Goal: Task Accomplishment & Management: Complete application form

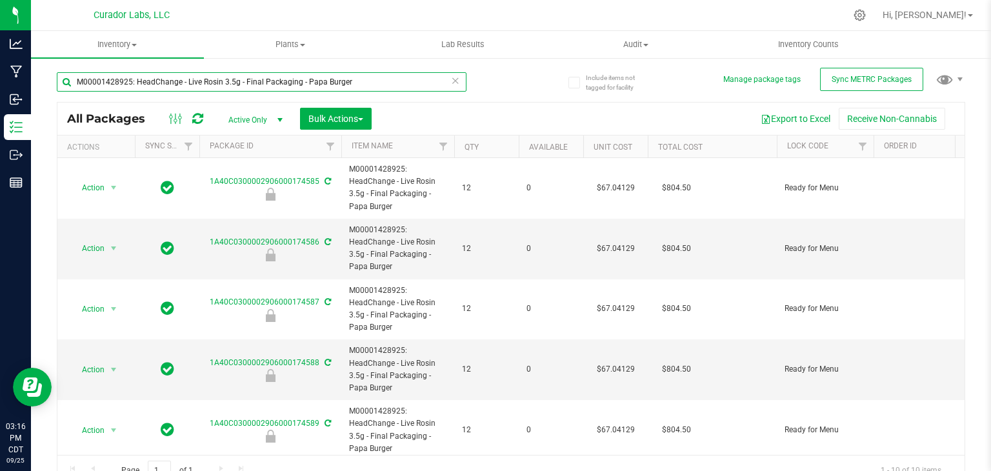
click at [239, 83] on input "M00001428925: HeadChange - Live Rosin 3.5g - Final Packaging - Papa Burger" at bounding box center [262, 81] width 410 height 19
paste input "1A40C0300002906000134292"
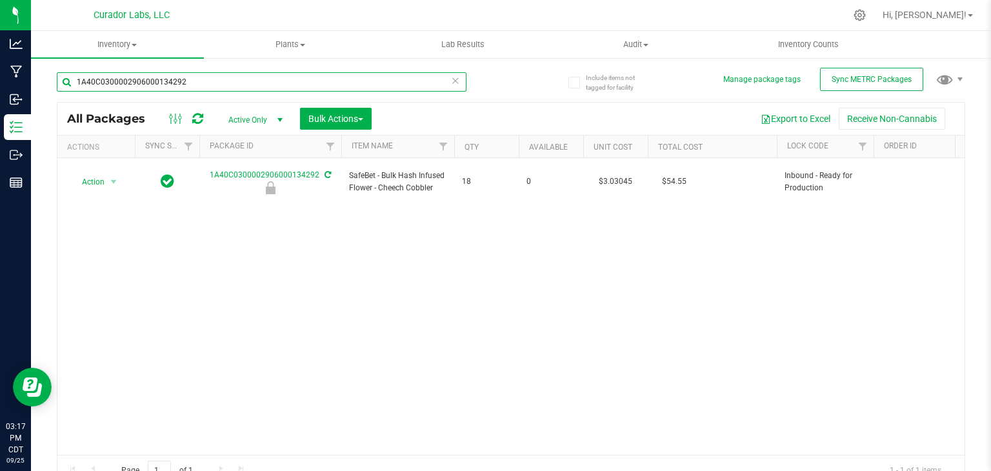
click at [263, 86] on input "1A40C0300002906000134292" at bounding box center [262, 81] width 410 height 19
paste input "52794"
click at [366, 77] on input "1A40C0300002906000152794" at bounding box center [262, 81] width 410 height 19
paste input "48677"
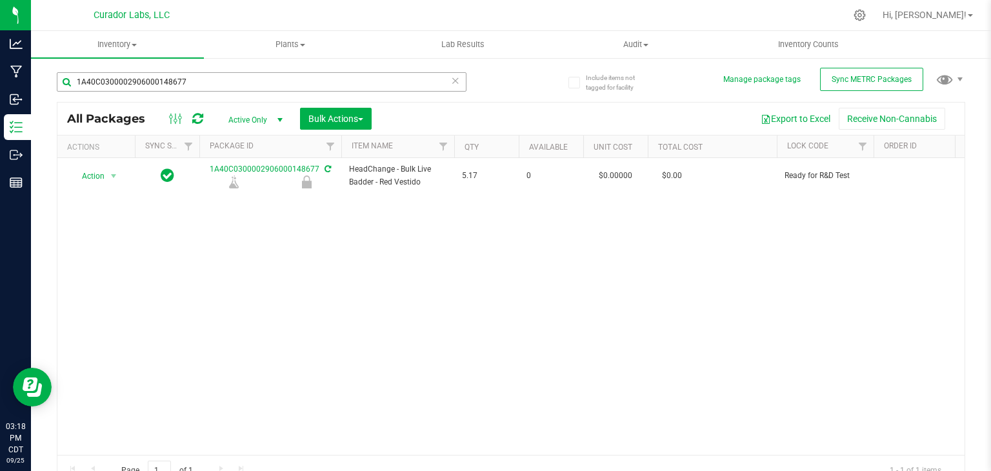
drag, startPoint x: 347, startPoint y: 70, endPoint x: 339, endPoint y: 81, distance: 13.3
click at [339, 81] on div "1A40C0300002906000148677" at bounding box center [284, 81] width 454 height 41
click at [339, 81] on input "1A40C0300002906000148677" at bounding box center [262, 81] width 410 height 19
paste input "73055"
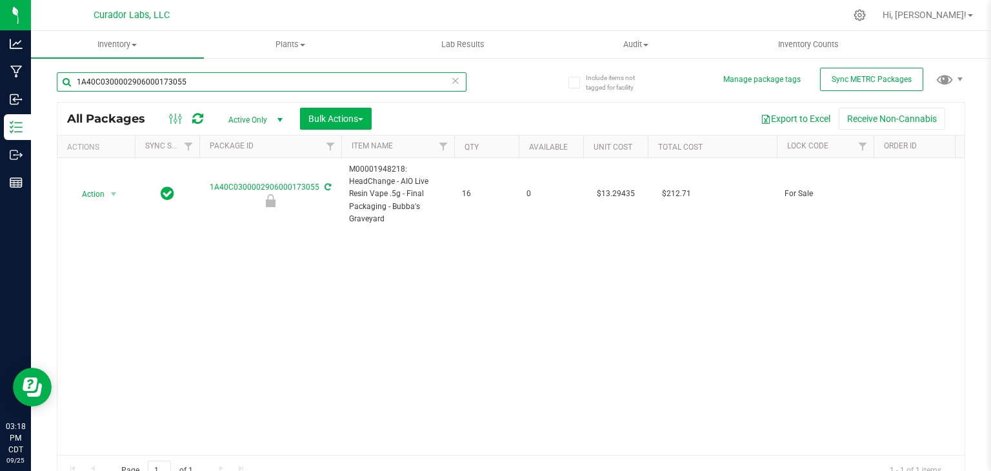
type input "1A40C0300002906000173055"
click at [452, 83] on icon at bounding box center [455, 79] width 9 height 15
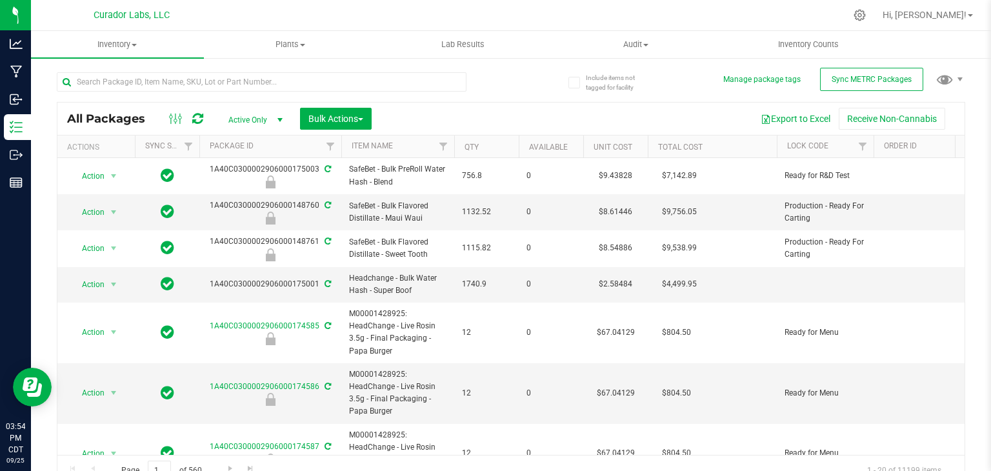
click at [268, 70] on div at bounding box center [284, 81] width 454 height 41
click at [263, 79] on input "text" at bounding box center [262, 81] width 410 height 19
paste input "SafeBet - Bulk PreRoll Water Hash - Blend"
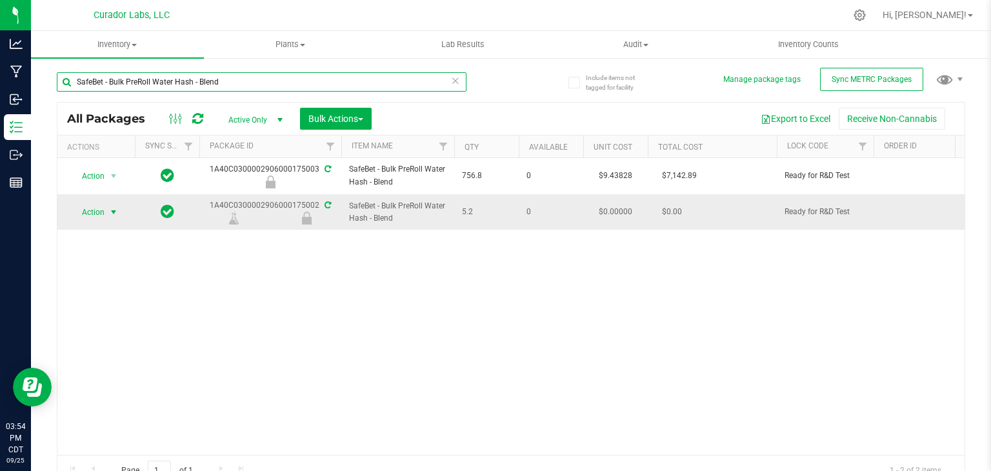
type input "SafeBet - Bulk PreRoll Water Hash - Blend"
click at [115, 214] on span "select" at bounding box center [113, 212] width 10 height 10
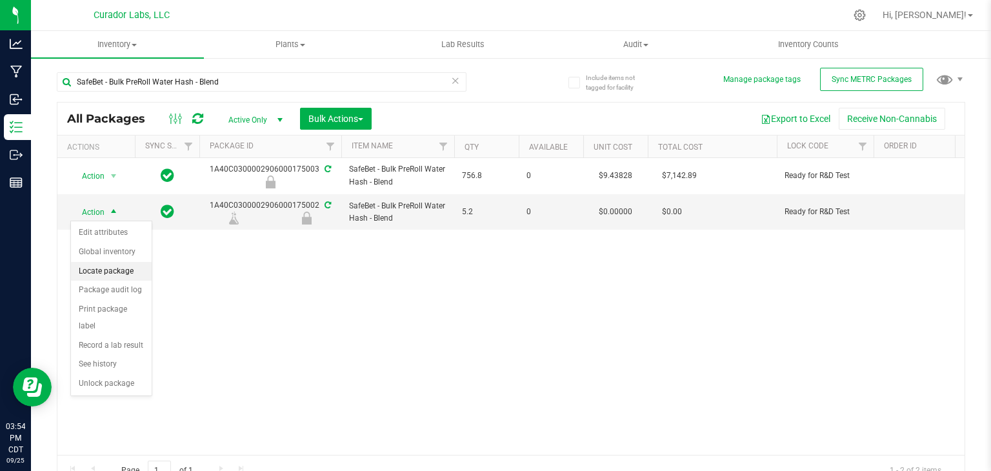
click at [115, 274] on li "Locate package" at bounding box center [111, 271] width 81 height 19
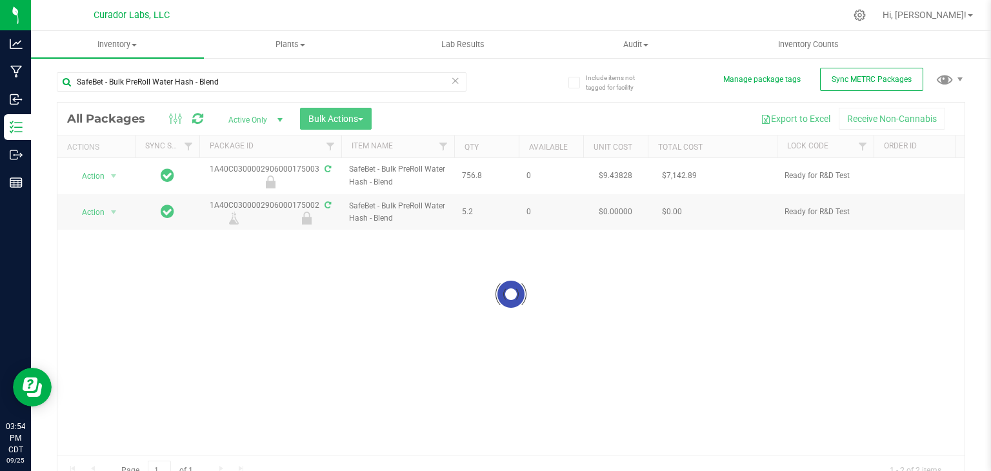
click at [372, 117] on div at bounding box center [510, 294] width 907 height 383
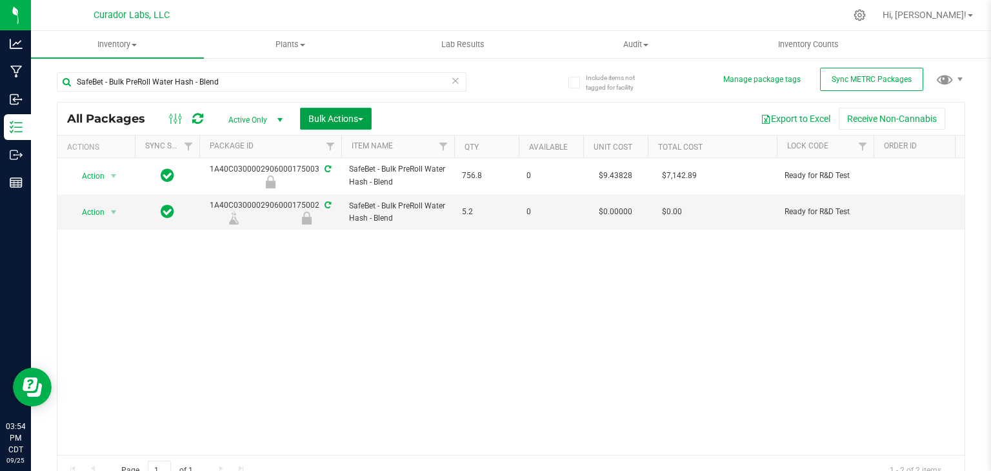
click at [370, 117] on button "Bulk Actions" at bounding box center [336, 119] width 72 height 22
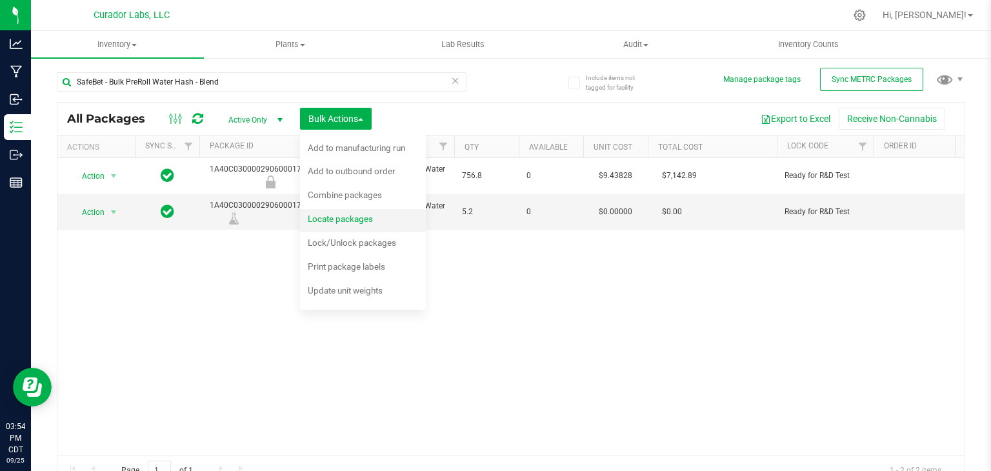
click at [348, 215] on span "Locate packages" at bounding box center [340, 219] width 65 height 10
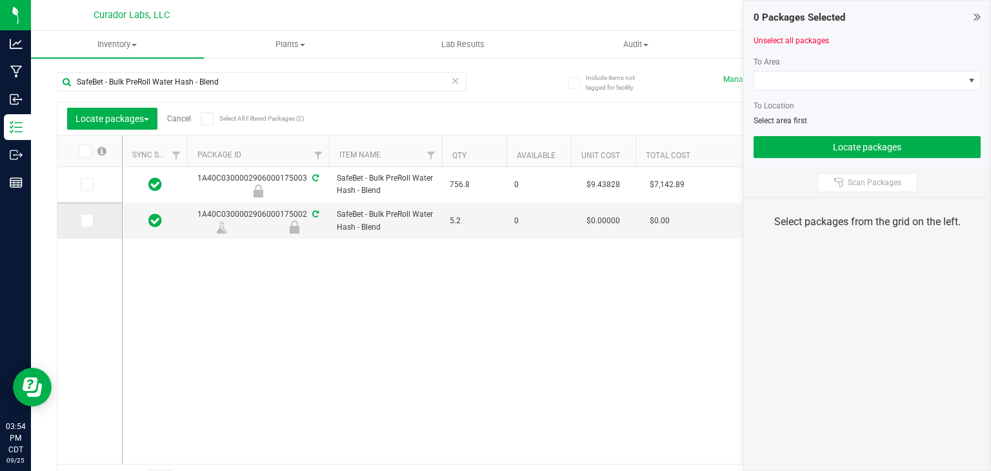
click at [86, 221] on icon at bounding box center [86, 221] width 8 height 0
click at [0, 0] on input "checkbox" at bounding box center [0, 0] width 0 height 0
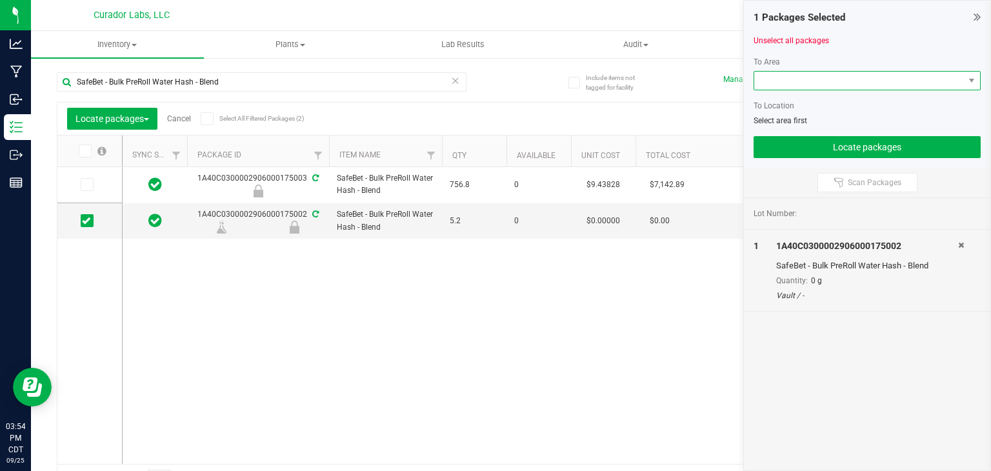
click at [785, 81] on span at bounding box center [859, 81] width 210 height 18
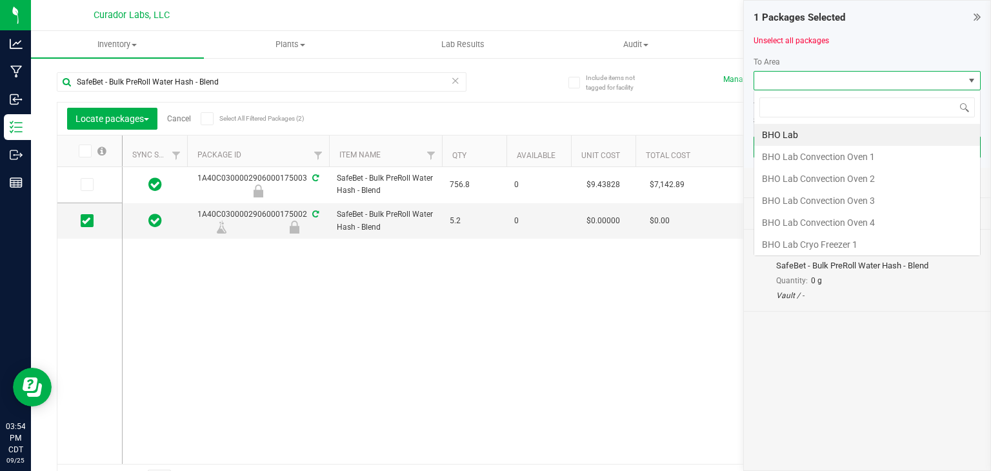
scroll to position [19, 227]
type input "frozen"
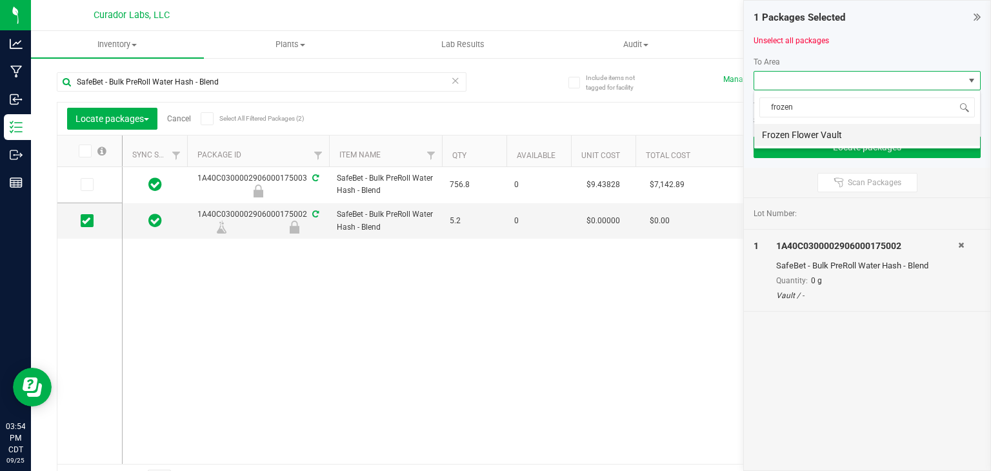
click at [818, 137] on li "Frozen Flower Vault" at bounding box center [867, 135] width 226 height 22
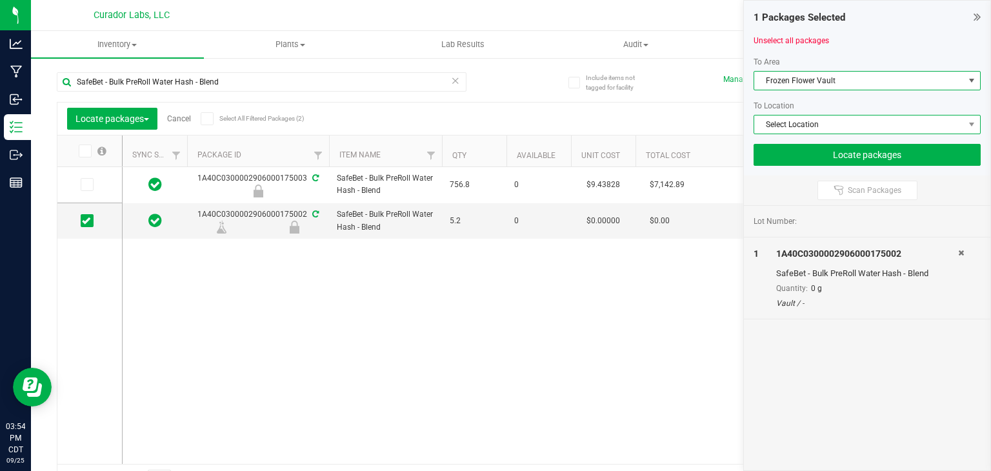
click at [817, 124] on span "Select Location" at bounding box center [859, 124] width 210 height 18
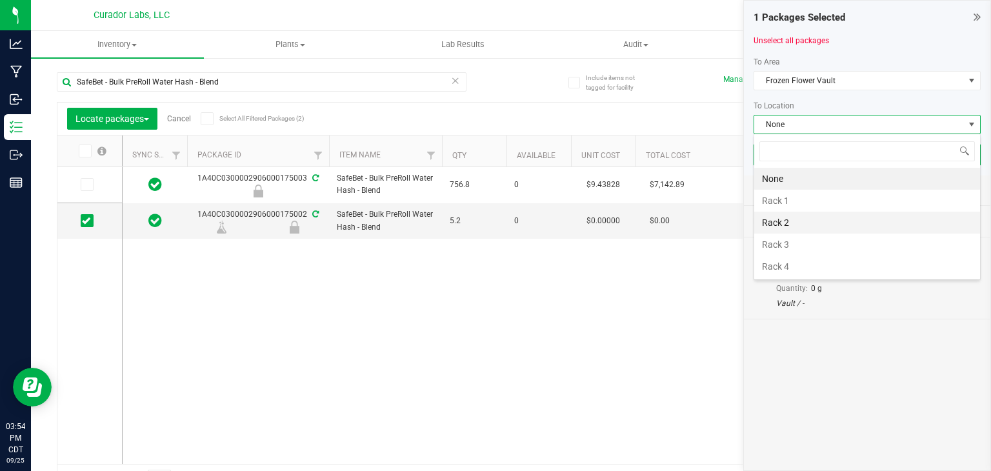
click at [810, 227] on li "Rack 2" at bounding box center [867, 223] width 226 height 22
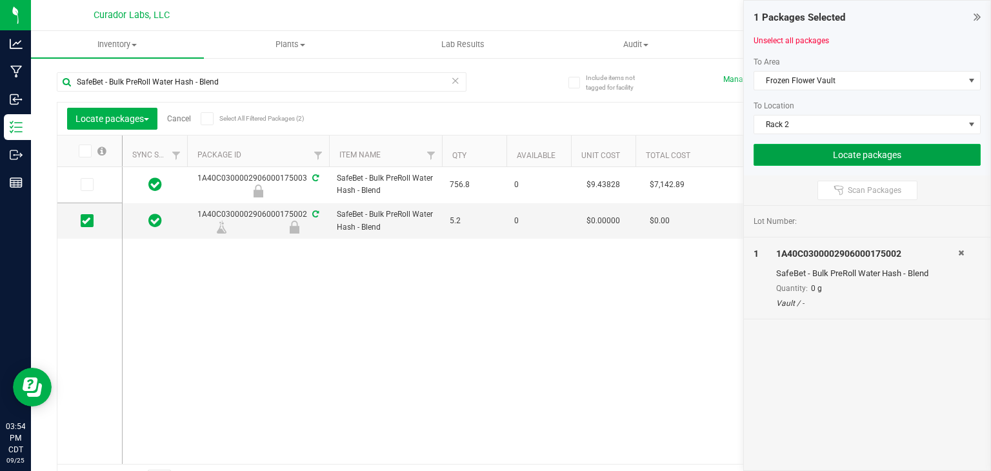
click at [804, 148] on button "Locate packages" at bounding box center [867, 155] width 227 height 22
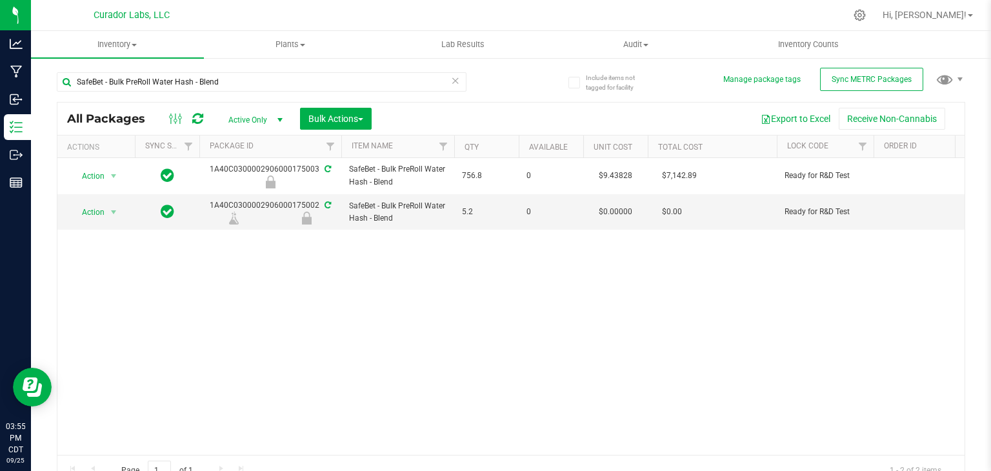
click at [257, 96] on div "SafeBet - Bulk PreRoll Water Hash - Blend" at bounding box center [262, 87] width 410 height 30
click at [261, 91] on div "SafeBet - Bulk PreRoll Water Hash - Blend" at bounding box center [262, 81] width 410 height 19
click at [261, 87] on input "SafeBet - Bulk PreRoll Water Hash - Blend" at bounding box center [262, 81] width 410 height 19
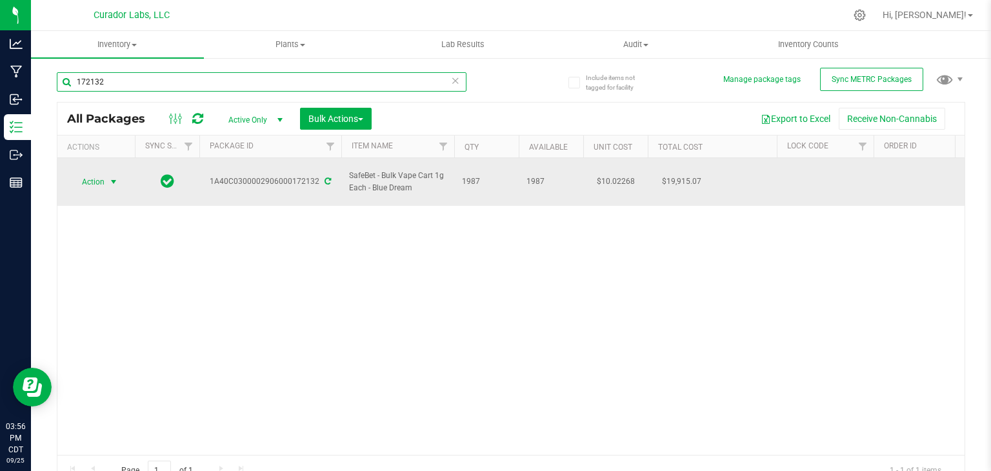
type input "172132"
click at [101, 173] on span "Action" at bounding box center [87, 182] width 35 height 18
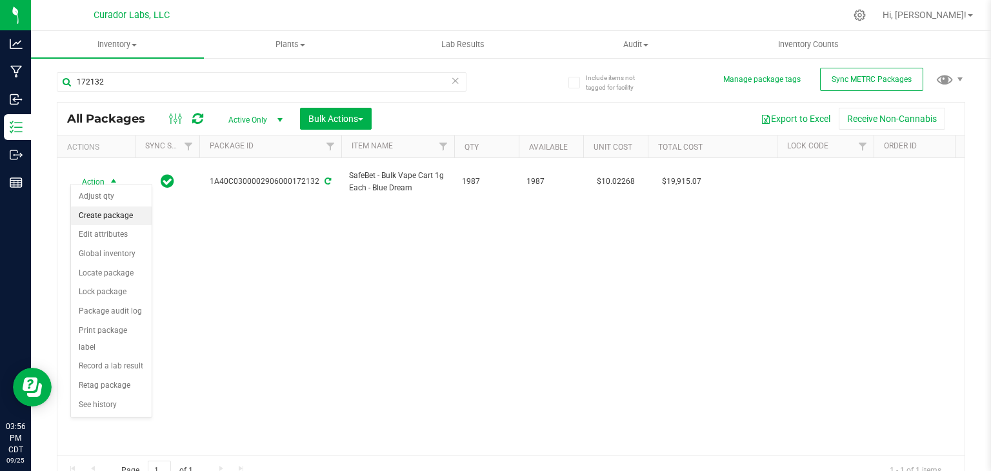
click at [110, 214] on li "Create package" at bounding box center [111, 215] width 81 height 19
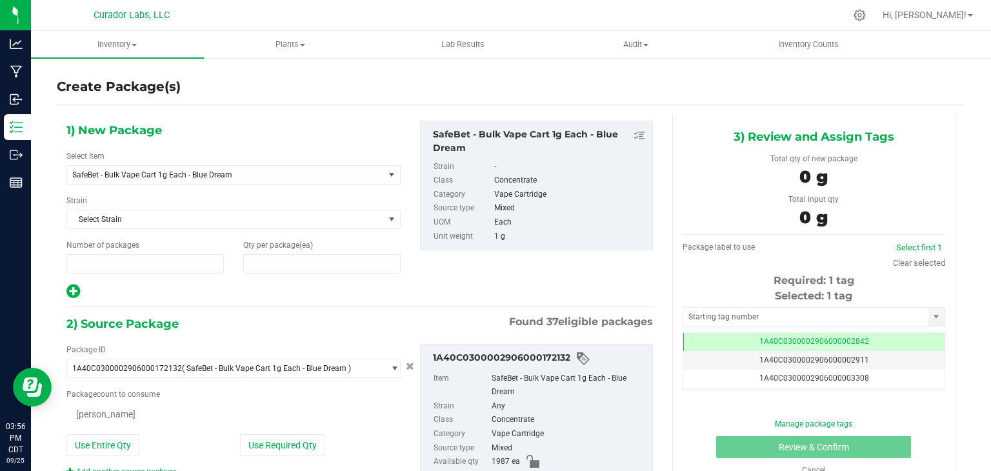
type input "1"
type input "0"
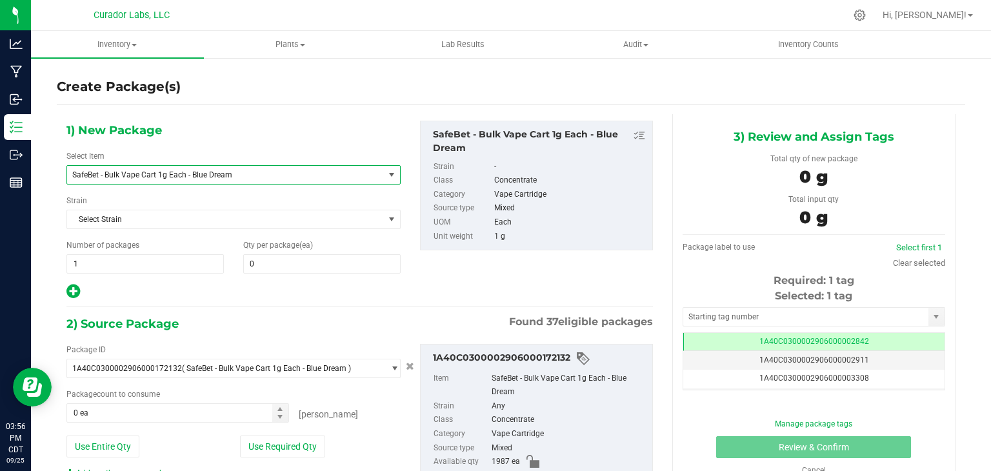
click at [318, 171] on span "SafeBet - Bulk Vape Cart 1g Each - Blue Dream" at bounding box center [219, 174] width 294 height 9
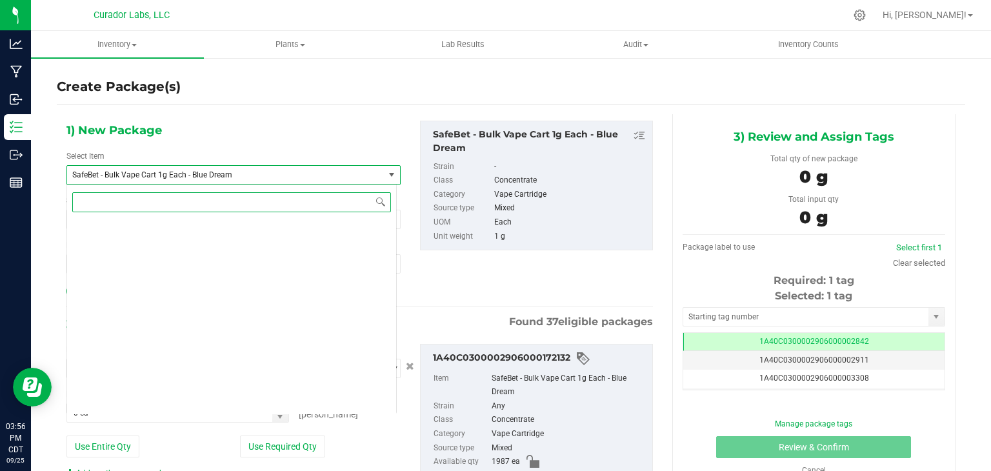
scroll to position [116758, 0]
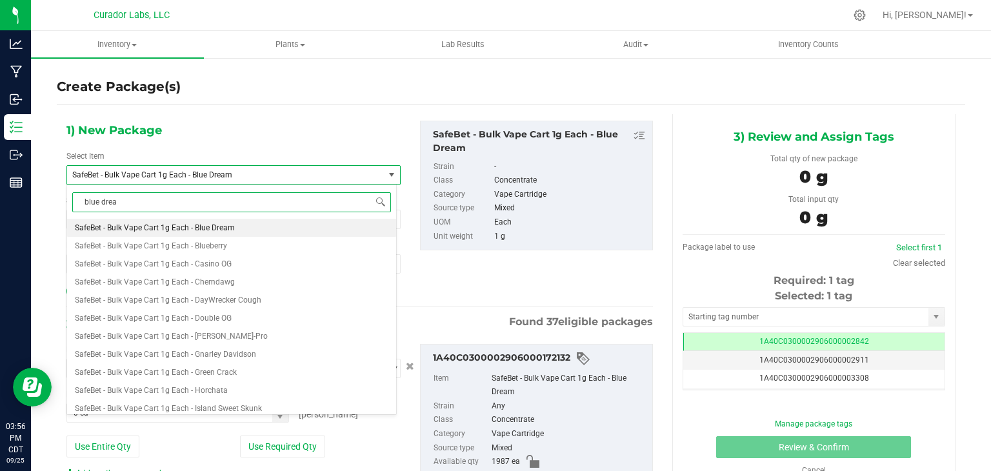
type input "blue dream"
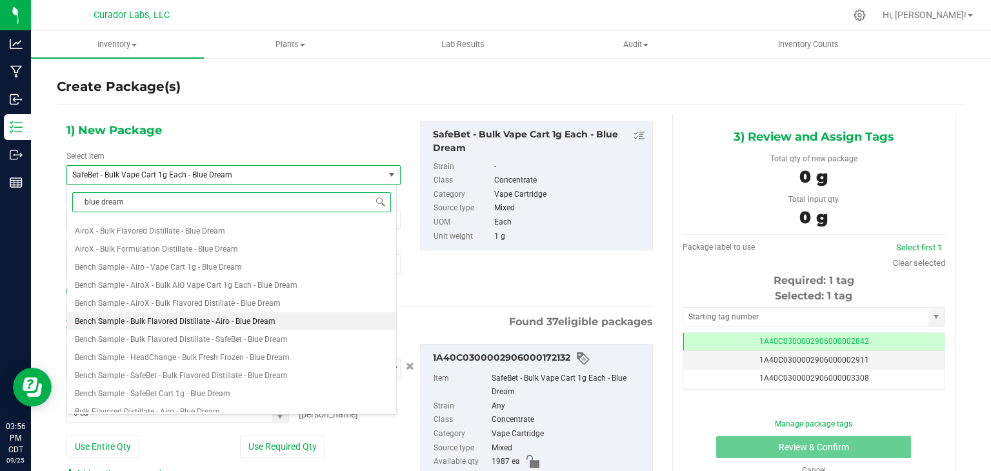
scroll to position [161, 0]
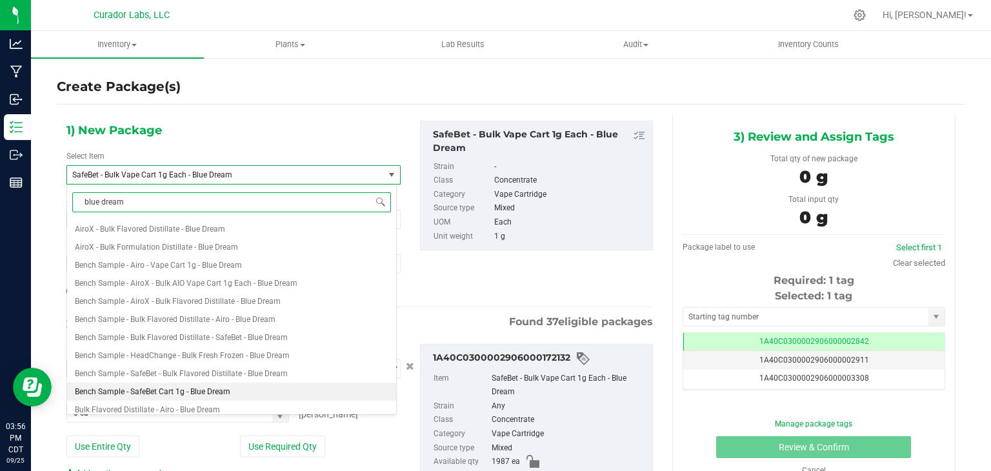
click at [271, 385] on li "Bench Sample - SafeBet Cart 1g - Blue Dream" at bounding box center [231, 392] width 329 height 18
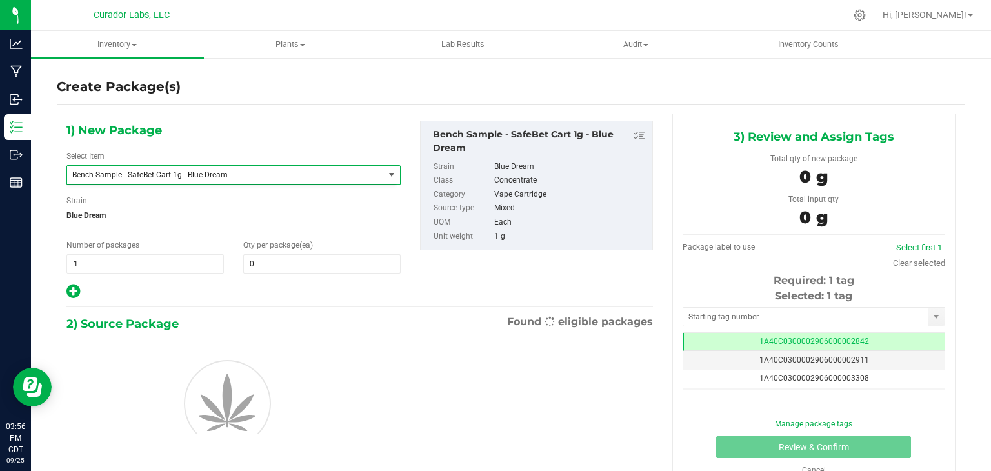
type input "0"
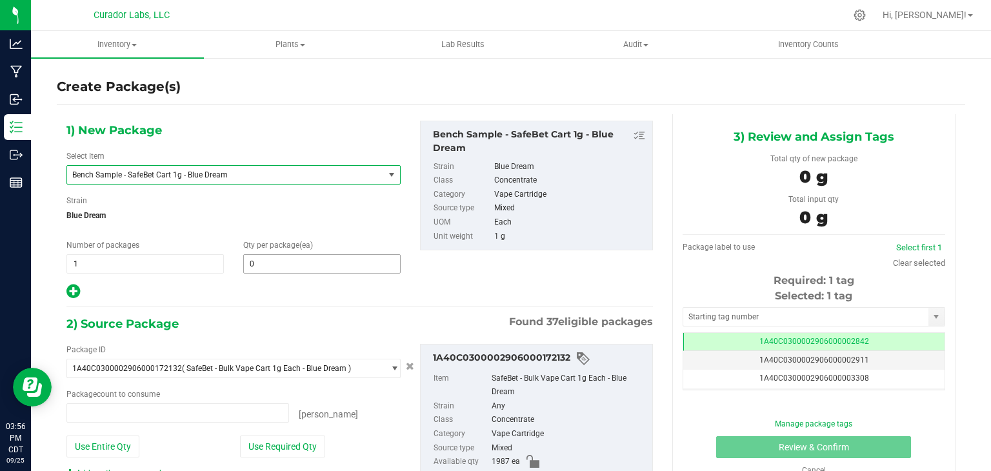
type input "0 ea"
click at [310, 267] on span at bounding box center [321, 263] width 157 height 19
type input "2"
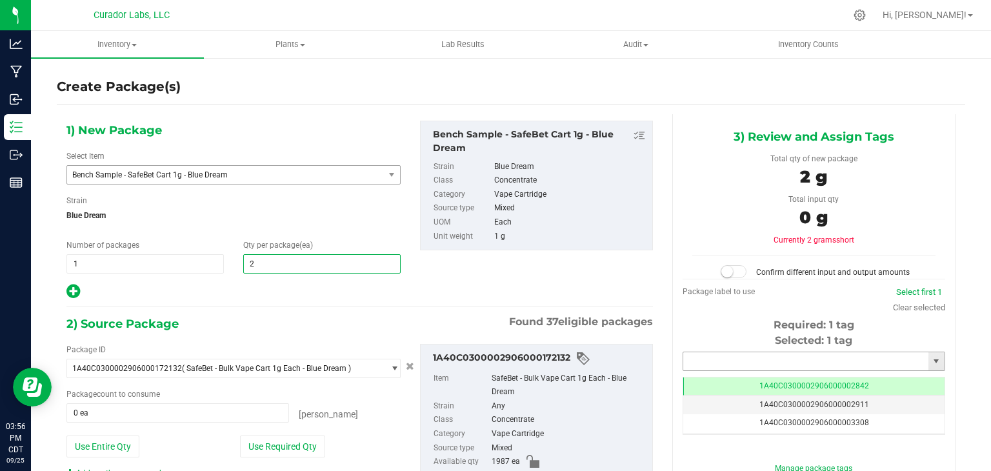
type input "2"
click at [741, 359] on input "text" at bounding box center [805, 361] width 245 height 18
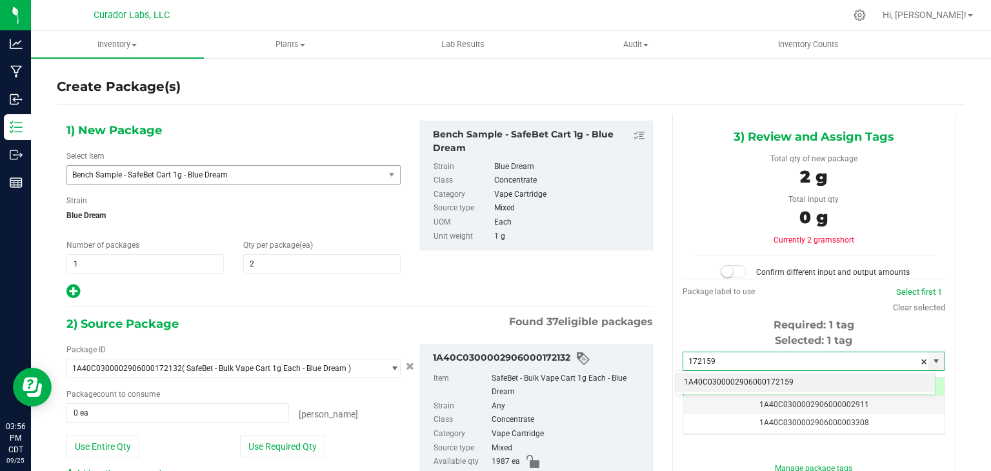
click at [734, 380] on li "1A40C0300002906000172159" at bounding box center [805, 382] width 259 height 19
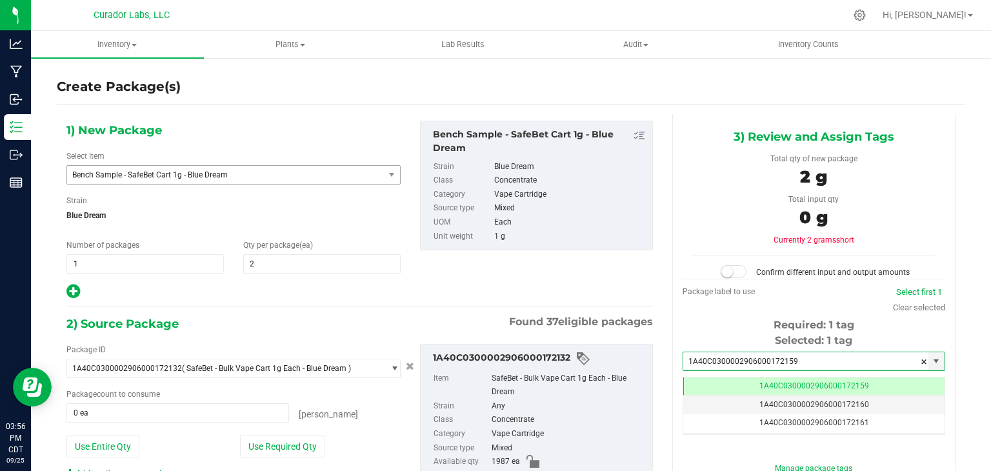
type input "1A40C0300002906000172159"
click at [643, 334] on div "Package ID 1A40C0300002906000172132 ( SafeBet - Bulk Vape Cart 1g Each - Blue D…" at bounding box center [360, 438] width 606 height 209
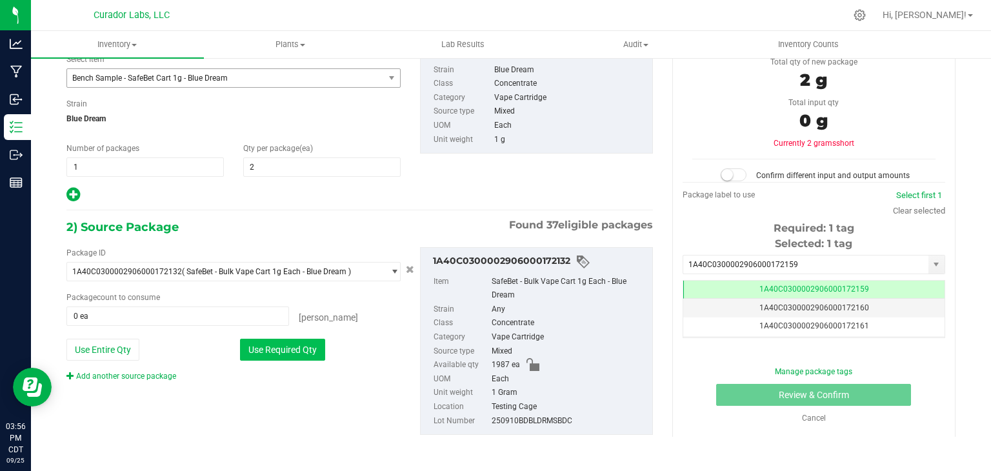
click at [311, 350] on button "Use Required Qty" at bounding box center [282, 350] width 85 height 22
type input "2 ea"
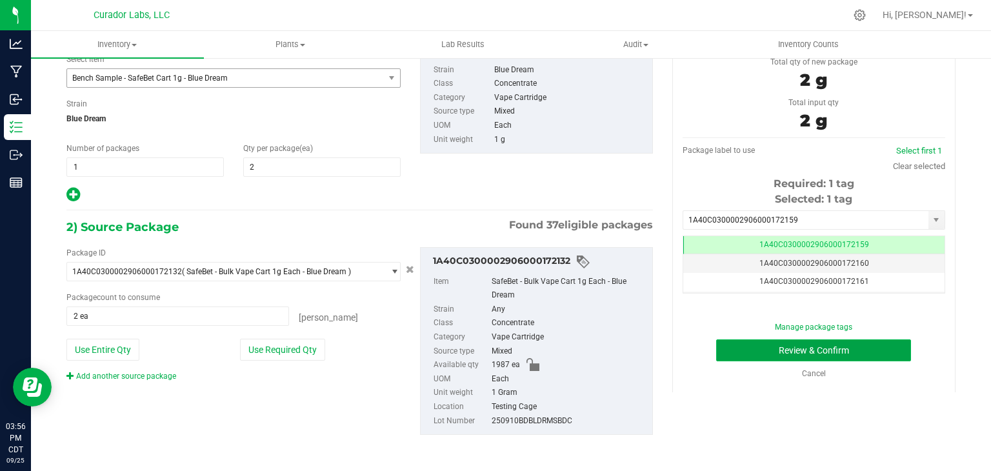
click at [755, 344] on button "Review & Confirm" at bounding box center [813, 350] width 195 height 22
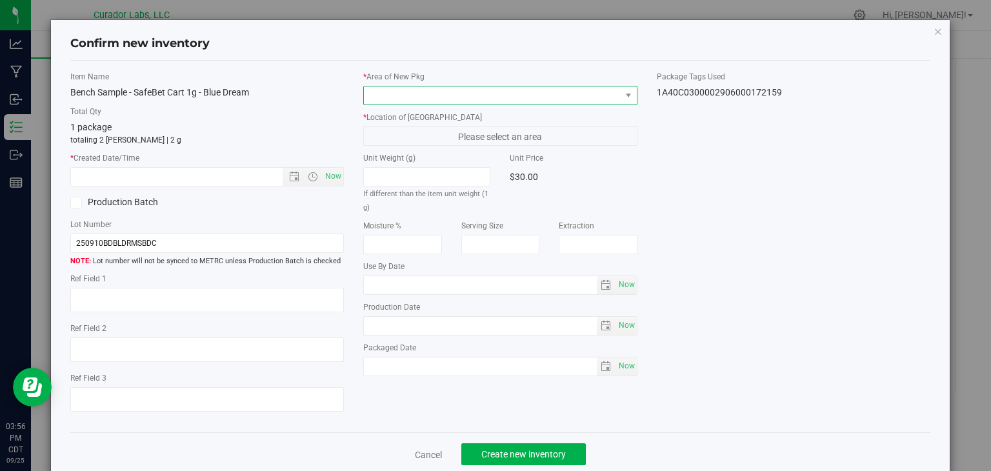
click at [464, 99] on span at bounding box center [492, 95] width 257 height 18
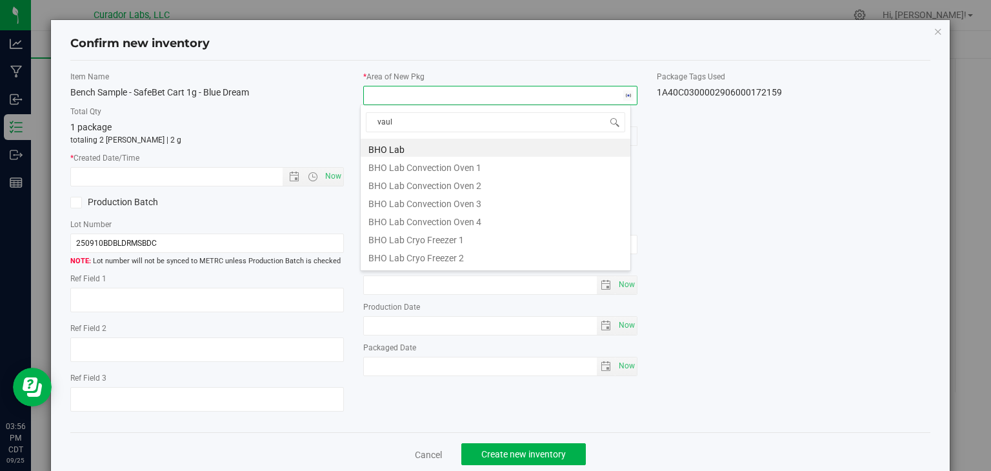
type input "vault"
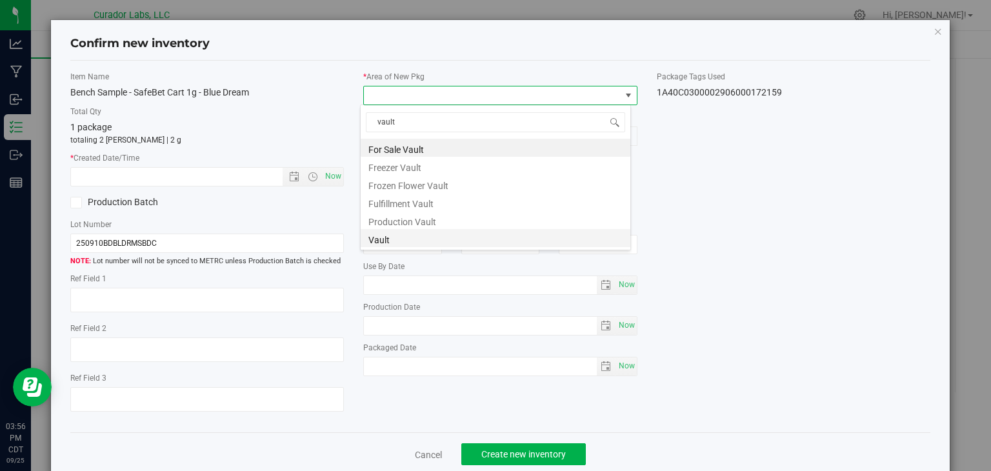
click at [417, 237] on li "Vault" at bounding box center [496, 238] width 270 height 18
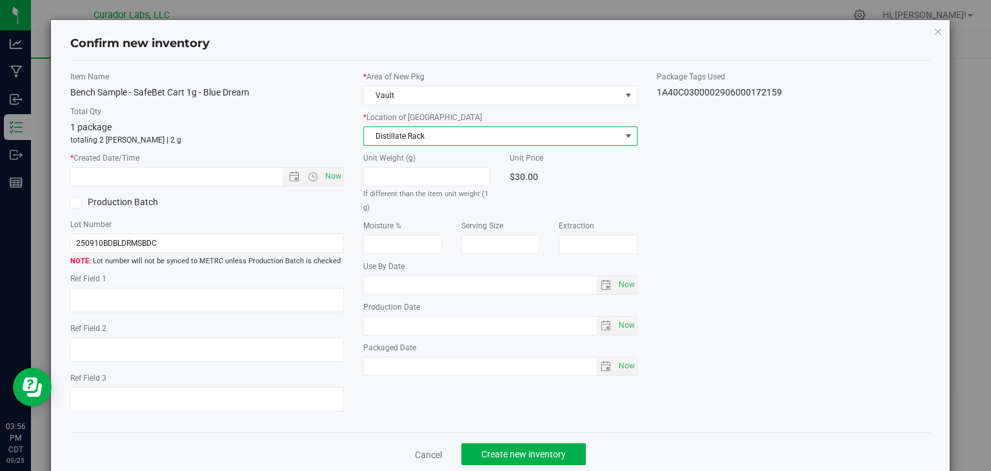
click at [434, 132] on span "Distillate Rack" at bounding box center [492, 136] width 257 height 18
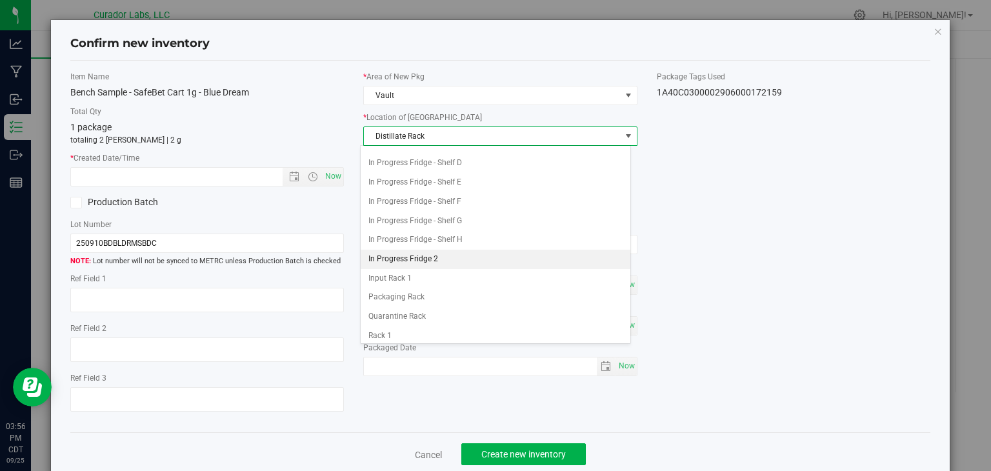
click at [434, 258] on li "In Progress Fridge 2" at bounding box center [496, 259] width 270 height 19
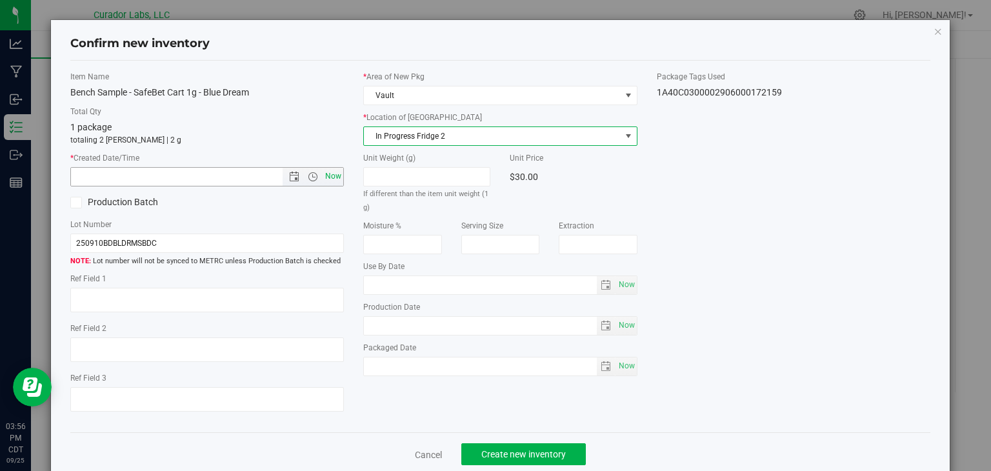
click at [328, 175] on span "Now" at bounding box center [334, 176] width 22 height 19
type input "[DATE] 3:56 PM"
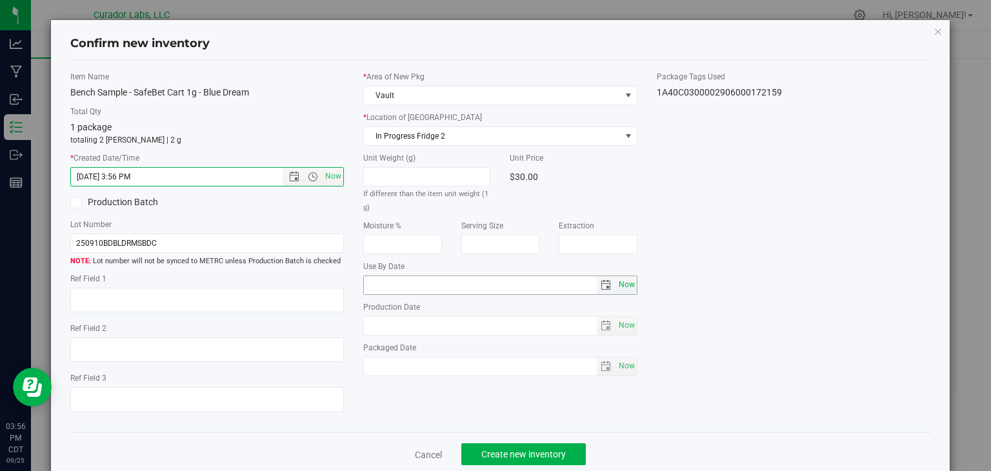
click at [616, 285] on span "Now" at bounding box center [627, 285] width 22 height 19
click at [384, 281] on input "[DATE]" at bounding box center [480, 285] width 233 height 18
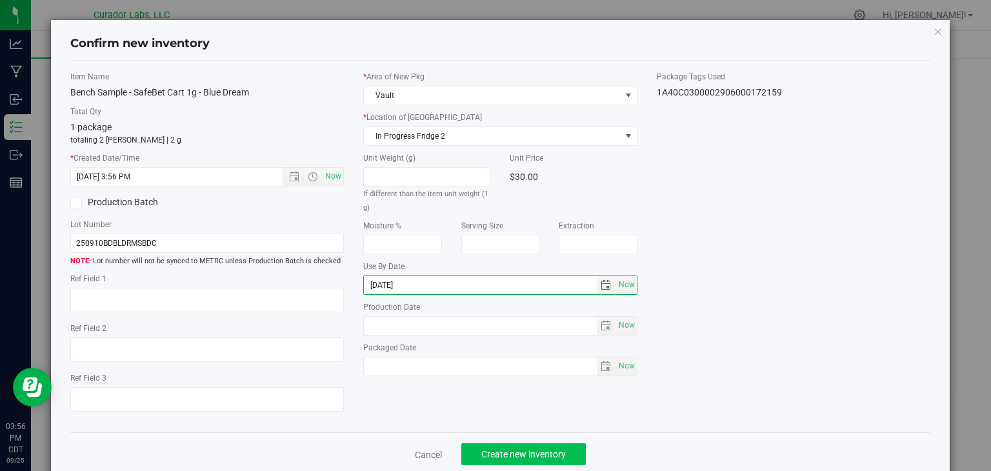
type input "[DATE]"
click at [526, 453] on span "Create new inventory" at bounding box center [523, 454] width 85 height 10
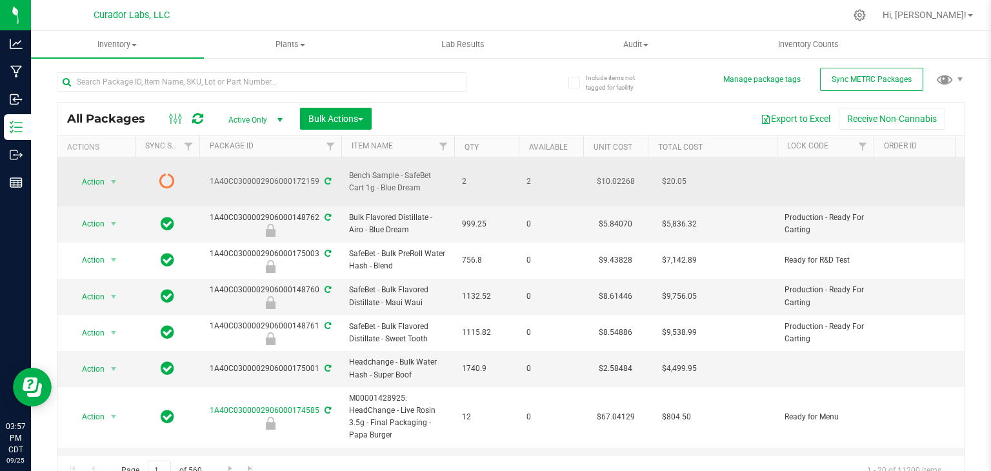
drag, startPoint x: 428, startPoint y: 184, endPoint x: 381, endPoint y: 185, distance: 47.1
click at [381, 185] on span "Bench Sample - SafeBet Cart 1g - Blue Dream" at bounding box center [397, 182] width 97 height 25
copy span "Blue Dream"
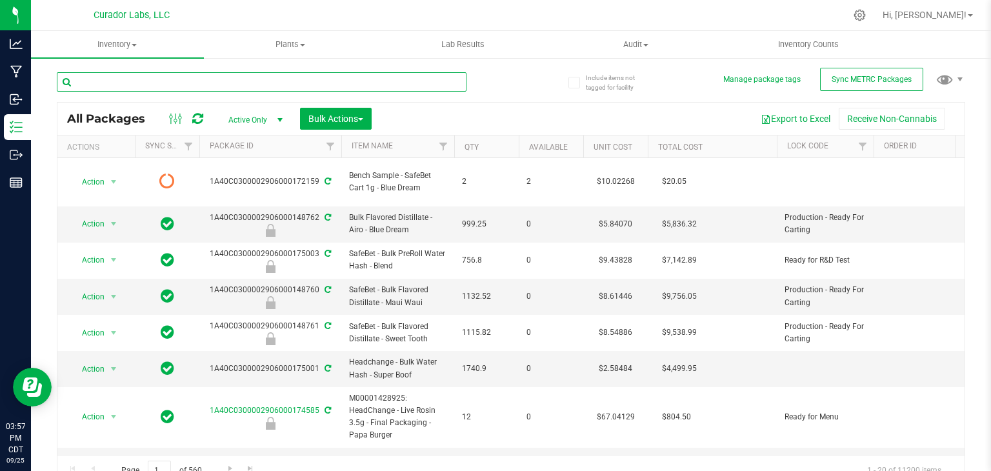
click at [261, 77] on input "text" at bounding box center [262, 81] width 410 height 19
paste input "Blue Dream"
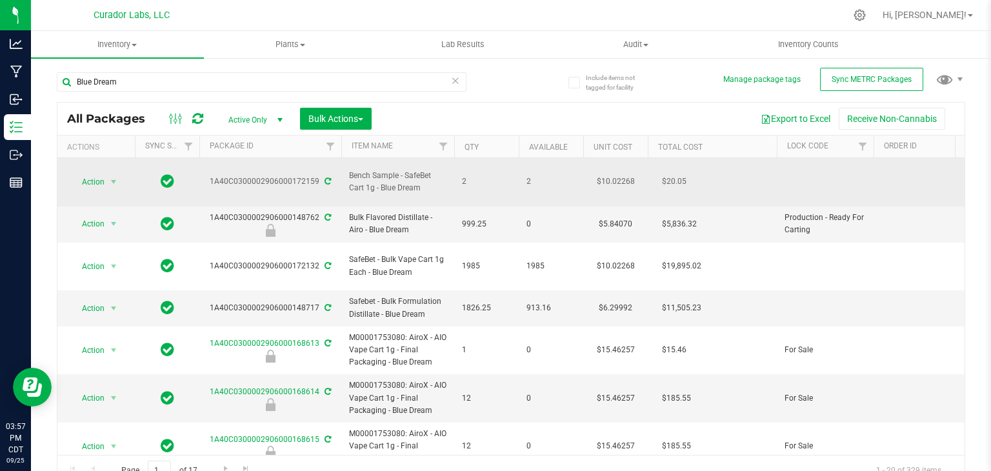
drag, startPoint x: 211, startPoint y: 175, endPoint x: 316, endPoint y: 176, distance: 105.2
click at [316, 176] on div "1A40C0300002906000172159" at bounding box center [270, 181] width 146 height 12
copy div "1A40C0300002906000172159"
click at [113, 177] on span "select" at bounding box center [113, 182] width 10 height 10
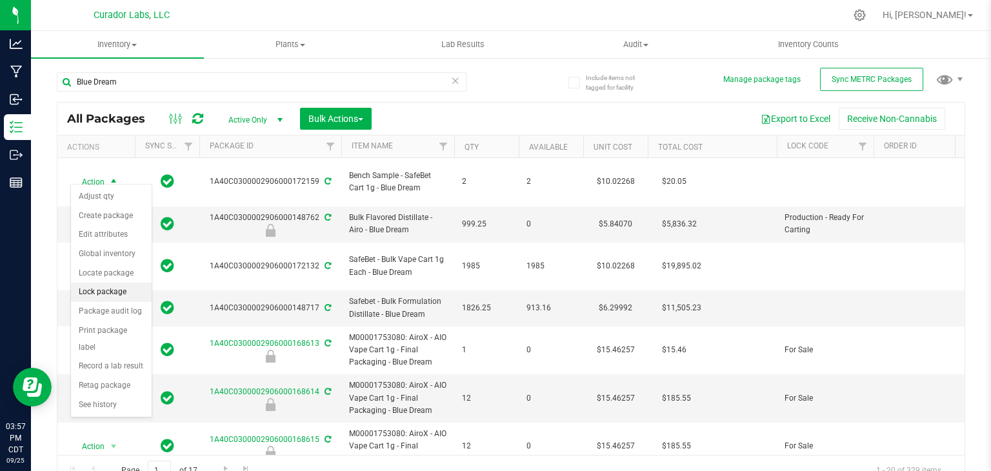
click at [116, 289] on li "Lock package" at bounding box center [111, 292] width 81 height 19
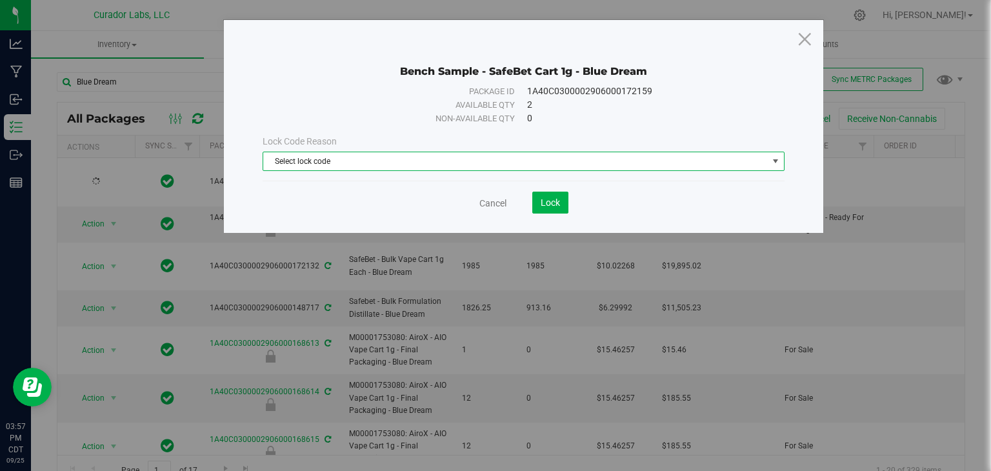
click at [397, 169] on span "Select lock code" at bounding box center [515, 161] width 505 height 18
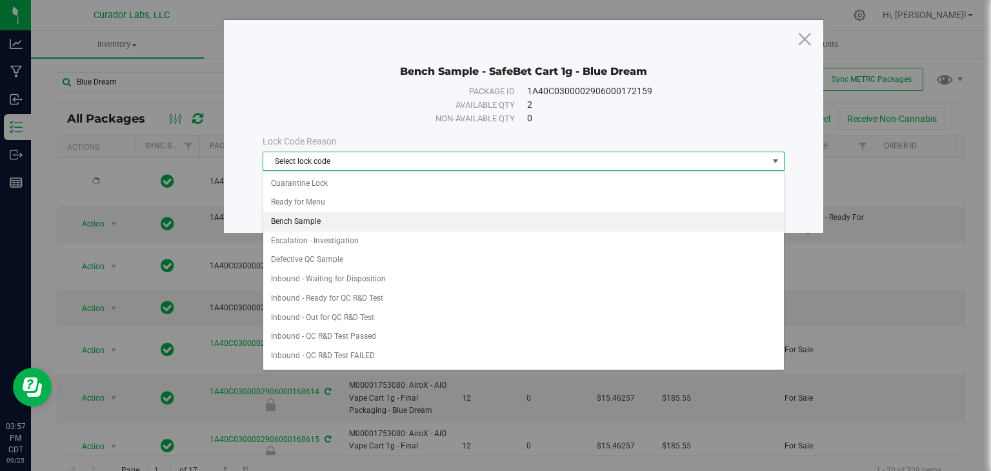
click at [387, 218] on li "Bench Sample" at bounding box center [523, 221] width 521 height 19
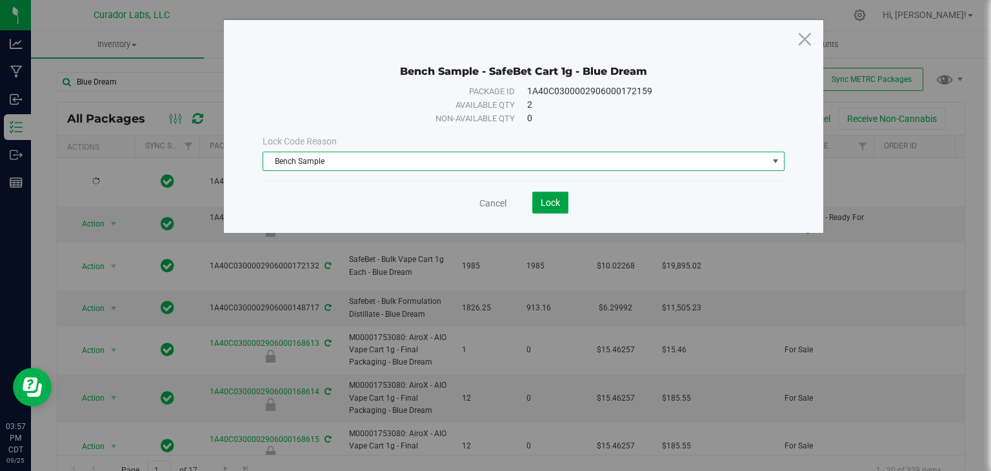
click at [544, 203] on span "Lock" at bounding box center [550, 202] width 19 height 10
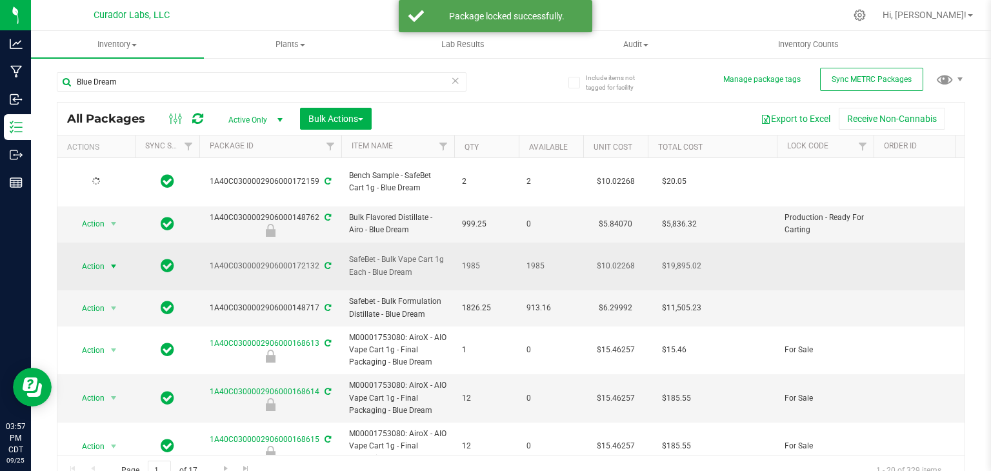
click at [101, 257] on span "Action" at bounding box center [87, 266] width 35 height 18
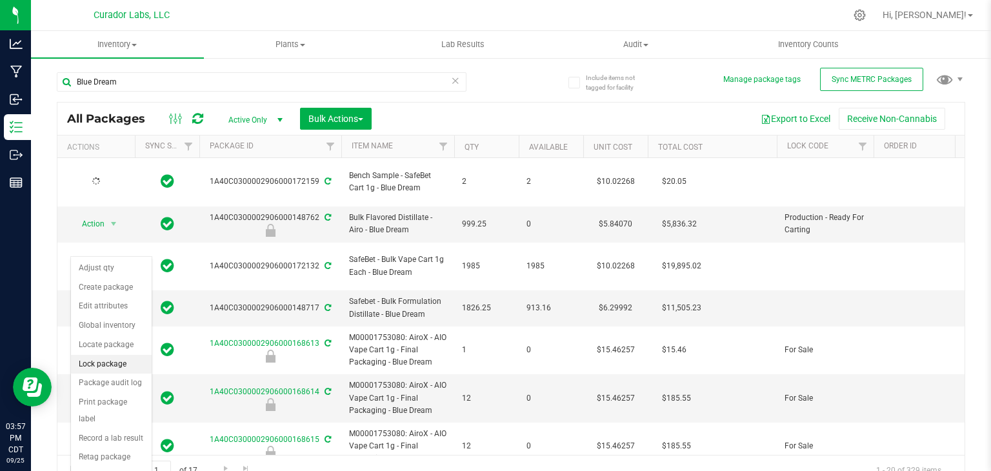
click at [113, 359] on li "Lock package" at bounding box center [111, 364] width 81 height 19
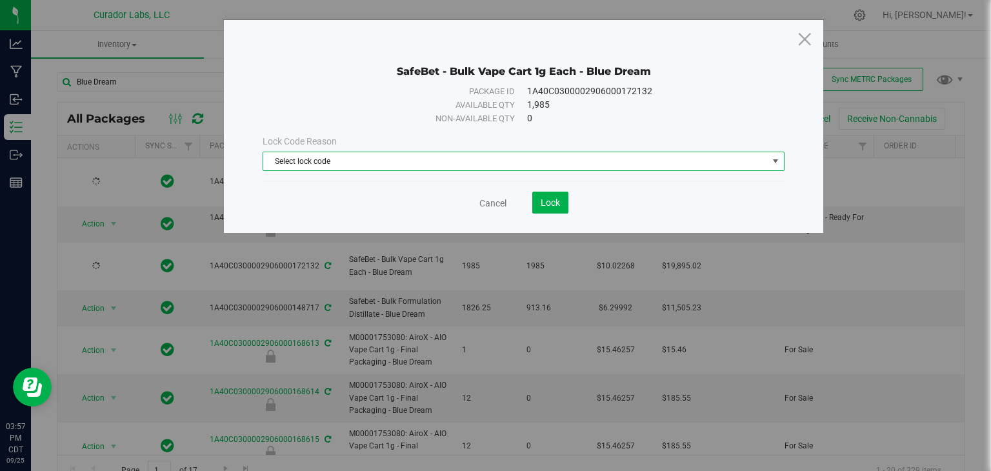
click at [501, 163] on span "Select lock code" at bounding box center [515, 161] width 505 height 18
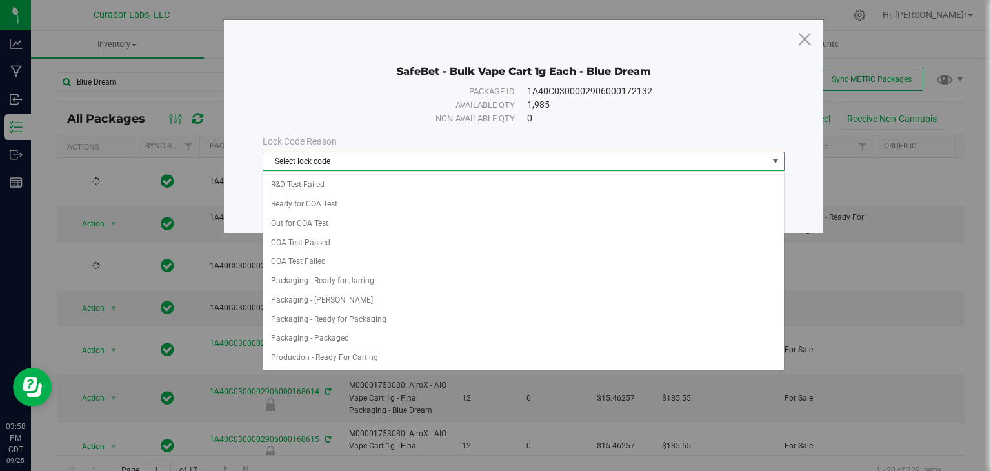
scroll to position [477, 0]
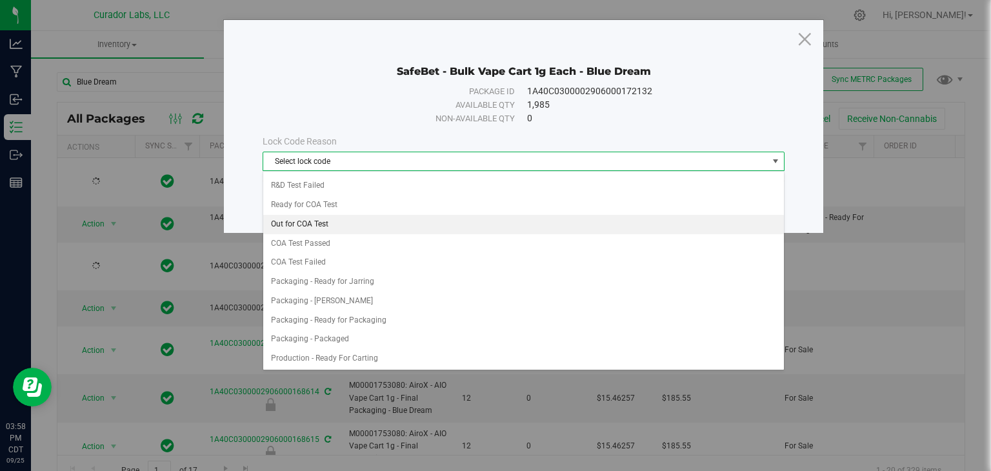
click at [400, 215] on li "Out for COA Test" at bounding box center [523, 224] width 521 height 19
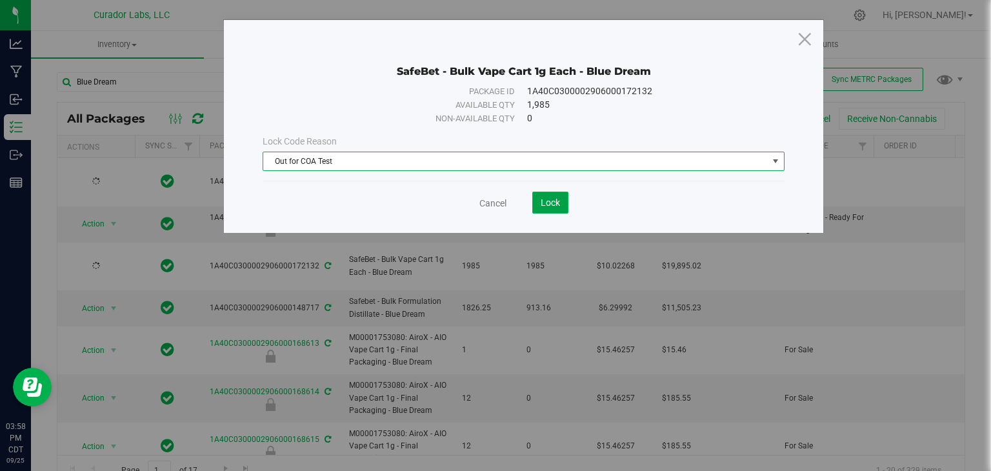
click at [543, 203] on span "Lock" at bounding box center [550, 202] width 19 height 10
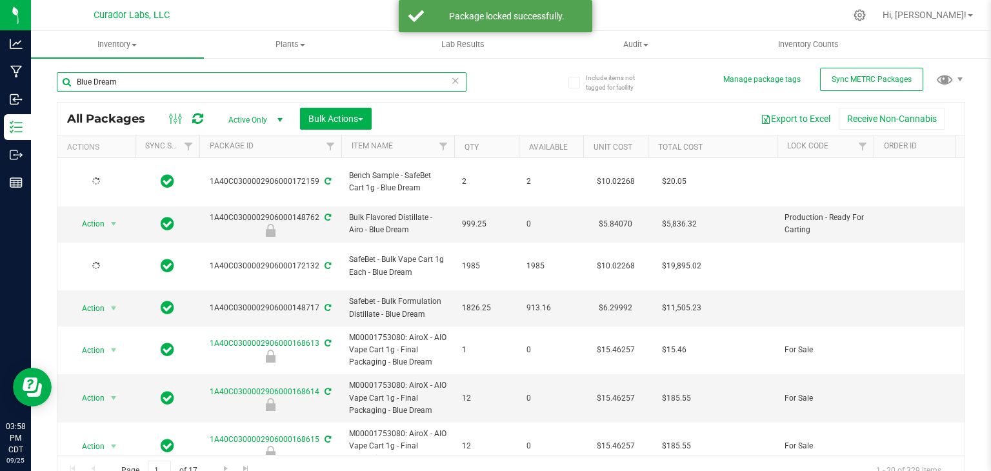
click at [212, 89] on input "Blue Dream" at bounding box center [262, 81] width 410 height 19
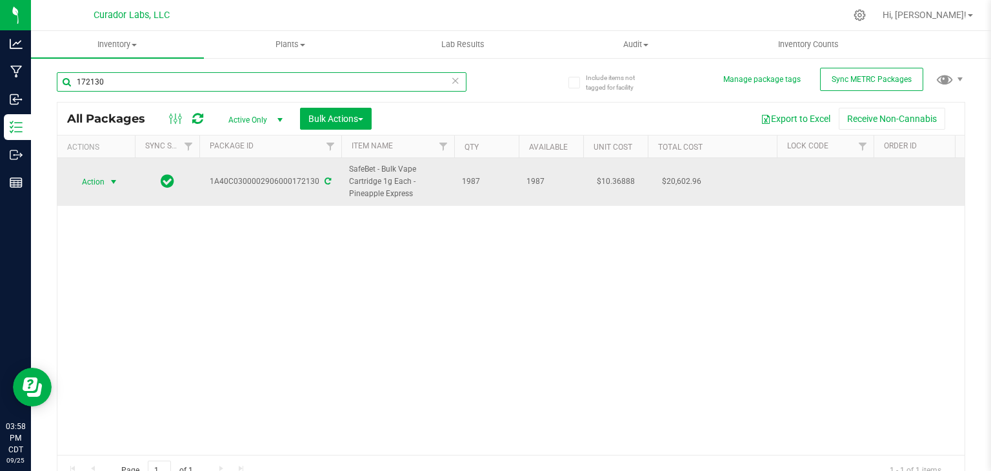
type input "172130"
click at [113, 185] on span "select" at bounding box center [113, 182] width 10 height 10
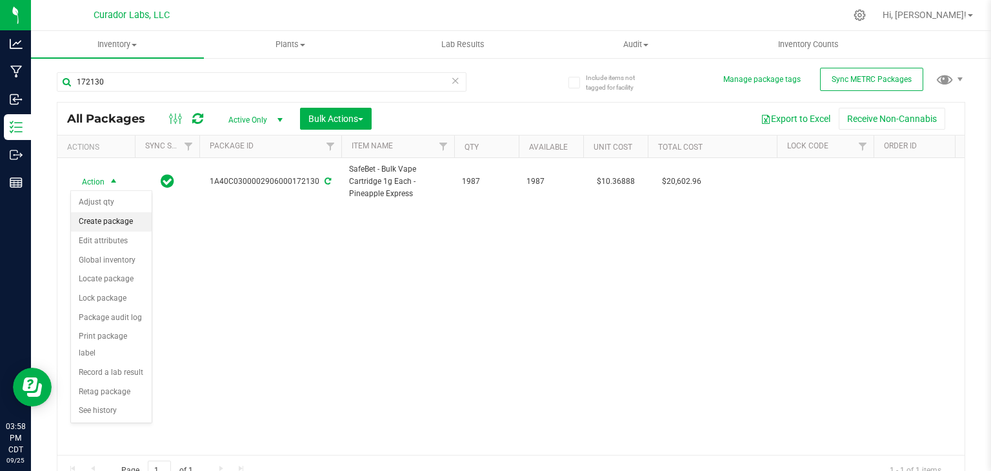
click at [113, 221] on li "Create package" at bounding box center [111, 221] width 81 height 19
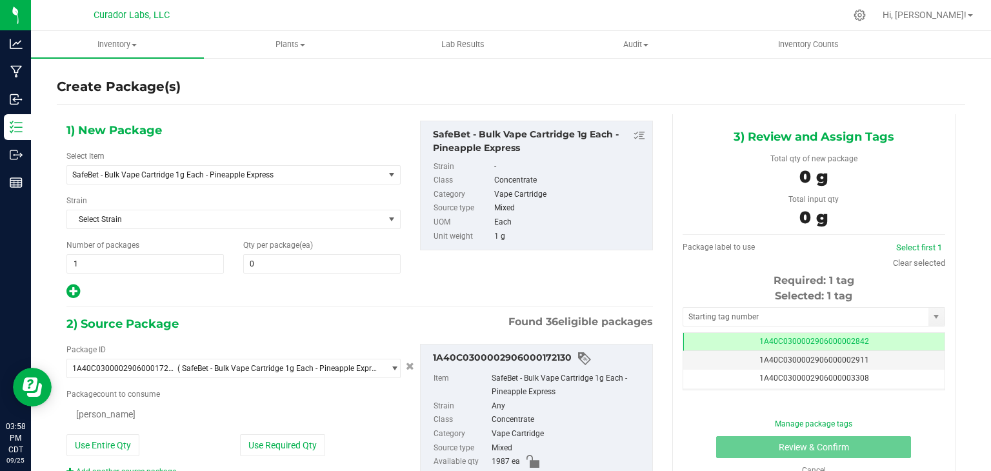
type input "0"
click at [211, 181] on span "SafeBet - Bulk Vape Cartridge 1g Each - Pineapple Express" at bounding box center [225, 175] width 317 height 18
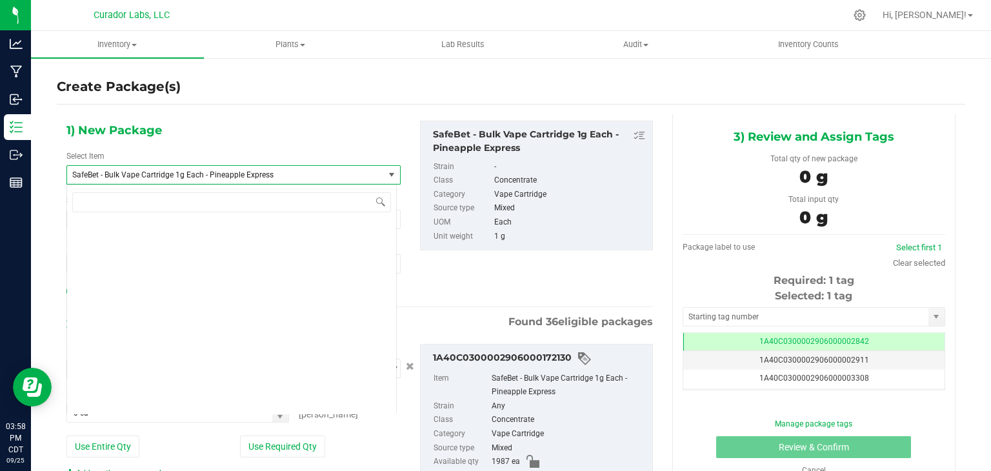
scroll to position [117120, 0]
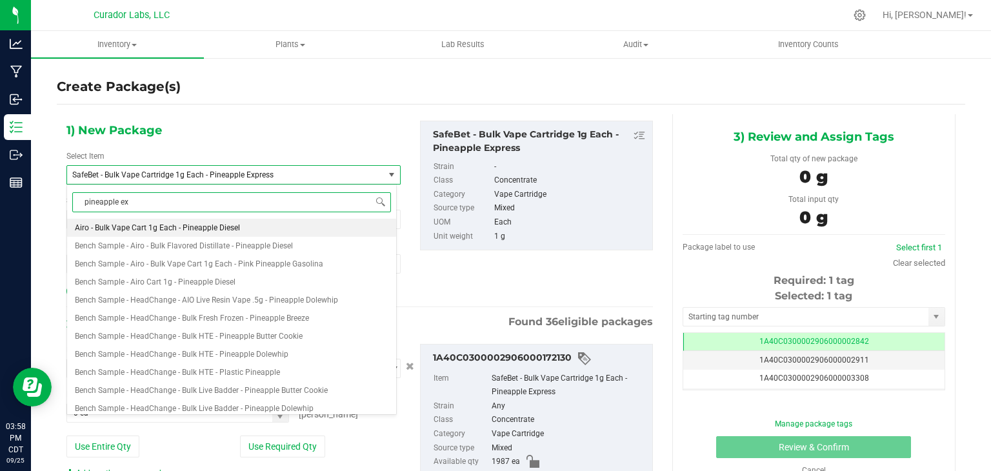
type input "pineapple exp"
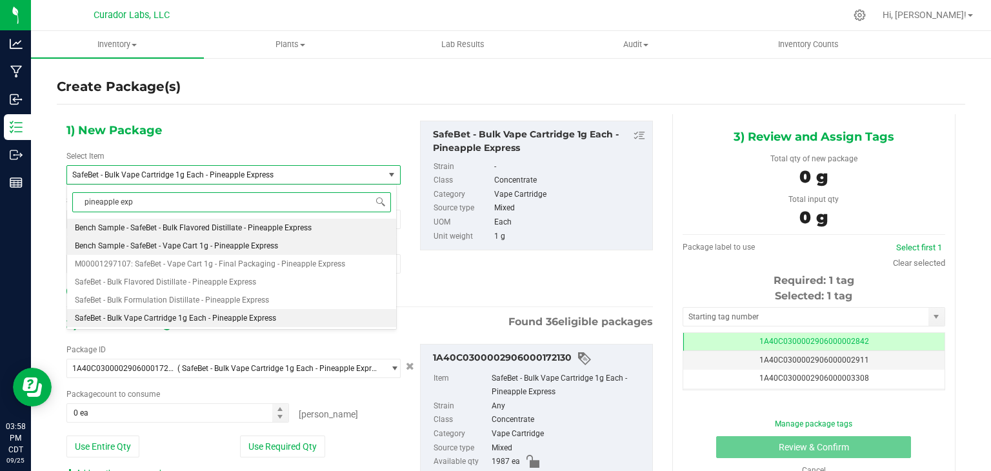
click at [269, 242] on span "Bench Sample - SafeBet - Vape Cart 1g - Pineapple Express" at bounding box center [176, 245] width 203 height 9
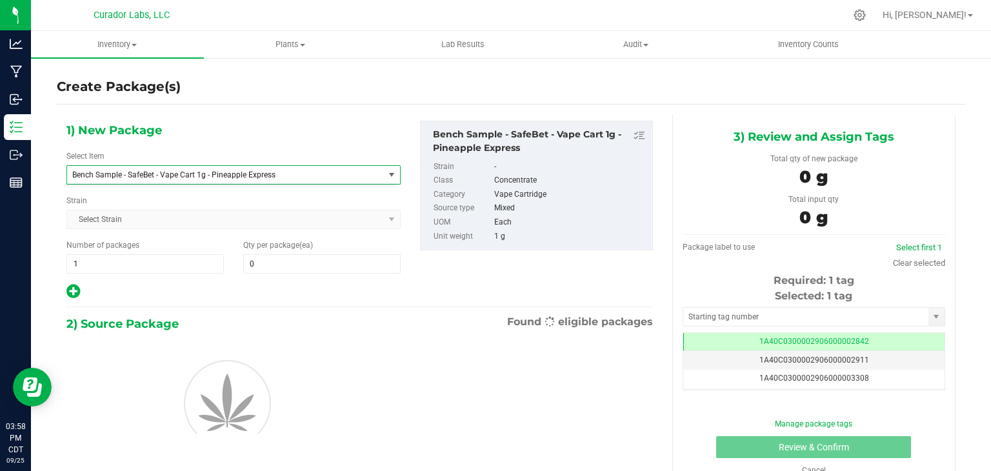
type input "0"
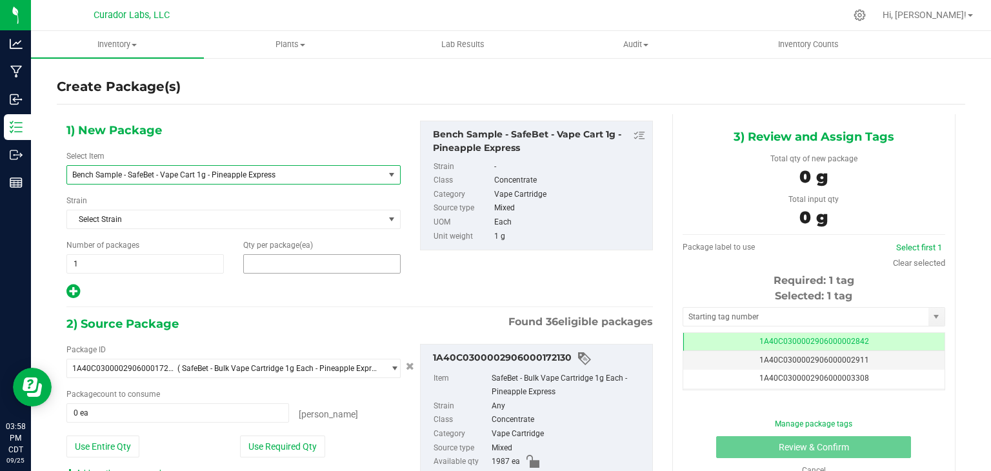
click at [334, 266] on span at bounding box center [321, 263] width 157 height 19
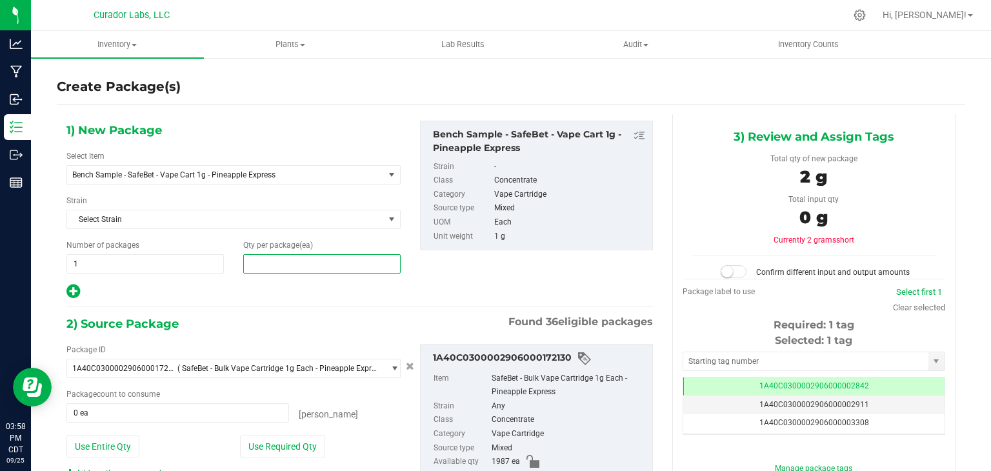
type input "2"
click at [349, 286] on div at bounding box center [233, 291] width 334 height 17
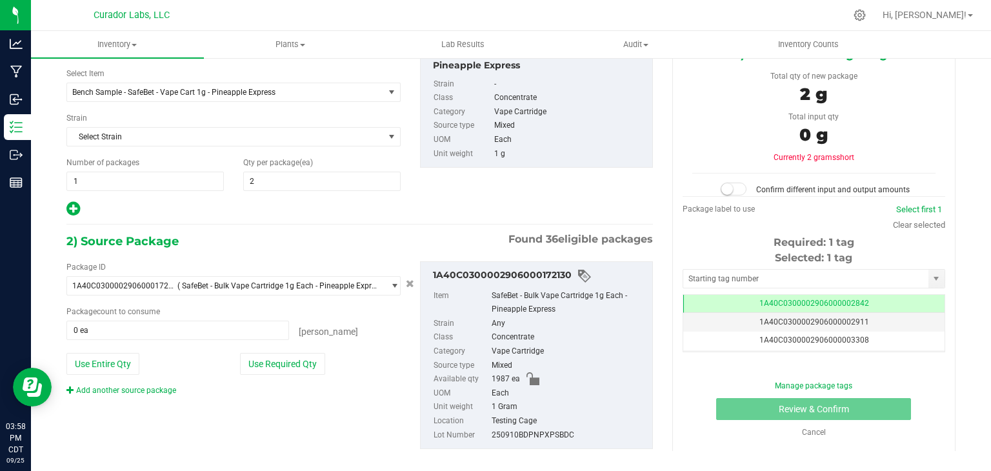
click at [297, 350] on div "Package ID 1A40C0300002906000172130 ( SafeBet - Bulk Vape Cartridge 1g Each - P…" at bounding box center [234, 328] width 354 height 135
click at [295, 356] on button "Use Required Qty" at bounding box center [282, 364] width 85 height 22
type input "2 ea"
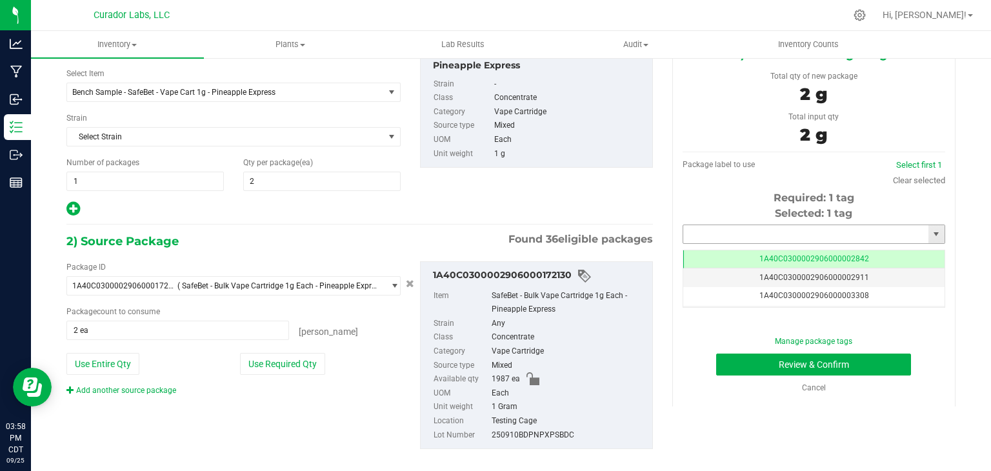
click at [721, 235] on input "text" at bounding box center [805, 234] width 245 height 18
click at [701, 256] on li "1A40C0300002906000172158" at bounding box center [805, 255] width 259 height 19
type input "1A40C0300002906000172158"
click at [722, 358] on button "Review & Confirm" at bounding box center [813, 365] width 195 height 22
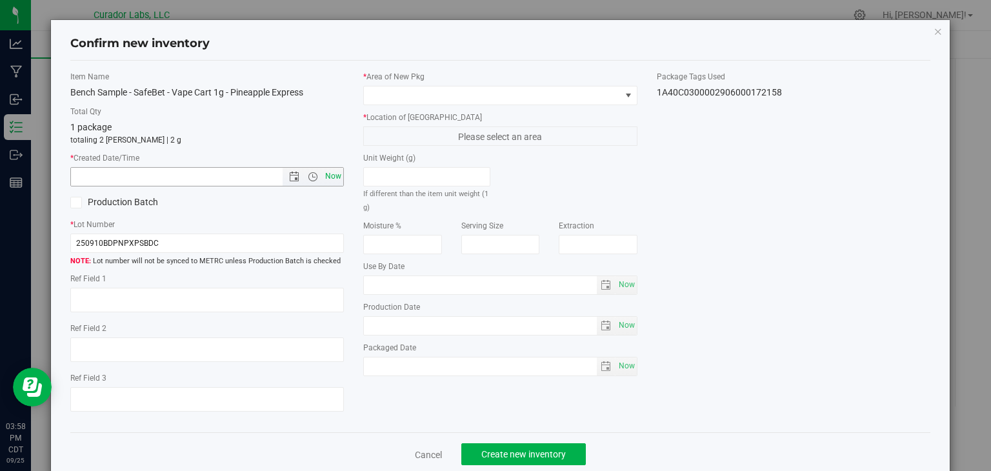
click at [336, 174] on span "Now" at bounding box center [334, 176] width 22 height 19
type input "[DATE] 3:58 PM"
click at [444, 91] on span at bounding box center [492, 95] width 257 height 18
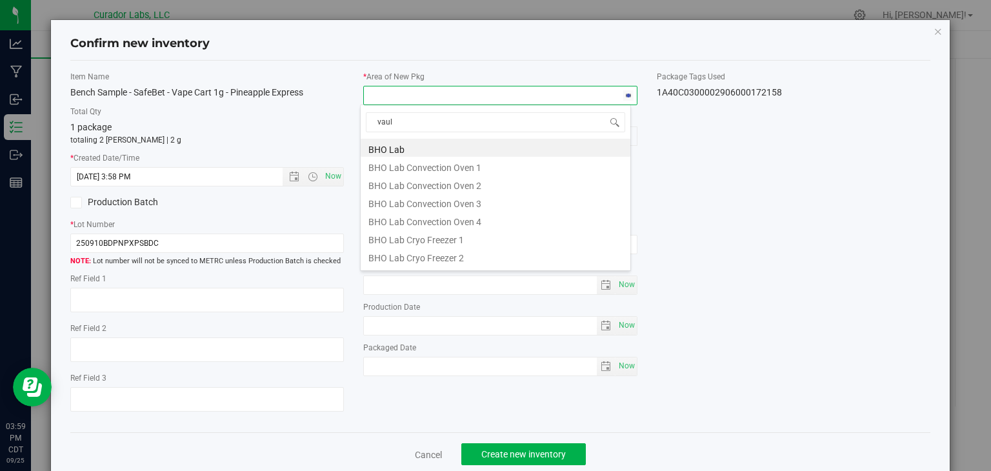
type input "vault"
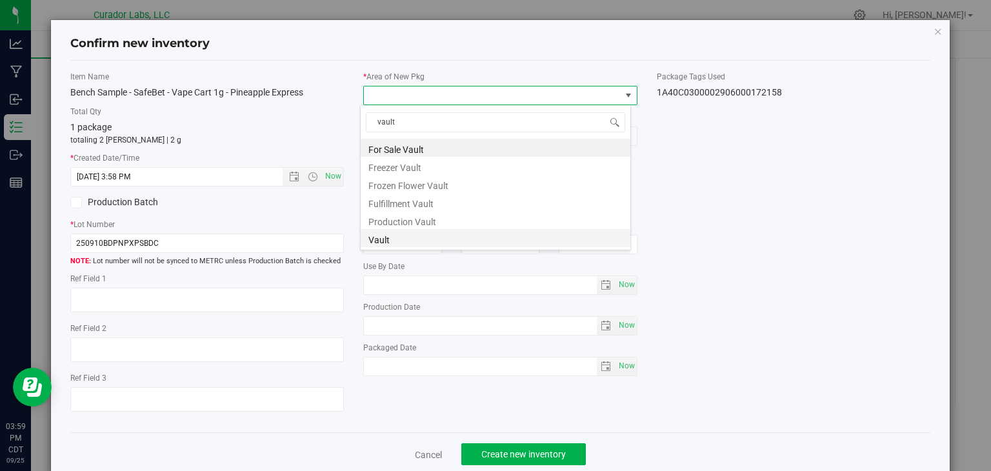
click at [422, 233] on li "Vault" at bounding box center [496, 238] width 270 height 18
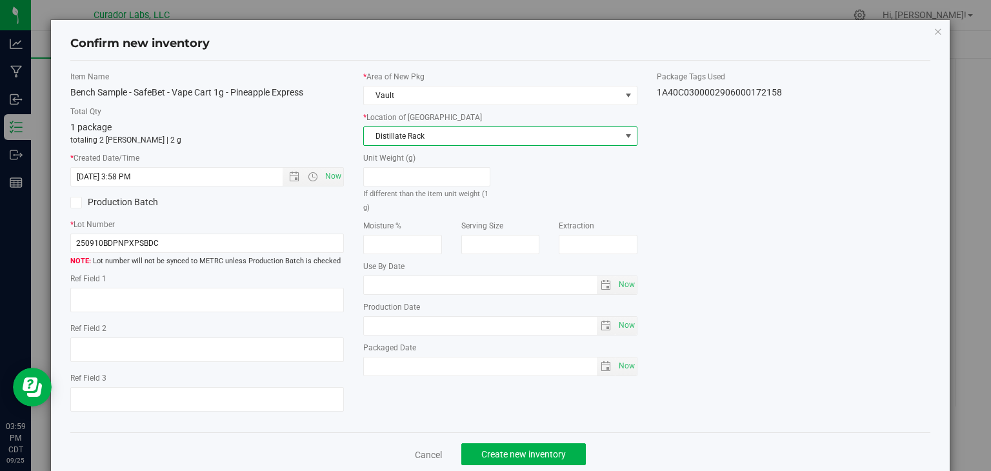
click at [449, 138] on span "Distillate Rack" at bounding box center [492, 136] width 257 height 18
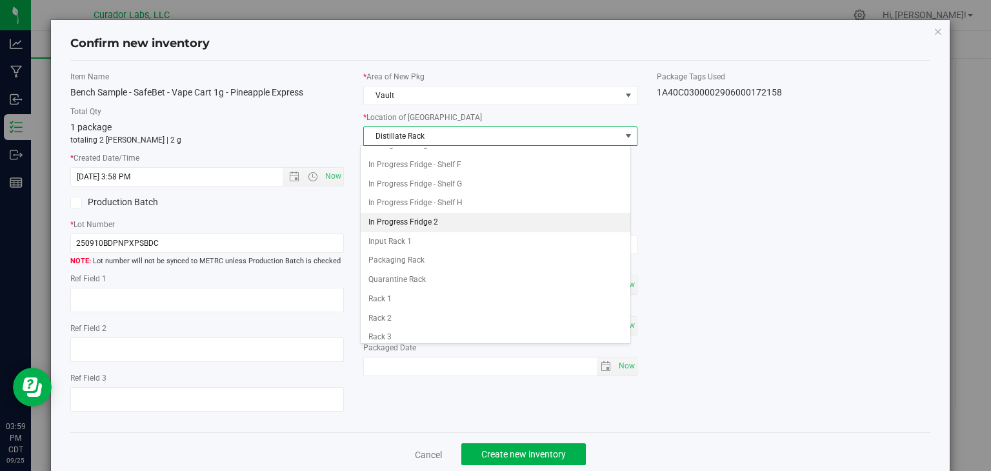
click at [437, 224] on li "In Progress Fridge 2" at bounding box center [496, 222] width 270 height 19
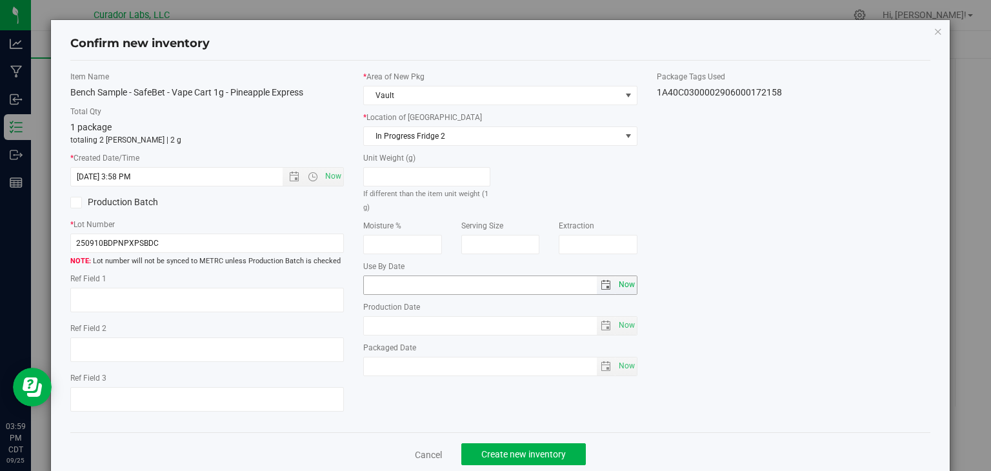
click at [620, 283] on span "Now" at bounding box center [627, 285] width 22 height 19
click at [382, 282] on input "[DATE]" at bounding box center [480, 285] width 233 height 18
type input "[DATE]"
click at [452, 401] on div "Item Name Bench Sample - SafeBet - Vape Cart 1g - Pineapple Express Total Qty 1…" at bounding box center [501, 247] width 880 height 352
click at [502, 454] on span "Create new inventory" at bounding box center [523, 454] width 85 height 10
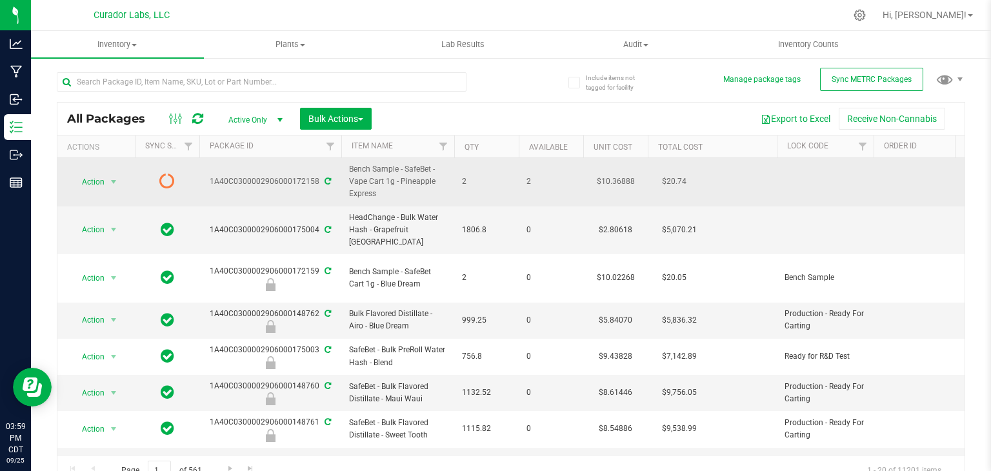
drag, startPoint x: 377, startPoint y: 193, endPoint x: 399, endPoint y: 185, distance: 23.5
click at [399, 185] on span "Bench Sample - SafeBet - Vape Cart 1g - Pineapple Express" at bounding box center [397, 181] width 97 height 37
copy span "Pineapple Express"
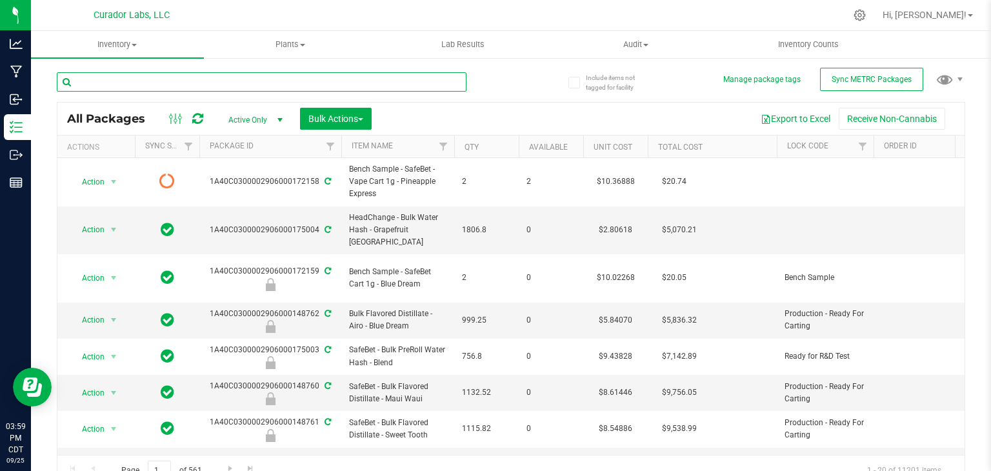
click at [305, 85] on input "text" at bounding box center [262, 81] width 410 height 19
paste input "Pineapple Express"
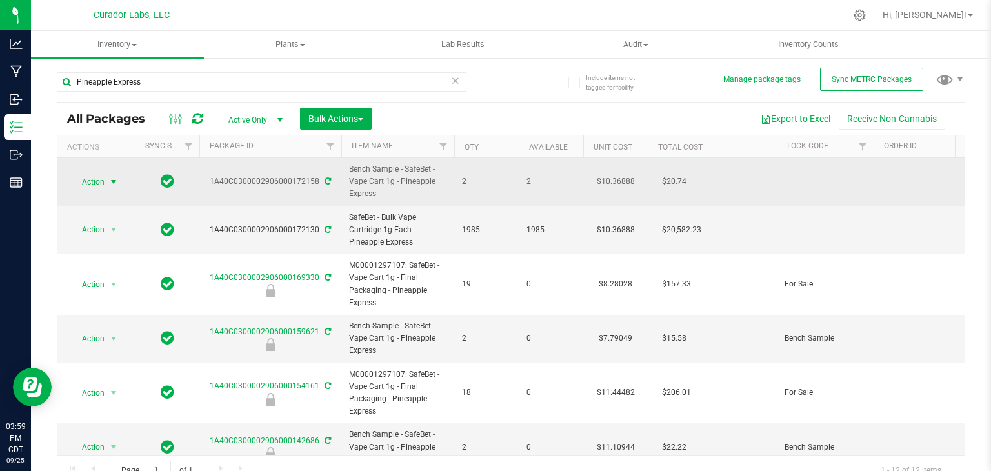
click at [107, 181] on span "select" at bounding box center [114, 182] width 16 height 18
drag, startPoint x: 210, startPoint y: 189, endPoint x: 317, endPoint y: 186, distance: 107.1
click at [317, 186] on td "1A40C0300002906000172158" at bounding box center [270, 182] width 142 height 48
copy div "1A40C0300002906000172158"
click at [115, 177] on span "select" at bounding box center [113, 182] width 10 height 10
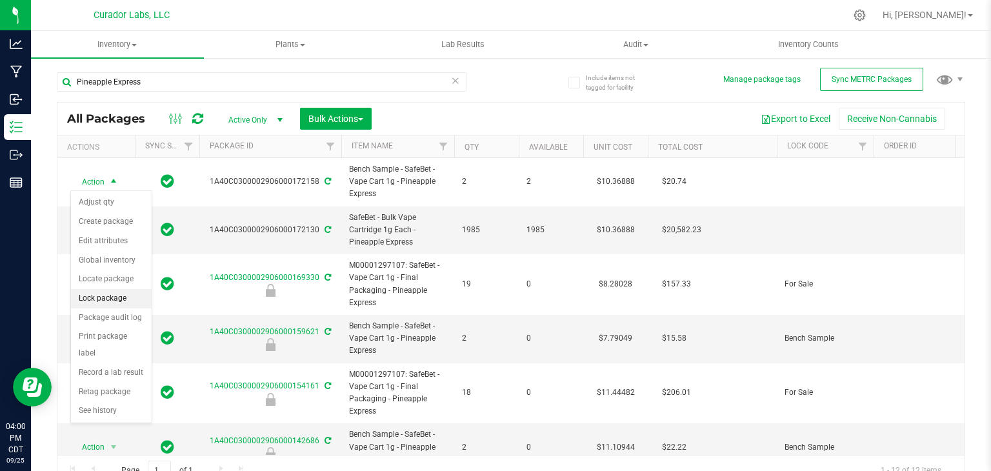
click at [103, 292] on li "Lock package" at bounding box center [111, 298] width 81 height 19
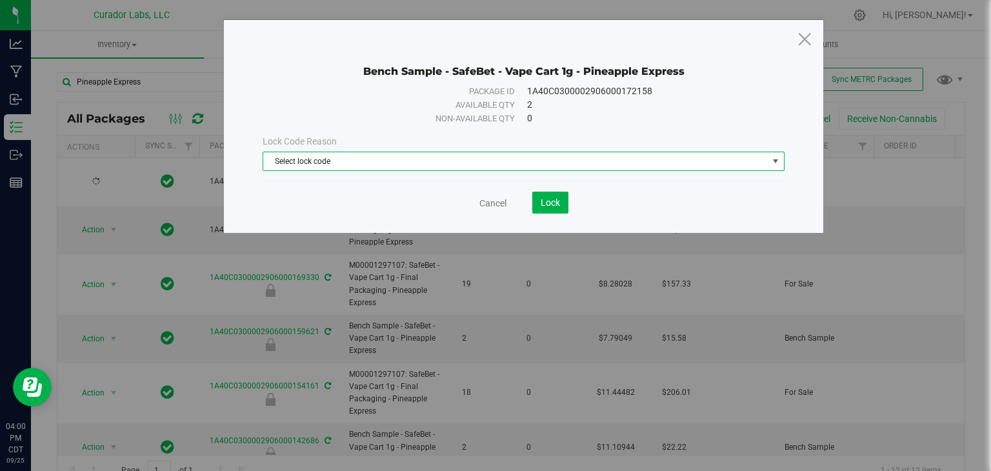
click at [388, 161] on span "Select lock code" at bounding box center [515, 161] width 505 height 18
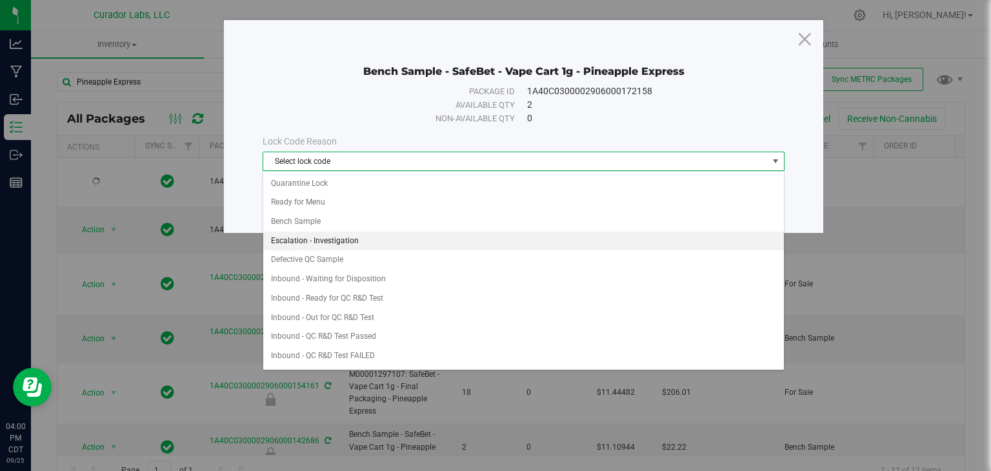
click at [361, 232] on li "Escalation - Investigation" at bounding box center [523, 241] width 521 height 19
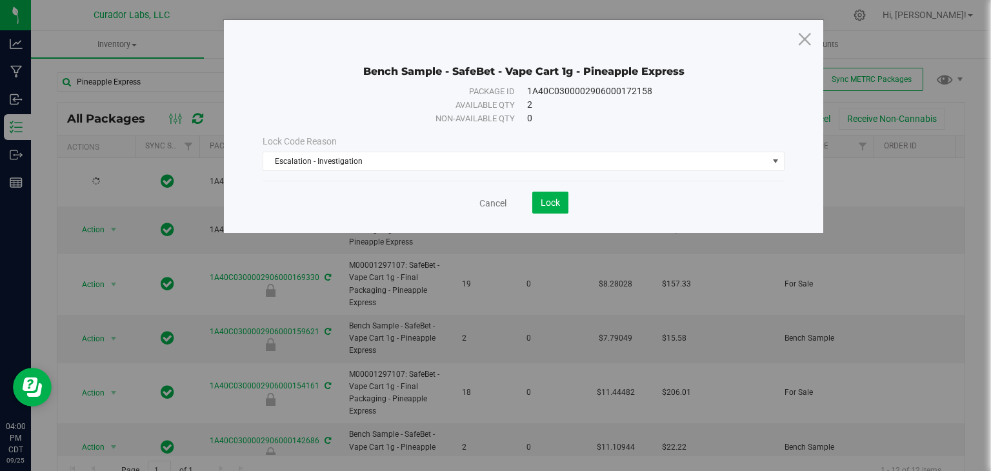
click at [361, 230] on body "Bench Sample - SafeBet - Vape Cart 1g - Pineapple Express Package ID 1A40C03000…" at bounding box center [495, 235] width 991 height 471
click at [395, 165] on span "Escalation - Investigation" at bounding box center [515, 161] width 505 height 18
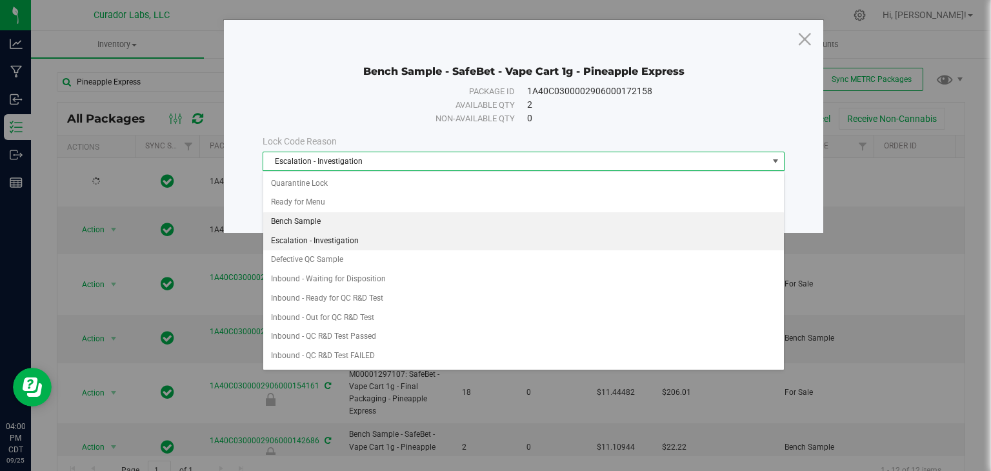
click at [367, 223] on li "Bench Sample" at bounding box center [523, 221] width 521 height 19
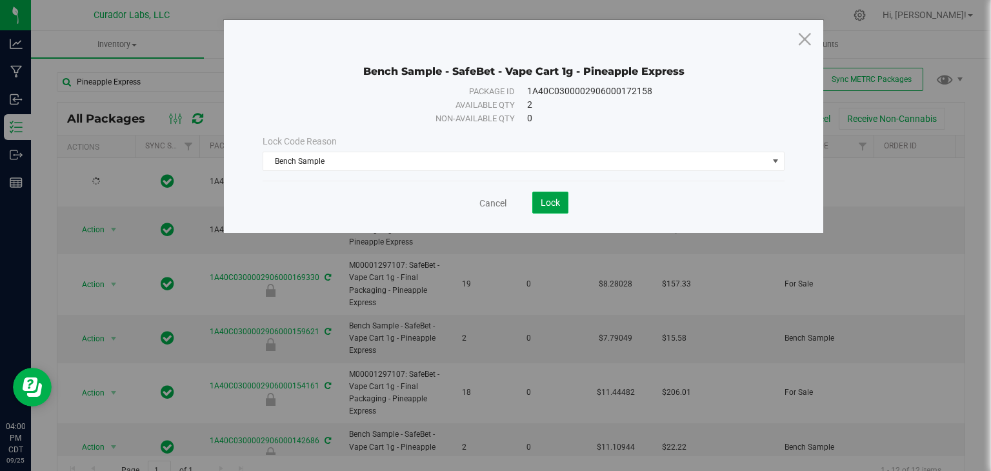
click at [550, 205] on span "Lock" at bounding box center [550, 202] width 19 height 10
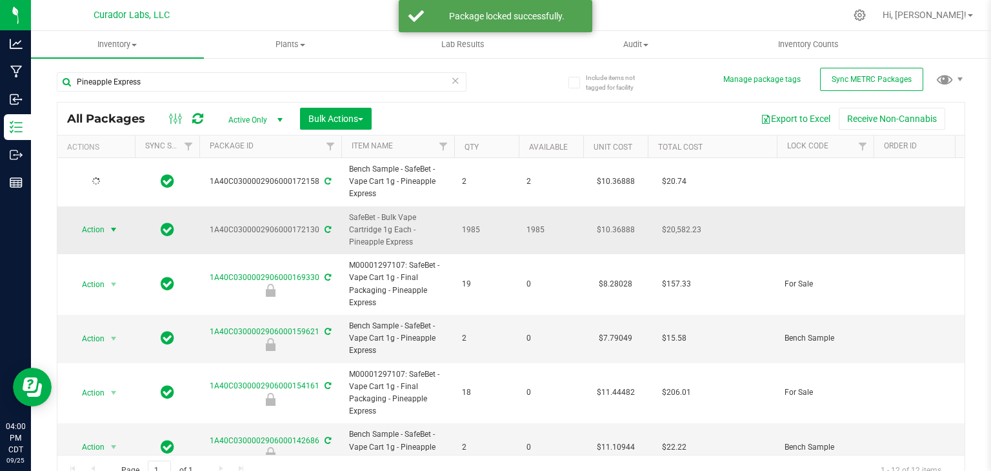
click at [112, 229] on span "select" at bounding box center [113, 230] width 10 height 10
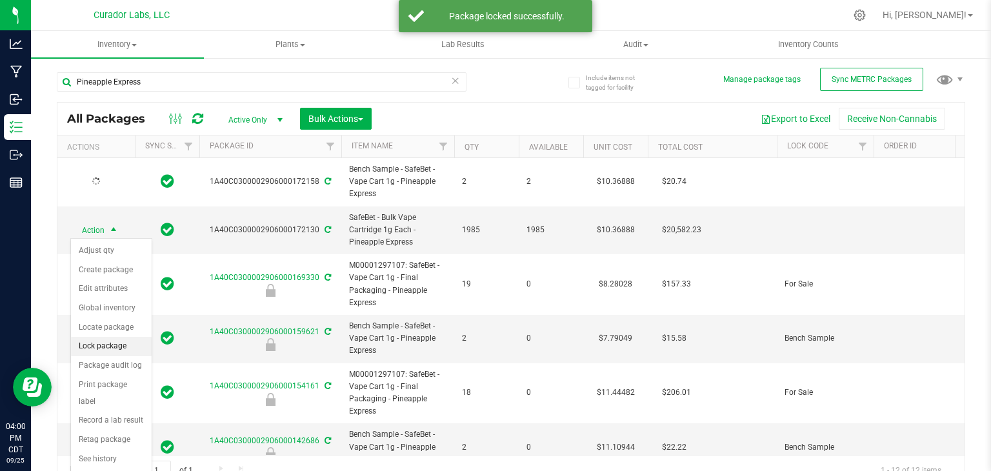
click at [110, 343] on li "Lock package" at bounding box center [111, 346] width 81 height 19
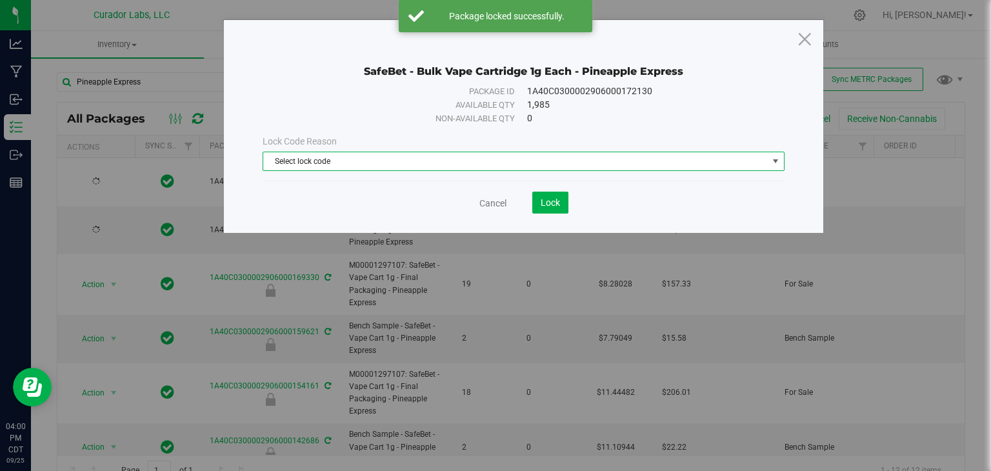
click at [426, 154] on span "Select lock code" at bounding box center [515, 161] width 505 height 18
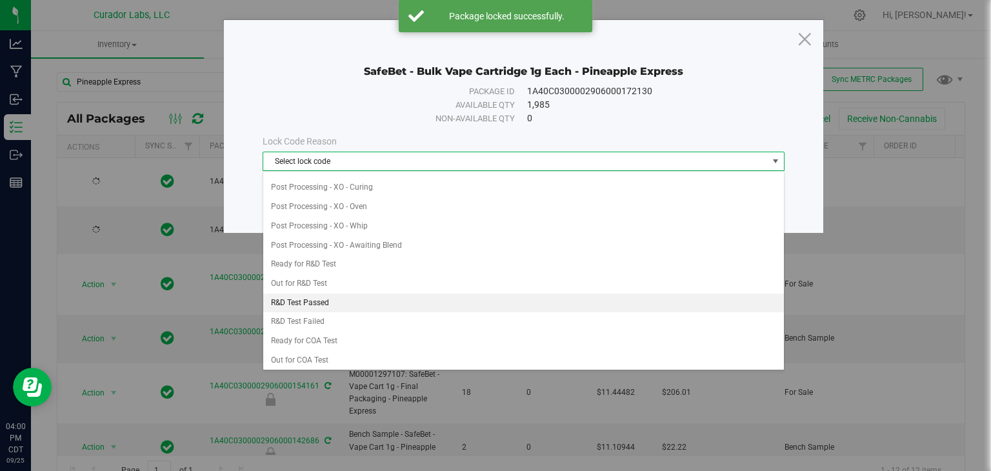
scroll to position [341, 0]
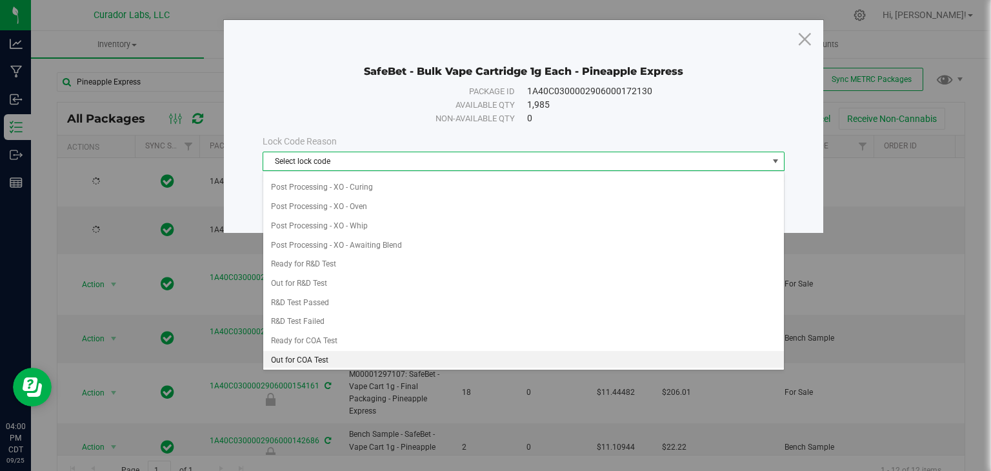
click at [338, 351] on li "Out for COA Test" at bounding box center [523, 360] width 521 height 19
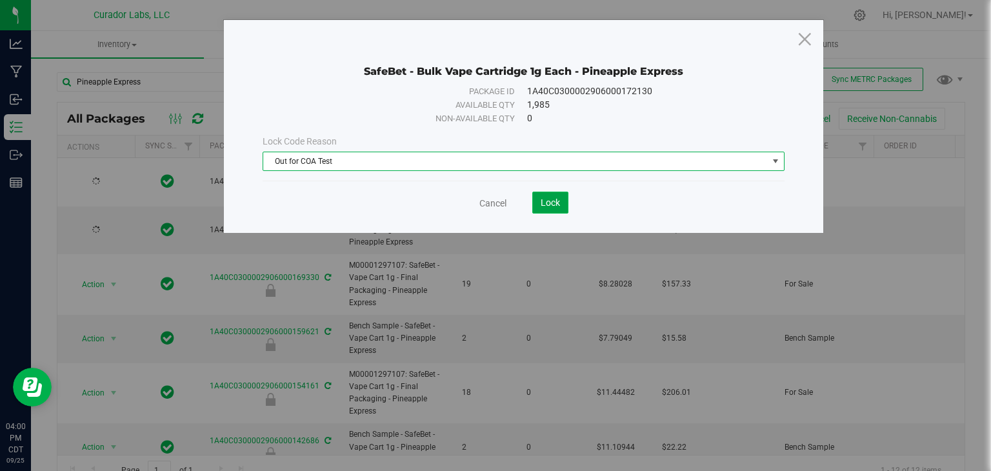
click at [547, 207] on span "Lock" at bounding box center [550, 202] width 19 height 10
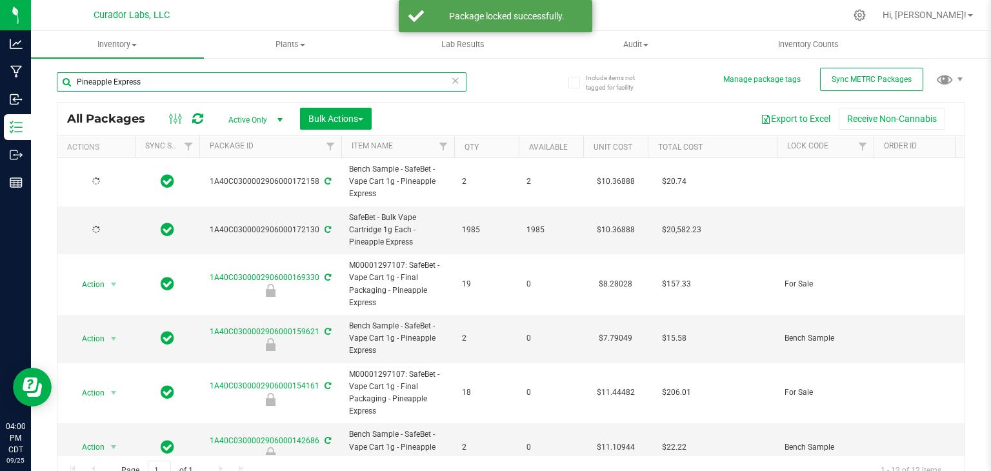
click at [214, 82] on input "Pineapple Express" at bounding box center [262, 81] width 410 height 19
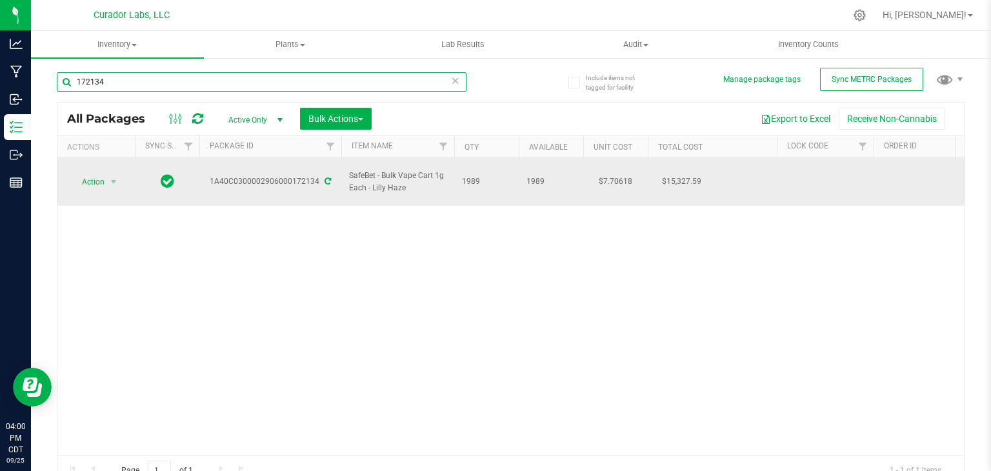
type input "172134"
drag, startPoint x: 208, startPoint y: 176, endPoint x: 317, endPoint y: 175, distance: 109.0
click at [317, 175] on div "1A40C0300002906000172134" at bounding box center [270, 181] width 146 height 12
copy div "1A40C0300002906000172134"
click at [111, 177] on span "select" at bounding box center [113, 182] width 10 height 10
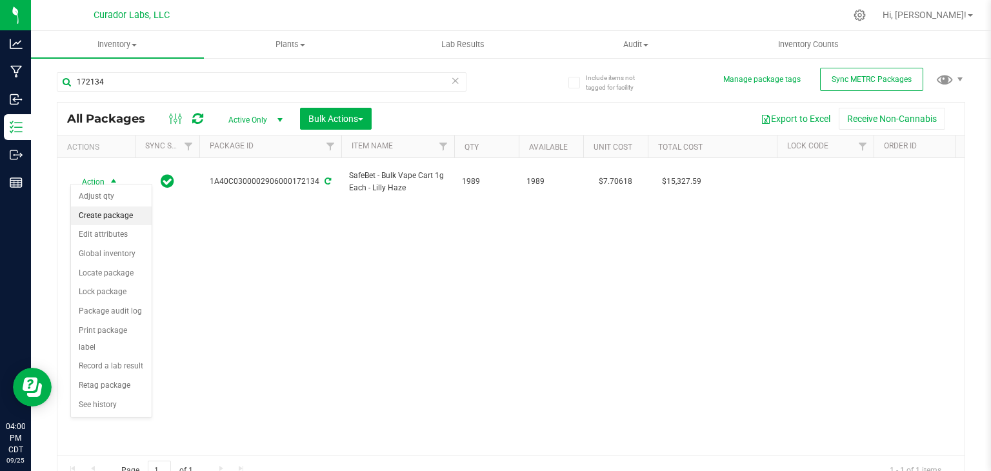
click at [108, 215] on li "Create package" at bounding box center [111, 215] width 81 height 19
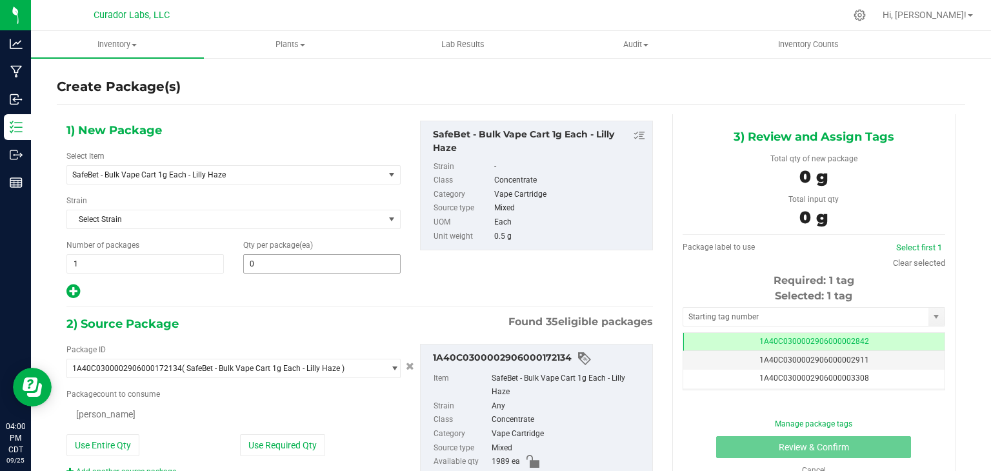
type input "0"
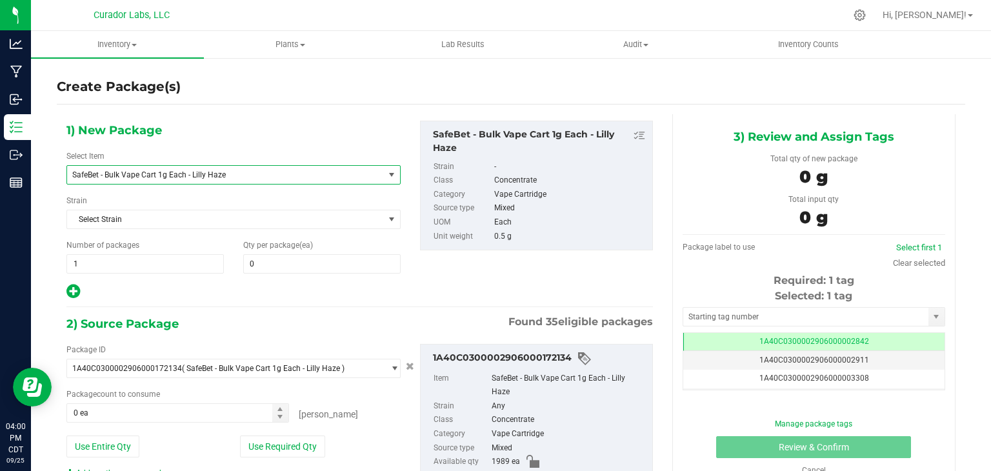
click at [262, 174] on span "SafeBet - Bulk Vape Cart 1g Each - Lilly Haze" at bounding box center [219, 174] width 294 height 9
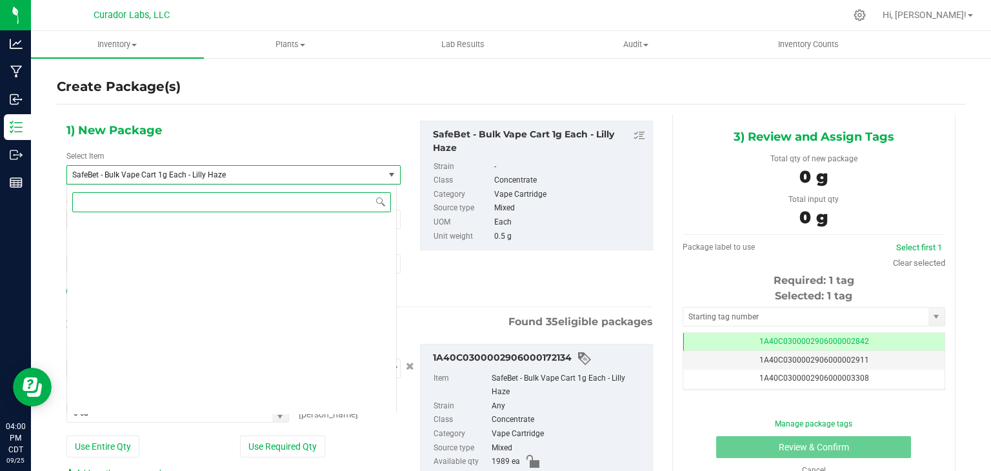
scroll to position [116975, 0]
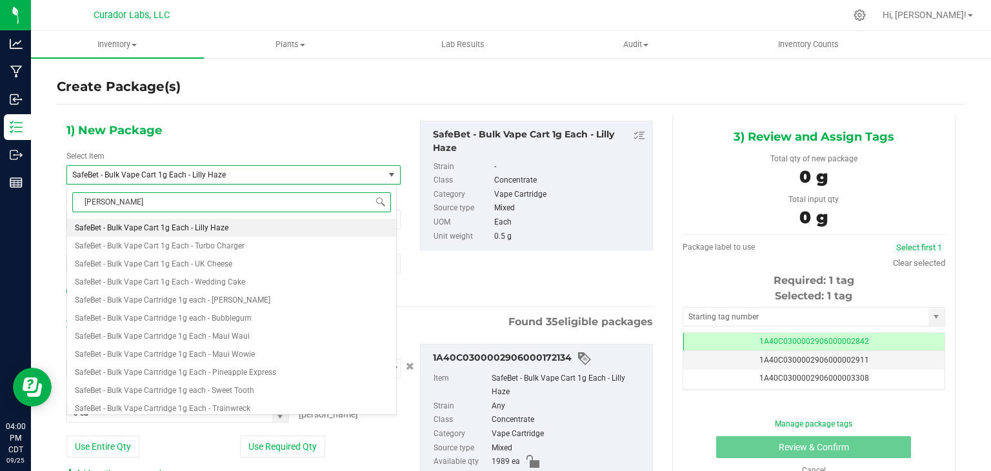
type input "[PERSON_NAME]"
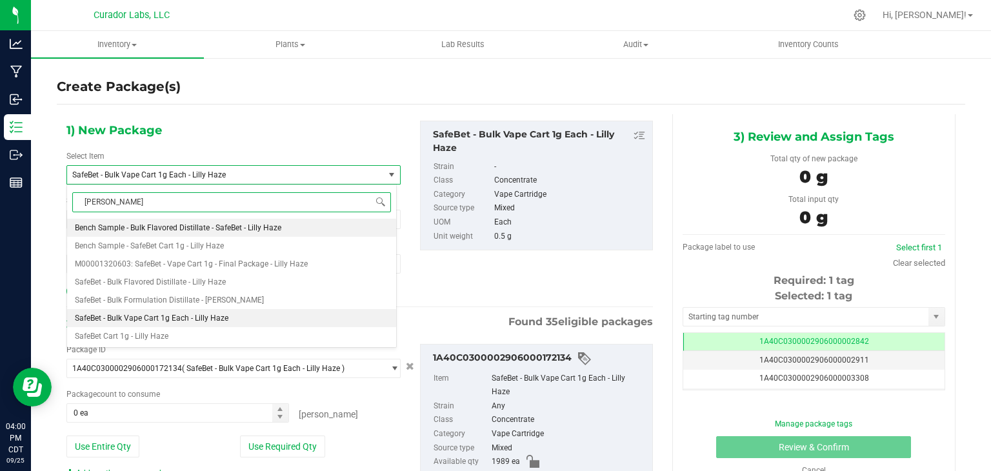
scroll to position [0, 0]
click at [248, 248] on li "Bench Sample - SafeBet Cart 1g - Lilly Haze" at bounding box center [231, 246] width 329 height 18
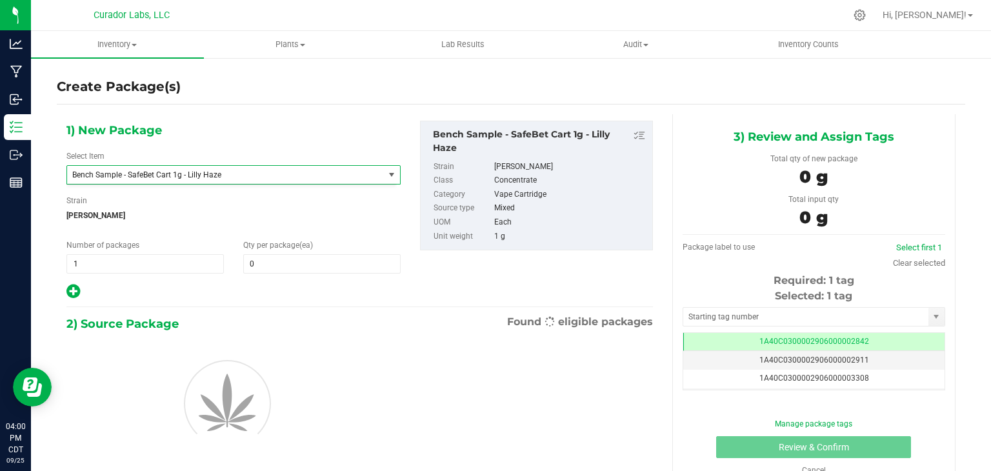
type input "0"
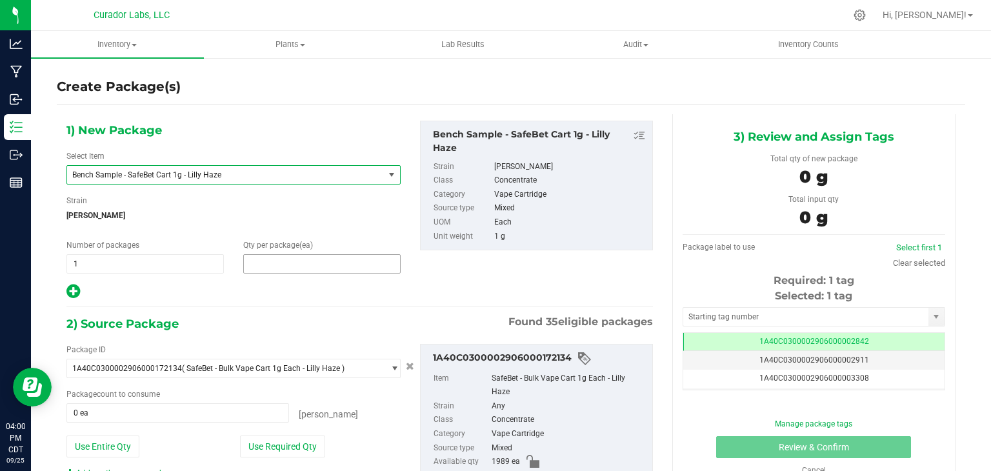
click at [306, 258] on span at bounding box center [321, 263] width 157 height 19
type input "2"
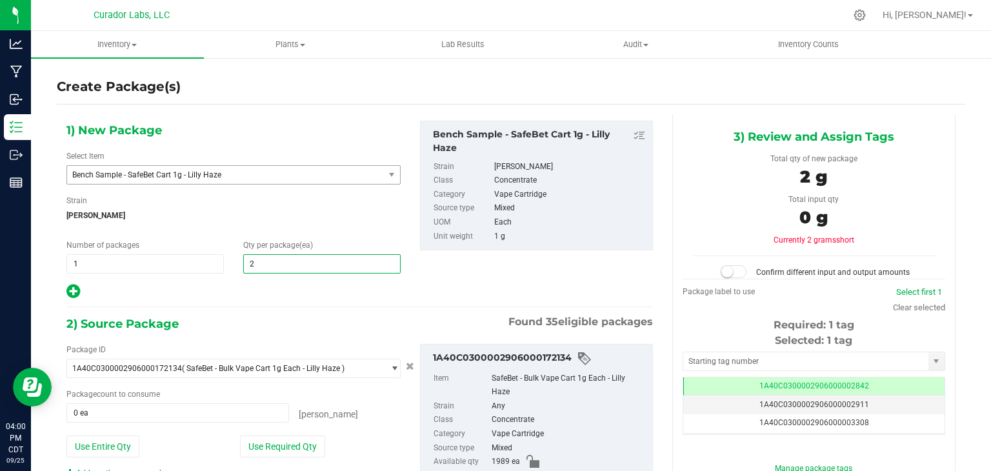
type input "2"
click at [317, 296] on div at bounding box center [233, 291] width 334 height 17
click at [301, 441] on button "Use Required Qty" at bounding box center [282, 447] width 85 height 22
type input "4 ea"
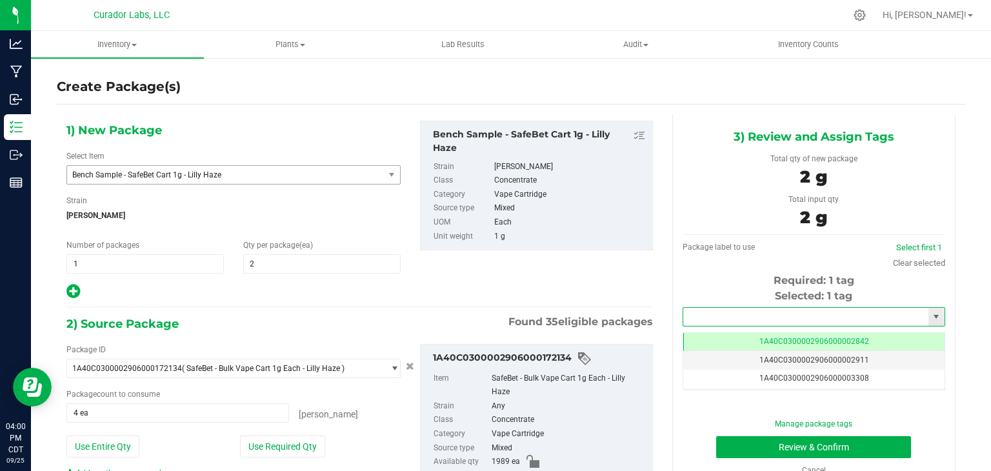
click at [707, 313] on input "text" at bounding box center [805, 317] width 245 height 18
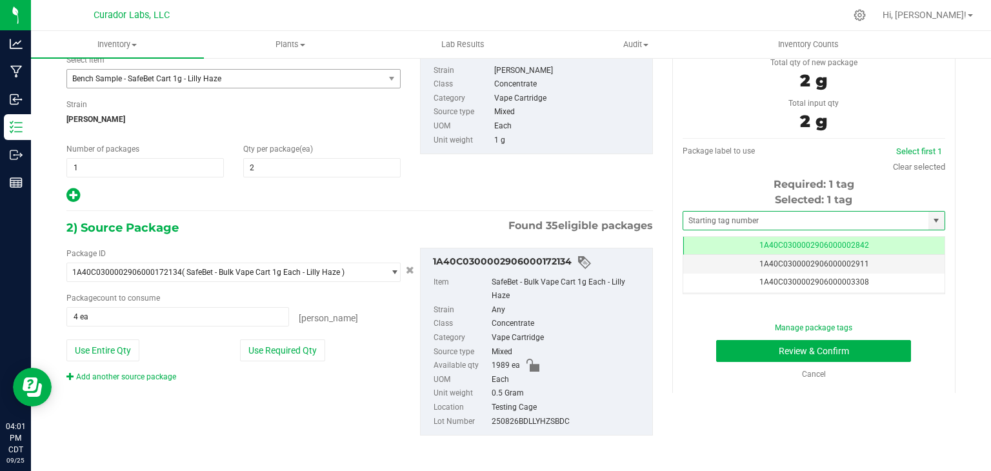
click at [279, 228] on div "2) Source Package Found 35 eligible packages" at bounding box center [359, 227] width 586 height 19
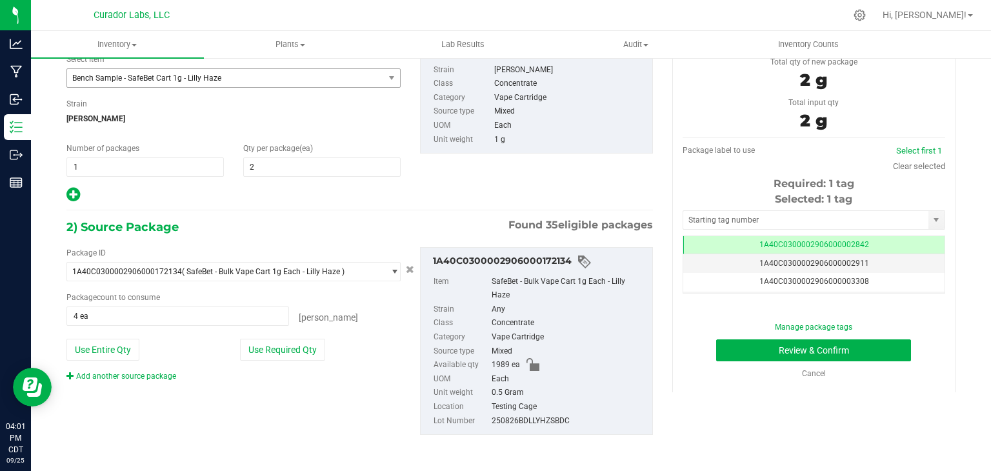
click at [387, 217] on div "2) Source Package Found 35 eligible packages" at bounding box center [359, 226] width 586 height 19
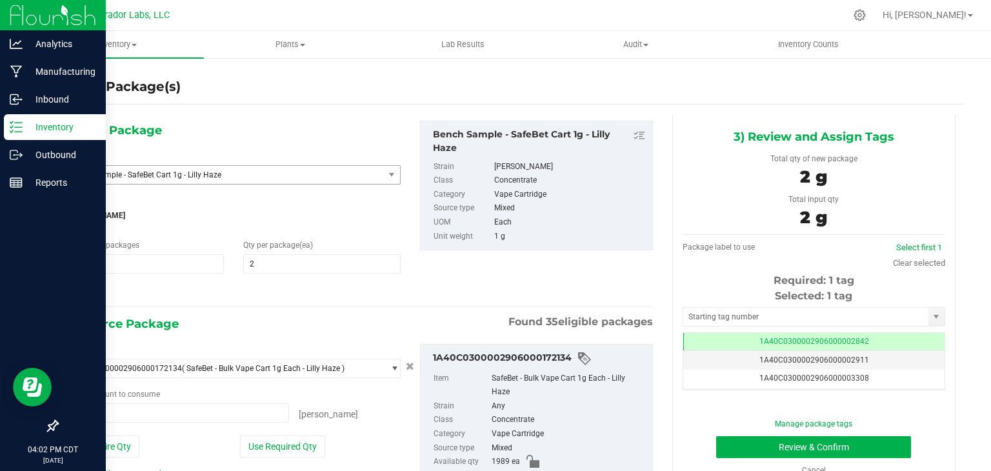
click at [28, 128] on p "Inventory" at bounding box center [61, 126] width 77 height 15
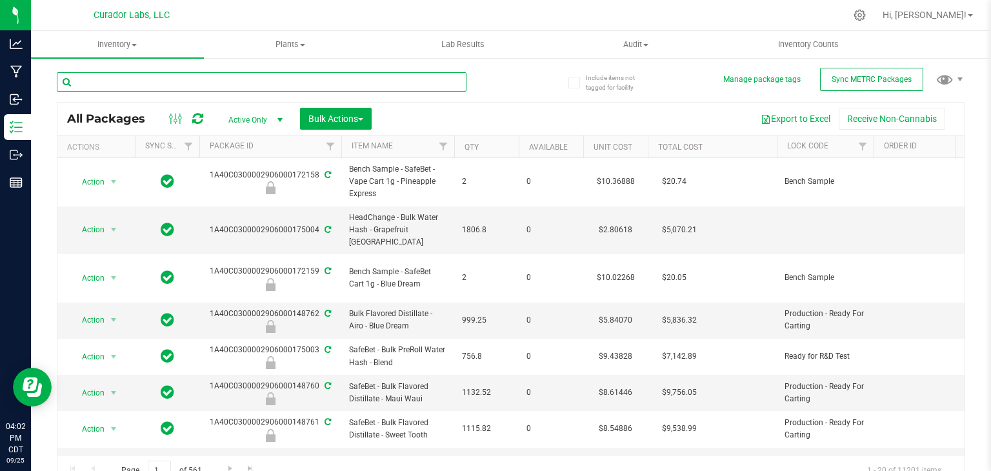
click at [184, 83] on input "text" at bounding box center [262, 81] width 410 height 19
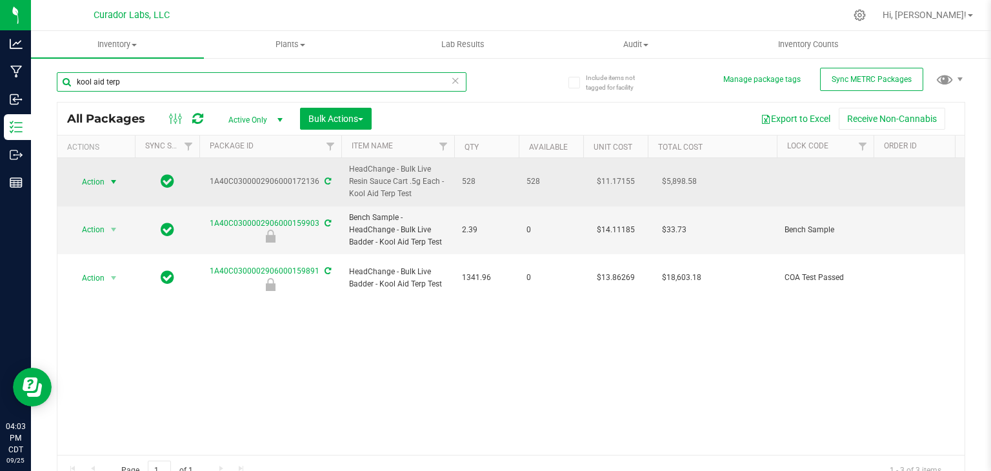
type input "kool aid terp"
click at [111, 183] on span "select" at bounding box center [113, 182] width 10 height 10
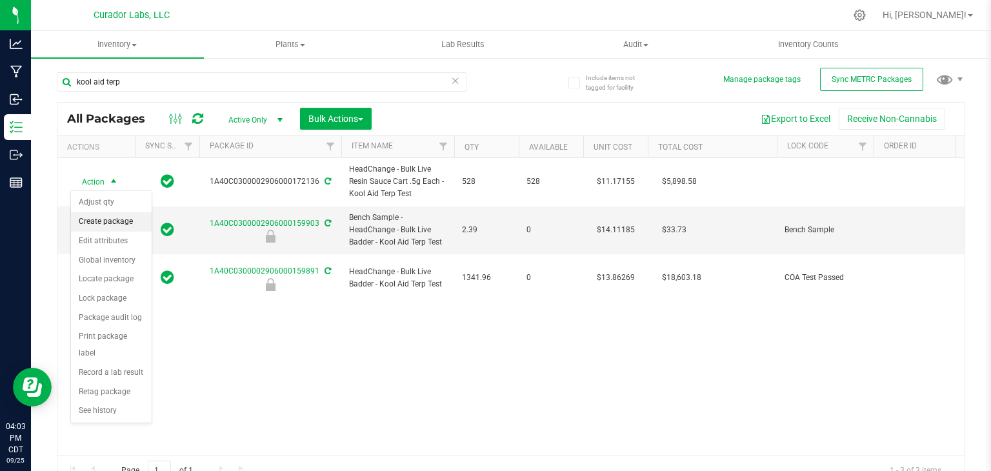
click at [112, 225] on li "Create package" at bounding box center [111, 221] width 81 height 19
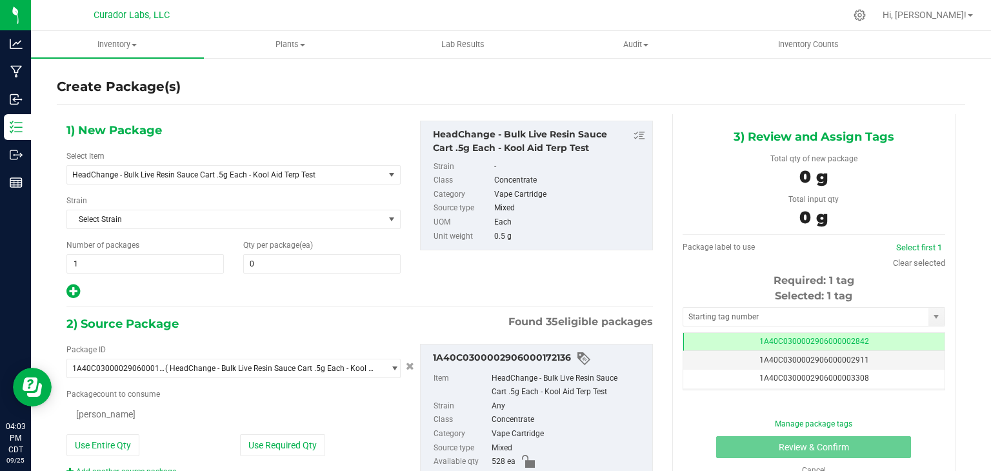
type input "0"
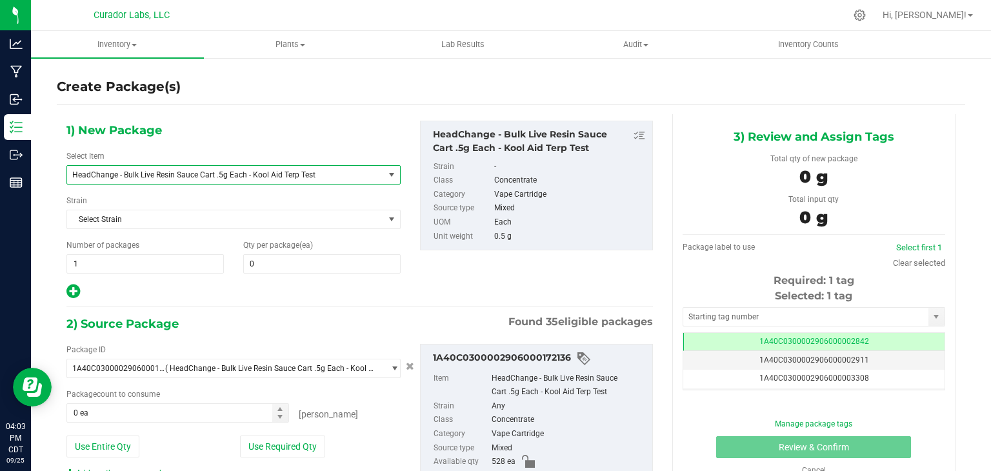
click at [285, 174] on span "HeadChange - Bulk Live Resin Sauce Cart .5g Each - Kool Aid Terp Test" at bounding box center [219, 174] width 294 height 9
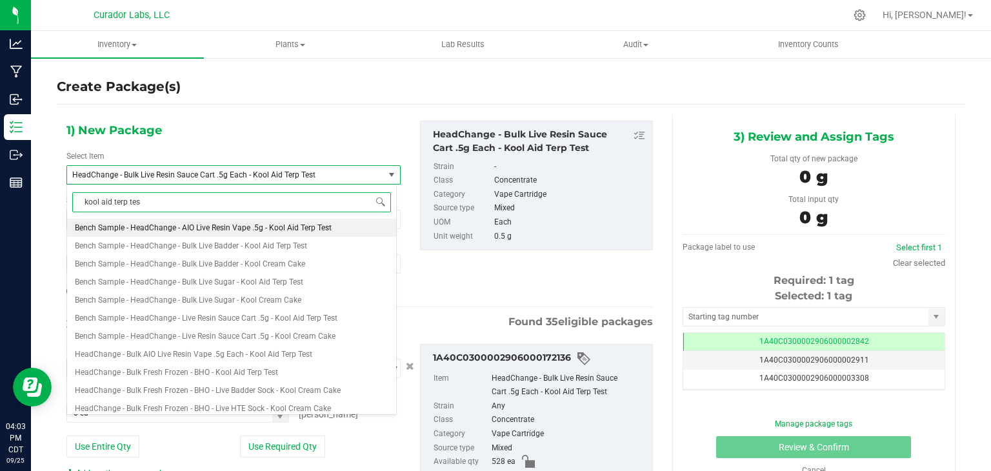
type input "kool aid terp test"
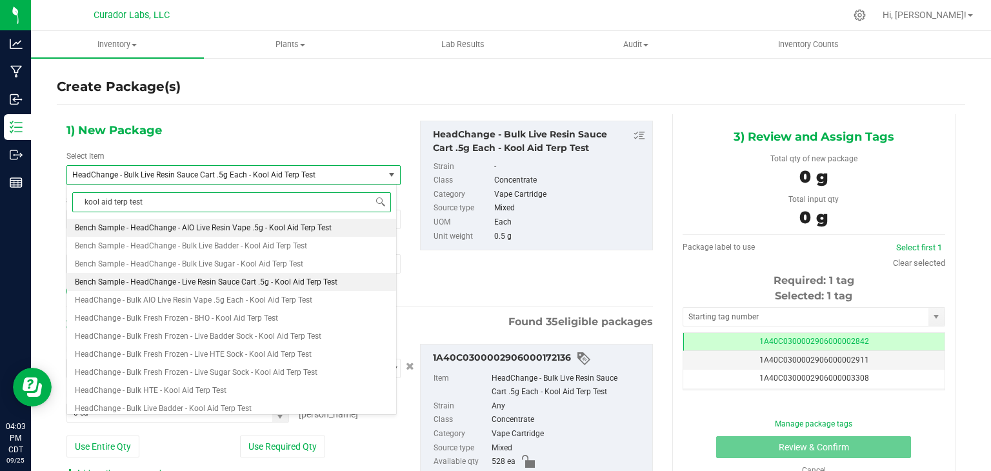
click at [321, 277] on span "Bench Sample - HeadChange - Live Resin Sauce Cart .5g - Kool Aid Terp Test" at bounding box center [206, 281] width 263 height 9
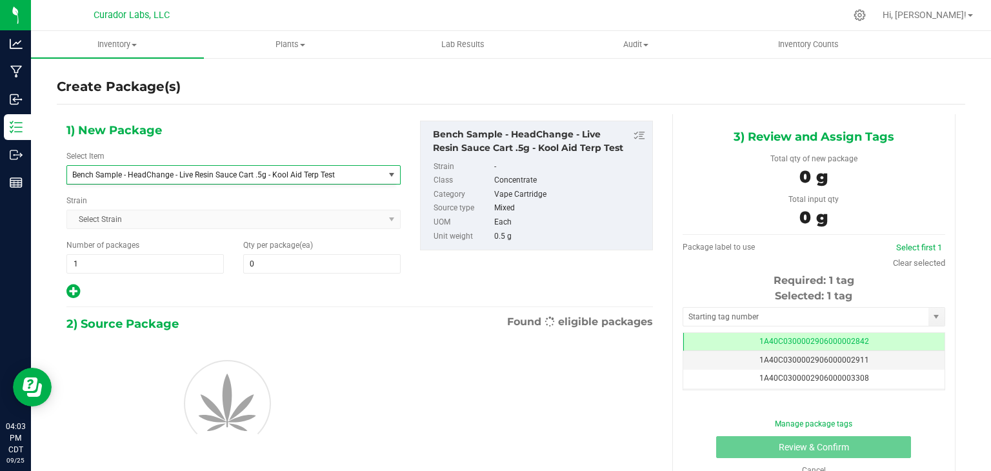
type input "0"
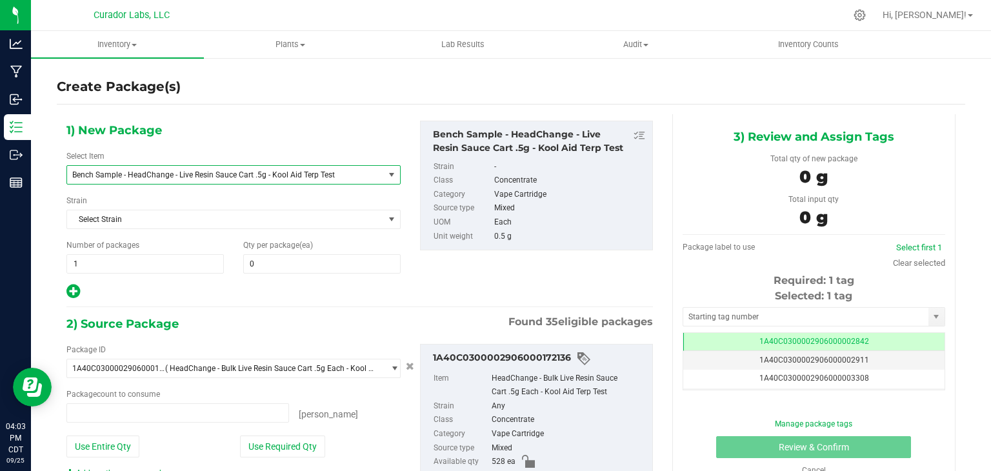
type input "0 ea"
click at [301, 264] on span at bounding box center [321, 263] width 157 height 19
type input "4"
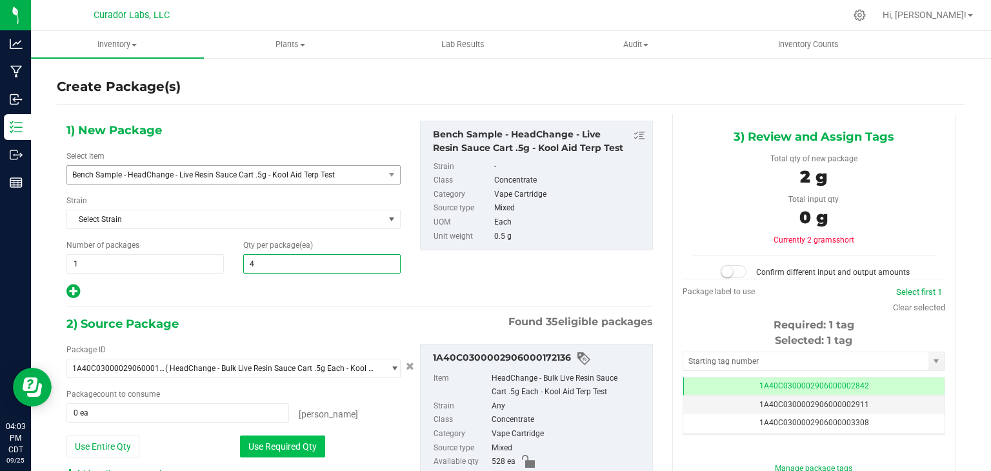
type input "4"
click at [308, 439] on button "Use Required Qty" at bounding box center [282, 447] width 85 height 22
type input "4 ea"
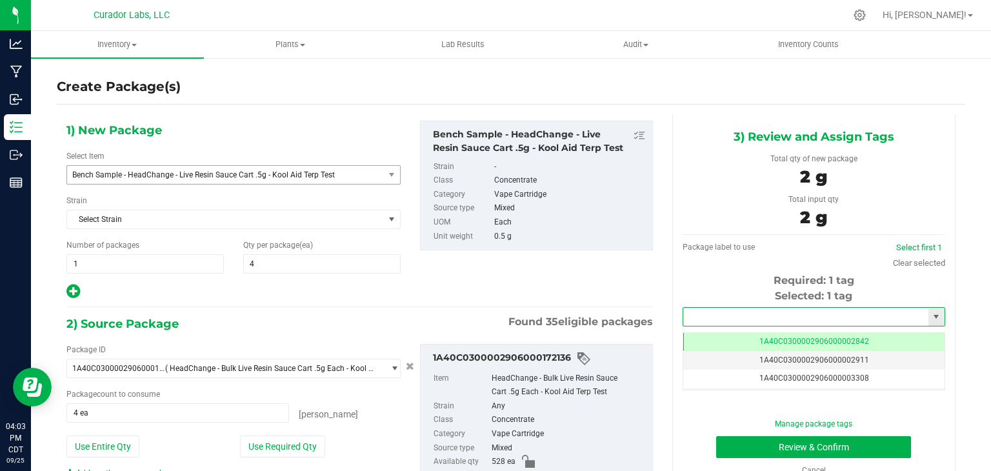
click at [719, 317] on input "text" at bounding box center [805, 317] width 245 height 18
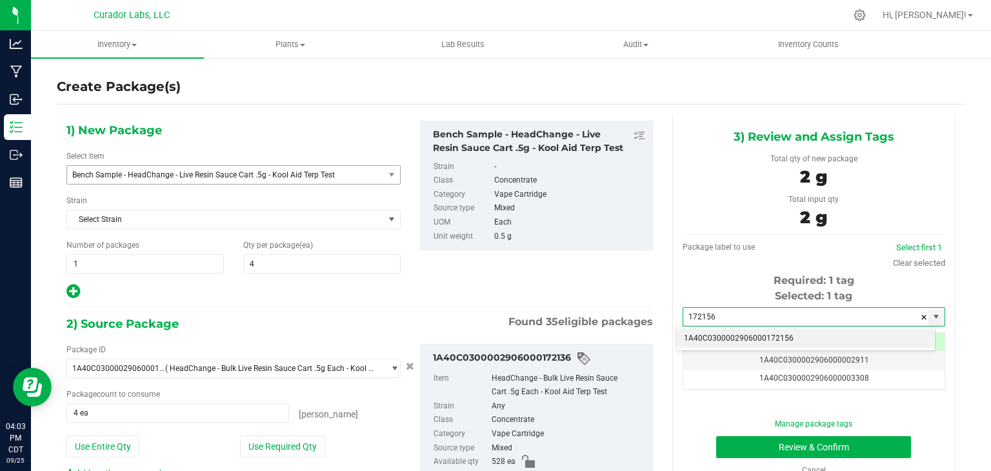
click at [705, 343] on li "1A40C0300002906000172156" at bounding box center [805, 338] width 259 height 19
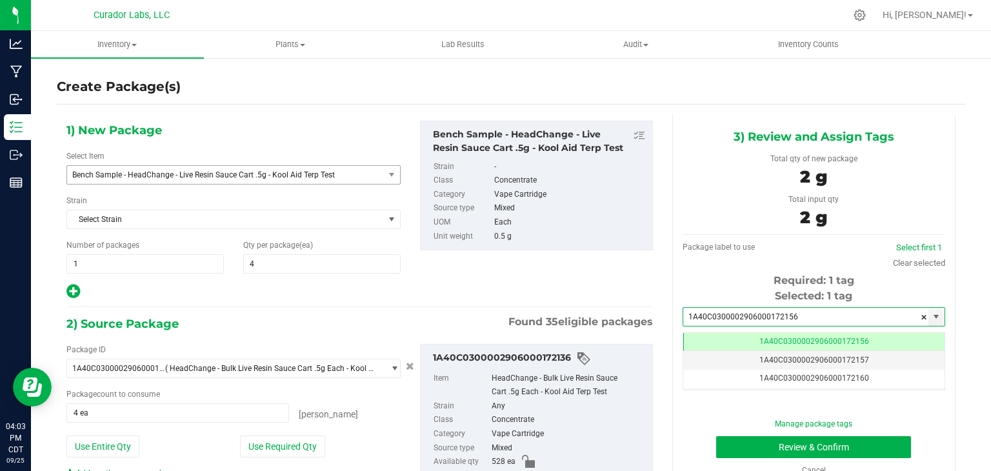
type input "1A40C0300002906000172156"
click at [619, 289] on div "1) New Package Select Item Bench Sample - HeadChange - Live Resin Sauce Cart .5…" at bounding box center [360, 210] width 606 height 179
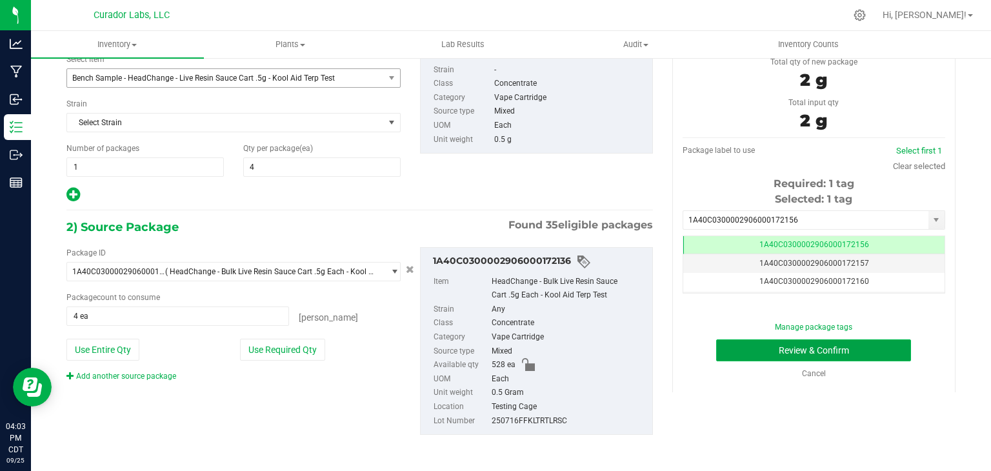
click at [766, 350] on button "Review & Confirm" at bounding box center [813, 350] width 195 height 22
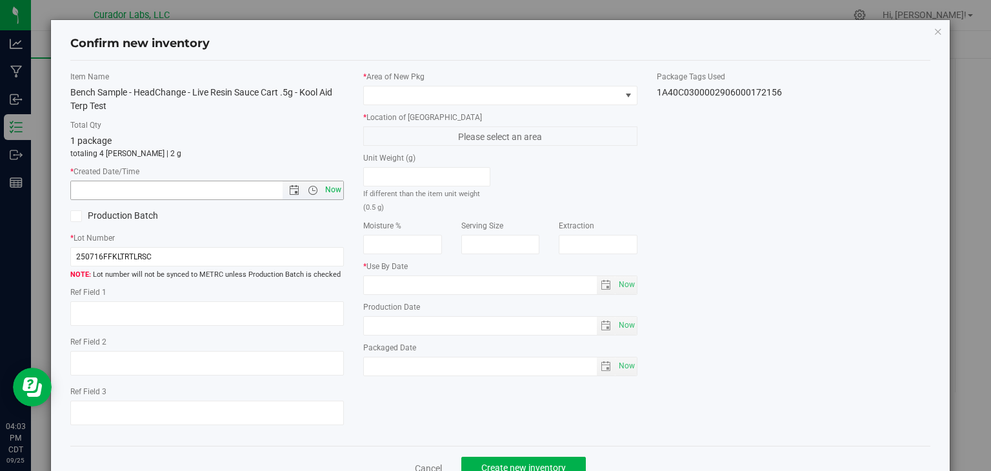
click at [330, 194] on span "Now" at bounding box center [334, 190] width 22 height 19
type input "[DATE] 4:03 PM"
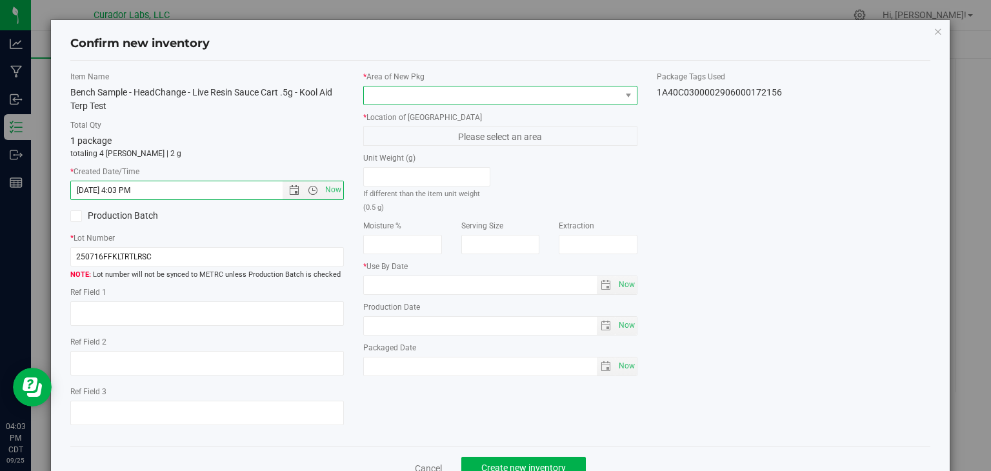
click at [464, 91] on span at bounding box center [492, 95] width 257 height 18
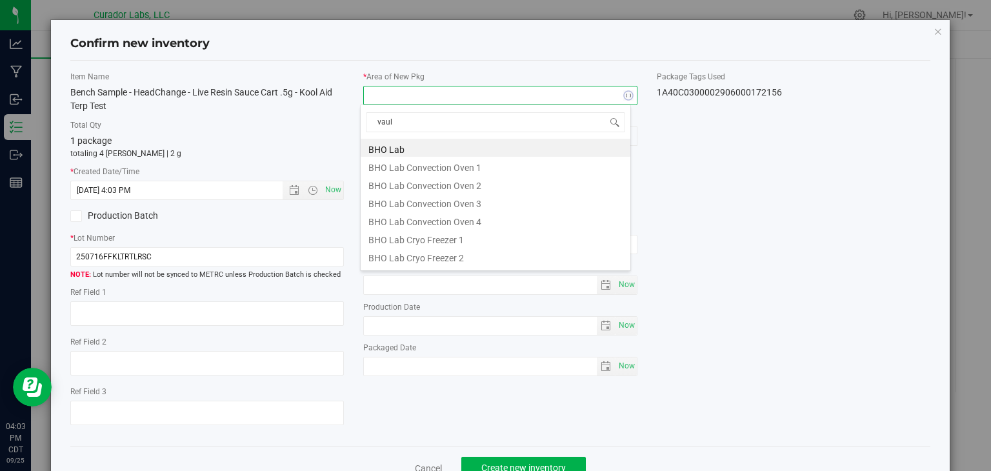
type input "vault"
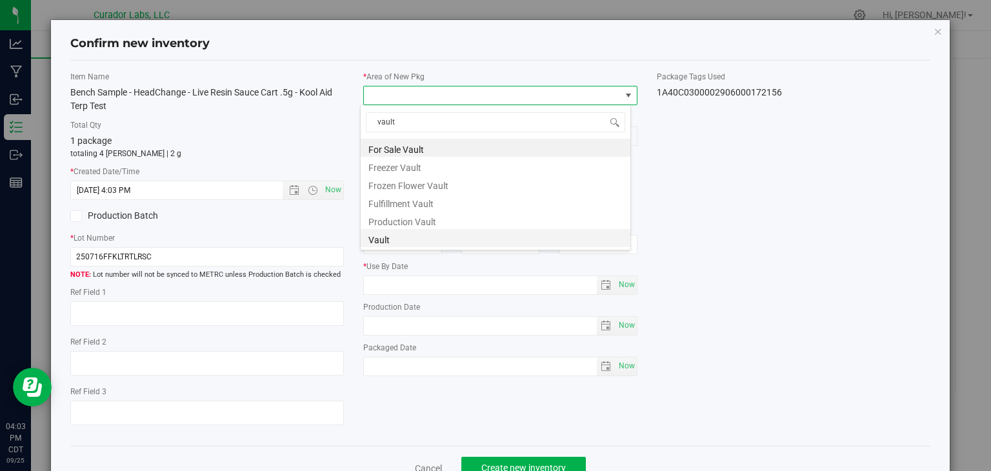
click at [414, 232] on li "Vault" at bounding box center [496, 238] width 270 height 18
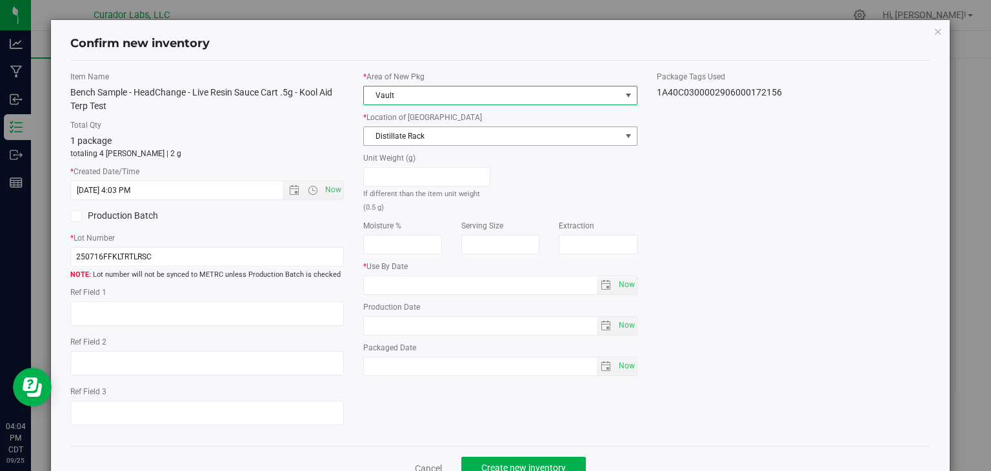
click at [431, 135] on span "Distillate Rack" at bounding box center [492, 136] width 257 height 18
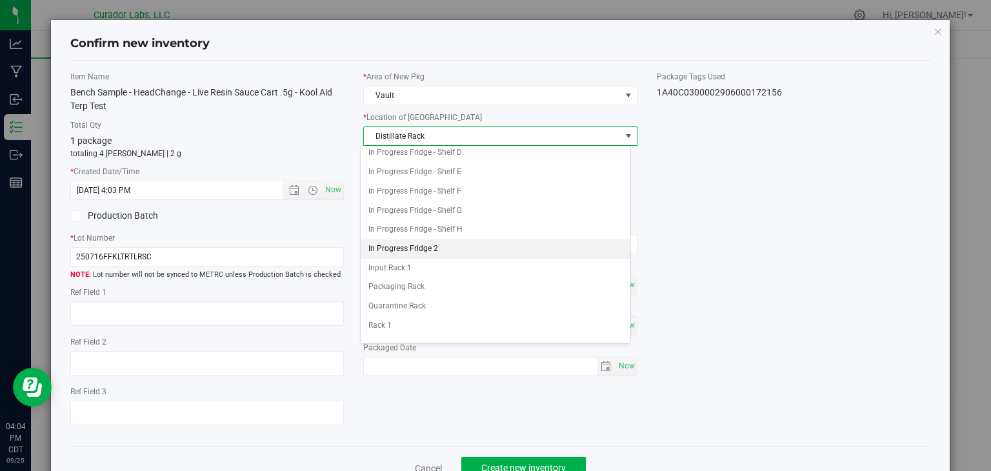
click at [425, 246] on li "In Progress Fridge 2" at bounding box center [496, 248] width 270 height 19
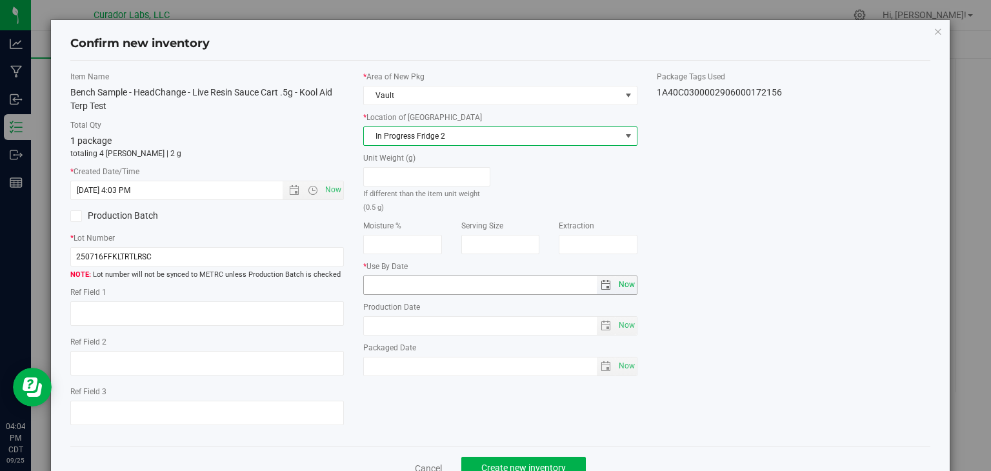
click at [616, 287] on span "Now" at bounding box center [627, 285] width 22 height 19
click at [382, 281] on input "[DATE]" at bounding box center [480, 285] width 233 height 18
type input "[DATE]"
click at [276, 226] on div "Item Name Bench Sample - HeadChange - Live Resin Sauce Cart .5g - Kool Aid Terp…" at bounding box center [208, 253] width 294 height 365
click at [496, 422] on div "Item Name Bench Sample - HeadChange - Live Resin Sauce Cart .5g - Kool Aid Terp…" at bounding box center [501, 253] width 880 height 365
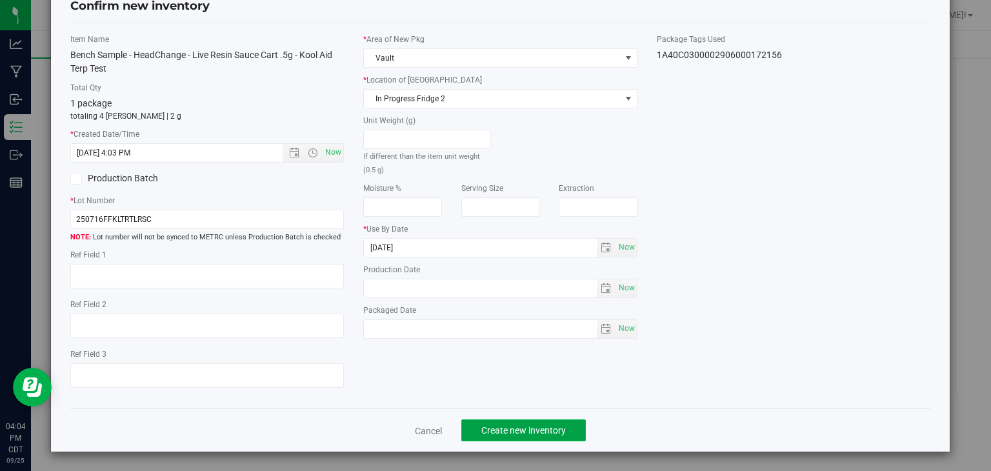
click at [512, 429] on span "Create new inventory" at bounding box center [523, 430] width 85 height 10
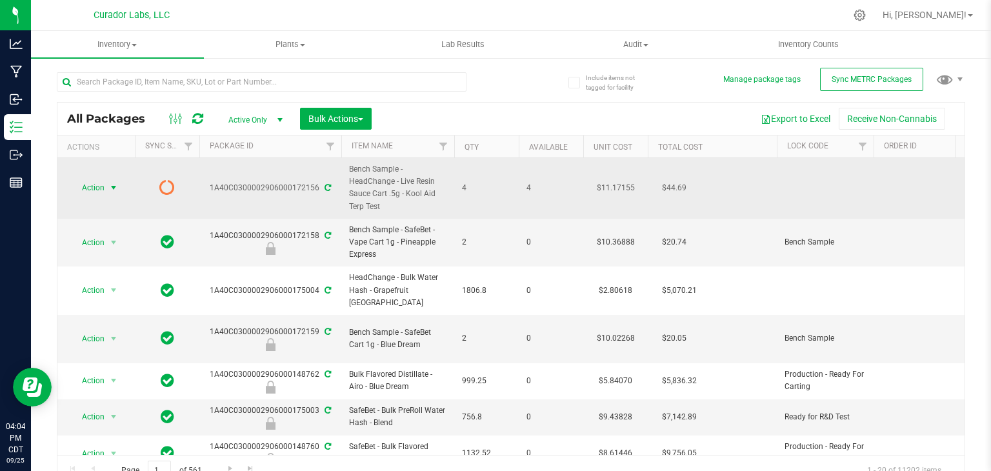
click at [117, 185] on span "select" at bounding box center [113, 188] width 10 height 10
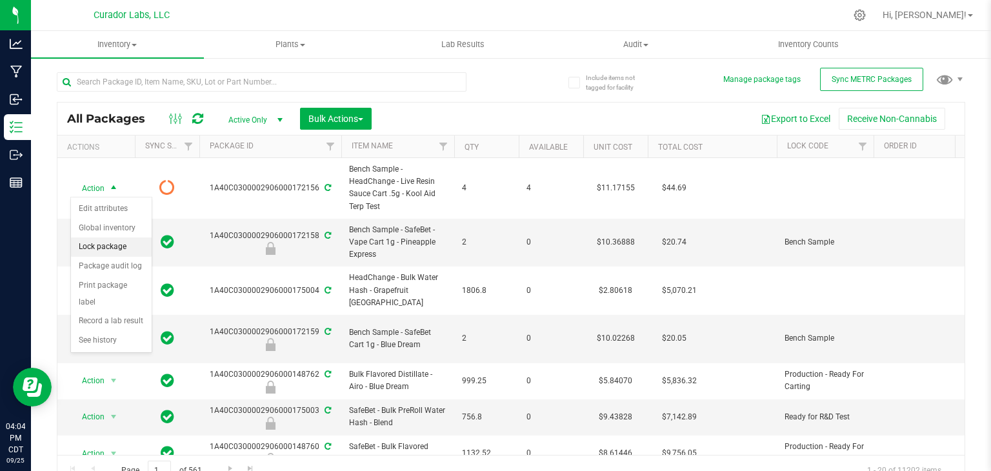
click at [121, 243] on li "Lock package" at bounding box center [111, 246] width 81 height 19
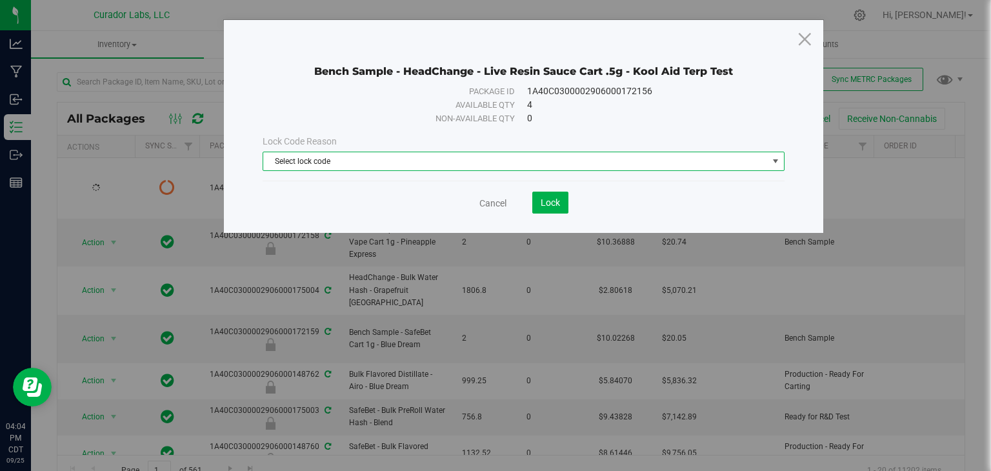
click at [372, 164] on span "Select lock code" at bounding box center [515, 161] width 505 height 18
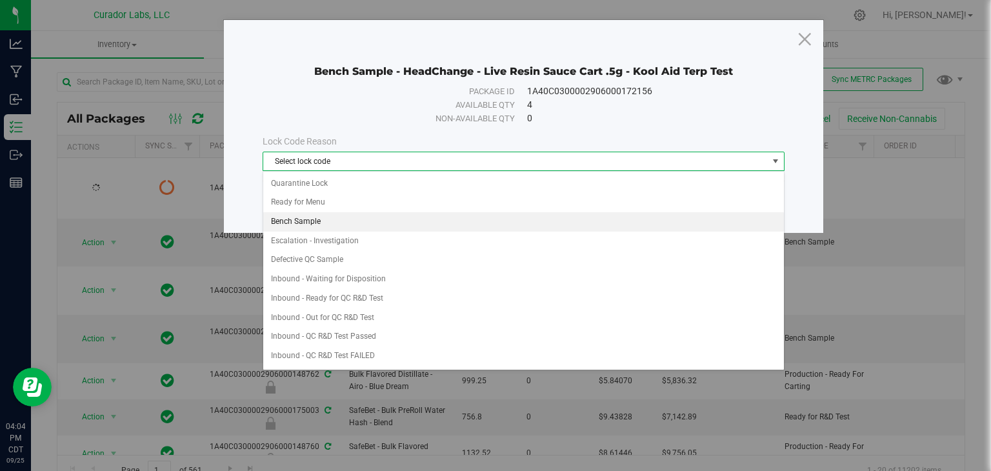
click at [372, 223] on li "Bench Sample" at bounding box center [523, 221] width 521 height 19
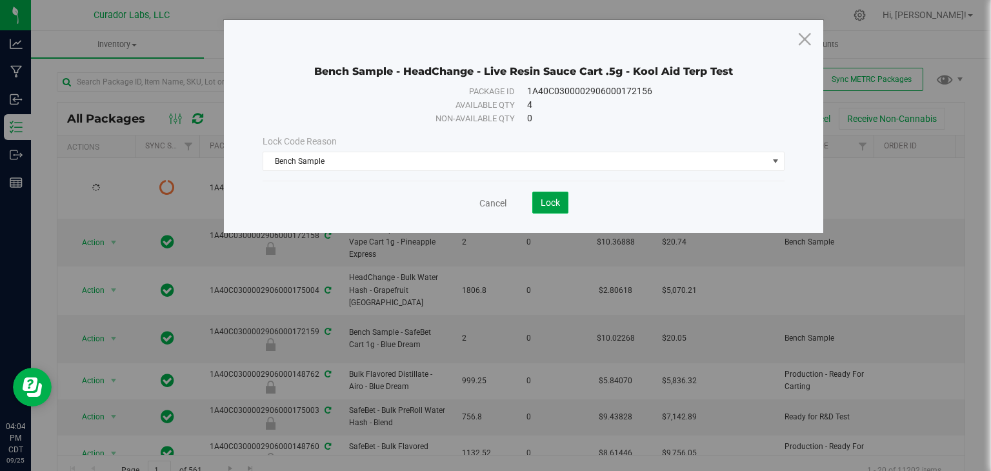
click at [545, 209] on button "Lock" at bounding box center [550, 203] width 36 height 22
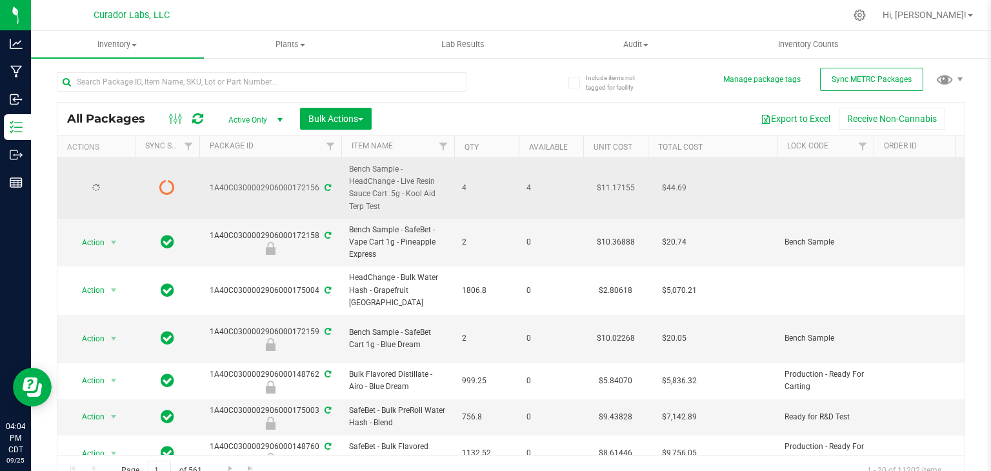
drag, startPoint x: 381, startPoint y: 205, endPoint x: 406, endPoint y: 192, distance: 28.0
click at [406, 192] on span "Bench Sample - HeadChange - Live Resin Sauce Cart .5g - Kool Aid Terp Test" at bounding box center [397, 188] width 97 height 50
copy span "Kool Aid Terp Test"
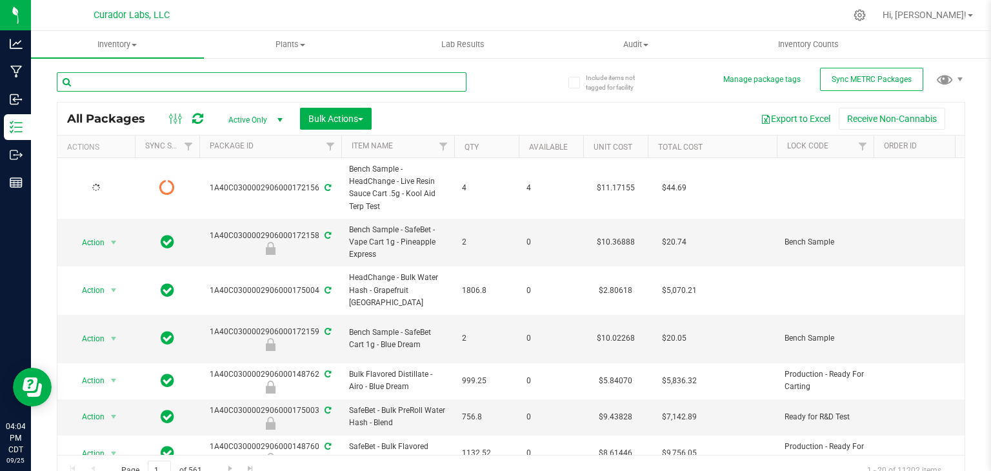
click at [328, 85] on input "text" at bounding box center [262, 81] width 410 height 19
paste input "Kool Aid Terp Test"
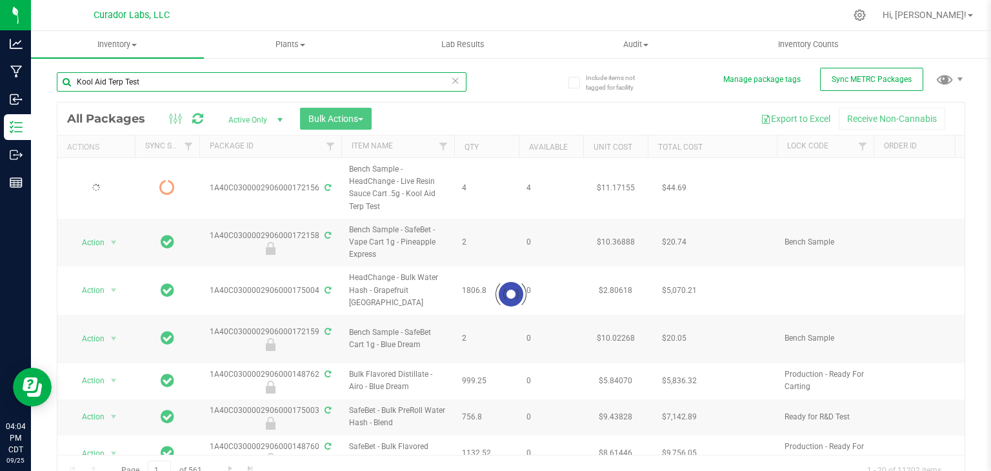
type input "Kool Aid Terp Test"
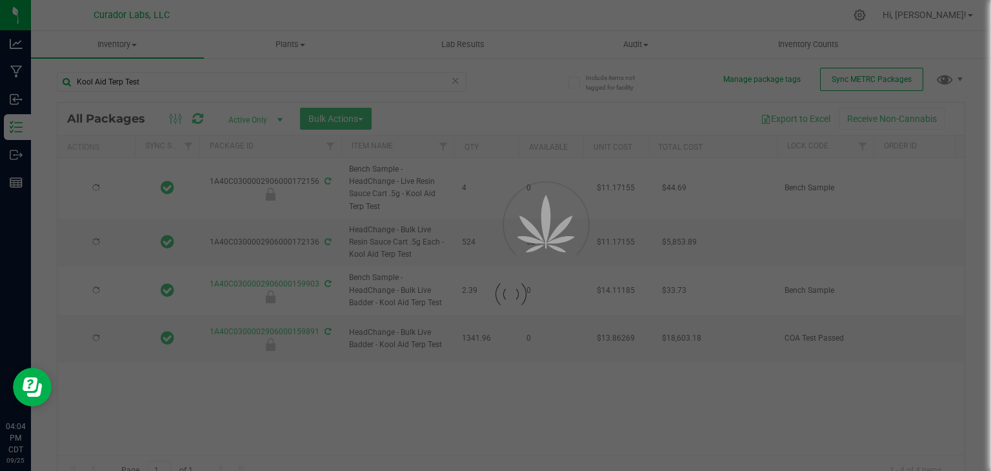
type input "[DATE]"
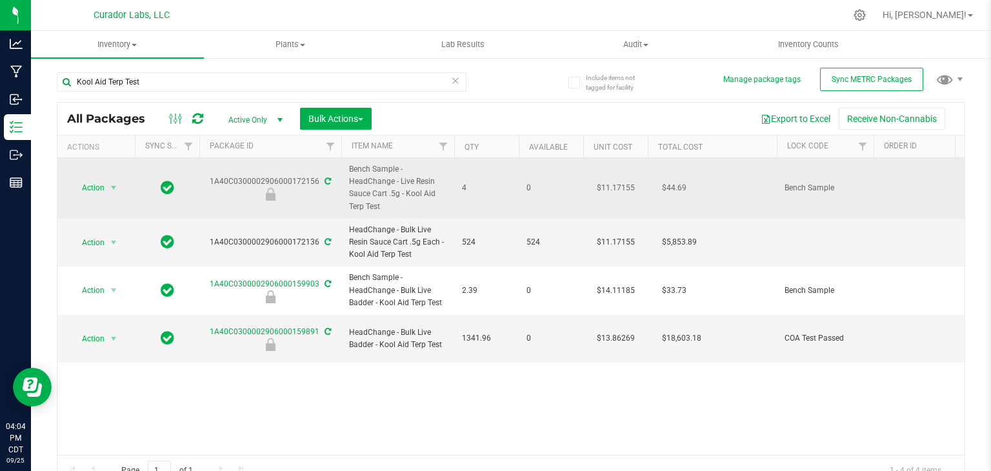
drag, startPoint x: 211, startPoint y: 179, endPoint x: 315, endPoint y: 184, distance: 104.0
click at [315, 184] on div "1A40C0300002906000172156" at bounding box center [270, 187] width 146 height 25
drag, startPoint x: 315, startPoint y: 181, endPoint x: 232, endPoint y: 172, distance: 83.2
click at [232, 172] on td "1A40C0300002906000172156" at bounding box center [270, 188] width 142 height 61
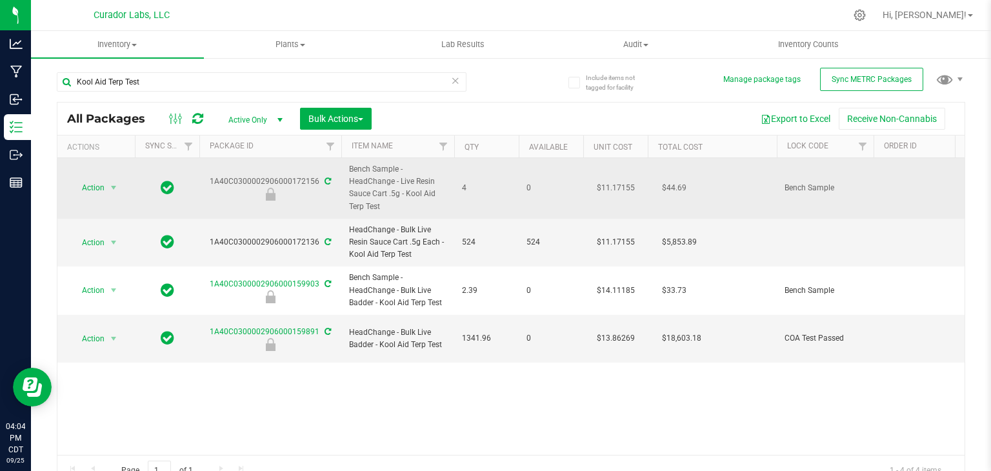
drag, startPoint x: 317, startPoint y: 179, endPoint x: 209, endPoint y: 179, distance: 107.8
click at [209, 179] on div "1A40C0300002906000172156" at bounding box center [270, 187] width 146 height 25
copy div "1A40C0300002906000172156"
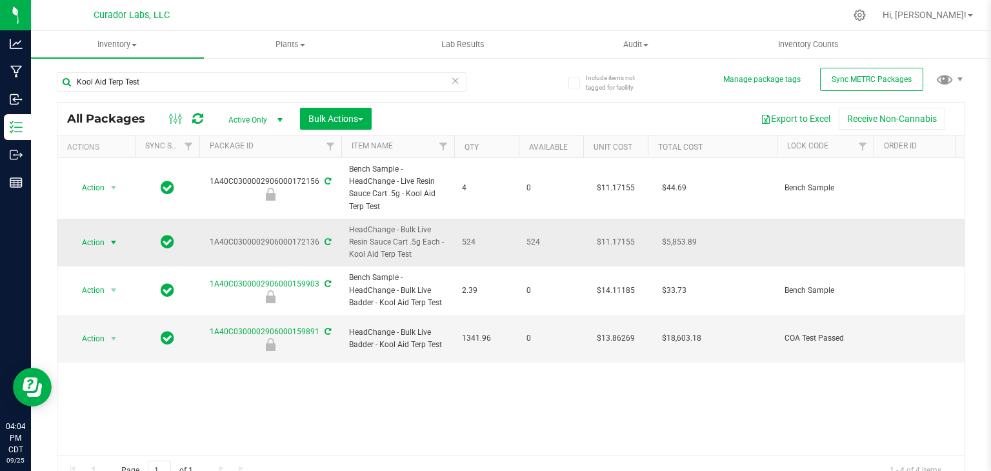
click at [114, 240] on span "select" at bounding box center [113, 242] width 10 height 10
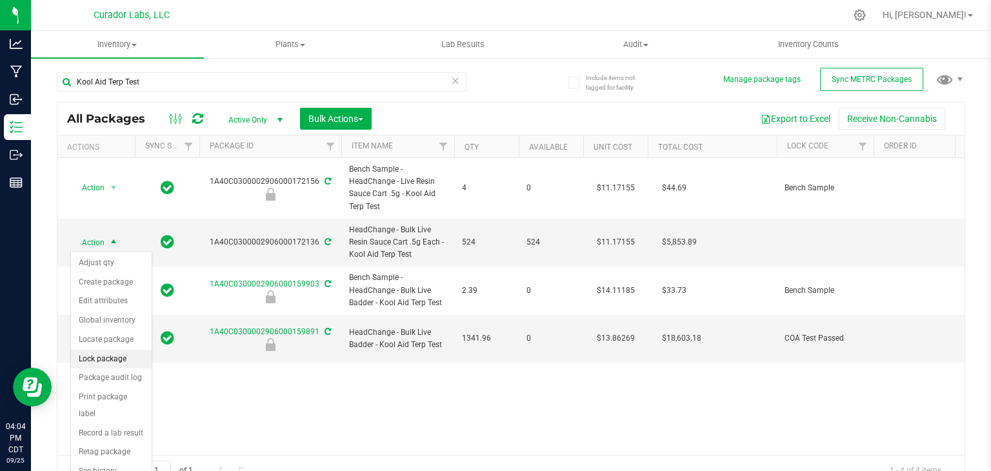
click at [116, 357] on li "Lock package" at bounding box center [111, 359] width 81 height 19
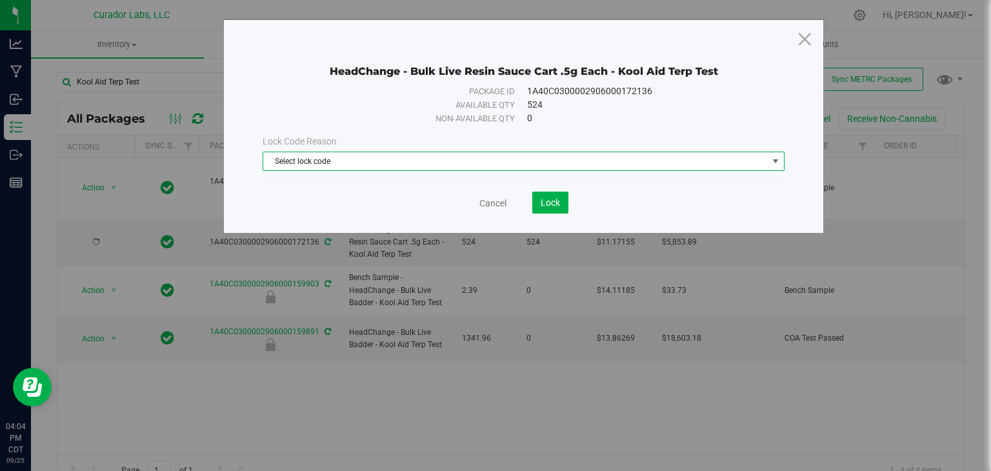
click at [501, 157] on span "Select lock code" at bounding box center [515, 161] width 505 height 18
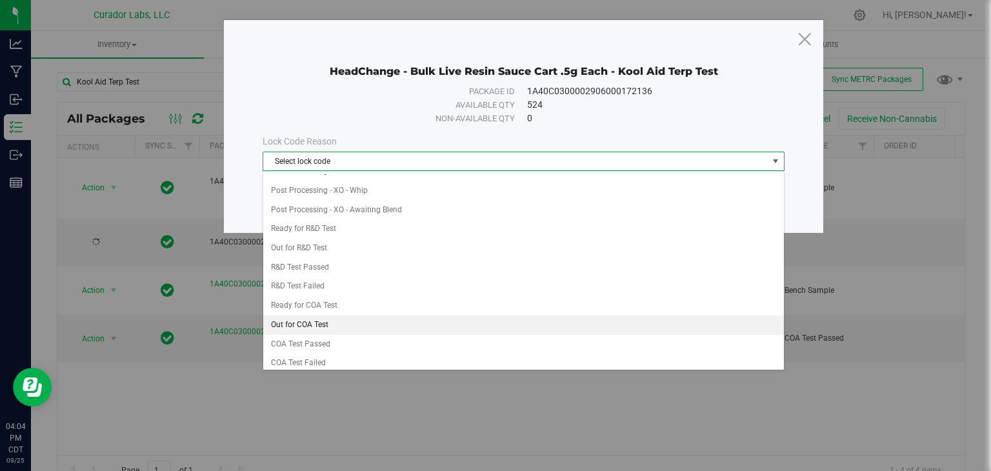
click at [436, 318] on li "Out for COA Test" at bounding box center [523, 325] width 521 height 19
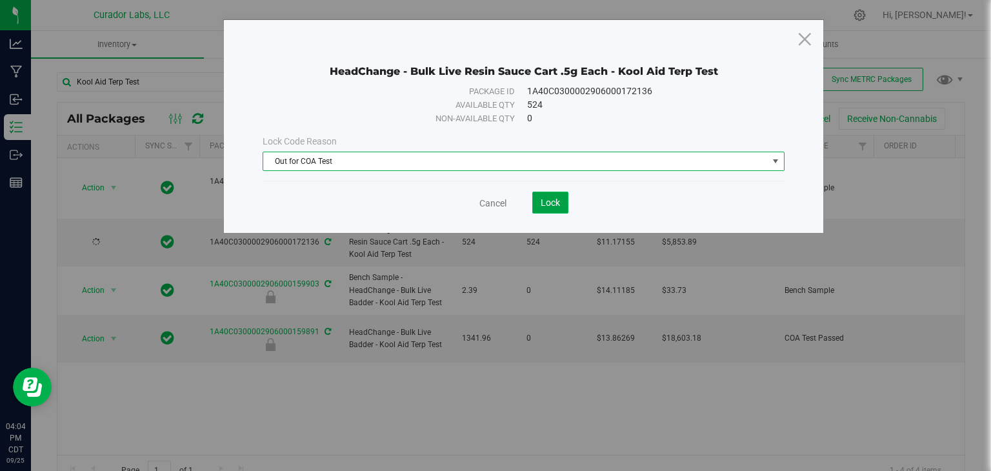
click at [551, 197] on span "Lock" at bounding box center [550, 202] width 19 height 10
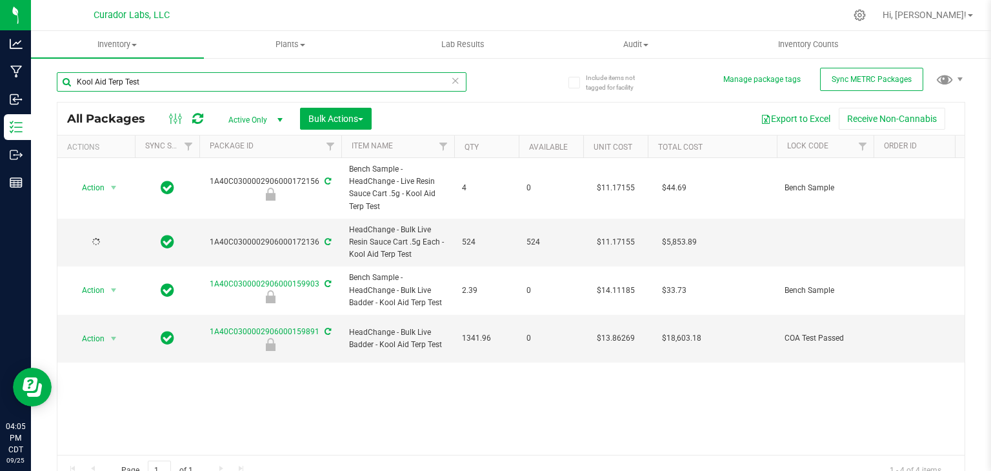
click at [287, 81] on input "Kool Aid Terp Test" at bounding box center [262, 81] width 410 height 19
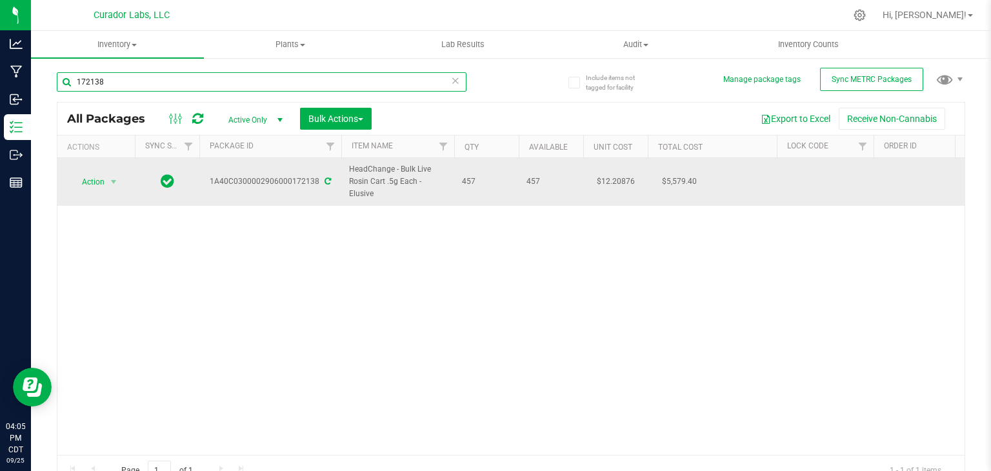
type input "172138"
drag, startPoint x: 210, startPoint y: 182, endPoint x: 318, endPoint y: 181, distance: 108.4
click at [318, 181] on div "1A40C0300002906000172138" at bounding box center [270, 181] width 146 height 12
copy div "1A40C0300002906000172138"
click at [110, 181] on span "select" at bounding box center [113, 182] width 10 height 10
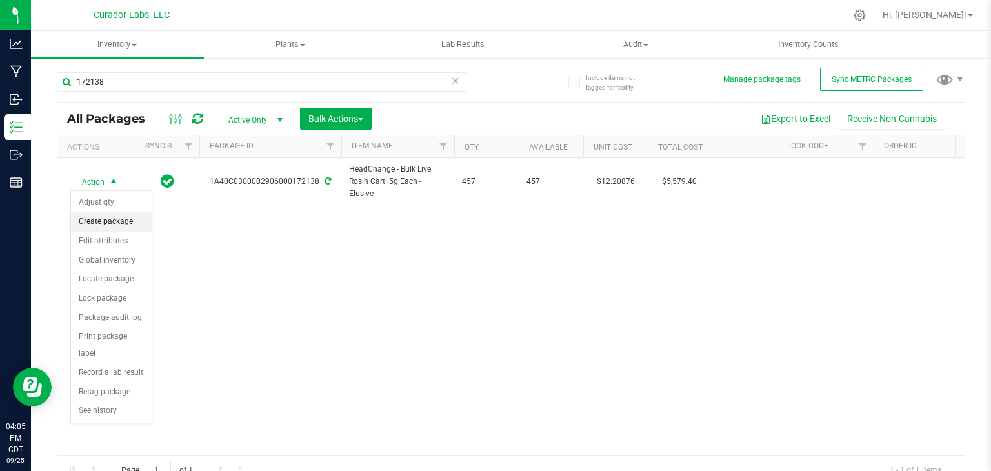
click at [113, 222] on li "Create package" at bounding box center [111, 221] width 81 height 19
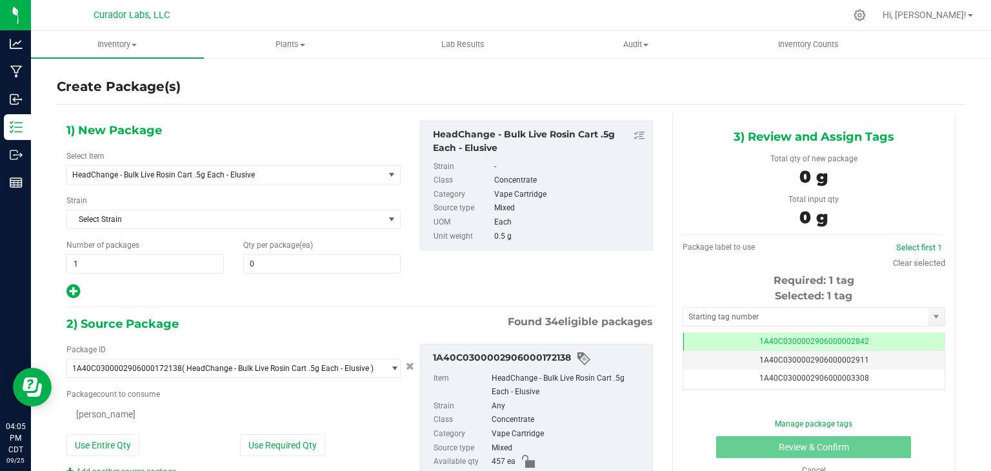
type input "0"
click at [274, 176] on span "HeadChange - Bulk Live Rosin Cart .5g Each - Elusive" at bounding box center [219, 174] width 294 height 9
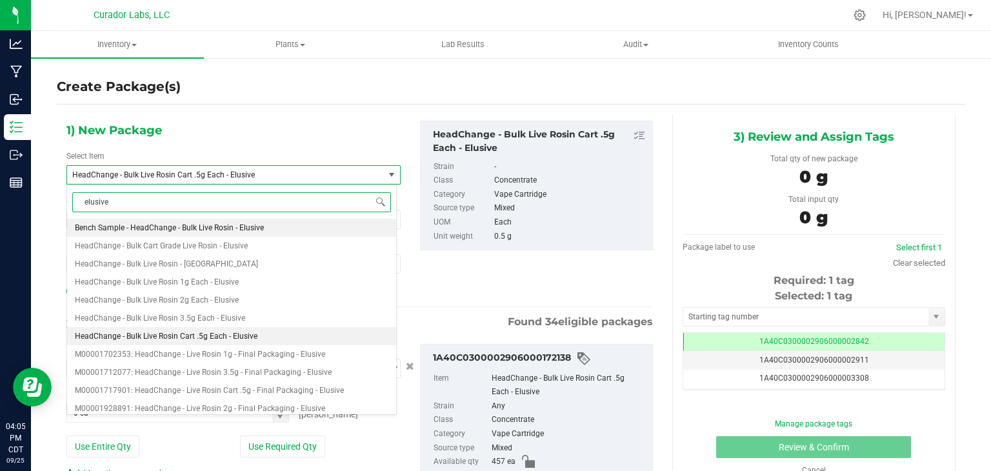
type input "elusive"
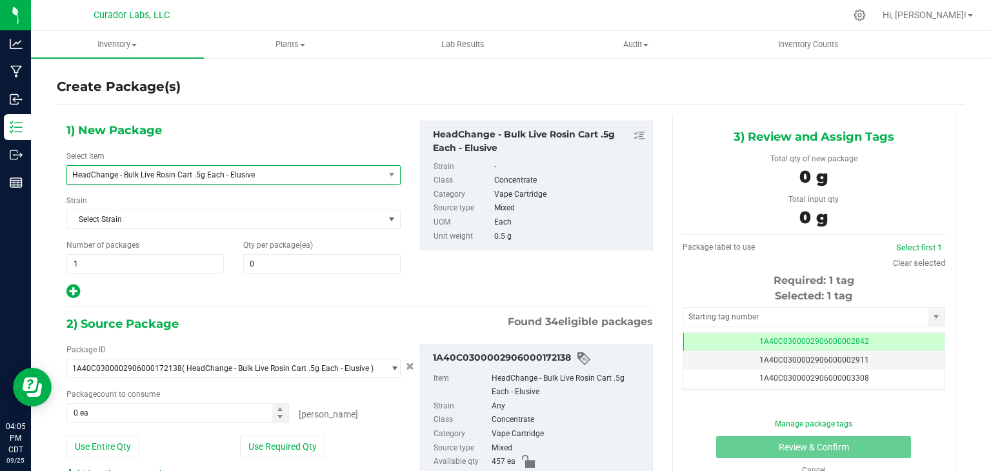
click at [330, 117] on div "1) New Package Select Item HeadChange - Bulk Live Rosin Cart .5g Each - Elusive…" at bounding box center [360, 336] width 606 height 445
click at [876, 13] on div at bounding box center [860, 15] width 32 height 28
click at [867, 21] on icon at bounding box center [860, 15] width 14 height 14
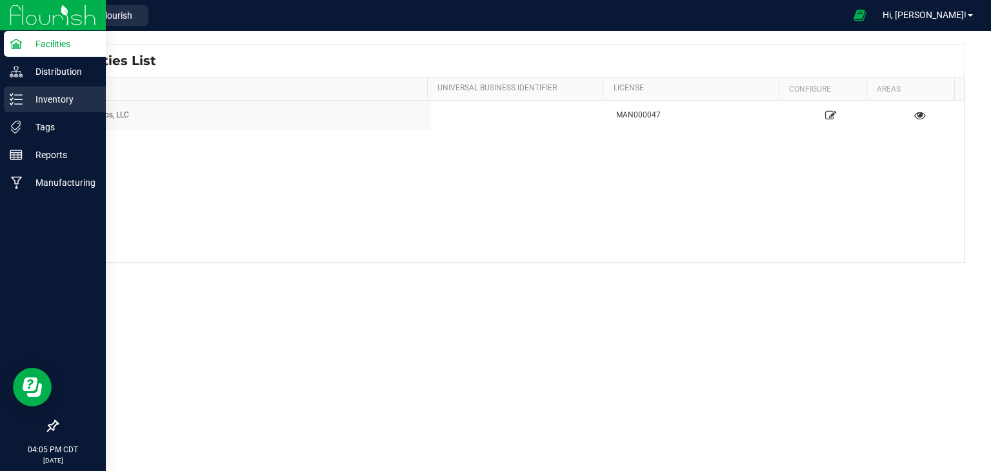
click at [25, 112] on link "Inventory" at bounding box center [53, 100] width 106 height 28
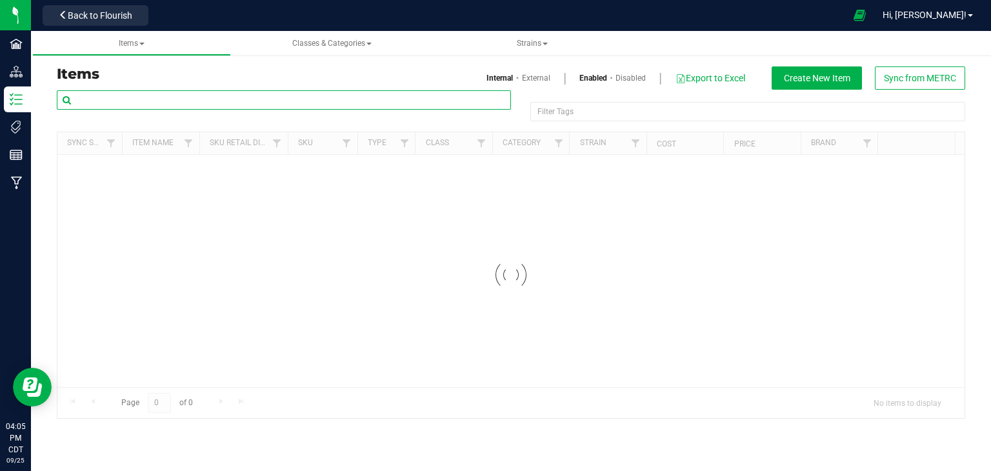
click at [171, 103] on input "text" at bounding box center [284, 99] width 454 height 19
paste input "1A40C0300002906000172138"
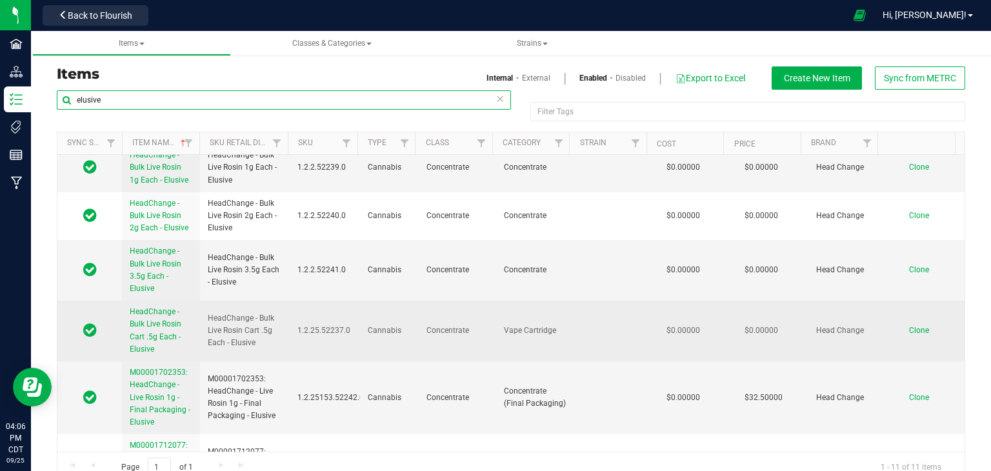
type input "elusive"
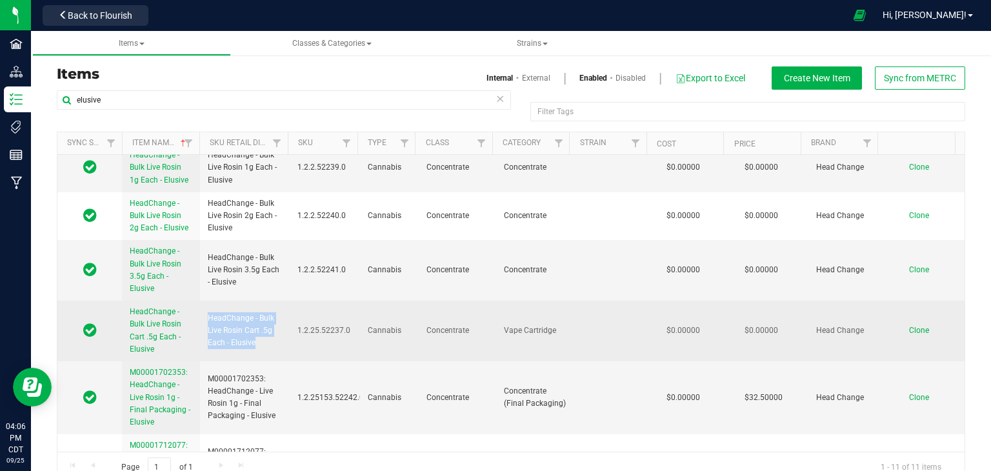
drag, startPoint x: 256, startPoint y: 341, endPoint x: 208, endPoint y: 319, distance: 52.5
click at [208, 319] on span "HeadChange - Bulk Live Rosin Cart .5g Each - Elusive" at bounding box center [245, 330] width 74 height 37
copy span "HeadChange - Bulk Live Rosin Cart .5g Each - Elusive"
click at [909, 331] on span "Clone" at bounding box center [919, 330] width 20 height 9
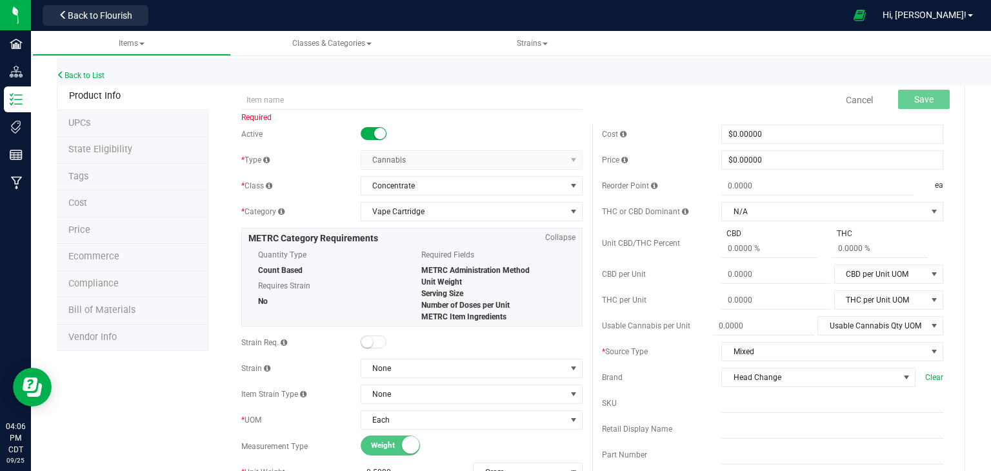
click at [398, 102] on input "text" at bounding box center [411, 99] width 341 height 19
paste input "HeadChange - Bulk Live Rosin Cart .5g Each - Elusive"
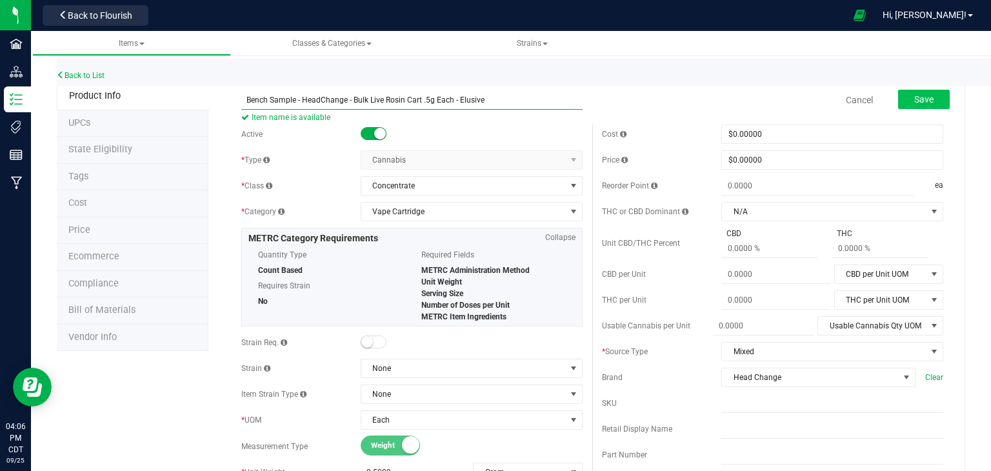
type input "Bench Sample - HeadChange - Bulk Live Rosin Cart .5g Each - Elusive"
click at [916, 108] on button "Save" at bounding box center [924, 99] width 52 height 19
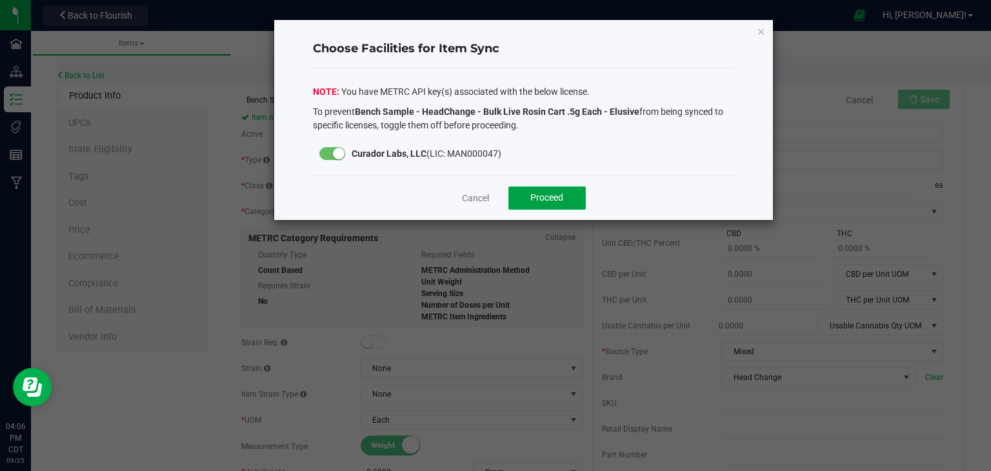
click at [553, 187] on button "Proceed" at bounding box center [546, 197] width 77 height 23
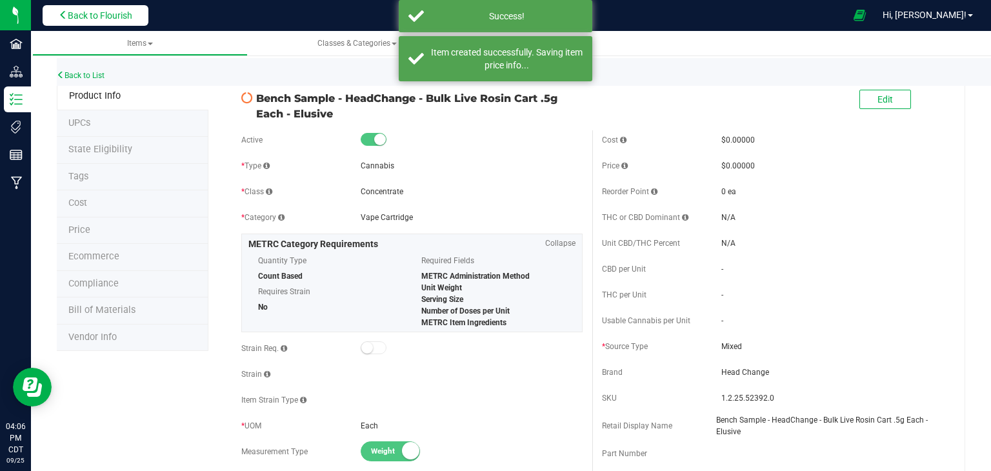
click at [105, 14] on span "Back to Flourish" at bounding box center [100, 15] width 65 height 10
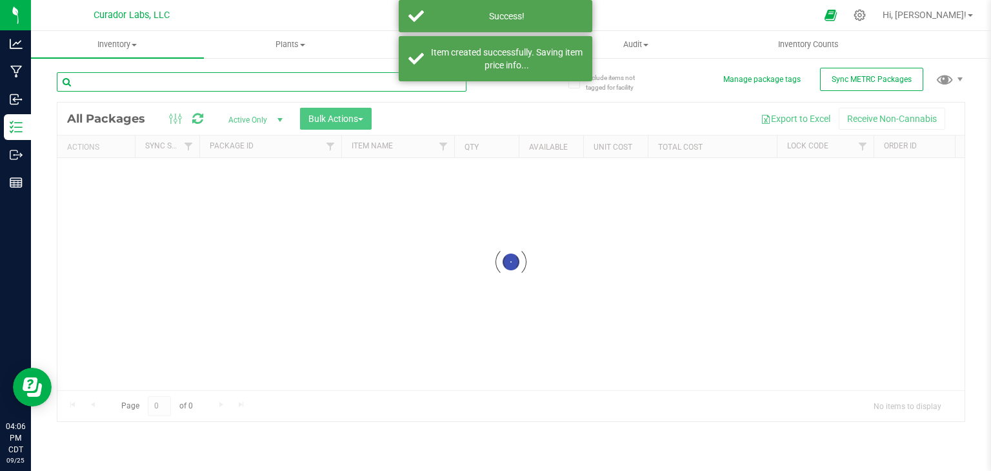
click at [140, 83] on input "text" at bounding box center [262, 81] width 410 height 19
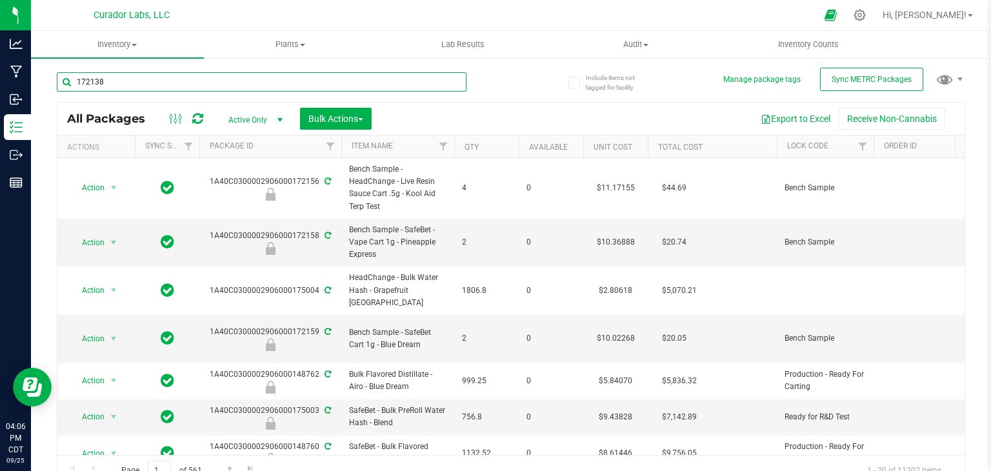
type input "172138"
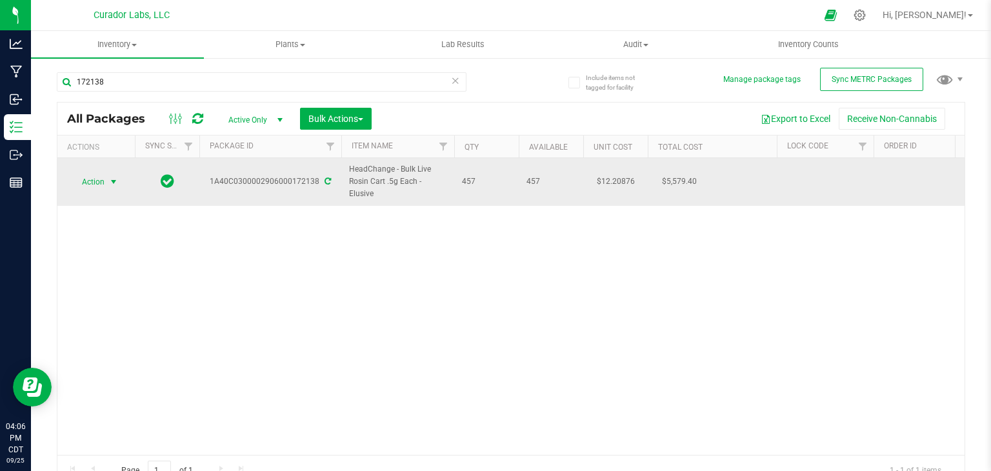
click at [117, 179] on span "select" at bounding box center [113, 182] width 10 height 10
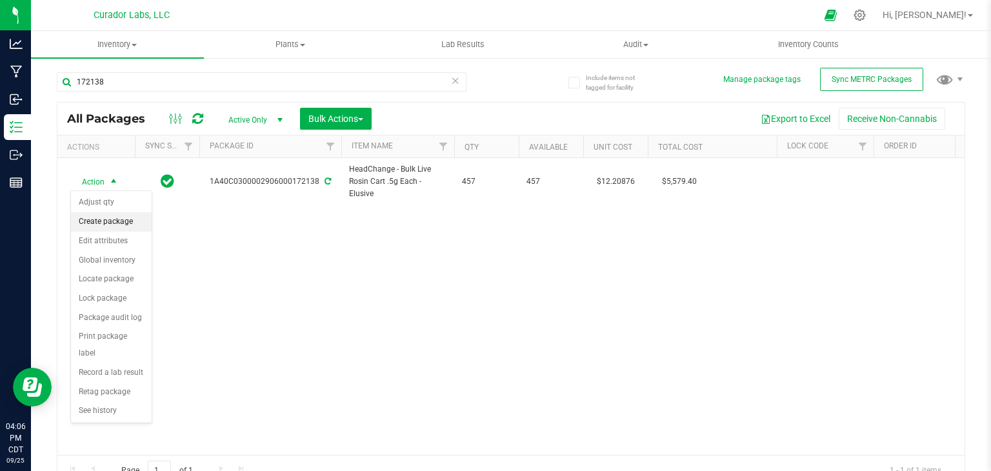
click at [111, 226] on li "Create package" at bounding box center [111, 221] width 81 height 19
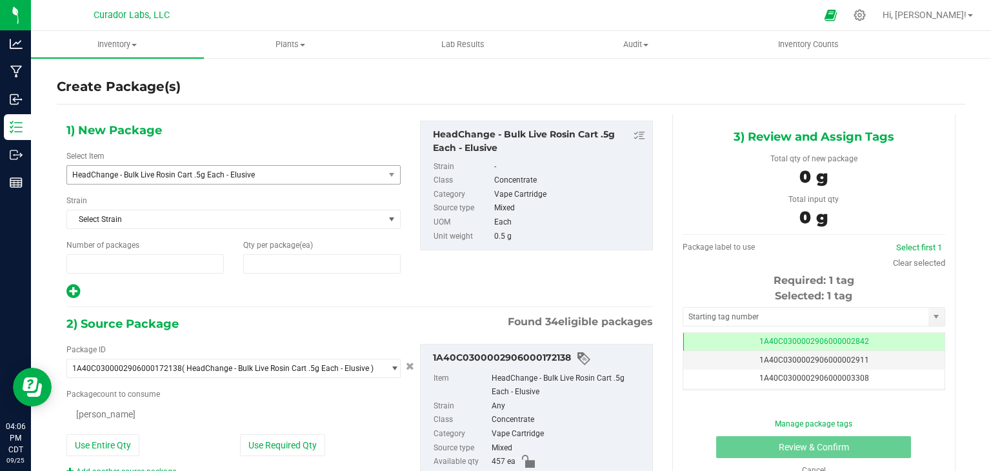
type input "1"
type input "0"
click at [219, 177] on span "HeadChange - Bulk Live Rosin Cart .5g Each - Elusive" at bounding box center [219, 174] width 294 height 9
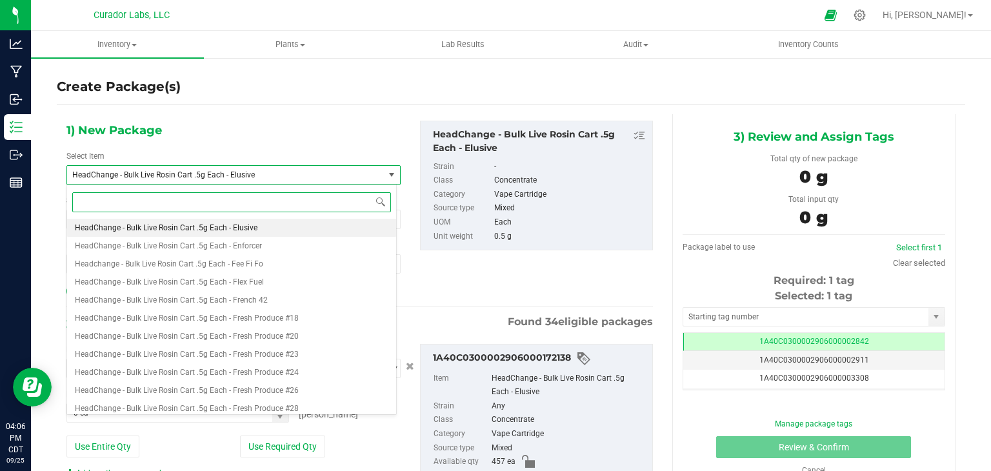
paste input "HeadChange - Bulk Live Rosin Cart .5g Each - Elusive"
type input "HeadChange - Bulk Live Rosin Cart .5g Each - Elusive"
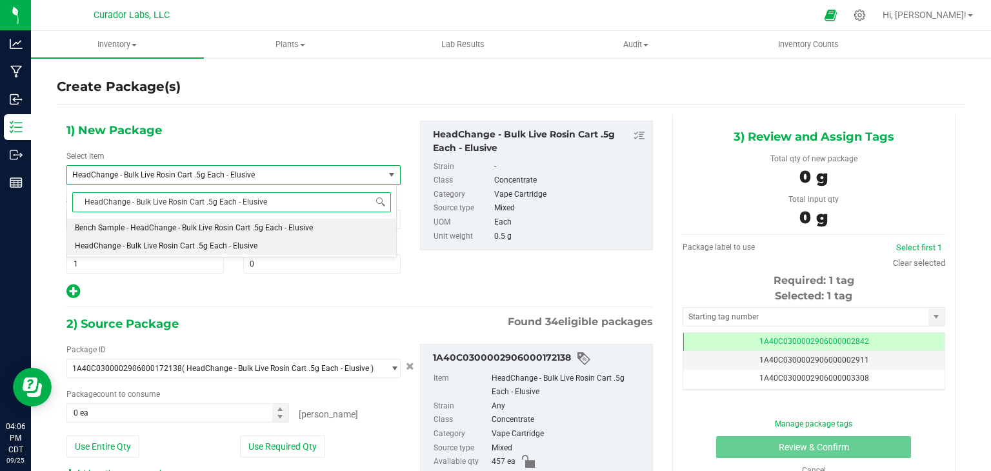
click at [213, 220] on li "Bench Sample - HeadChange - Bulk Live Rosin Cart .5g Each - Elusive" at bounding box center [231, 228] width 329 height 18
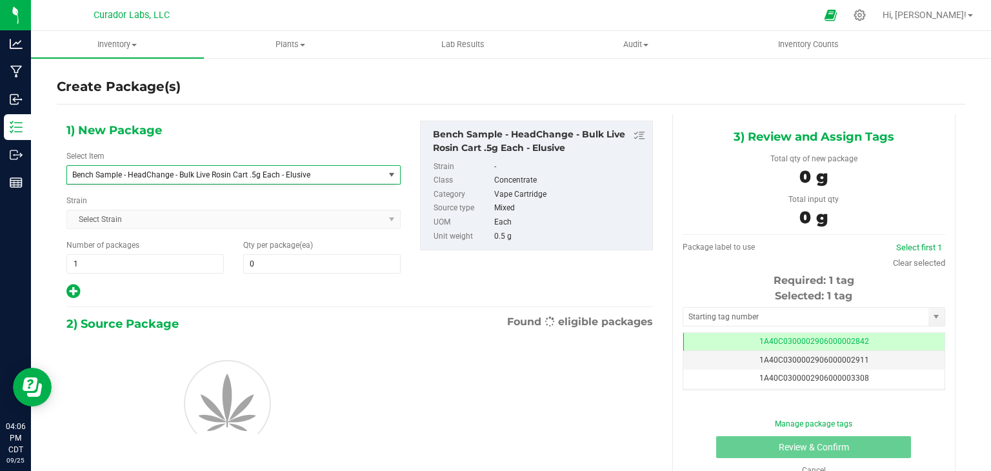
type input "0"
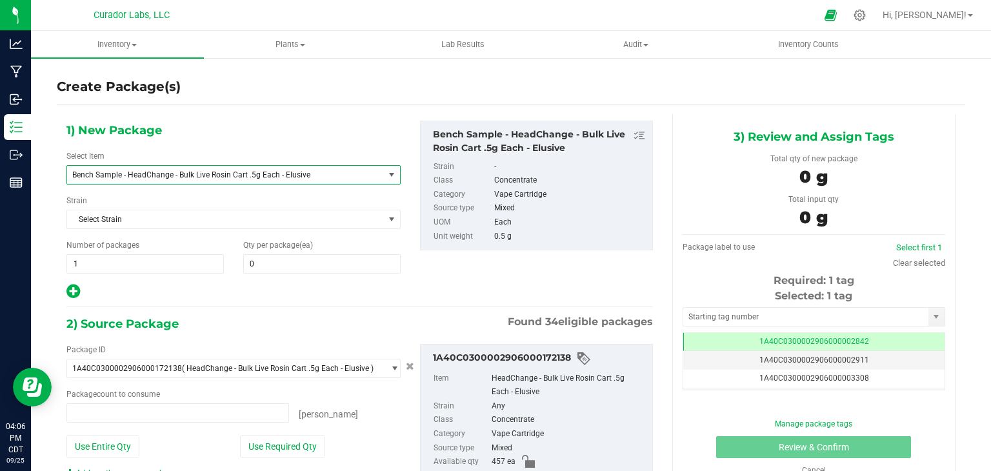
type input "0 ea"
click at [274, 257] on span at bounding box center [321, 263] width 157 height 19
type input "2"
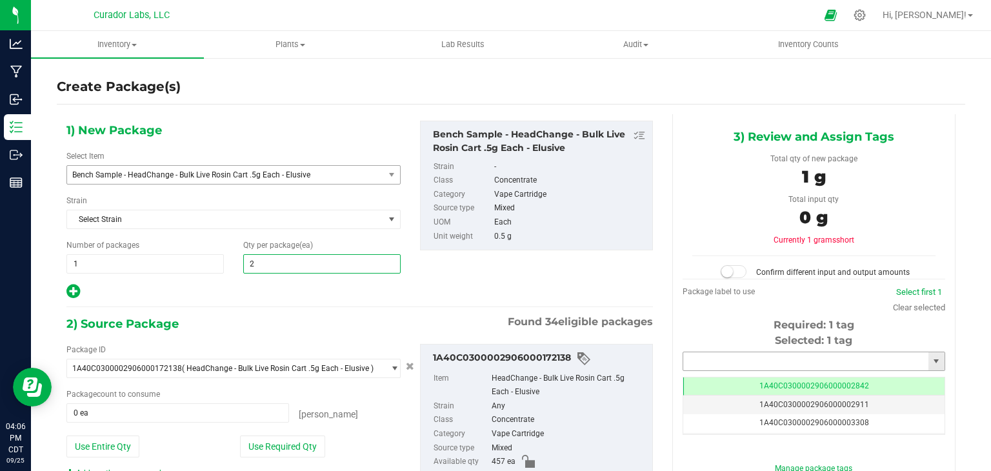
type input "2"
click at [776, 365] on input "text" at bounding box center [805, 361] width 245 height 18
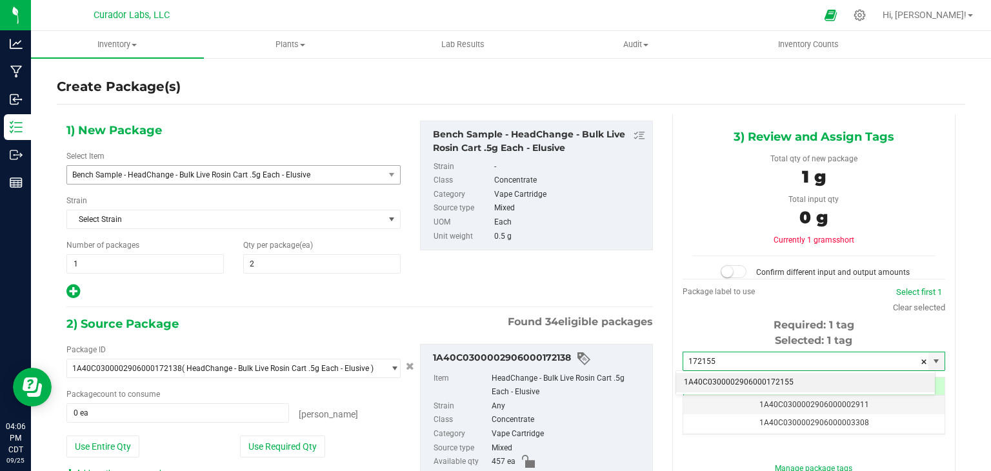
click at [736, 377] on li "1A40C0300002906000172155" at bounding box center [805, 382] width 259 height 19
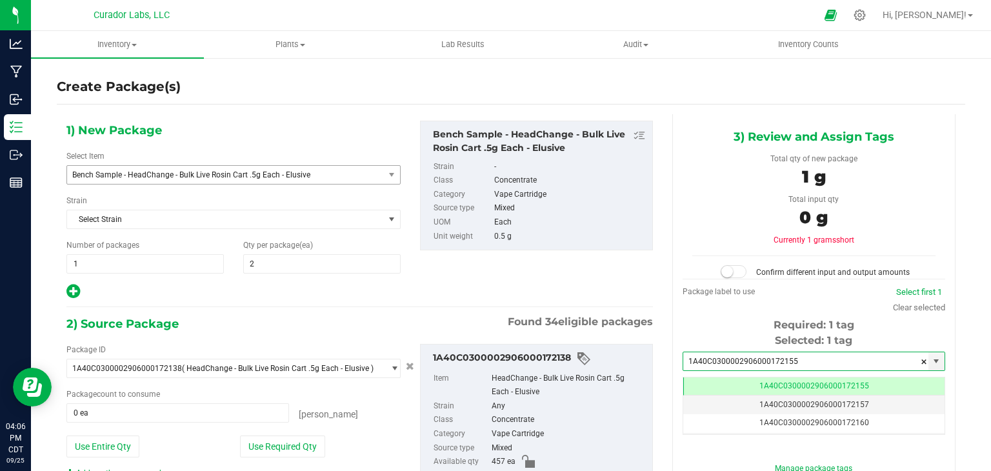
type input "1A40C0300002906000172155"
click at [588, 249] on div "Bench Sample - HeadChange - Bulk Live Rosin Cart .5g Each - Elusive Strain - Cl…" at bounding box center [536, 186] width 233 height 130
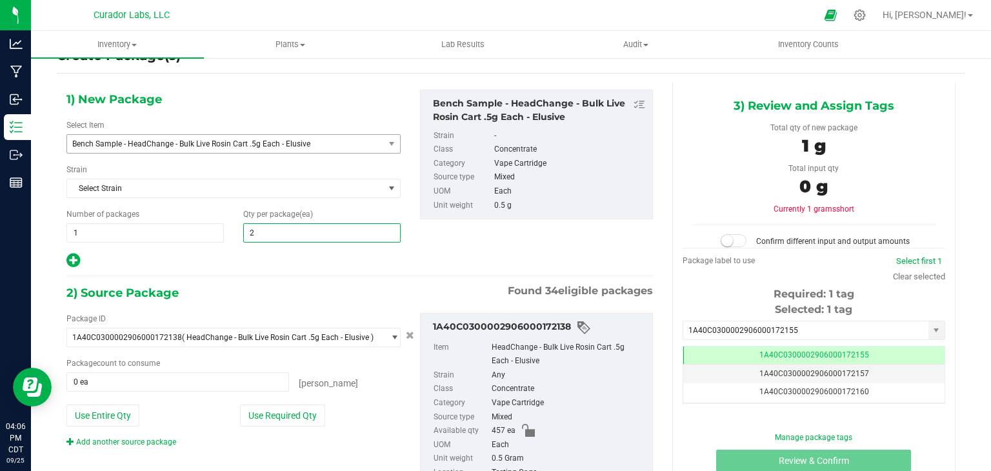
click at [282, 228] on span "2 2" at bounding box center [321, 232] width 157 height 19
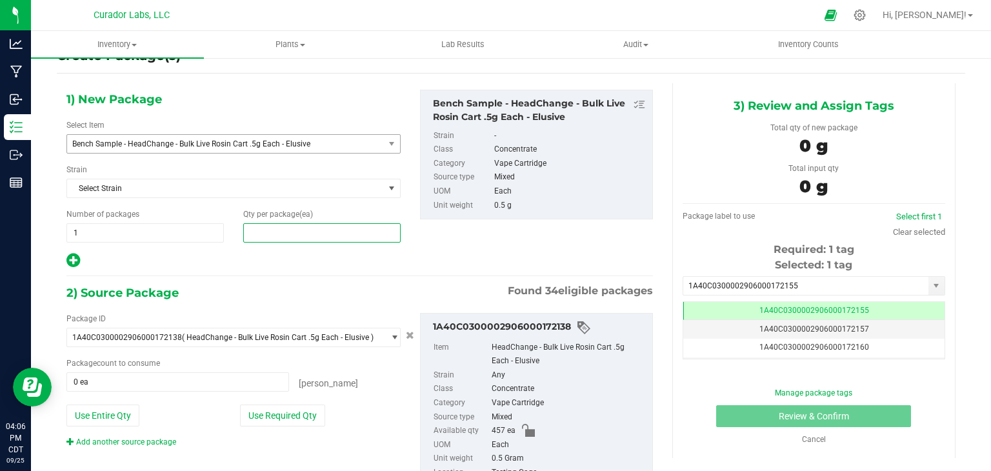
type input "4"
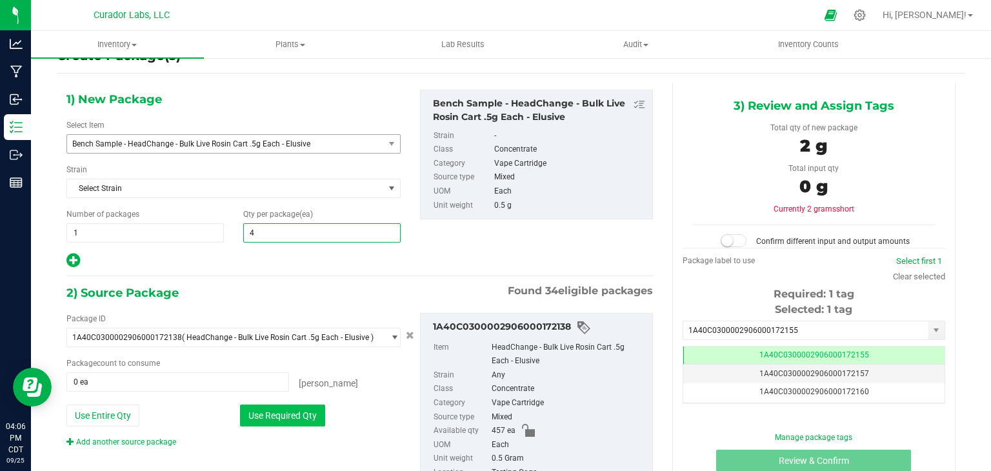
type input "4"
click at [294, 422] on button "Use Required Qty" at bounding box center [282, 416] width 85 height 22
type input "4 ea"
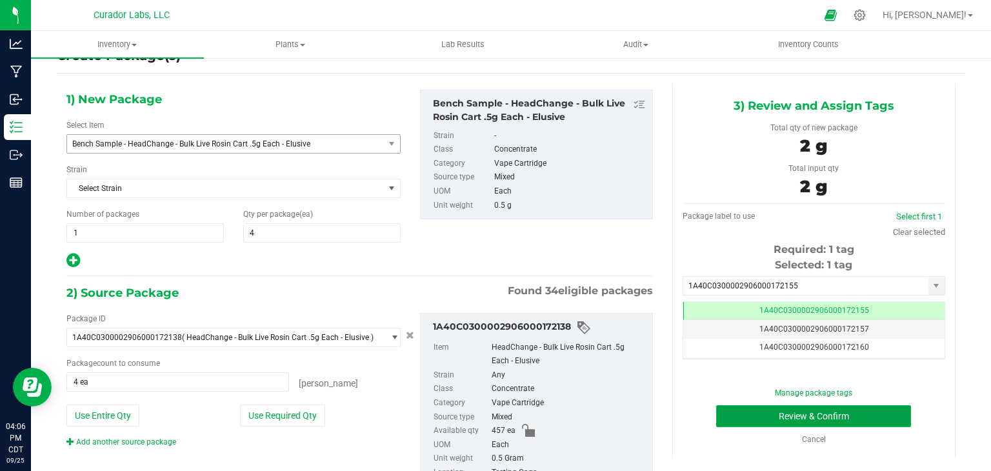
click at [754, 422] on button "Review & Confirm" at bounding box center [813, 416] width 195 height 22
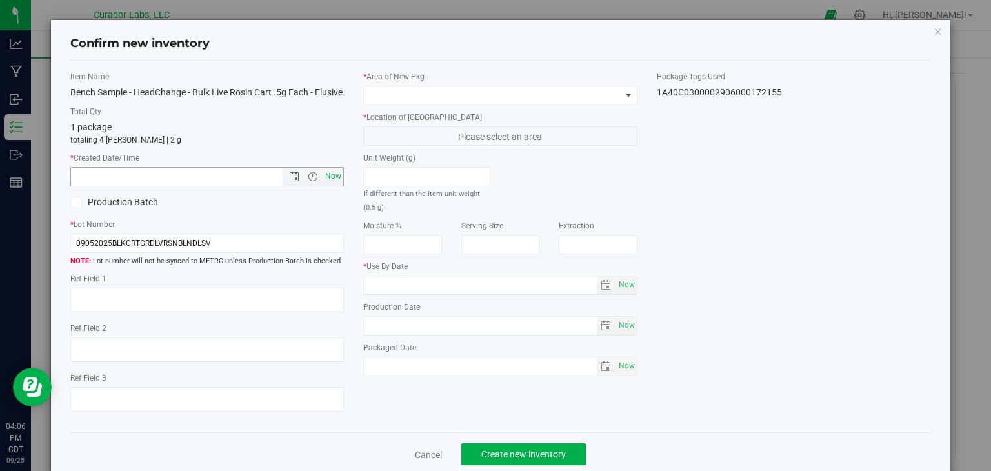
click at [336, 186] on span "Now" at bounding box center [334, 176] width 22 height 19
type input "[DATE] 4:06 PM"
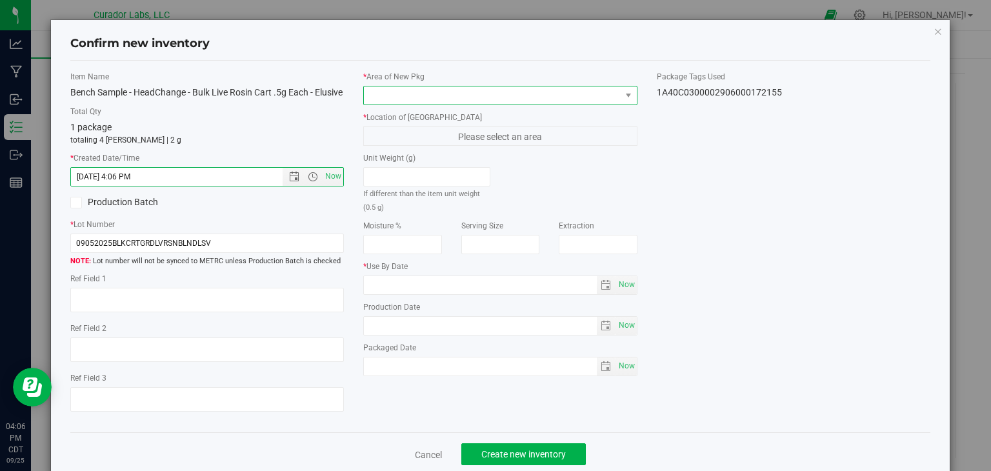
click at [436, 99] on span at bounding box center [492, 95] width 257 height 18
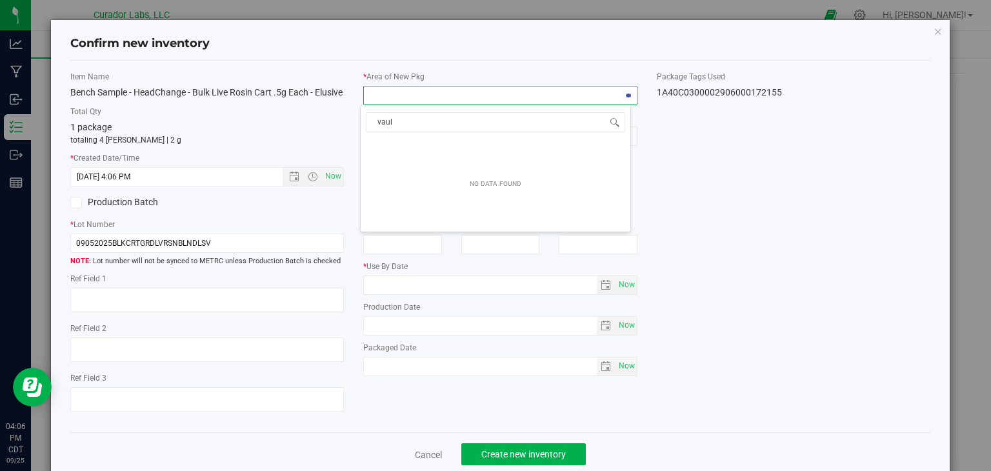
type input "vault"
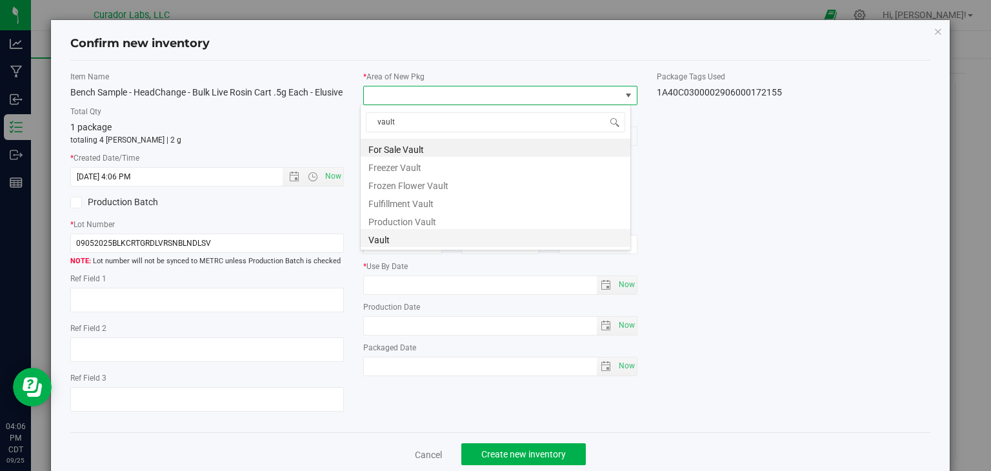
click at [437, 230] on li "Vault" at bounding box center [496, 238] width 270 height 18
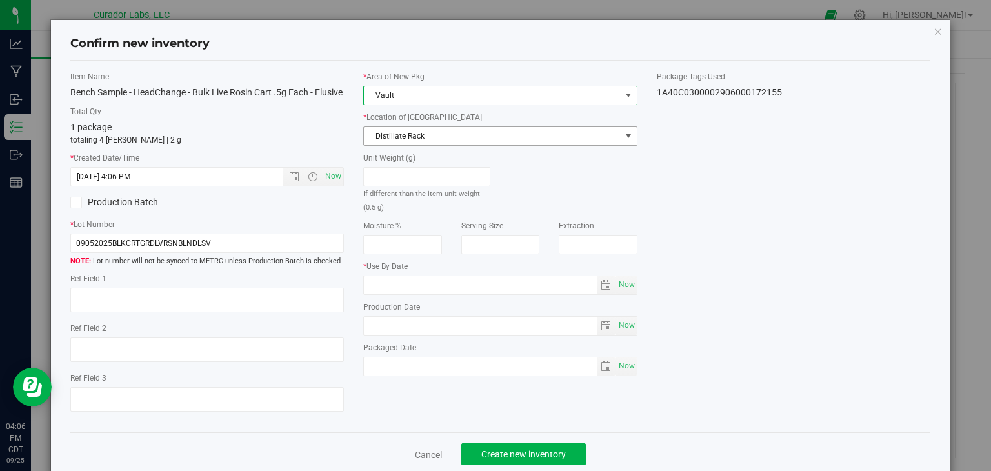
click at [473, 133] on span "Distillate Rack" at bounding box center [492, 136] width 257 height 18
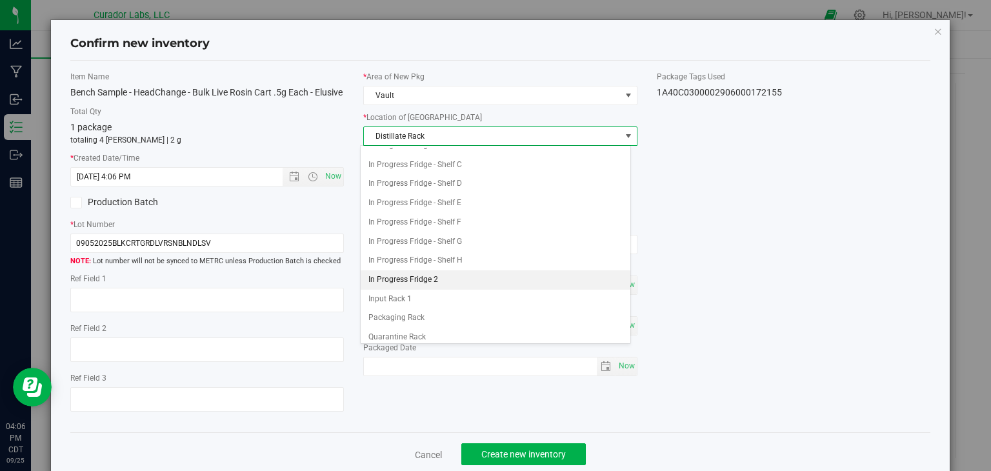
click at [443, 274] on li "In Progress Fridge 2" at bounding box center [496, 279] width 270 height 19
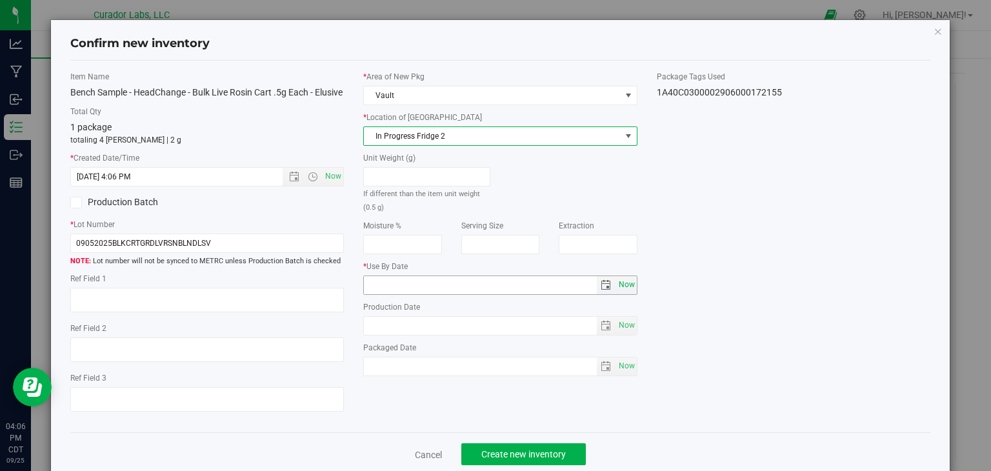
click at [626, 284] on span "Now" at bounding box center [627, 285] width 22 height 19
click at [386, 282] on input "[DATE]" at bounding box center [480, 285] width 233 height 18
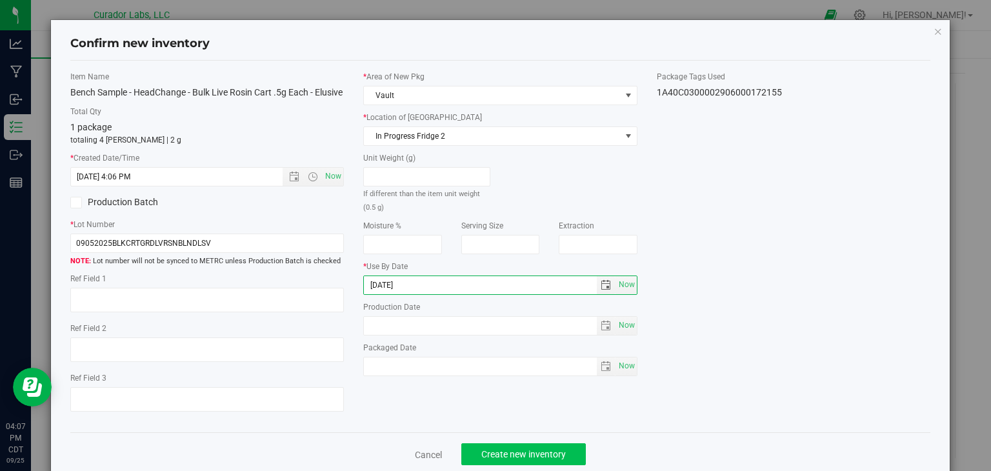
type input "[DATE]"
click at [515, 459] on span "Create new inventory" at bounding box center [523, 454] width 85 height 10
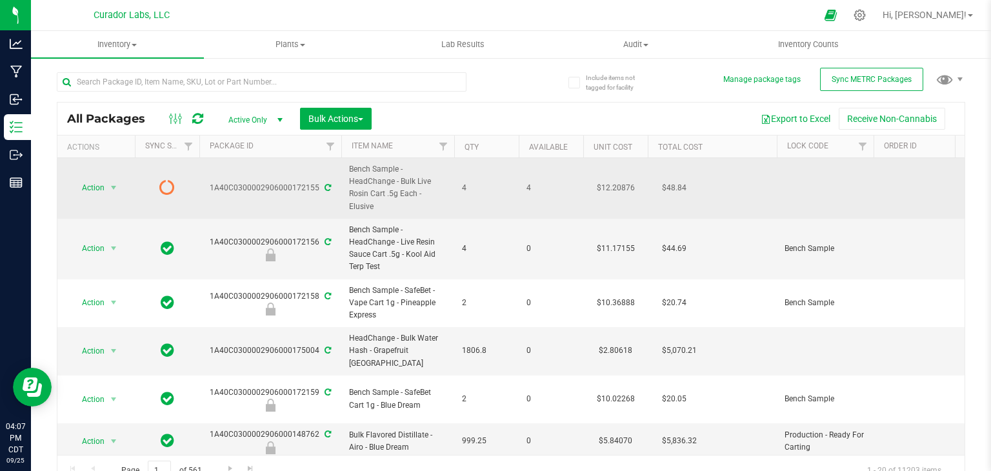
drag, startPoint x: 375, startPoint y: 207, endPoint x: 347, endPoint y: 205, distance: 27.8
click at [347, 205] on td "Bench Sample - HeadChange - Bulk Live Rosin Cart .5g Each - Elusive" at bounding box center [397, 188] width 113 height 61
click at [382, 206] on span "Bench Sample - HeadChange - Bulk Live Rosin Cart .5g Each - Elusive" at bounding box center [397, 188] width 97 height 50
drag, startPoint x: 382, startPoint y: 206, endPoint x: 348, endPoint y: 205, distance: 33.6
click at [349, 205] on span "Bench Sample - HeadChange - Bulk Live Rosin Cart .5g Each - Elusive" at bounding box center [397, 188] width 97 height 50
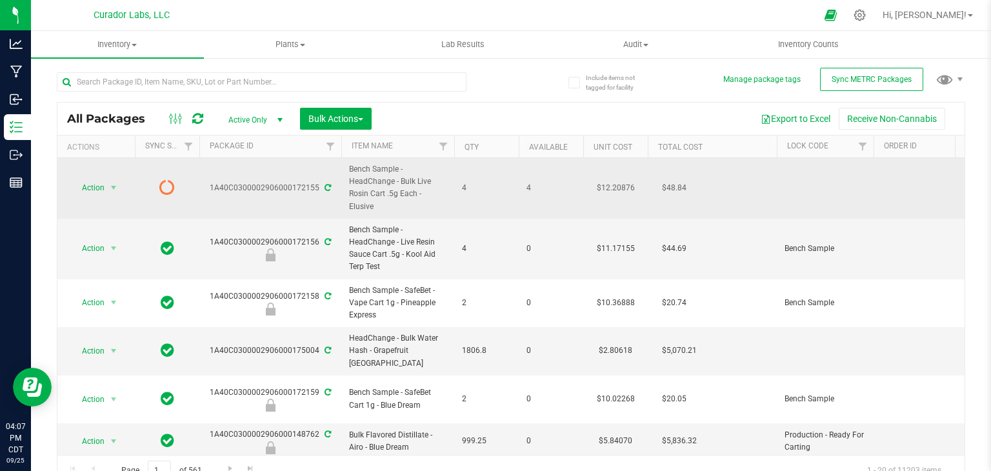
copy span "Elusive"
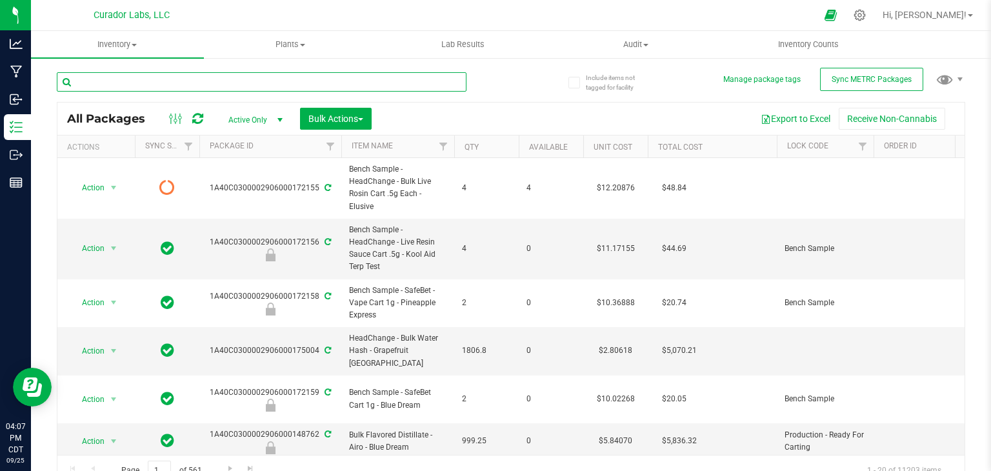
click at [252, 85] on input "text" at bounding box center [262, 81] width 410 height 19
paste input "Elusive"
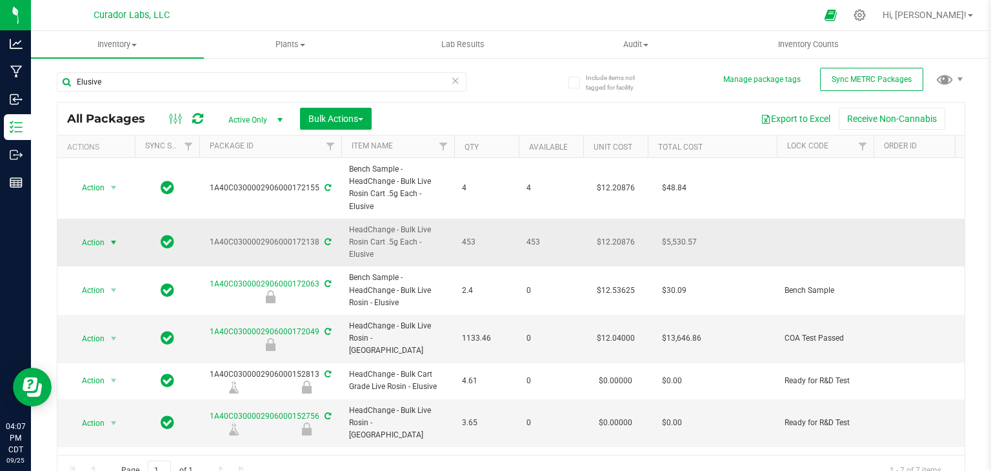
click at [111, 241] on span "select" at bounding box center [113, 242] width 10 height 10
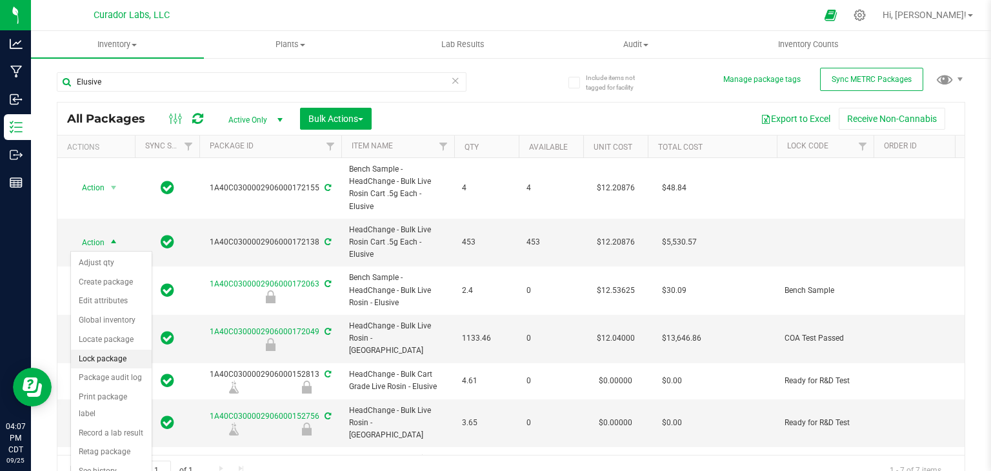
click at [109, 356] on li "Lock package" at bounding box center [111, 359] width 81 height 19
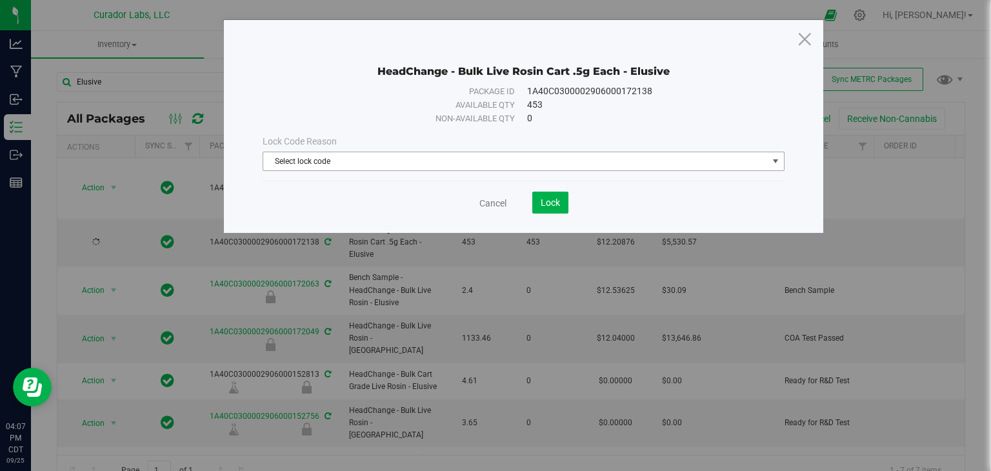
click at [396, 163] on span "Select lock code" at bounding box center [515, 161] width 505 height 18
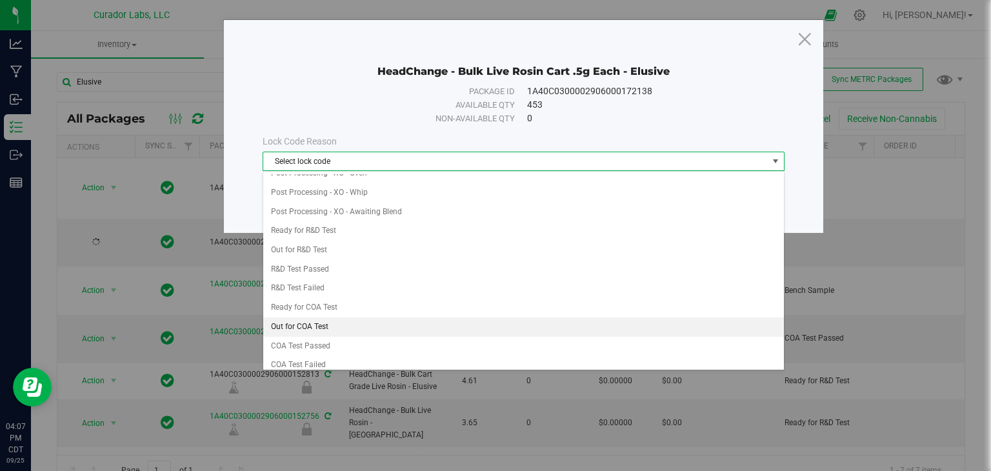
click at [381, 321] on li "Out for COA Test" at bounding box center [523, 326] width 521 height 19
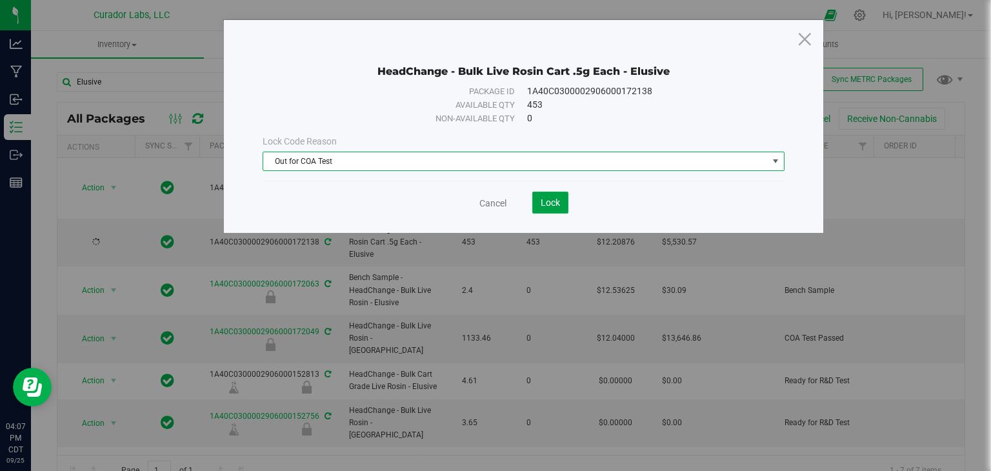
click at [550, 194] on button "Lock" at bounding box center [550, 203] width 36 height 22
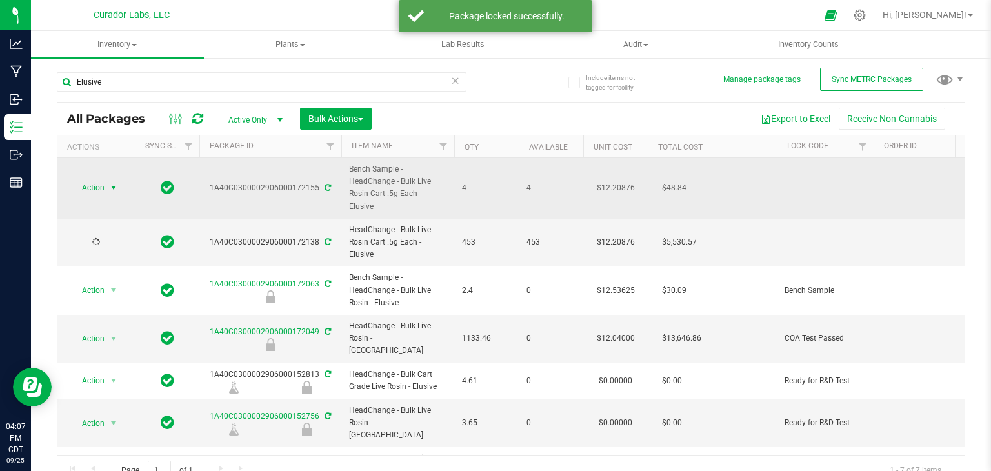
click at [110, 185] on span "select" at bounding box center [113, 188] width 10 height 10
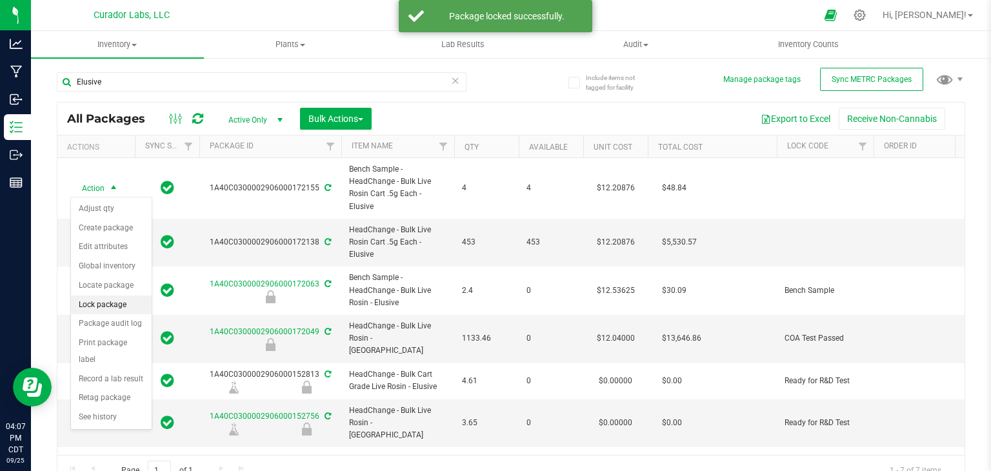
click at [111, 304] on li "Lock package" at bounding box center [111, 305] width 81 height 19
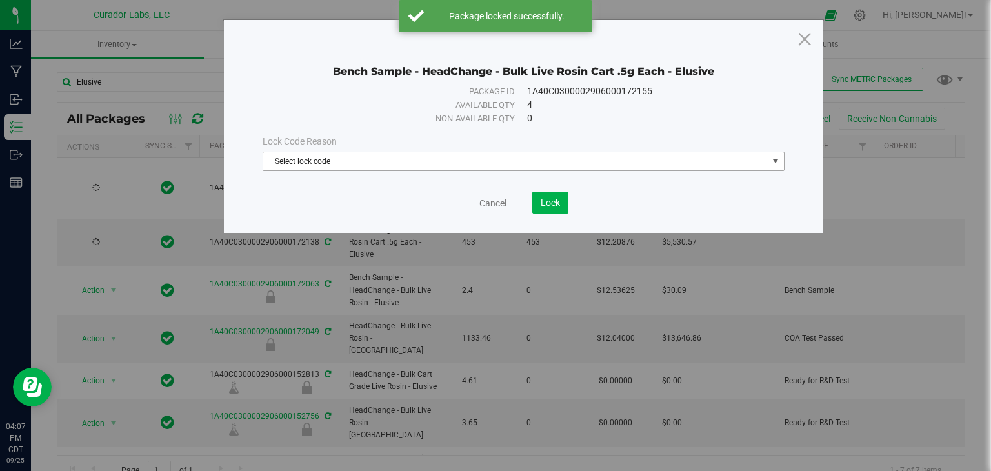
click at [441, 160] on span "Select lock code" at bounding box center [515, 161] width 505 height 18
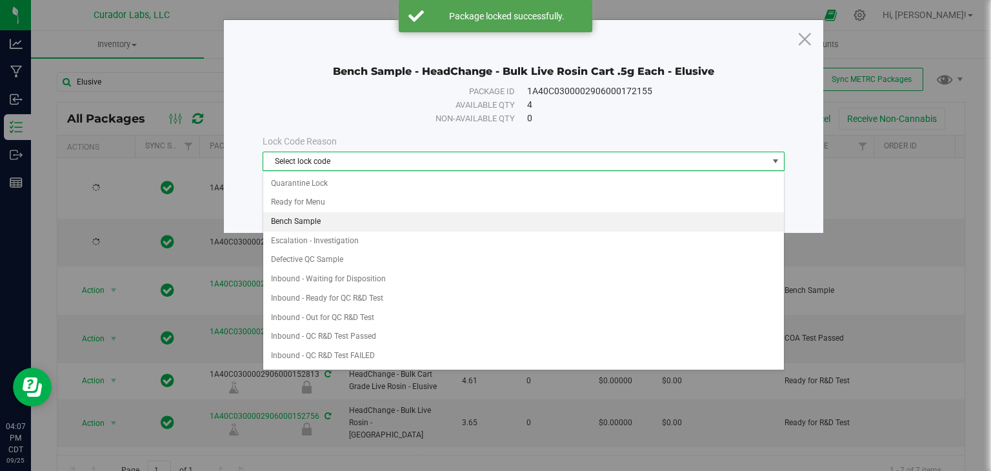
click at [401, 223] on li "Bench Sample" at bounding box center [523, 221] width 521 height 19
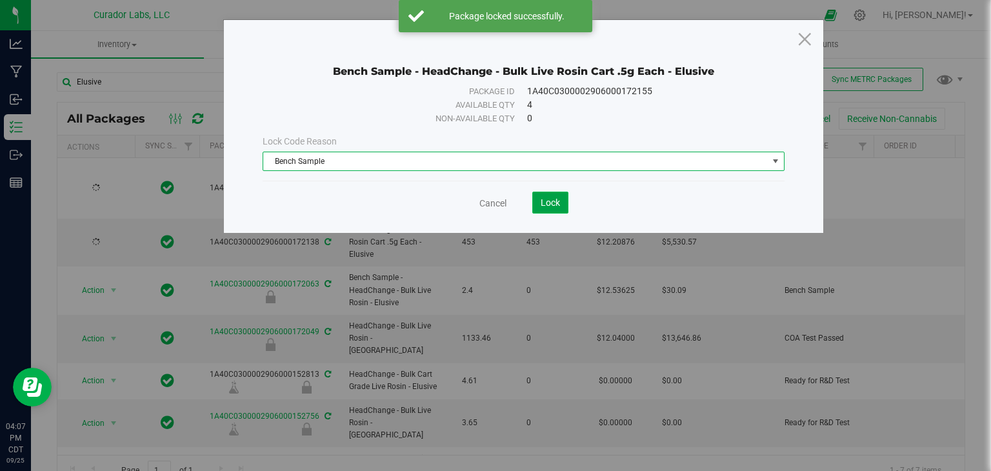
click at [557, 202] on span "Lock" at bounding box center [550, 202] width 19 height 10
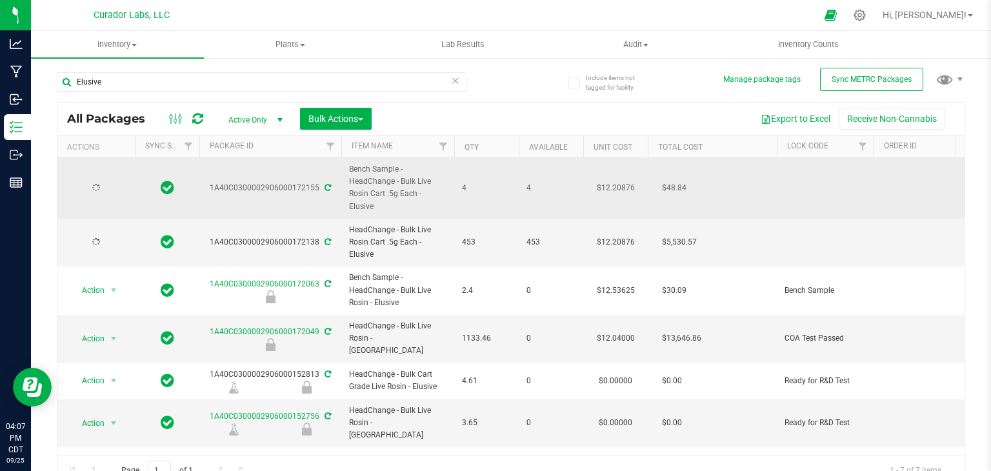
drag, startPoint x: 207, startPoint y: 185, endPoint x: 316, endPoint y: 189, distance: 108.5
click at [316, 189] on div "1A40C0300002906000172155" at bounding box center [270, 188] width 146 height 12
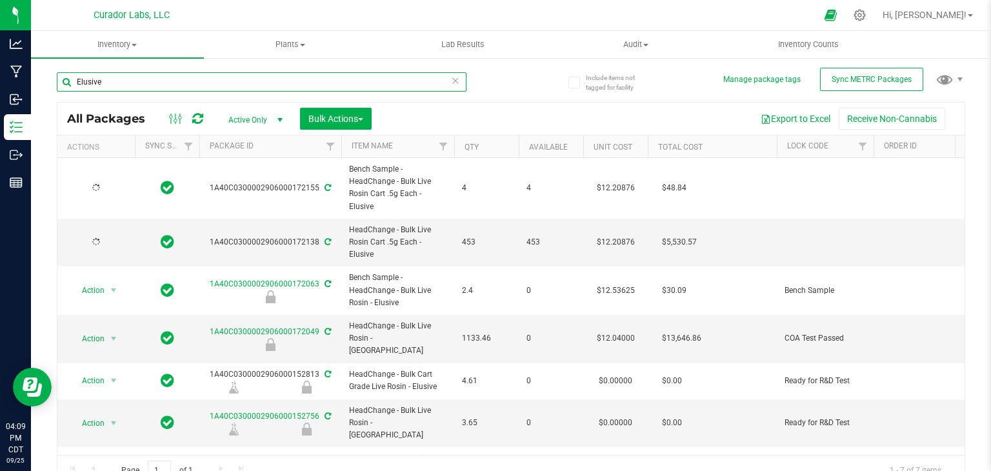
click at [291, 83] on input "Elusive" at bounding box center [262, 81] width 410 height 19
paste input "AiroX - Bulk AIO Vape Cart 2g Each - Frozen [PERSON_NAME]"
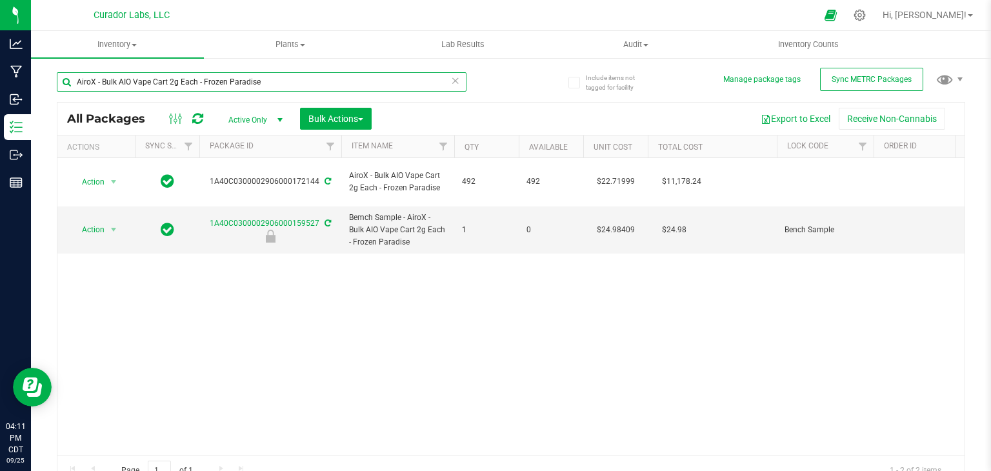
type input "AiroX - Bulk AIO Vape Cart 2g Each - Frozen Paradise"
click at [261, 274] on div "Action Action Adjust qty Create package Edit attributes Global inventory Locate…" at bounding box center [510, 306] width 907 height 297
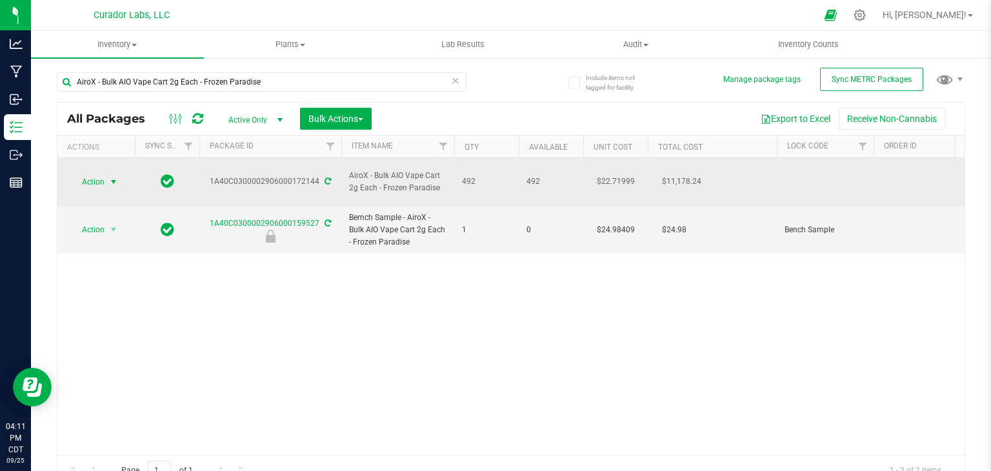
click at [112, 177] on span "select" at bounding box center [113, 182] width 10 height 10
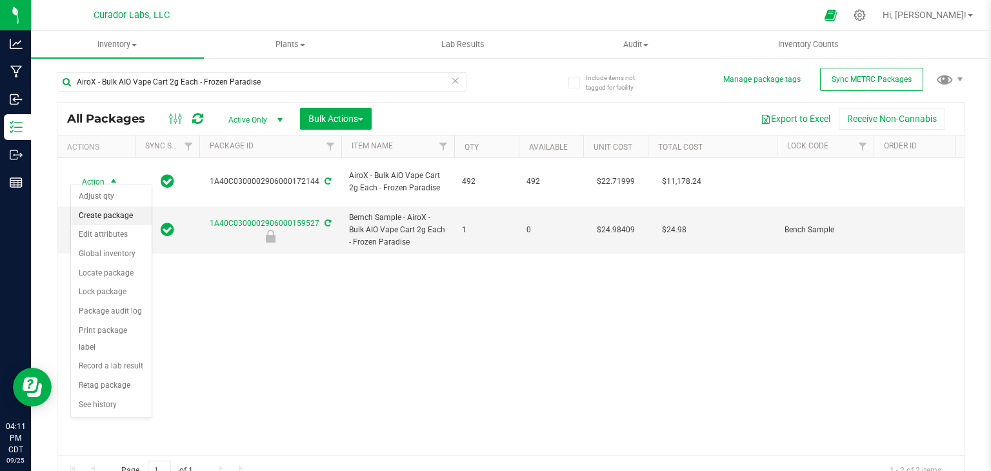
click at [111, 212] on li "Create package" at bounding box center [111, 215] width 81 height 19
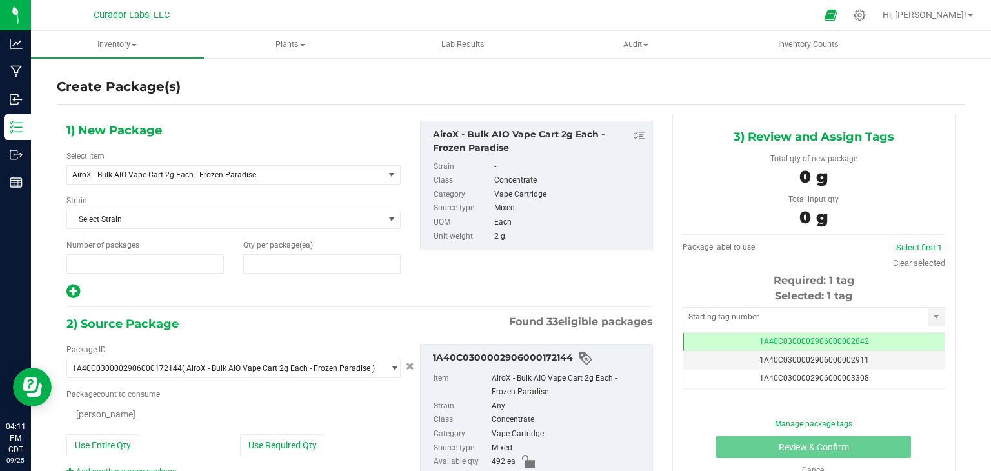
type input "1"
type input "0"
click at [274, 171] on span "AiroX - Bulk AIO Vape Cart 2g Each - Frozen Paradise" at bounding box center [219, 174] width 294 height 9
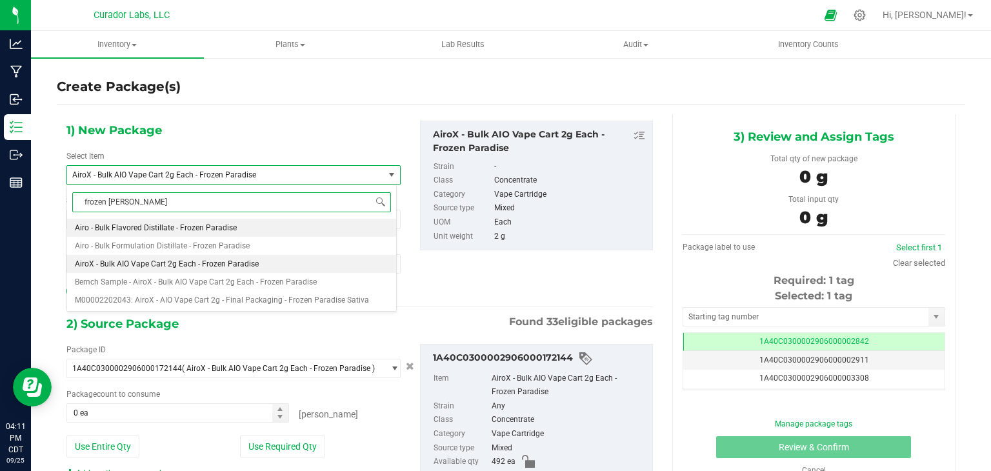
type input "frozen paradise"
click at [211, 285] on span "Bemch Sample - AiroX - Bulk AIO Vape Cart 2g Each - Frozen Paradise" at bounding box center [196, 281] width 242 height 9
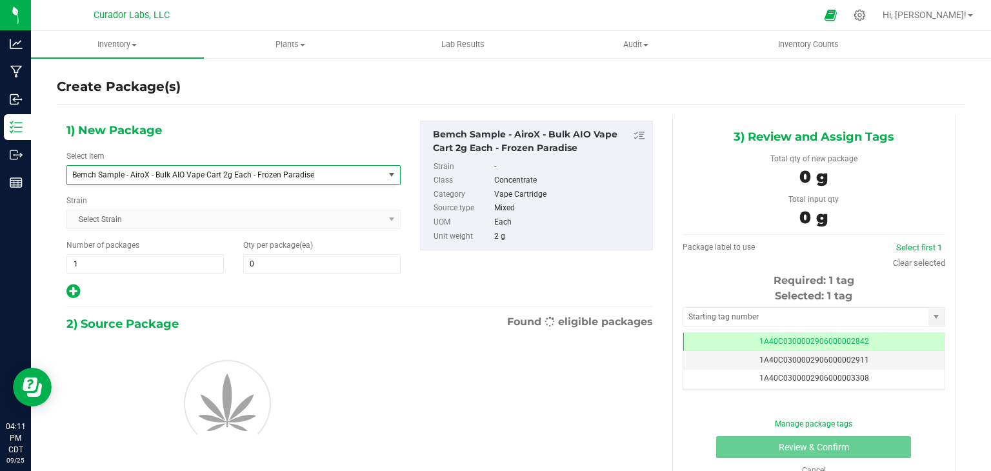
type input "0"
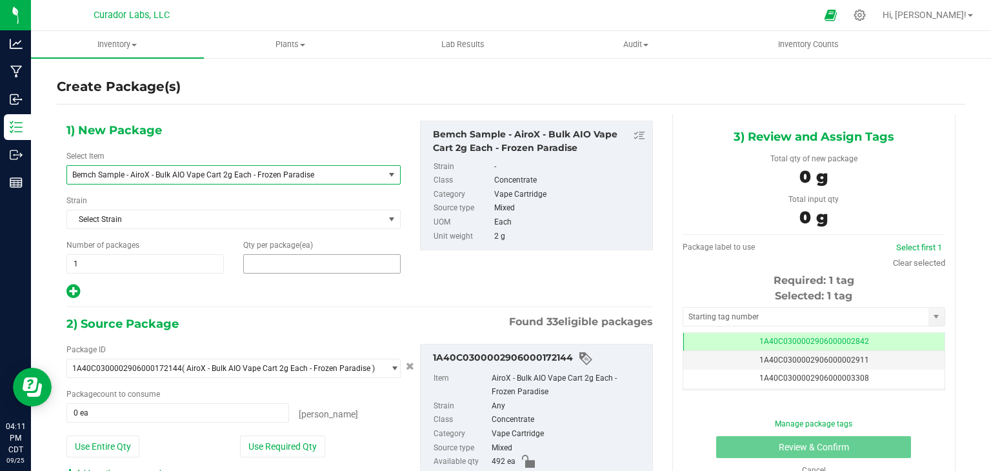
click at [288, 255] on span at bounding box center [321, 263] width 157 height 19
type input "1"
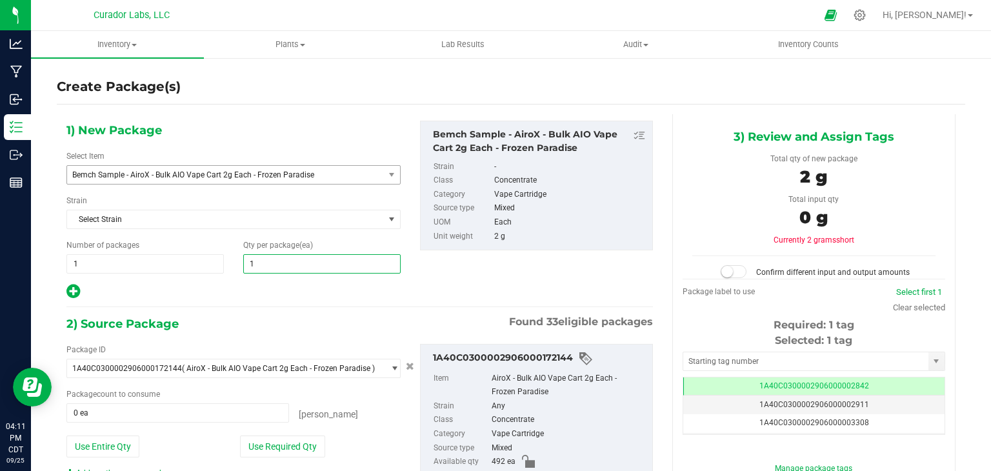
type input "1"
click at [296, 314] on div "2) Source Package Found 33 eligible packages" at bounding box center [359, 323] width 586 height 19
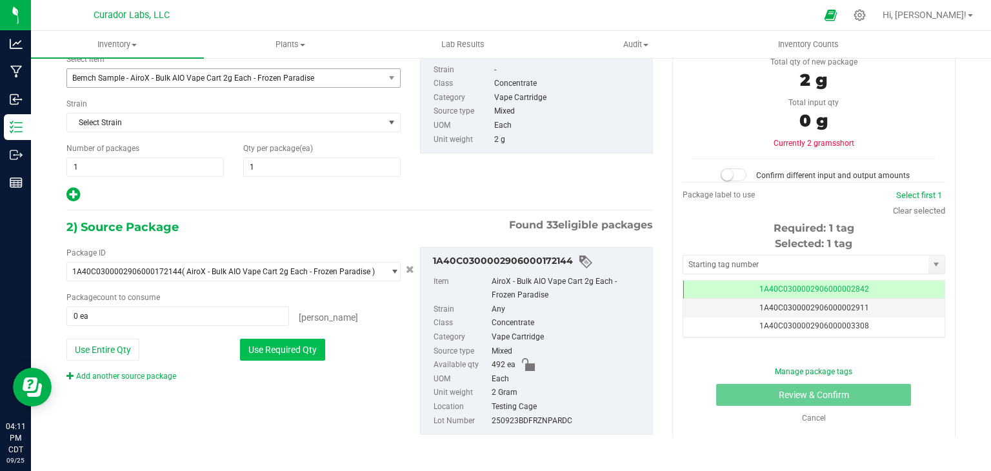
click at [280, 350] on button "Use Required Qty" at bounding box center [282, 350] width 85 height 22
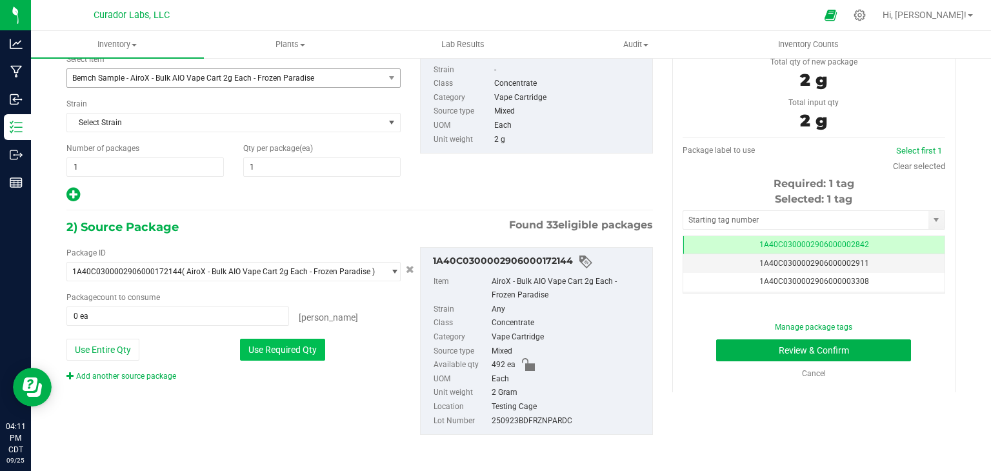
type input "1 ea"
click at [839, 215] on input "text" at bounding box center [805, 220] width 245 height 18
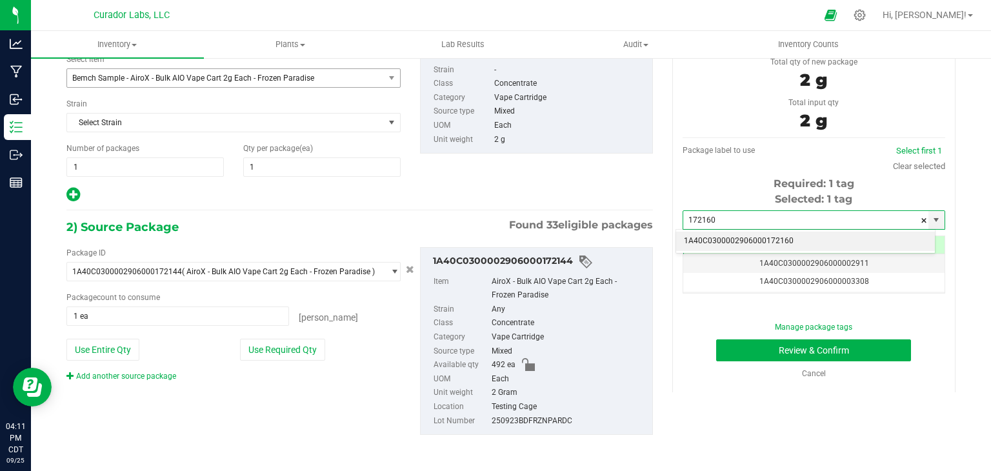
click at [756, 245] on li "1A40C0300002906000172160" at bounding box center [805, 241] width 259 height 19
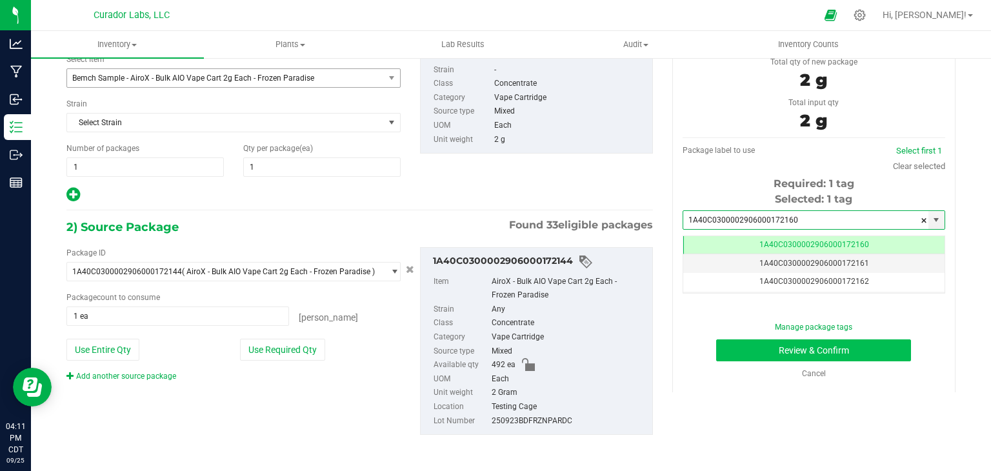
type input "1A40C0300002906000172160"
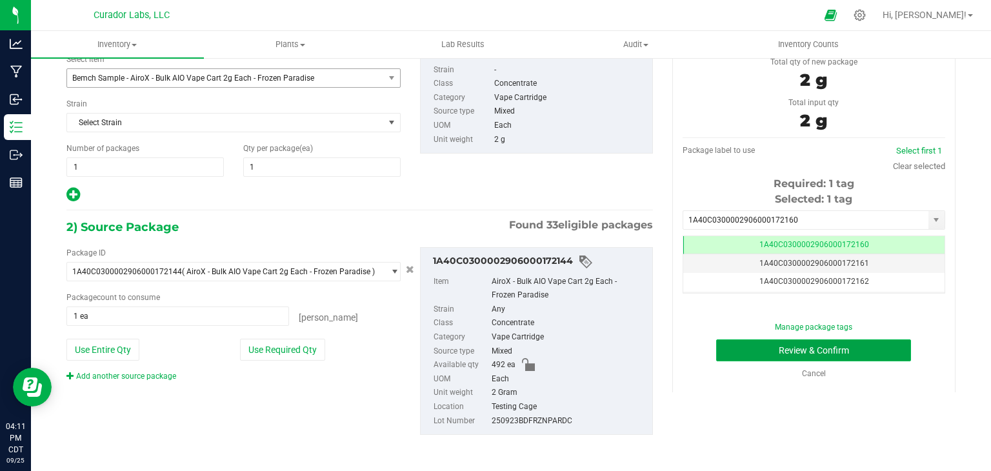
click at [750, 349] on button "Review & Confirm" at bounding box center [813, 350] width 195 height 22
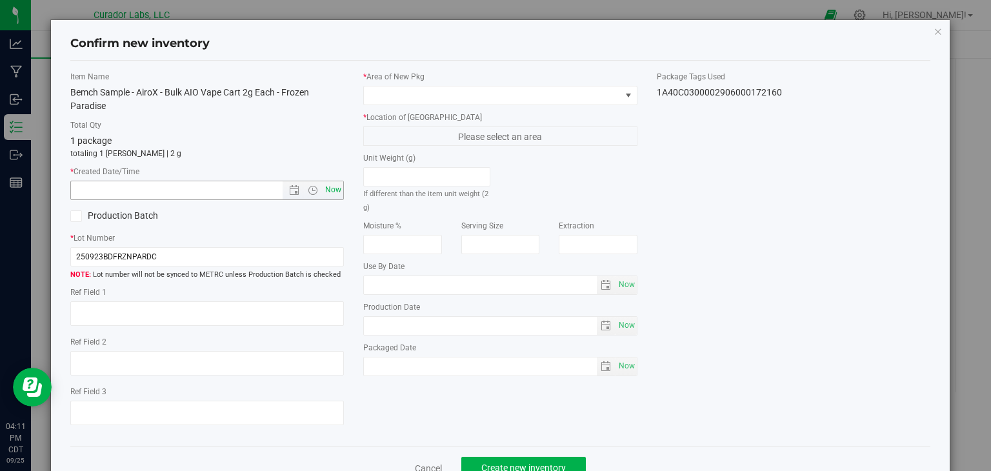
click at [338, 187] on span "Now" at bounding box center [334, 190] width 22 height 19
type input "[DATE] 4:11 PM"
click at [429, 95] on span at bounding box center [492, 95] width 257 height 18
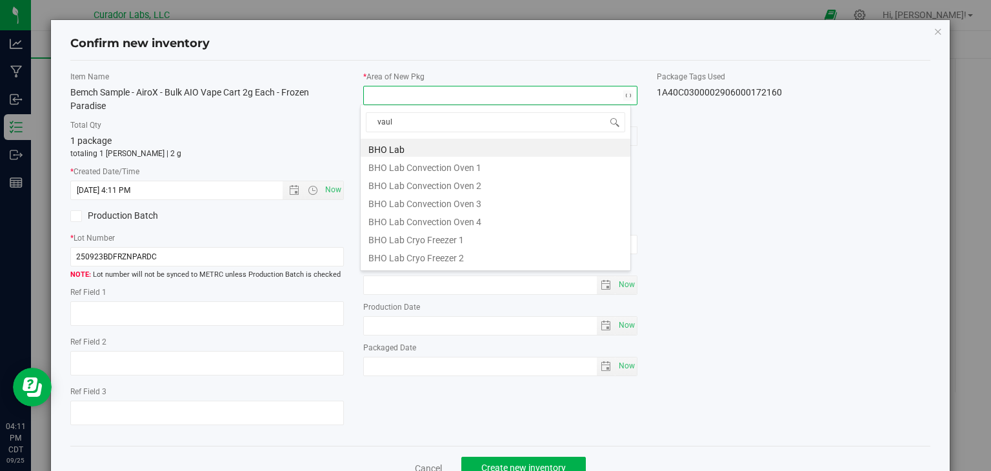
type input "vault"
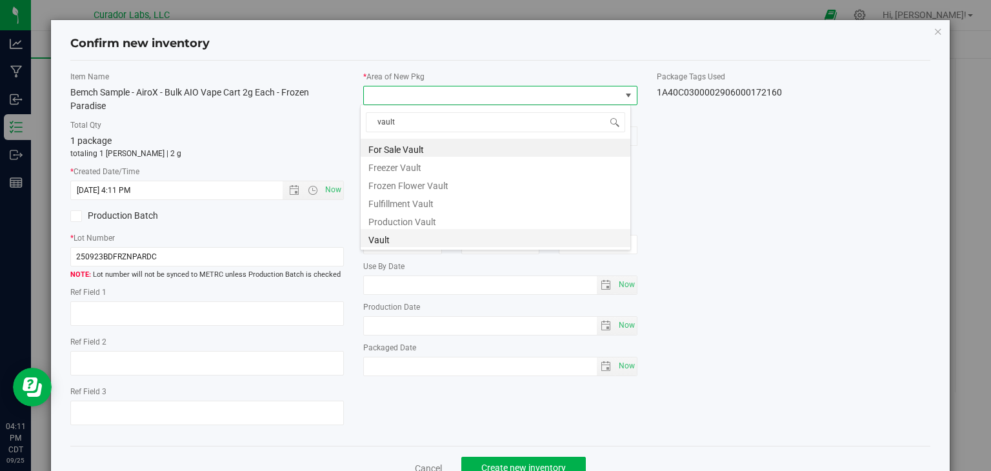
click at [427, 233] on li "Vault" at bounding box center [496, 238] width 270 height 18
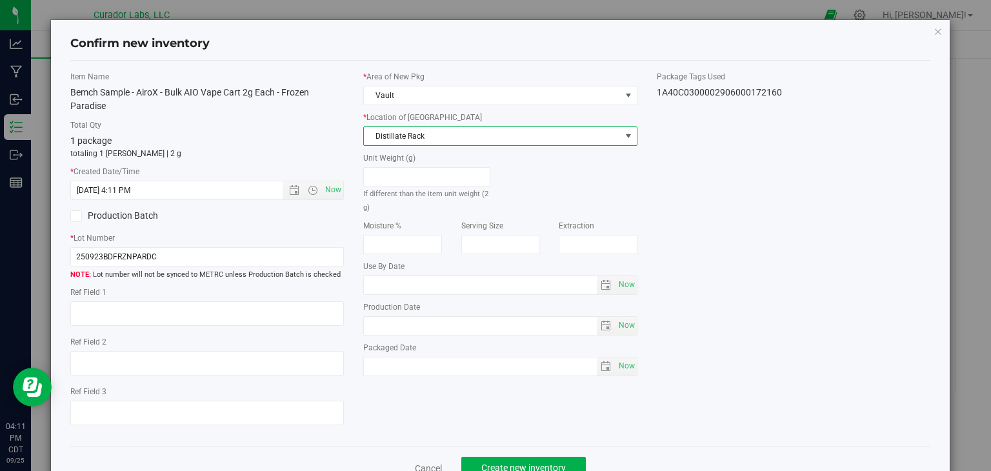
click at [434, 139] on span "Distillate Rack" at bounding box center [492, 136] width 257 height 18
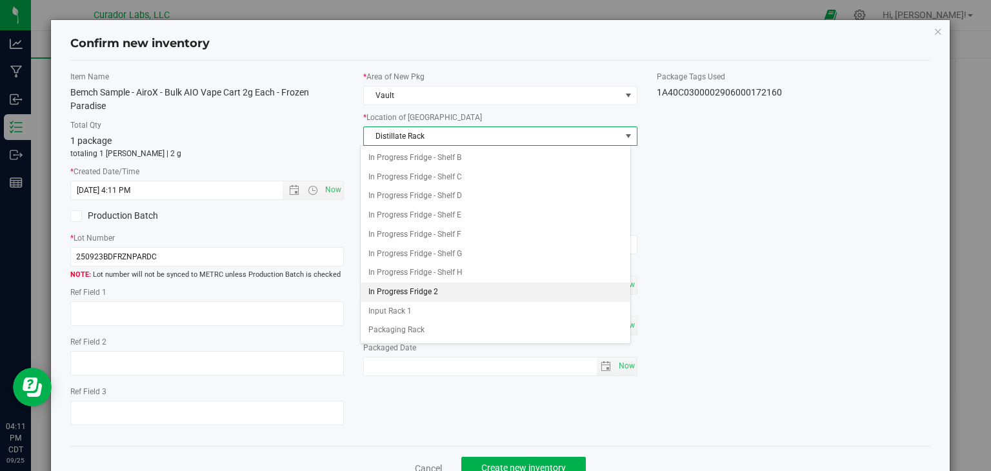
click at [421, 283] on li "In Progress Fridge 2" at bounding box center [496, 292] width 270 height 19
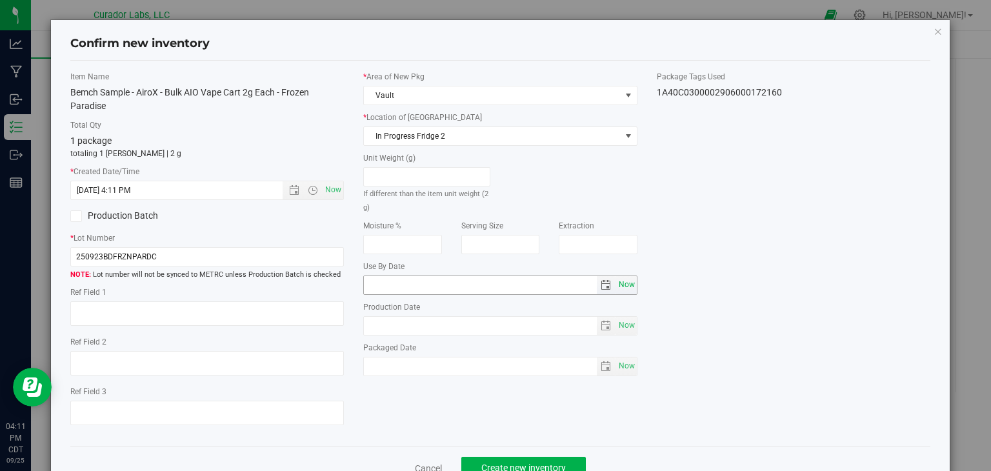
click at [619, 281] on span "Now" at bounding box center [627, 285] width 22 height 19
click at [382, 283] on input "[DATE]" at bounding box center [480, 285] width 233 height 18
type input "[DATE]"
click at [443, 405] on div "Item Name Bemch Sample - AiroX - Bulk AIO Vape Cart 2g Each - Frozen Paradise T…" at bounding box center [501, 253] width 880 height 365
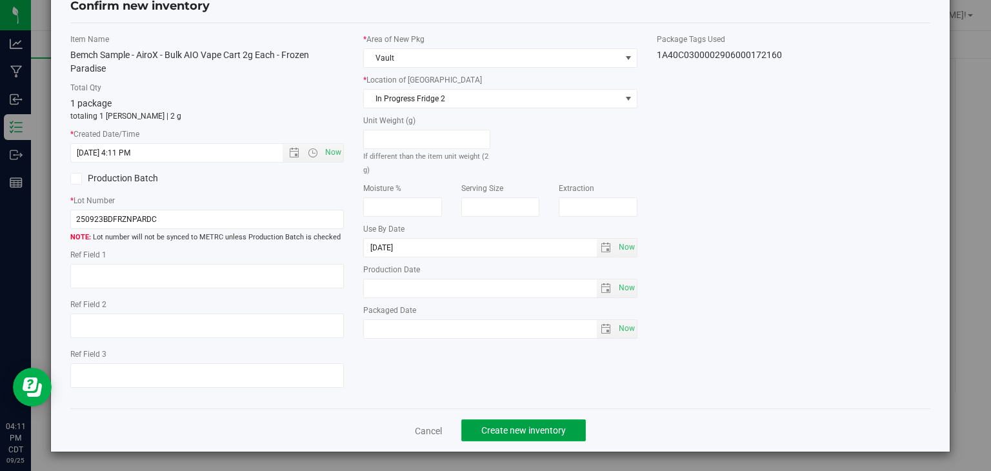
click at [501, 428] on span "Create new inventory" at bounding box center [523, 430] width 85 height 10
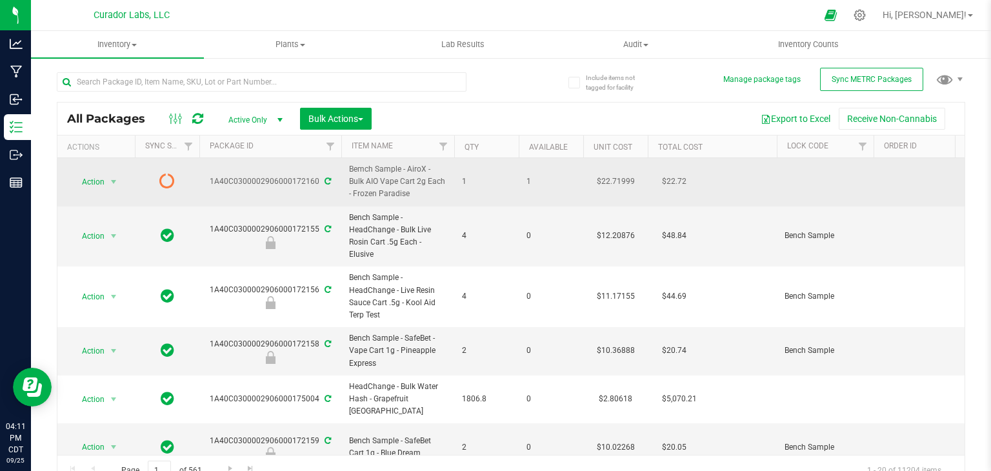
drag, startPoint x: 408, startPoint y: 197, endPoint x: 353, endPoint y: 195, distance: 55.5
click at [353, 195] on span "Bemch Sample - AiroX - Bulk AIO Vape Cart 2g Each - Frozen Paradise" at bounding box center [397, 181] width 97 height 37
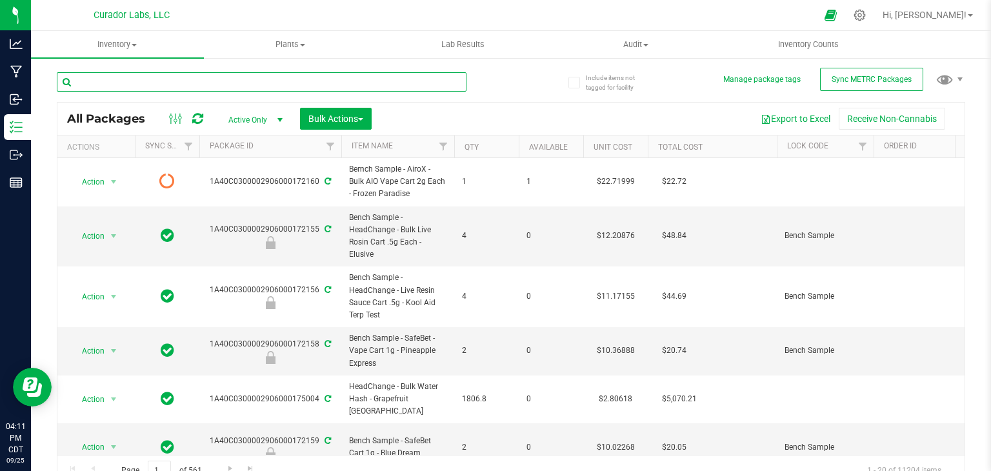
click at [262, 86] on input "text" at bounding box center [262, 81] width 410 height 19
paste input "Frozen Paradise"
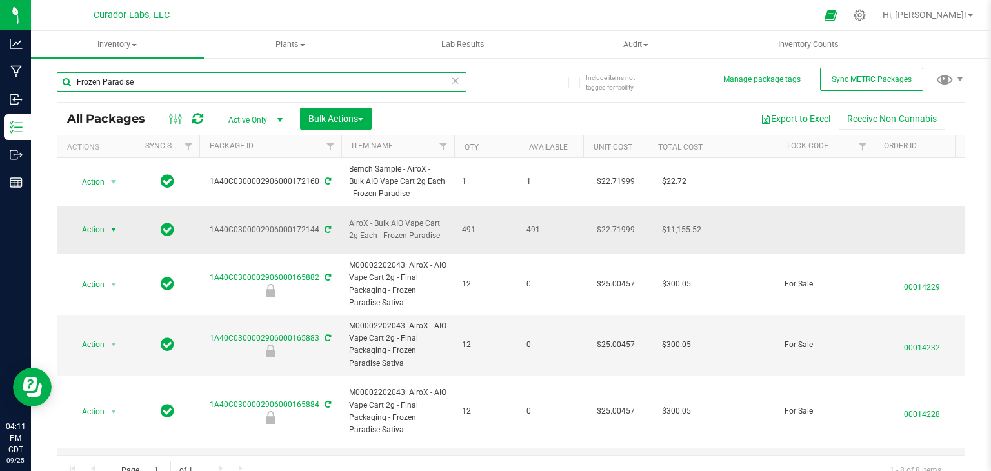
type input "Frozen Paradise"
click at [116, 225] on span "select" at bounding box center [113, 230] width 10 height 10
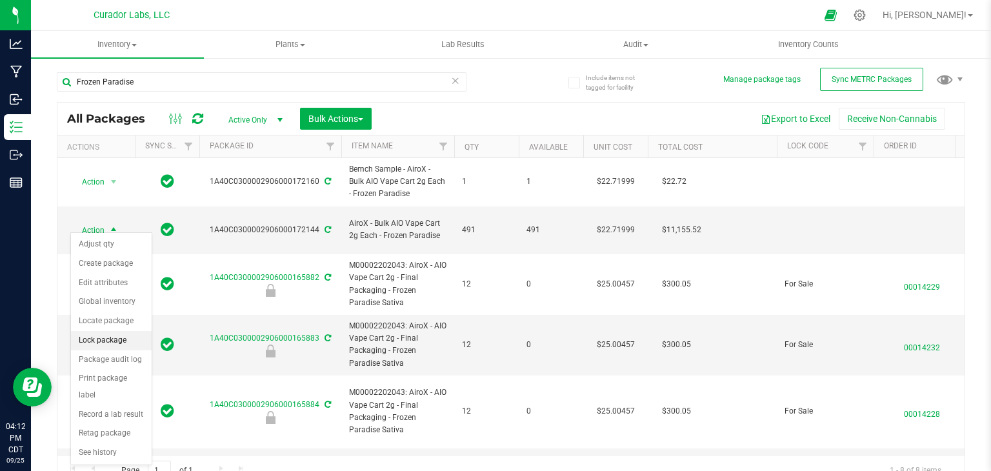
click at [114, 341] on li "Lock package" at bounding box center [111, 340] width 81 height 19
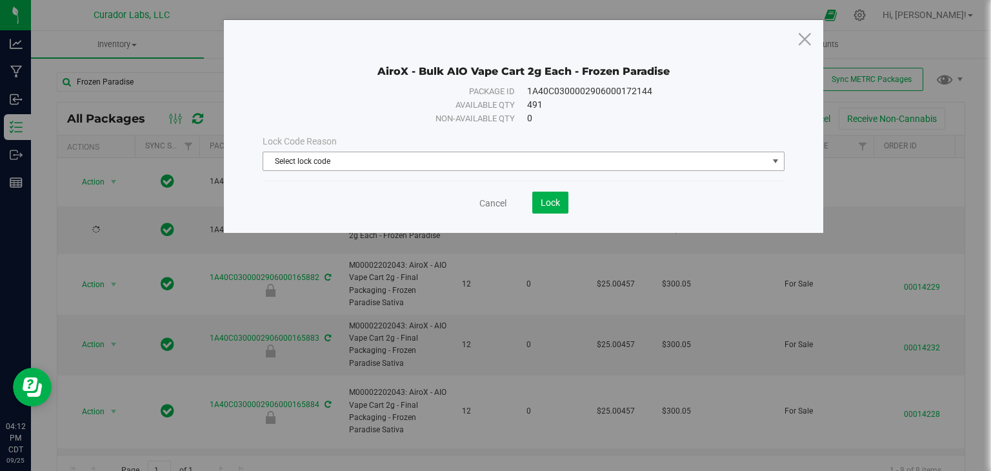
click at [452, 156] on span "Select lock code" at bounding box center [515, 161] width 505 height 18
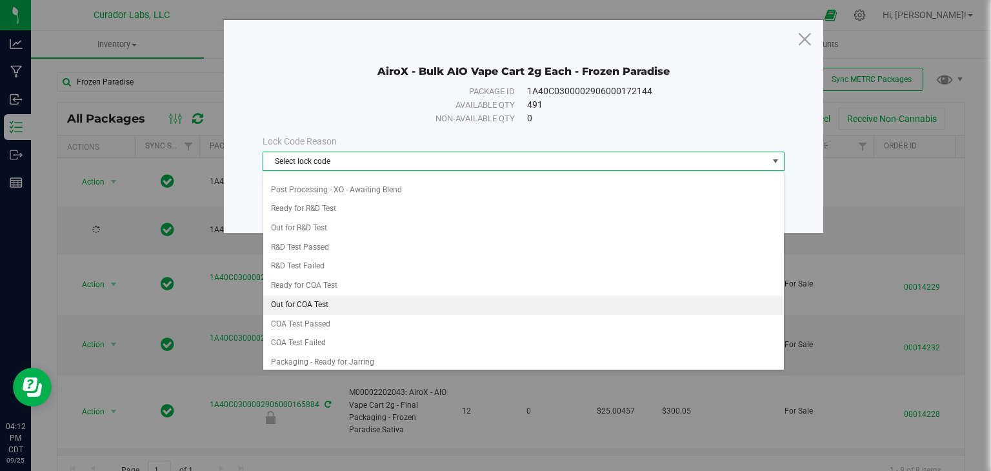
click at [358, 300] on li "Out for COA Test" at bounding box center [523, 305] width 521 height 19
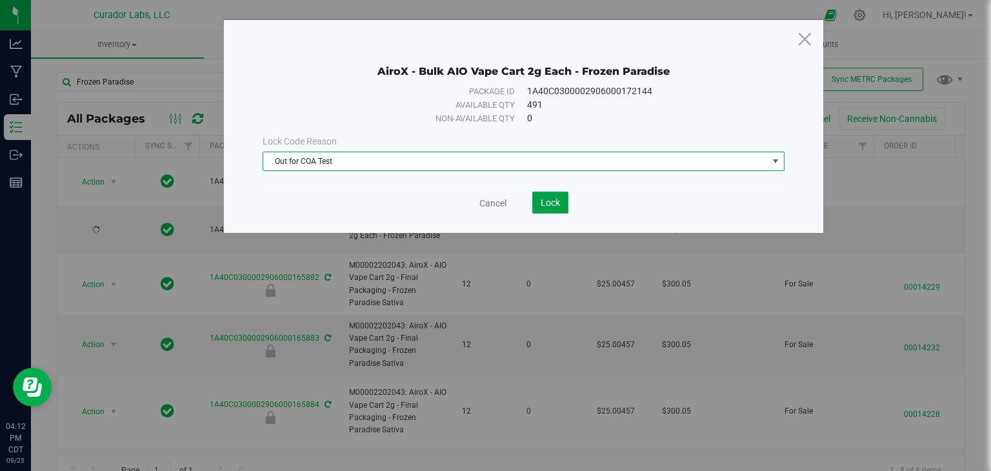
click at [552, 199] on span "Lock" at bounding box center [550, 202] width 19 height 10
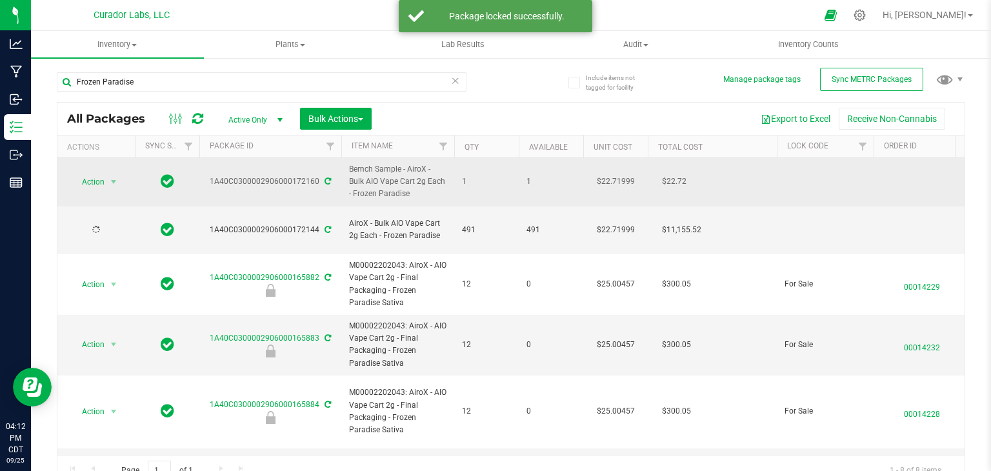
drag, startPoint x: 210, startPoint y: 181, endPoint x: 317, endPoint y: 178, distance: 106.5
click at [317, 178] on div "1A40C0300002906000172160" at bounding box center [270, 181] width 146 height 12
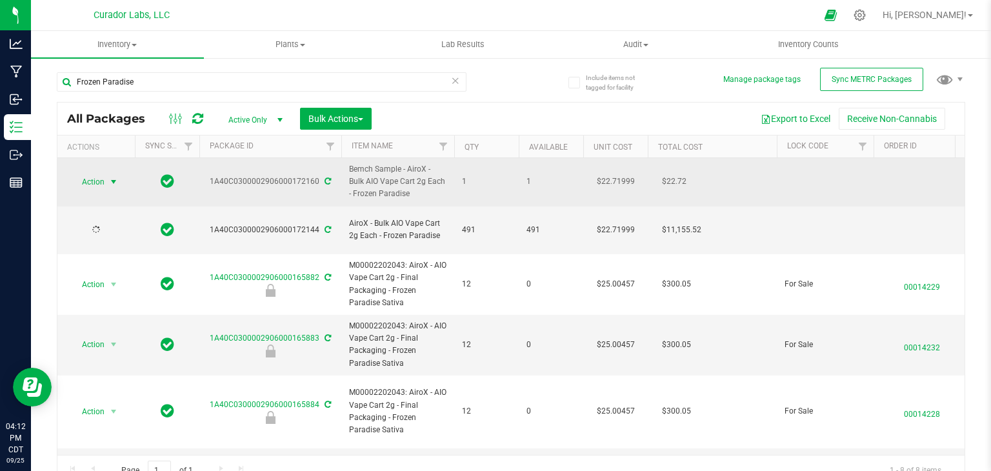
click at [103, 174] on span "Action" at bounding box center [87, 182] width 35 height 18
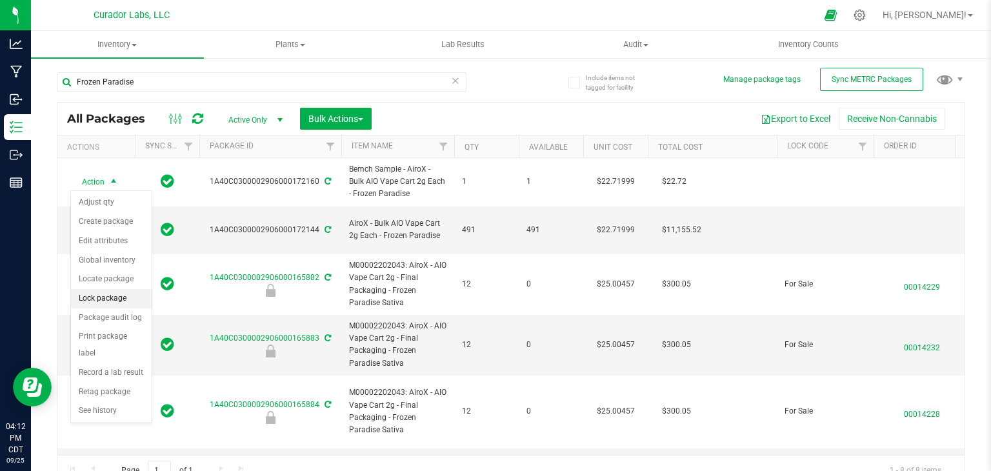
click at [114, 299] on li "Lock package" at bounding box center [111, 298] width 81 height 19
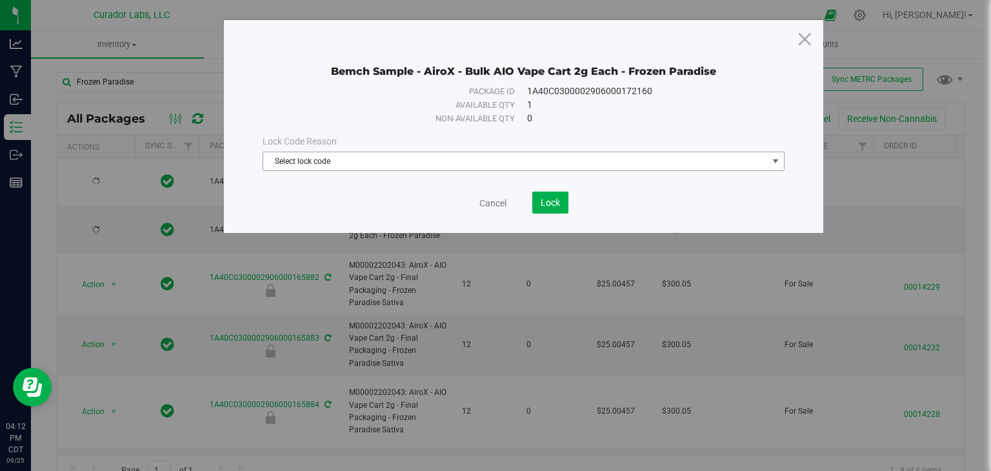
click at [454, 155] on span "Select lock code" at bounding box center [515, 161] width 505 height 18
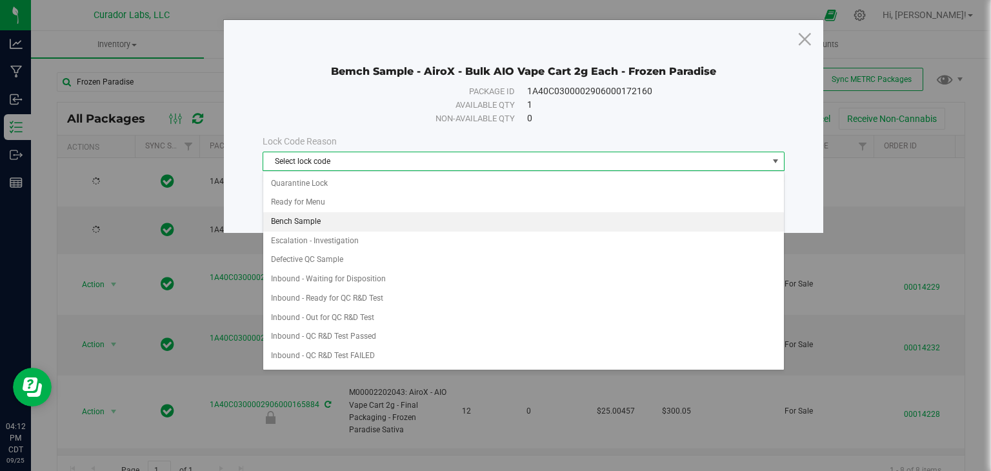
click at [417, 223] on li "Bench Sample" at bounding box center [523, 221] width 521 height 19
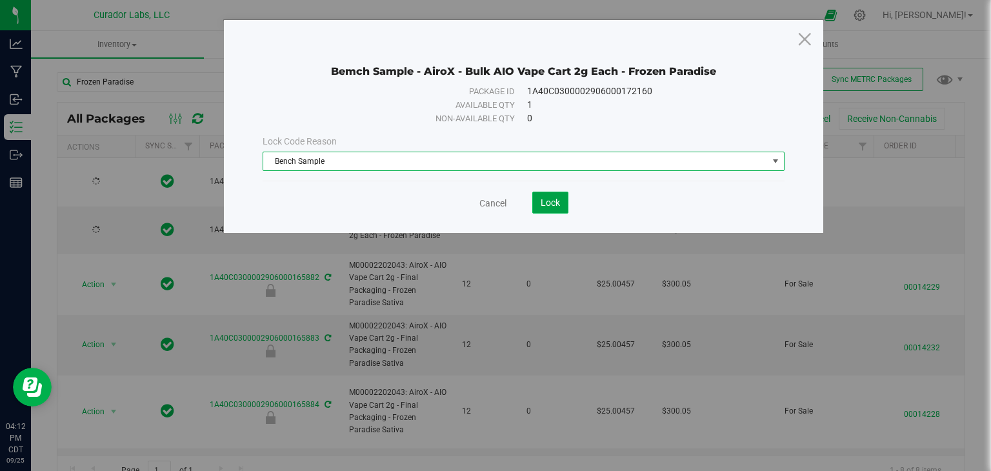
click at [563, 194] on button "Lock" at bounding box center [550, 203] width 36 height 22
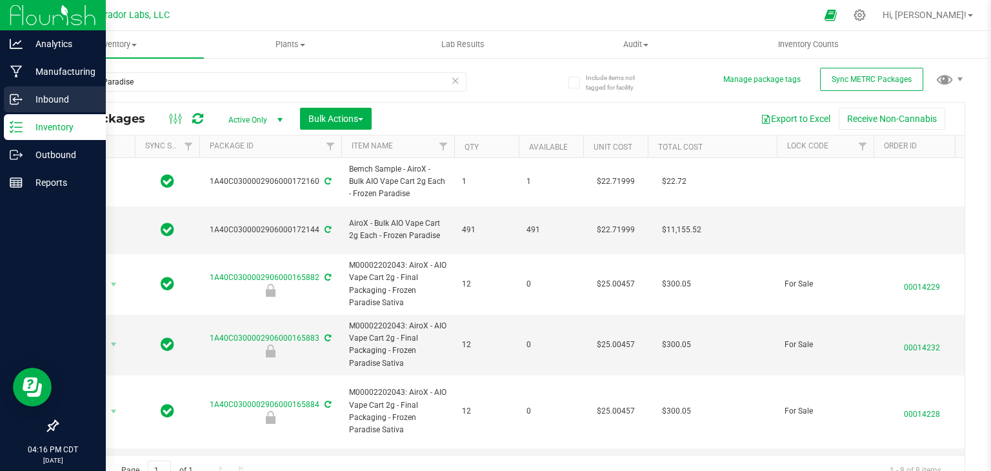
click at [23, 103] on p "Inbound" at bounding box center [61, 99] width 77 height 15
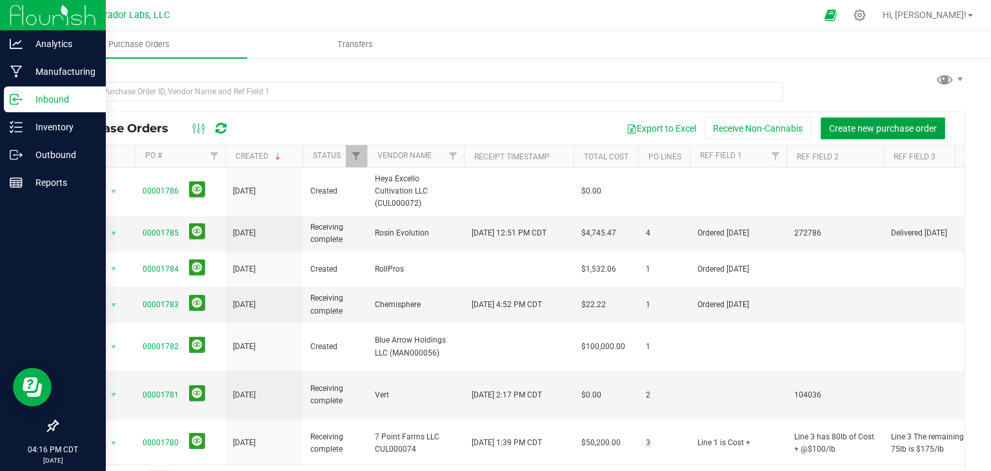
click at [833, 128] on span "Create new purchase order" at bounding box center [883, 128] width 108 height 10
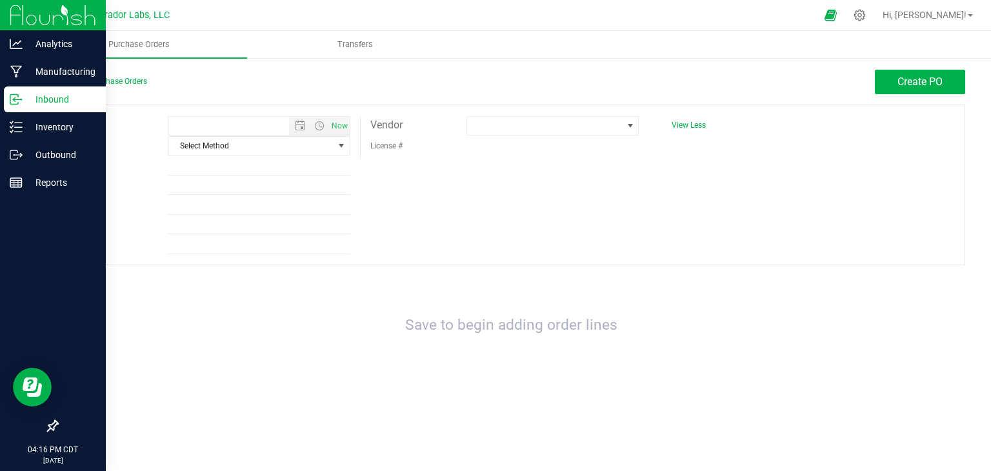
type input "[DATE] 4:16 PM"
click at [490, 122] on span at bounding box center [544, 126] width 155 height 18
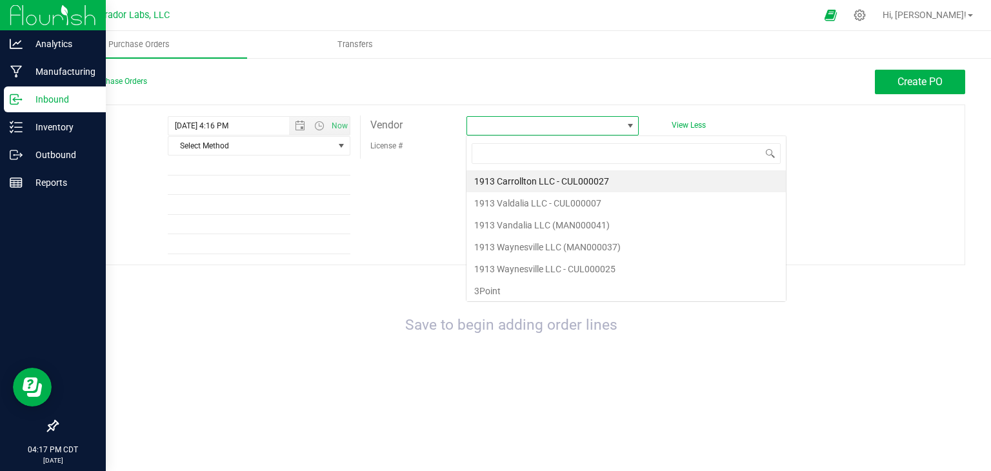
scroll to position [19, 173]
type input "72"
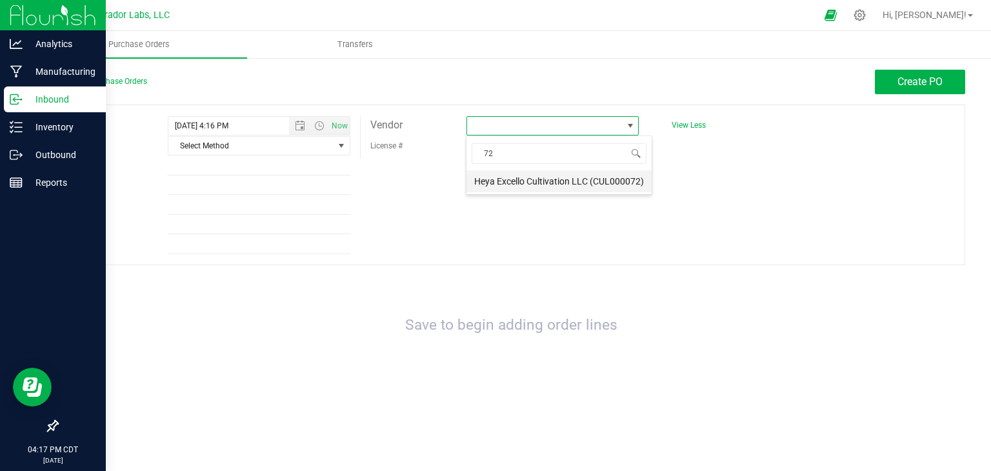
click at [534, 184] on li "Heya Excello Cultivation LLC (CUL000072)" at bounding box center [558, 181] width 185 height 22
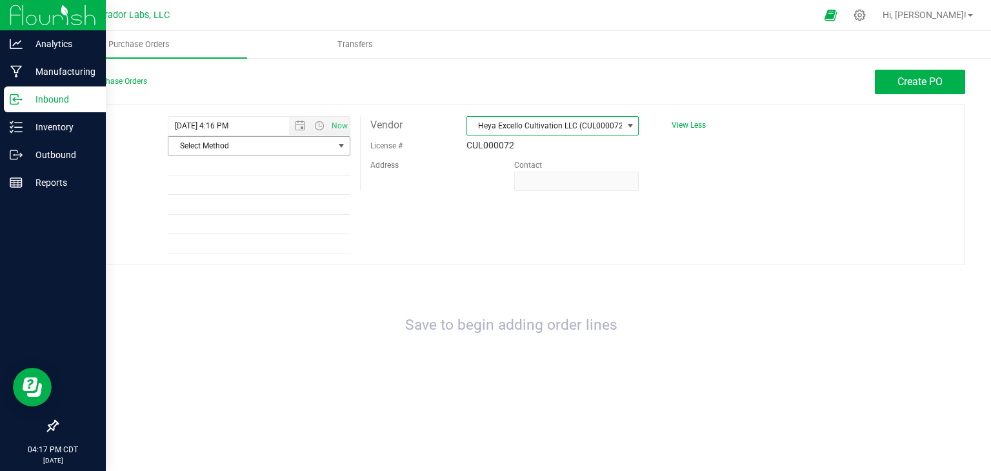
click at [331, 143] on span "Select Method" at bounding box center [250, 146] width 165 height 18
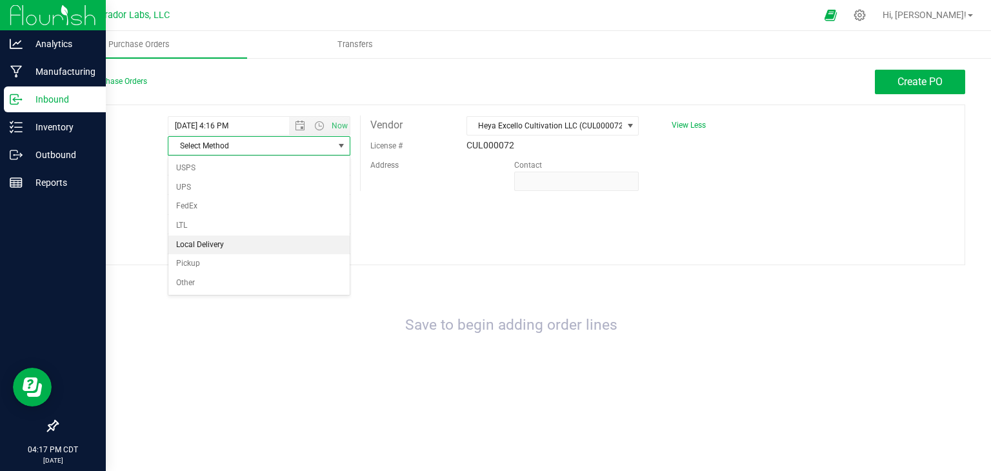
click at [265, 243] on li "Local Delivery" at bounding box center [258, 244] width 181 height 19
click at [901, 88] on button "Create PO" at bounding box center [920, 82] width 90 height 25
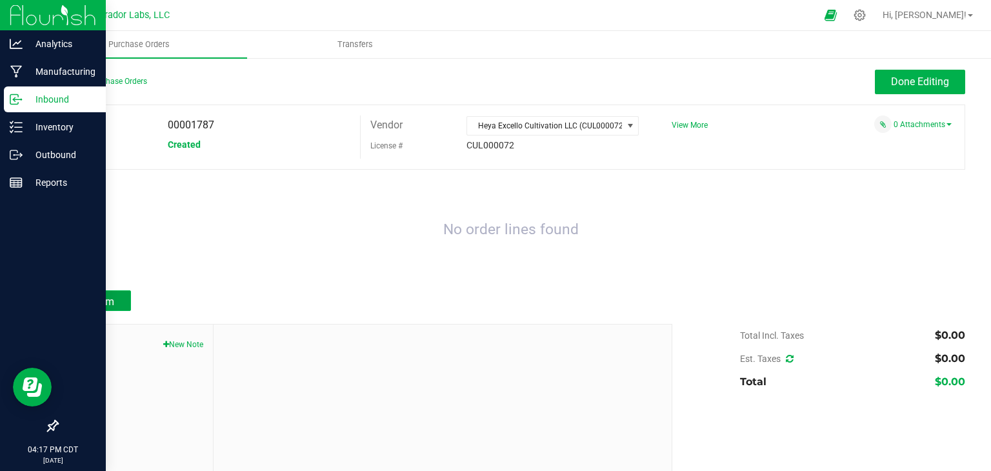
click at [102, 301] on span "Add Item" at bounding box center [94, 302] width 41 height 12
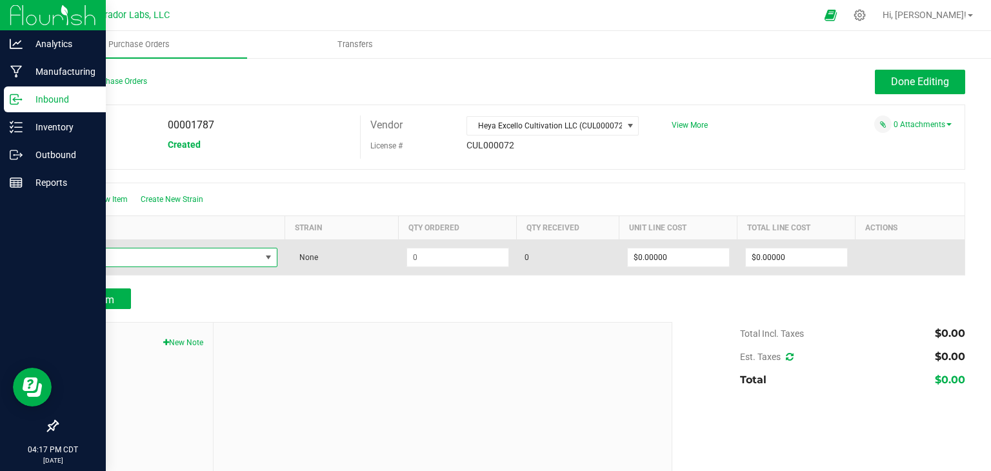
click at [160, 254] on span "NO DATA FOUND" at bounding box center [163, 257] width 194 height 18
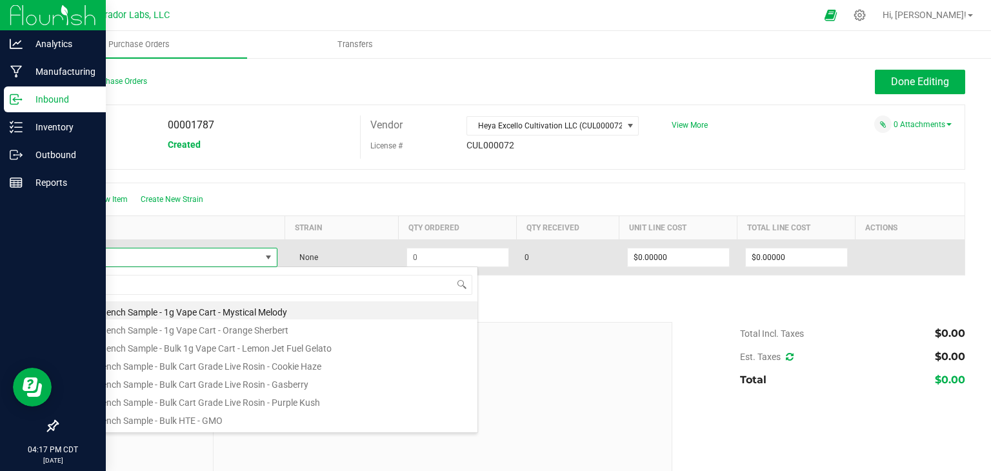
scroll to position [19, 207]
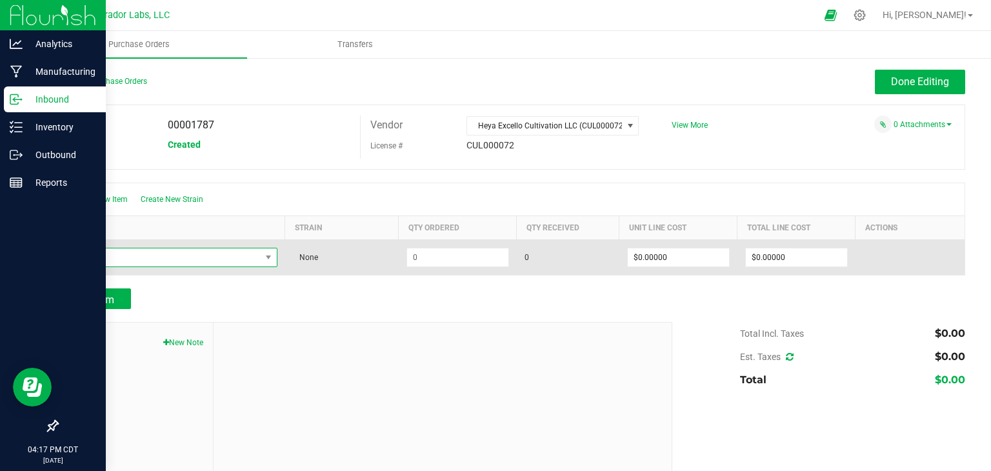
click at [218, 257] on span "NO DATA FOUND" at bounding box center [163, 257] width 194 height 18
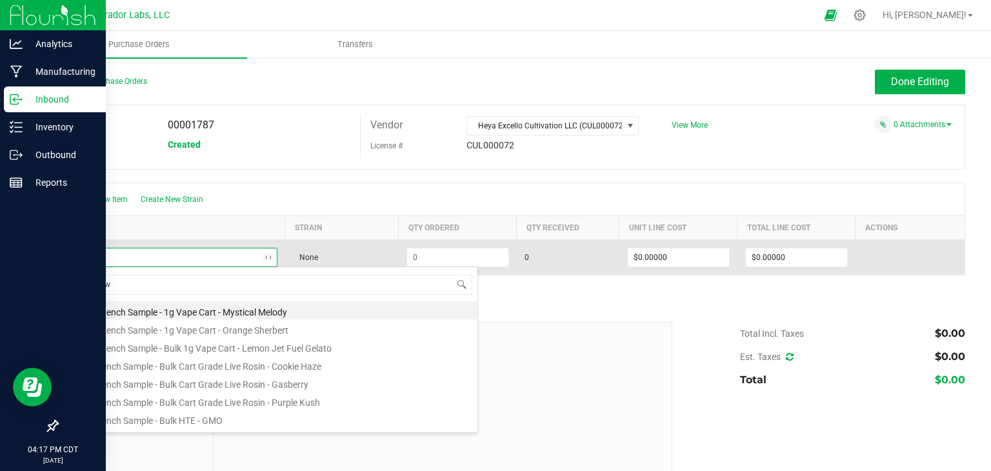
type input "apple wa"
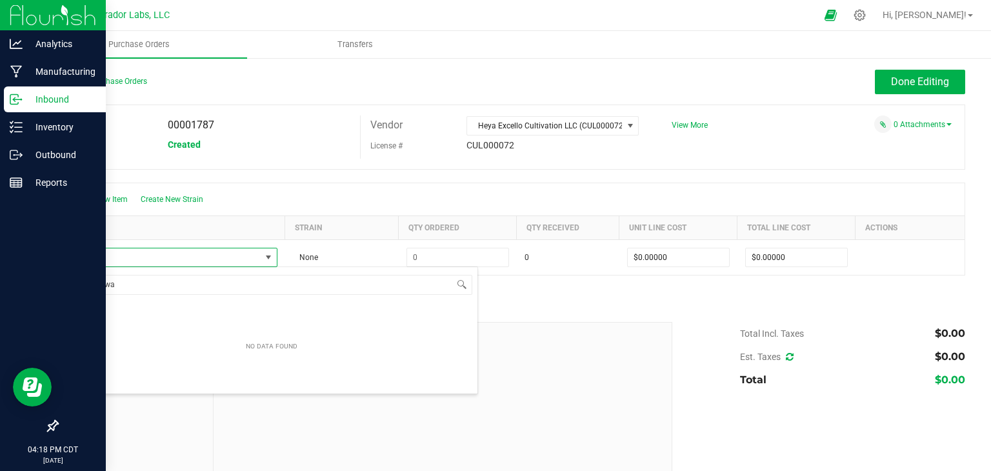
click at [352, 201] on div "Create New Item Create New Strain" at bounding box center [510, 199] width 907 height 32
click at [164, 199] on span "Create New Strain" at bounding box center [172, 199] width 63 height 9
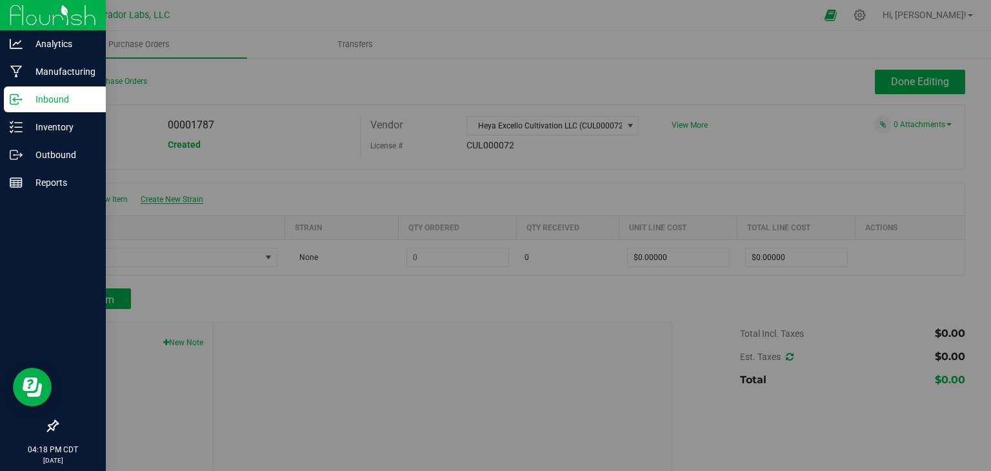
type input "50.00 %"
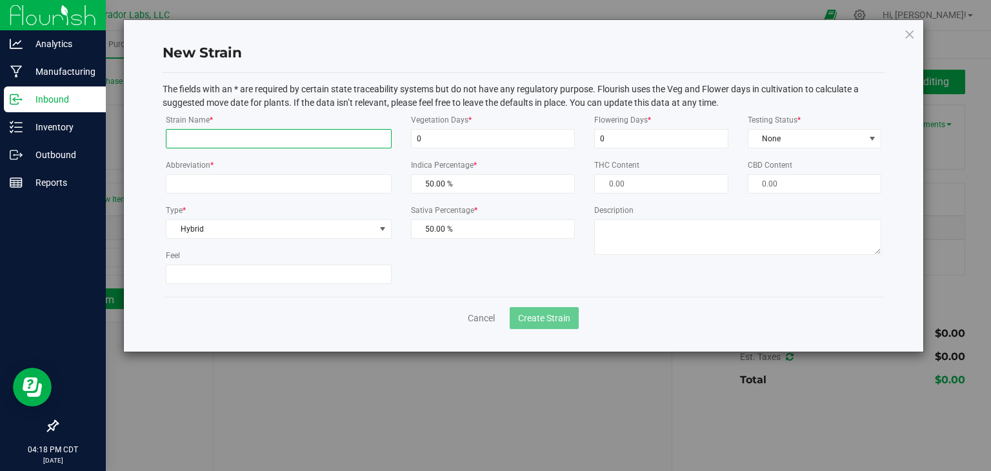
click at [282, 136] on input "Strain Name *" at bounding box center [279, 138] width 226 height 19
type input "Apple Water"
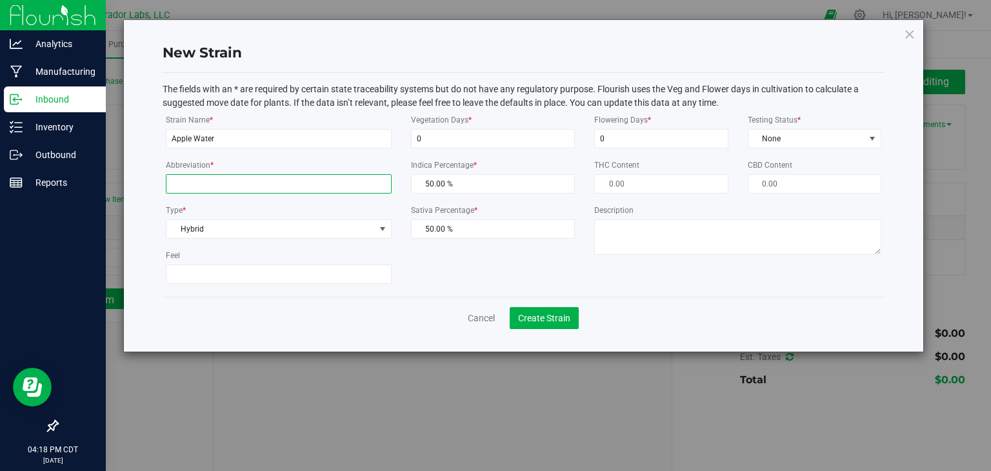
click at [334, 175] on input "Abbreviation *" at bounding box center [279, 183] width 226 height 19
type input "PPLWTR"
click at [782, 143] on span "None" at bounding box center [806, 139] width 116 height 18
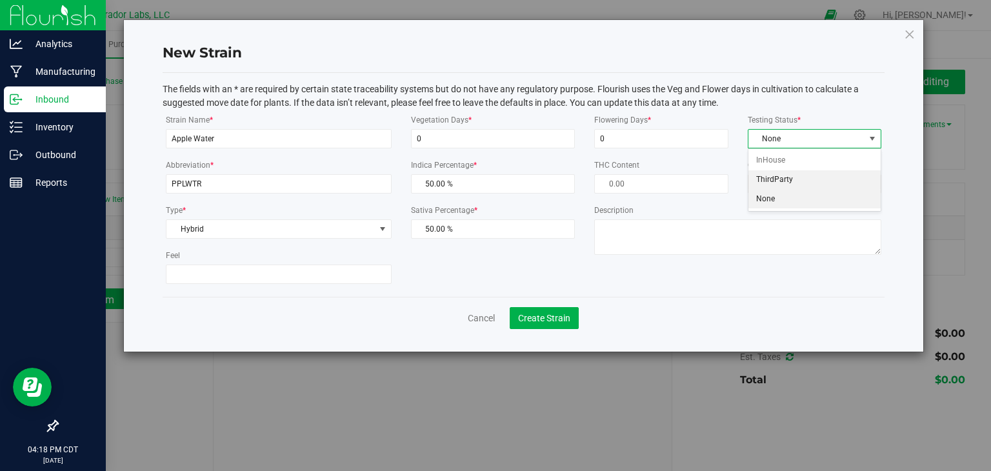
click at [779, 180] on li "ThirdParty" at bounding box center [814, 179] width 132 height 19
click at [559, 323] on span "Create Strain" at bounding box center [544, 318] width 52 height 10
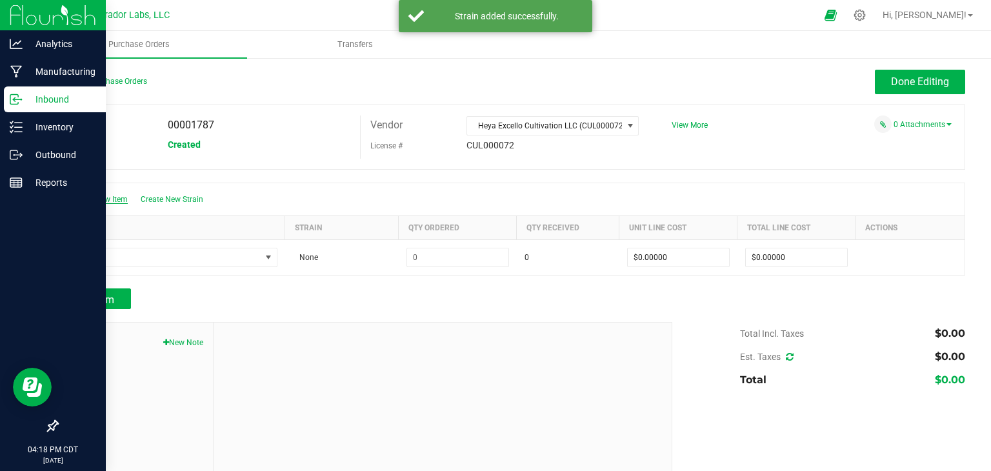
click at [102, 196] on span "Create New Item" at bounding box center [98, 199] width 57 height 9
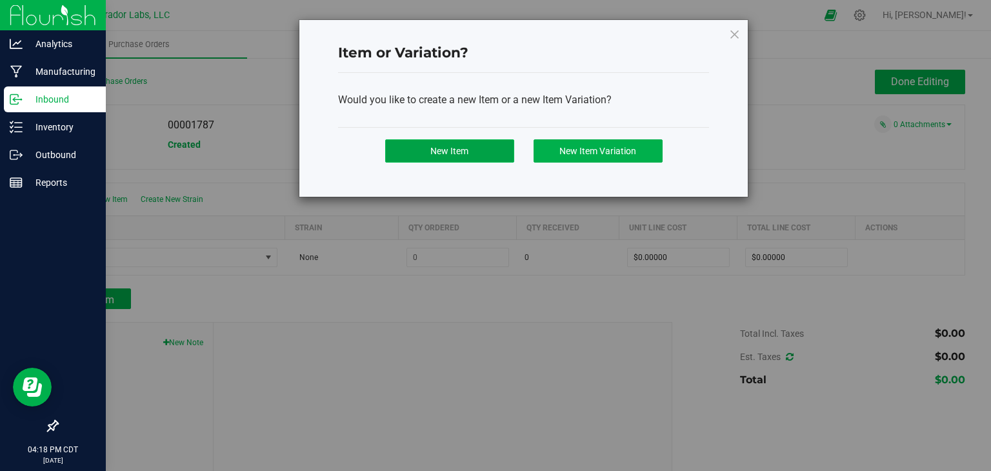
click at [428, 146] on button "New Item" at bounding box center [449, 150] width 129 height 23
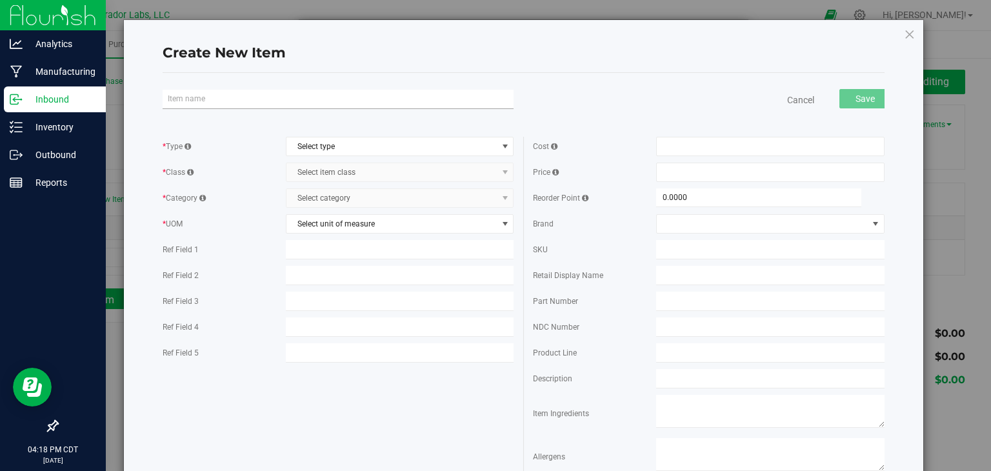
click at [328, 101] on input "text" at bounding box center [338, 99] width 351 height 19
click at [325, 95] on input "text" at bounding box center [338, 99] width 351 height 19
paste input "M00002395778: Scout and Seed - Bulk Flower - Apple Water"
click at [332, 98] on input "M00002395778: Scout and Seed - Bulk Flower - Apple Water" at bounding box center [338, 99] width 351 height 19
click at [248, 99] on input "Apple Water" at bounding box center [338, 99] width 351 height 19
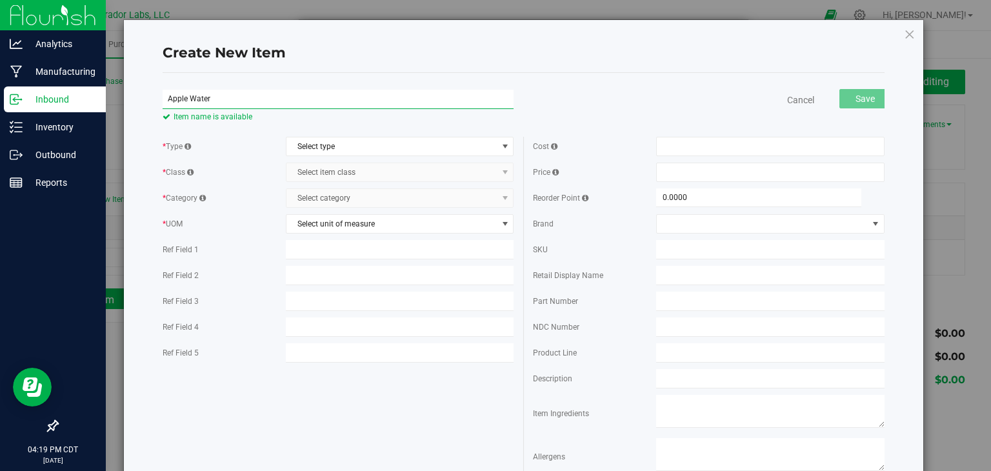
click at [305, 105] on input "Apple Water" at bounding box center [338, 99] width 351 height 19
paste input "SafeBet - Bulk Flower -"
type input "SafeBet - Bulk Flower - Apple Water"
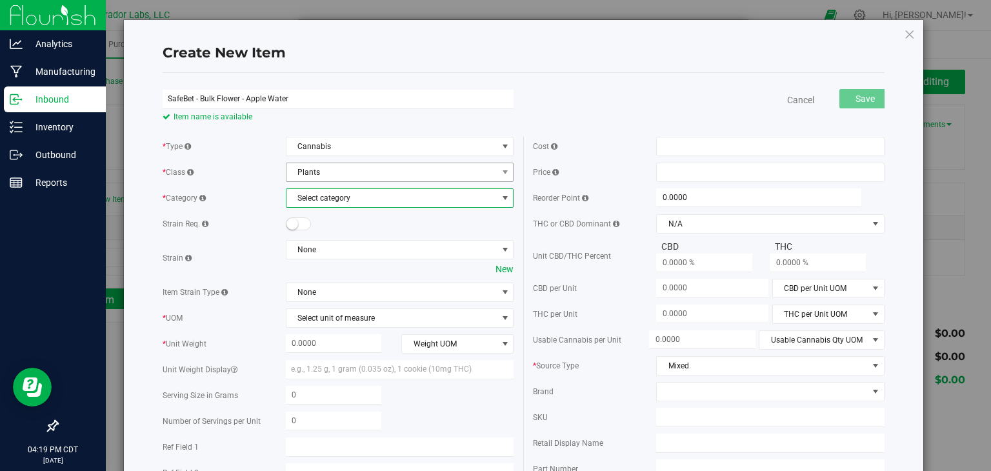
click at [376, 169] on span "Plants" at bounding box center [391, 172] width 211 height 18
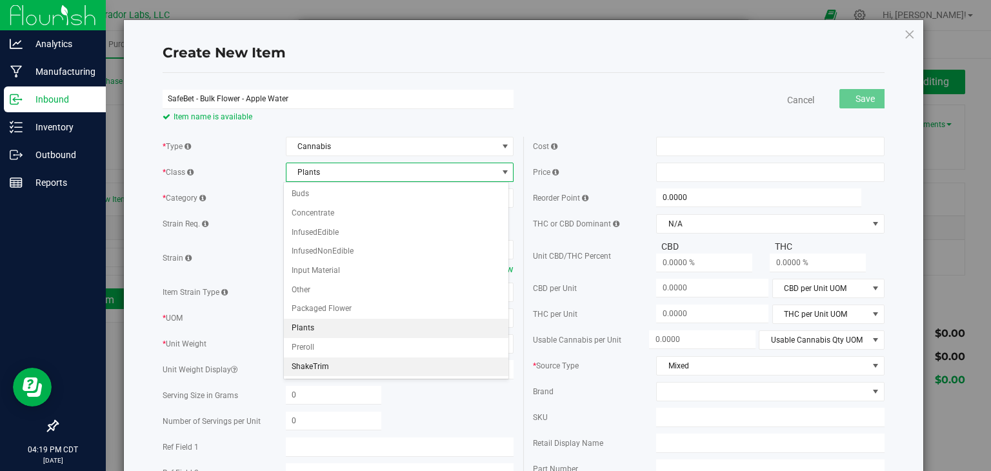
click at [371, 357] on li "ShakeTrim" at bounding box center [396, 366] width 225 height 19
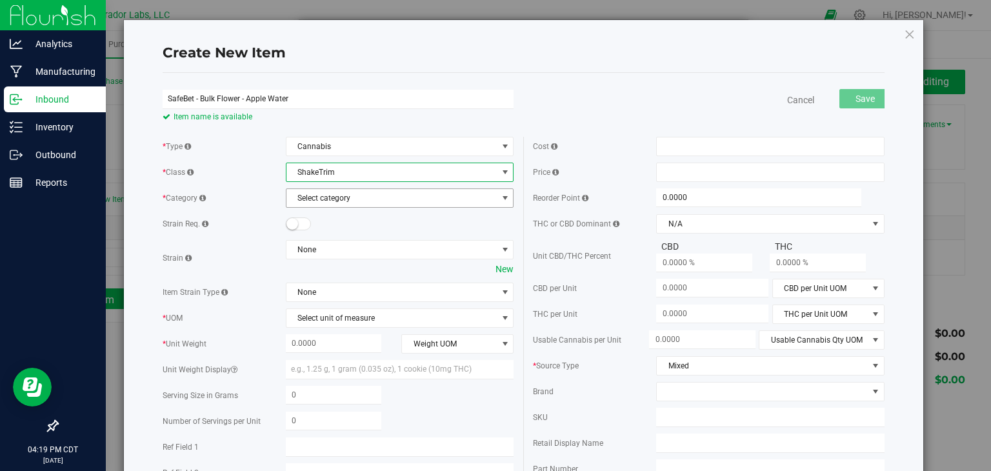
click at [400, 196] on span "Select category" at bounding box center [391, 198] width 211 height 18
click at [396, 181] on div "* Type Cannabis Select type Cannabis * Class ShakeTrim Select item class Buds C…" at bounding box center [338, 352] width 370 height 430
click at [371, 148] on span "Cannabis" at bounding box center [391, 146] width 211 height 18
click at [370, 176] on span "ShakeTrim" at bounding box center [391, 172] width 211 height 18
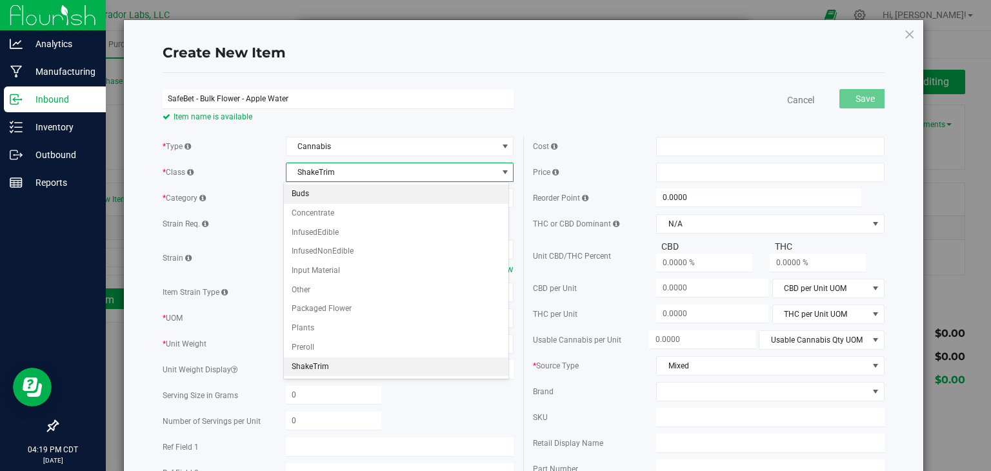
click at [375, 192] on li "Buds" at bounding box center [396, 194] width 225 height 19
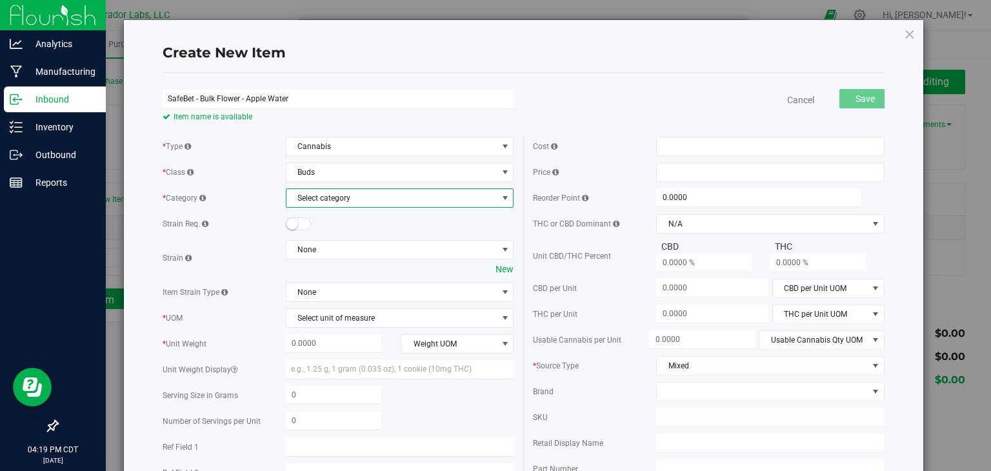
click at [382, 201] on span "Select category" at bounding box center [391, 198] width 211 height 18
click at [379, 223] on li "Bud/Flower" at bounding box center [396, 219] width 225 height 19
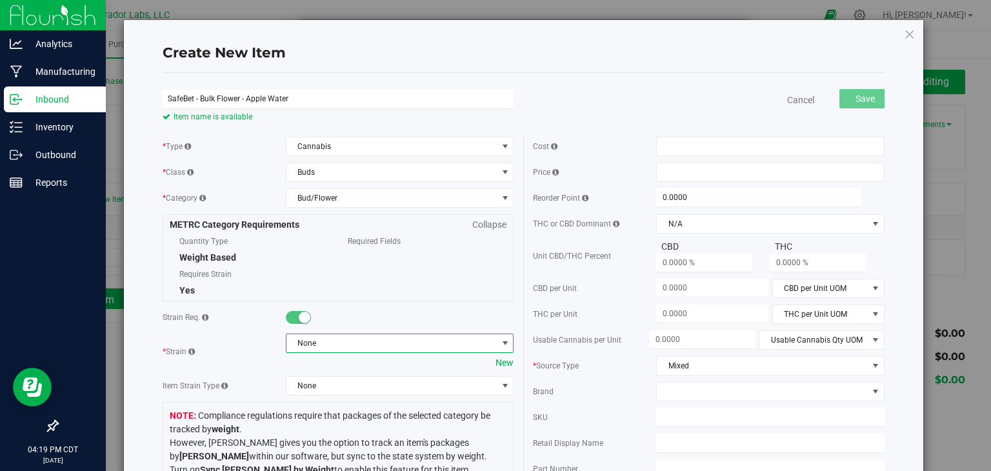
click at [323, 341] on span "None" at bounding box center [391, 343] width 211 height 18
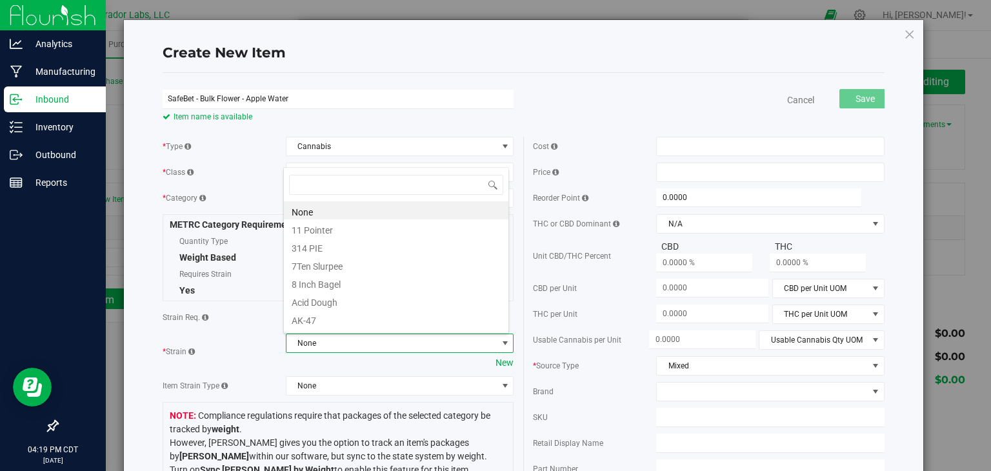
scroll to position [19, 225]
type input "apple wat"
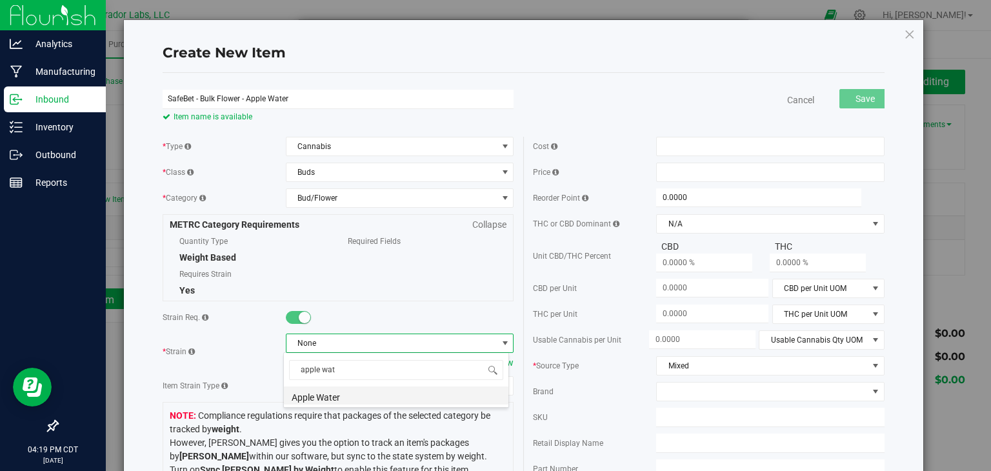
click at [352, 394] on li "Apple Water" at bounding box center [396, 395] width 225 height 18
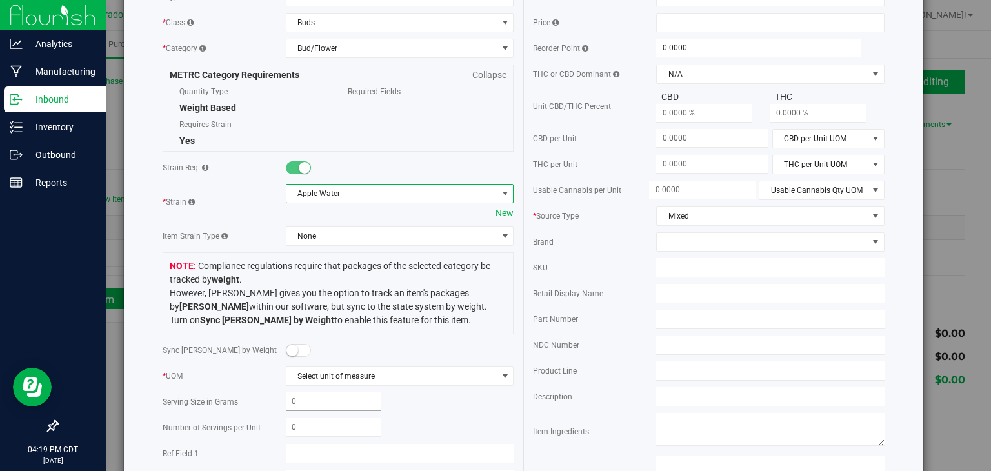
scroll to position [150, 0]
click at [371, 381] on span "Select unit of measure" at bounding box center [391, 376] width 211 height 18
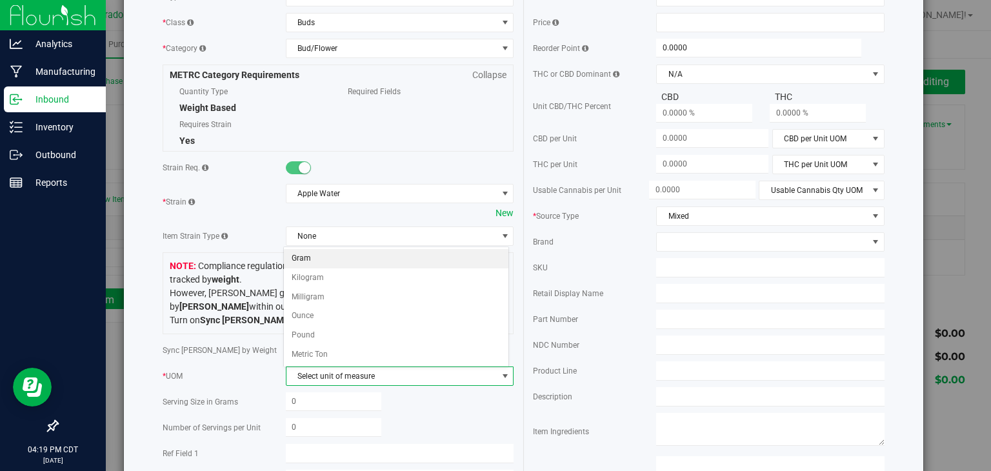
click at [348, 256] on li "Gram" at bounding box center [396, 258] width 225 height 19
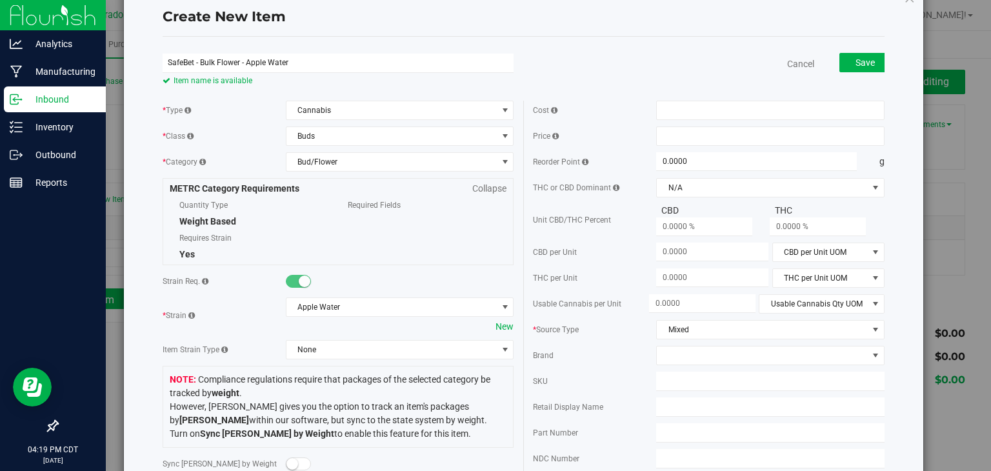
scroll to position [0, 0]
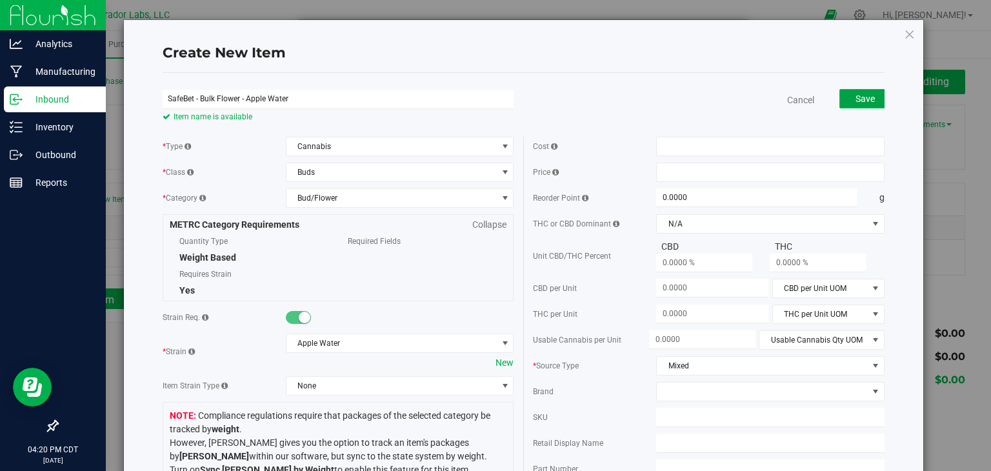
click at [869, 94] on button "Save" at bounding box center [865, 98] width 52 height 19
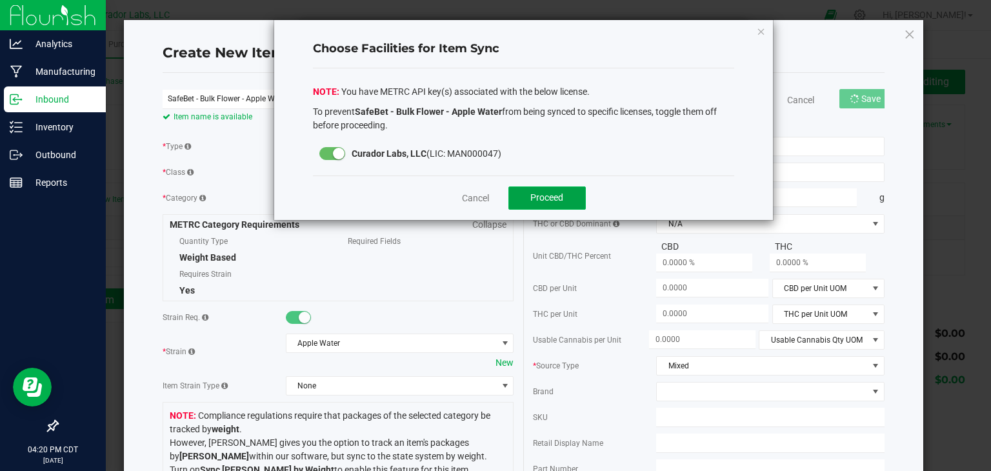
click at [554, 190] on button "Proceed" at bounding box center [546, 197] width 77 height 23
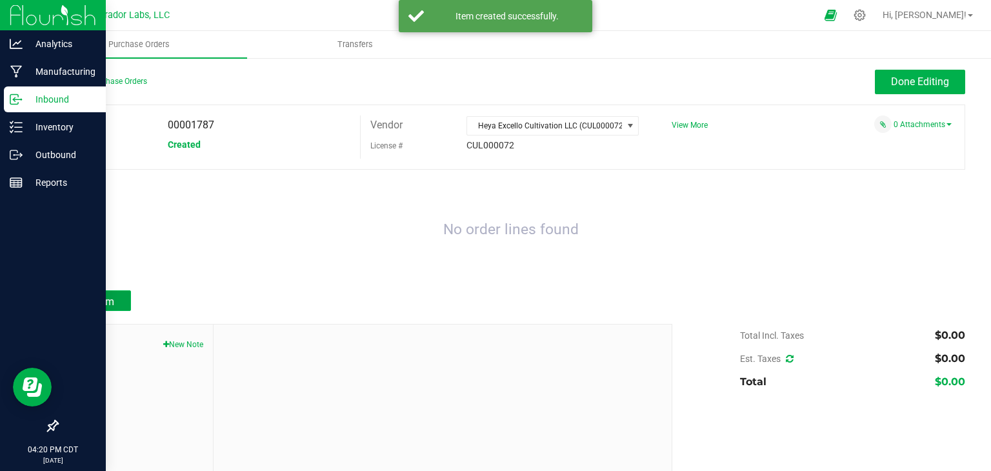
click at [90, 298] on span "Add Item" at bounding box center [94, 302] width 41 height 12
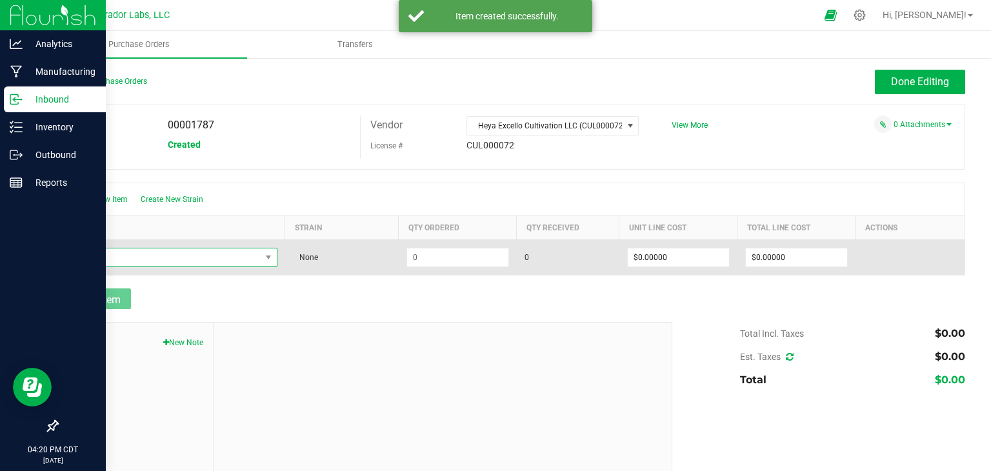
click at [175, 261] on span "NO DATA FOUND" at bounding box center [163, 257] width 194 height 18
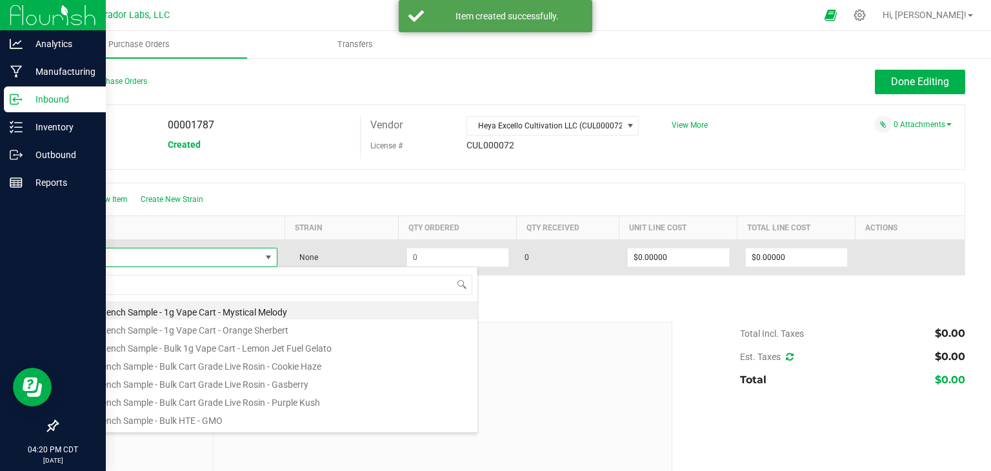
scroll to position [19, 207]
type input "apple wat"
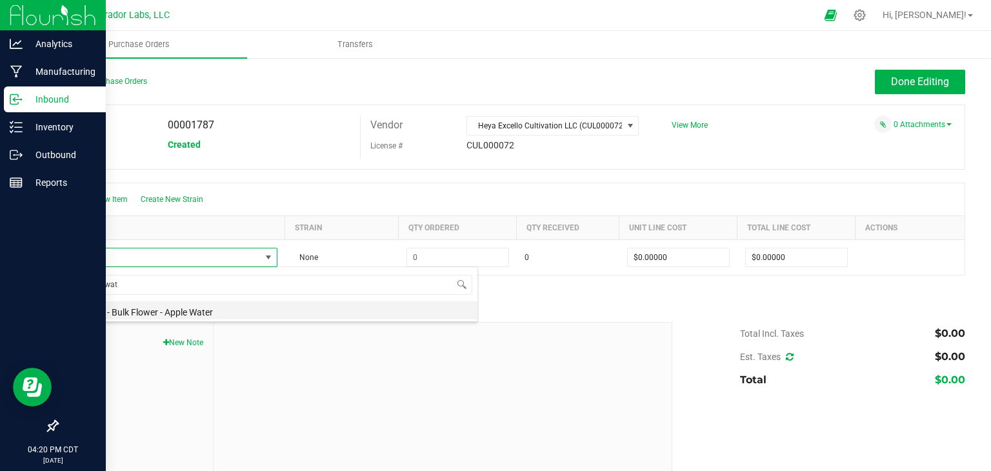
click at [194, 313] on li "SafeBet - Bulk Flower - Apple Water" at bounding box center [272, 310] width 412 height 18
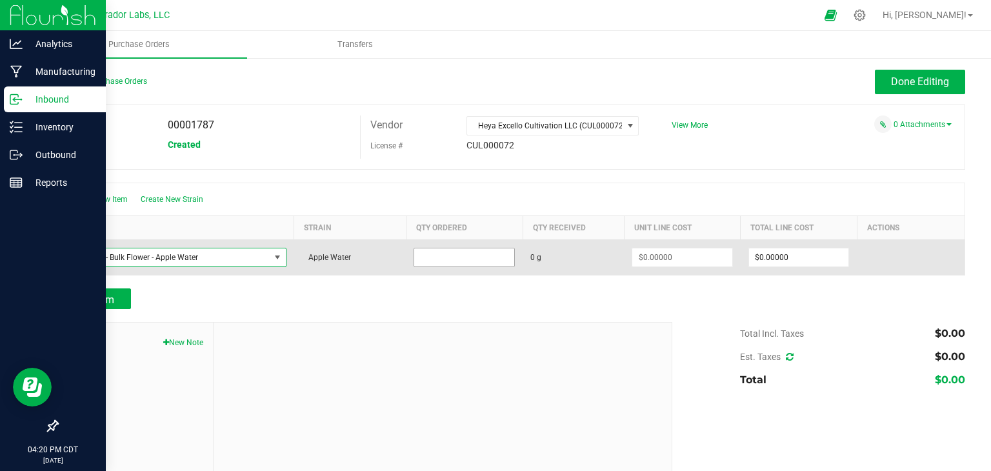
click at [436, 258] on input at bounding box center [464, 257] width 100 height 18
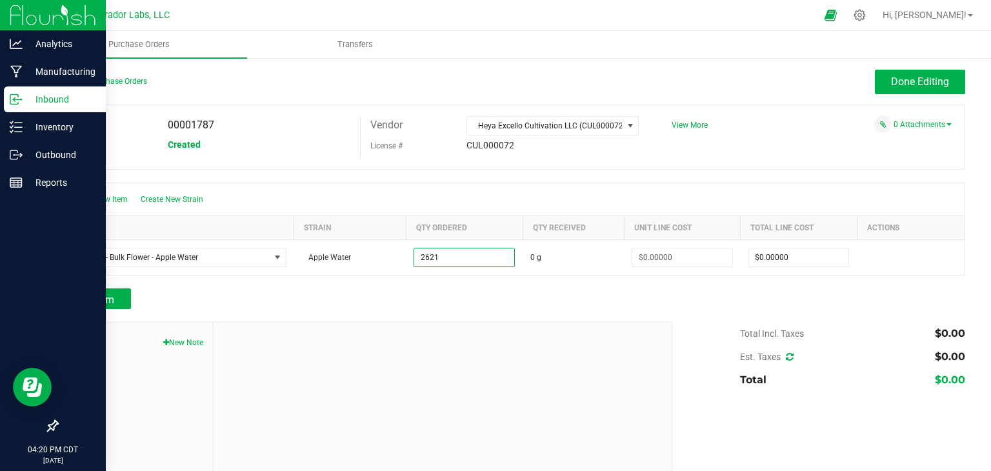
type input "2621.0000 g"
click at [465, 289] on div "Add Item" at bounding box center [360, 298] width 606 height 21
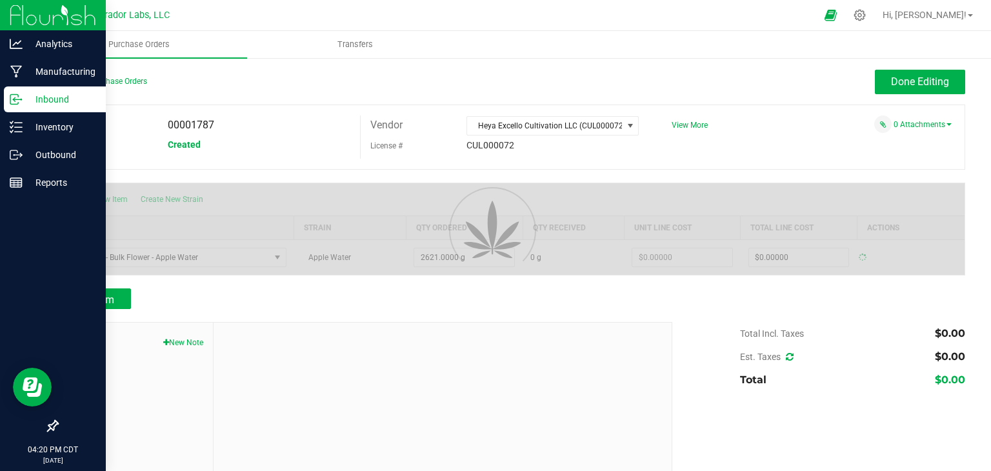
type input "$0.00000"
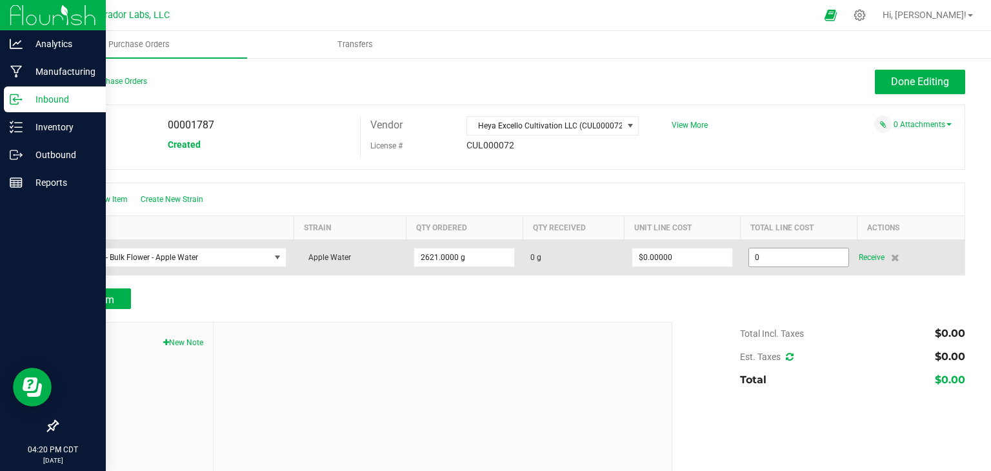
click at [749, 250] on input "0" at bounding box center [799, 257] width 100 height 18
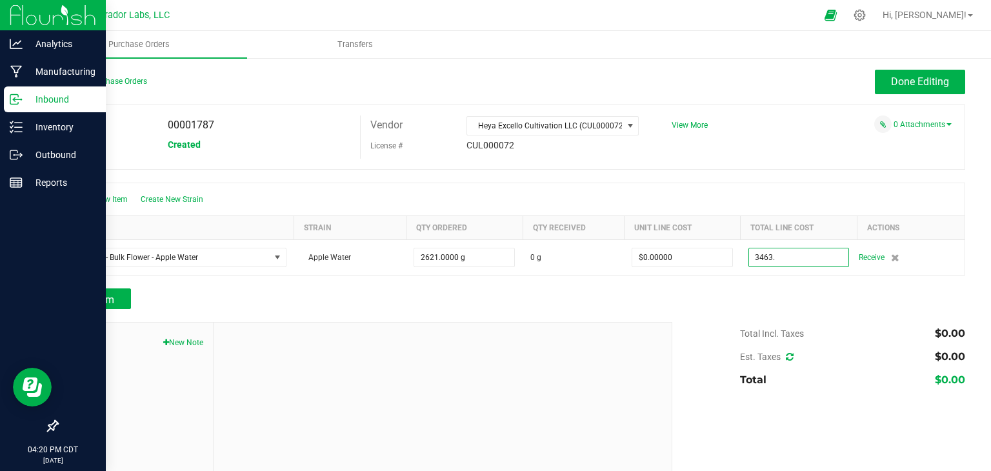
type input "3463."
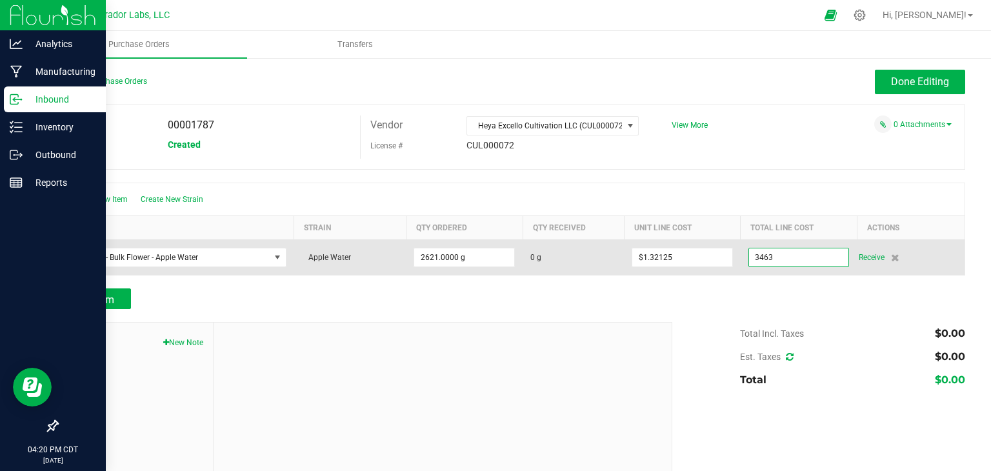
click at [807, 258] on input "3463" at bounding box center [799, 257] width 100 height 18
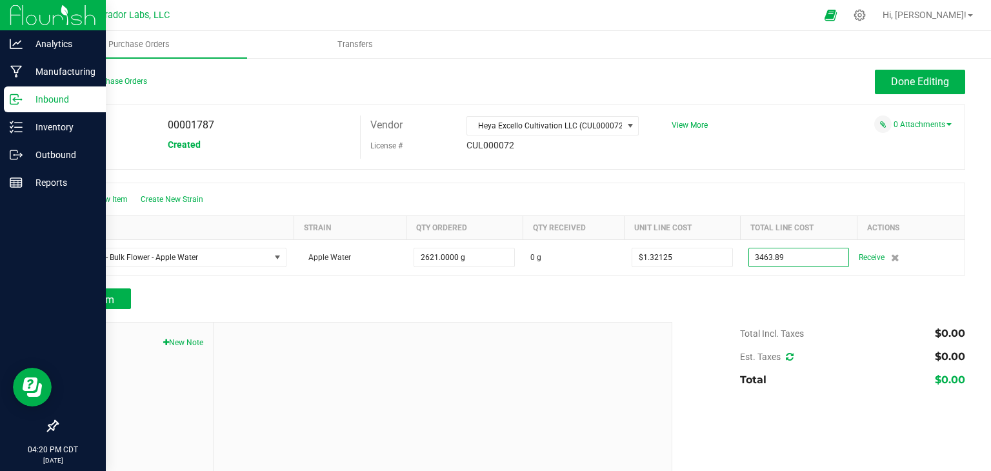
type input "$3,463.89000"
click at [800, 283] on div at bounding box center [511, 282] width 908 height 13
type input "2621"
type input "$1.32159"
click at [168, 197] on span "Create New Strain" at bounding box center [172, 199] width 63 height 9
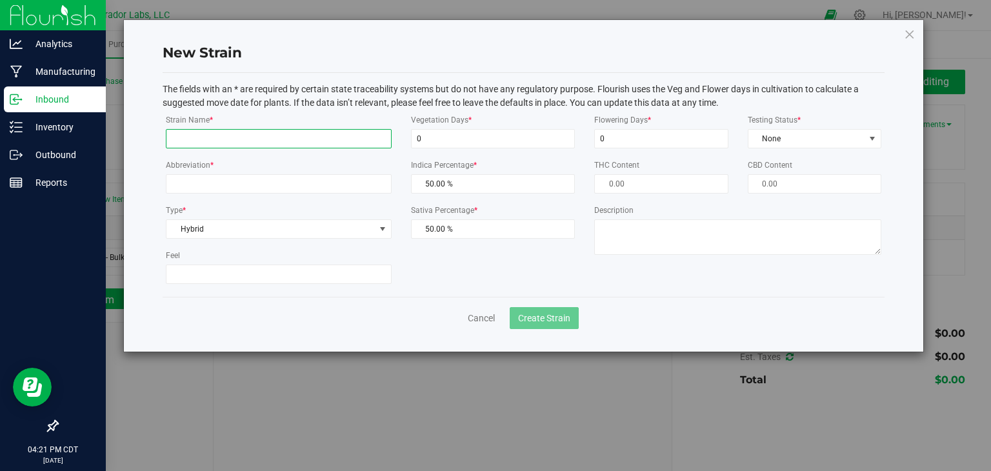
click at [226, 143] on input "Strain Name *" at bounding box center [279, 138] width 226 height 19
type input "Honey Banana x Orange [PERSON_NAME]"
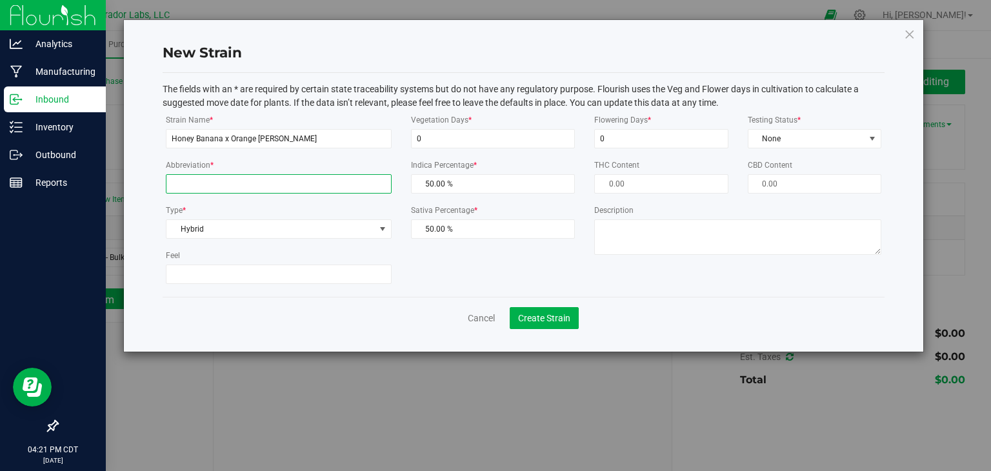
click at [226, 180] on input "Abbreviation *" at bounding box center [279, 183] width 226 height 19
type input "HNBNNRNGMN"
click at [286, 228] on span "Hybrid" at bounding box center [270, 229] width 208 height 18
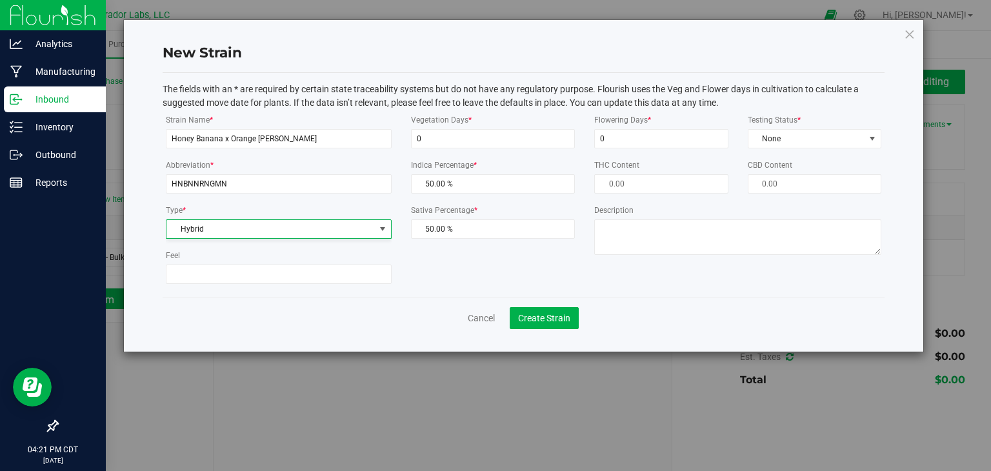
click at [424, 272] on div "Strain Name * Honey Banana x Orange [PERSON_NAME] Abbreviation * HNBNNRNGMN Typ…" at bounding box center [523, 203] width 735 height 181
click at [751, 142] on span "None" at bounding box center [806, 139] width 116 height 18
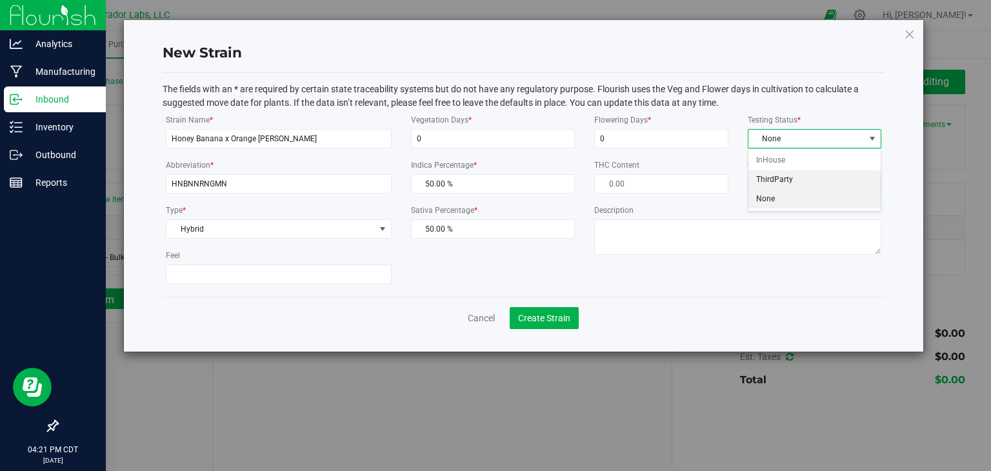
click at [765, 174] on li "ThirdParty" at bounding box center [814, 179] width 132 height 19
click at [563, 323] on span "Create Strain" at bounding box center [544, 318] width 52 height 10
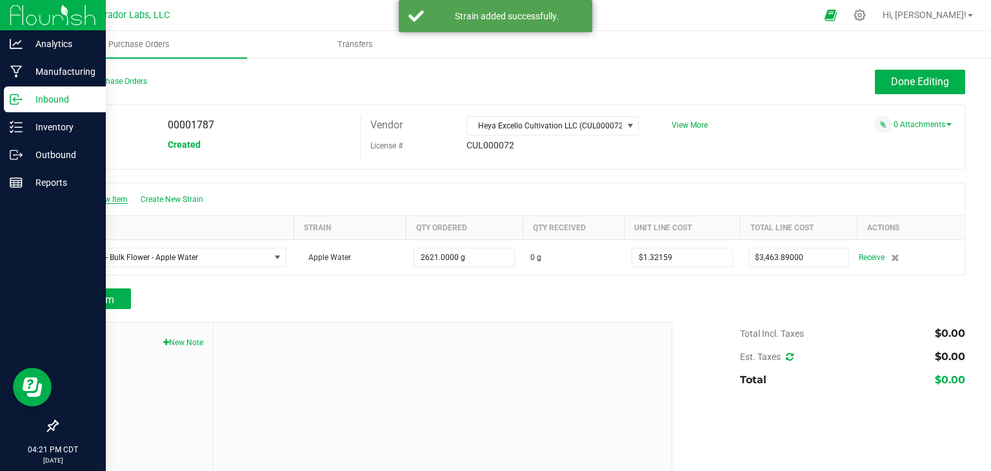
click at [115, 202] on span "Create New Item" at bounding box center [98, 199] width 57 height 9
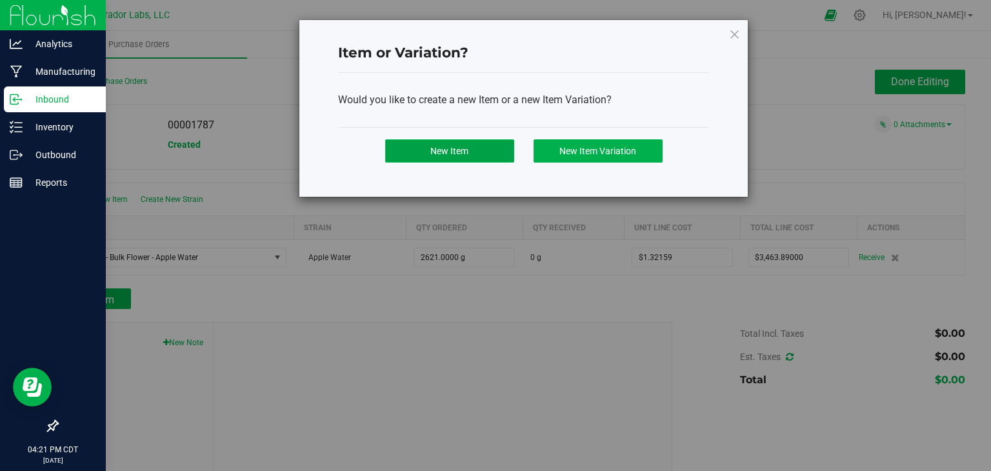
click at [474, 154] on button "New Item" at bounding box center [449, 150] width 129 height 23
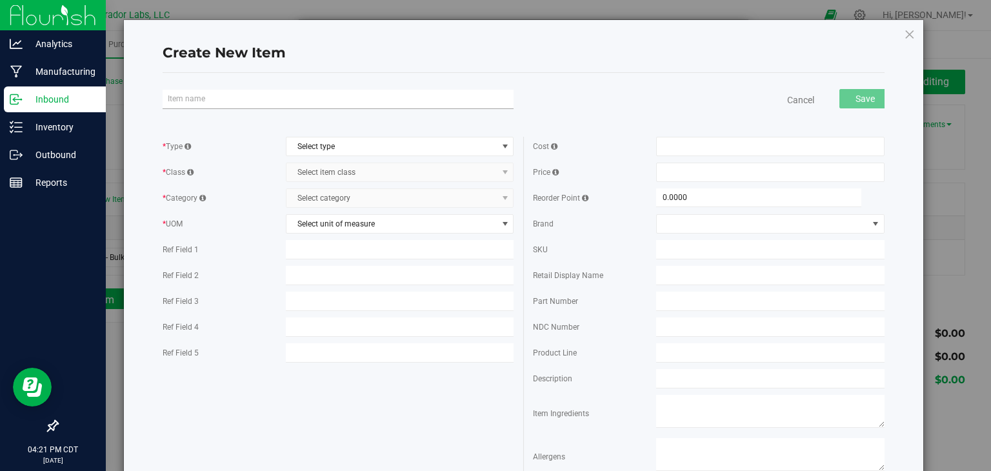
click at [339, 98] on input "text" at bounding box center [338, 99] width 351 height 19
type input "h"
click at [345, 106] on input "text" at bounding box center [338, 99] width 351 height 19
paste input "SafeBet - Bulk Flower - Honey Banana x Orange [PERSON_NAME]"
type input "SafeBet - Bulk Flower - Honey Banana x Orange [PERSON_NAME]"
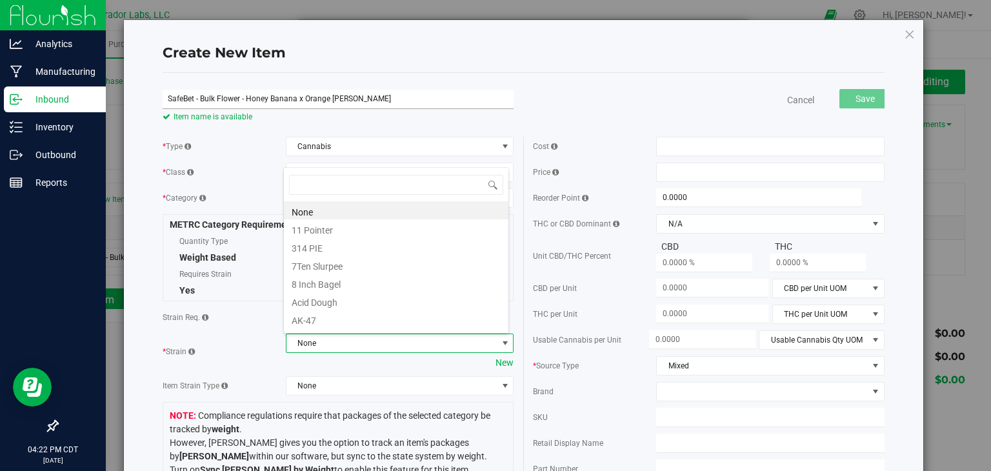
scroll to position [19, 225]
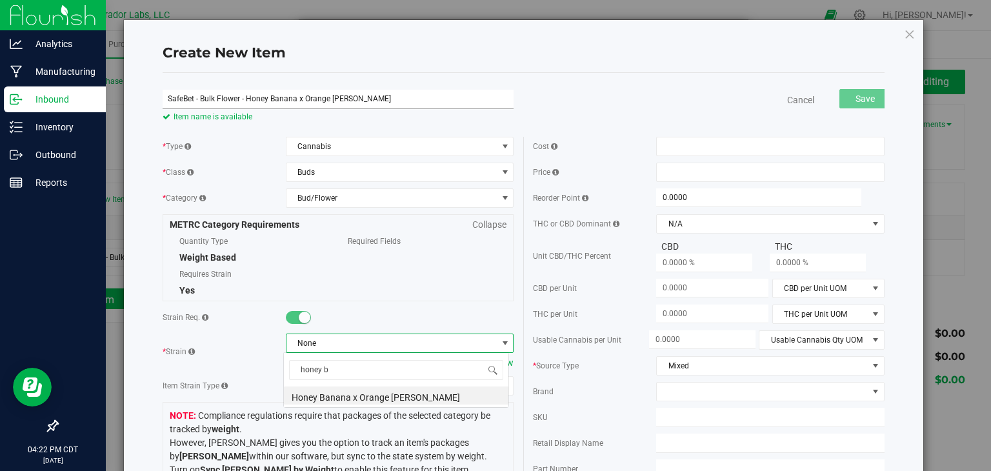
type input "honey ba"
click at [359, 398] on li "Honey Banana x Orange [PERSON_NAME]" at bounding box center [396, 395] width 225 height 18
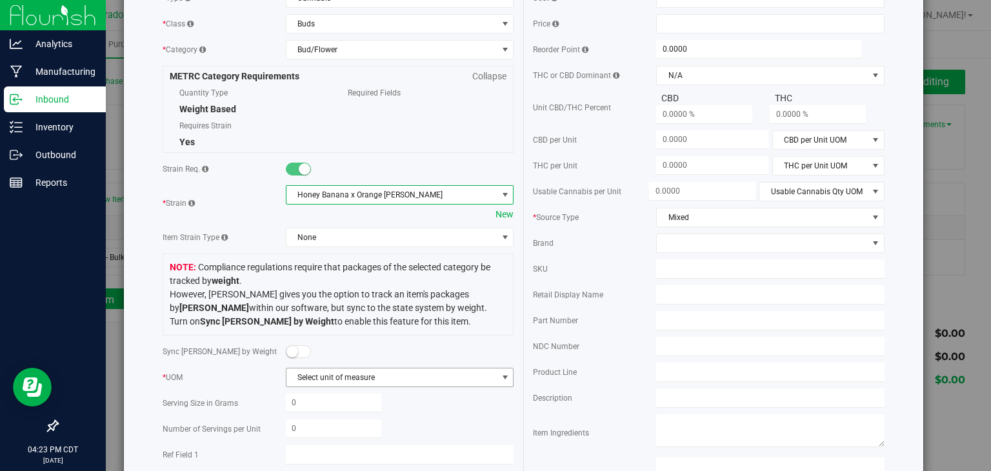
click at [381, 374] on span "Select unit of measure" at bounding box center [391, 377] width 211 height 18
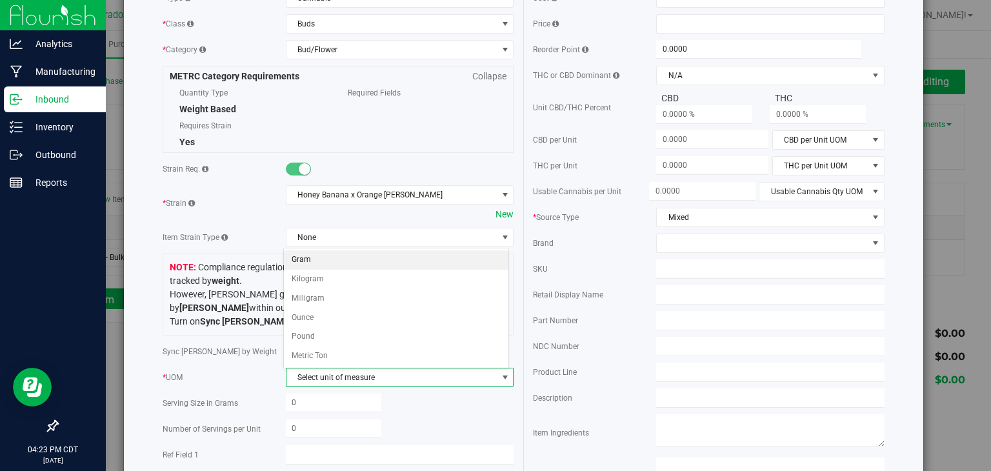
click at [336, 252] on li "Gram" at bounding box center [396, 259] width 225 height 19
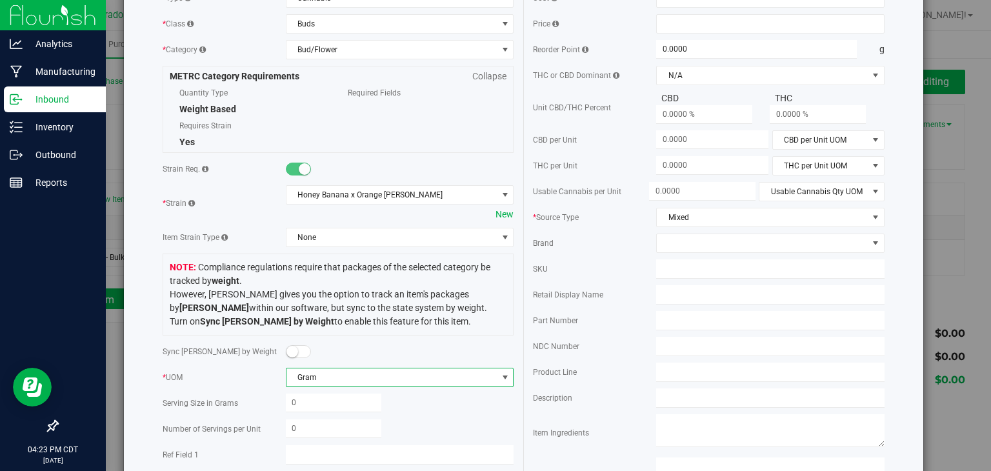
click at [437, 261] on span "Compliance regulations require that packages of the selected category be tracke…" at bounding box center [338, 295] width 337 height 68
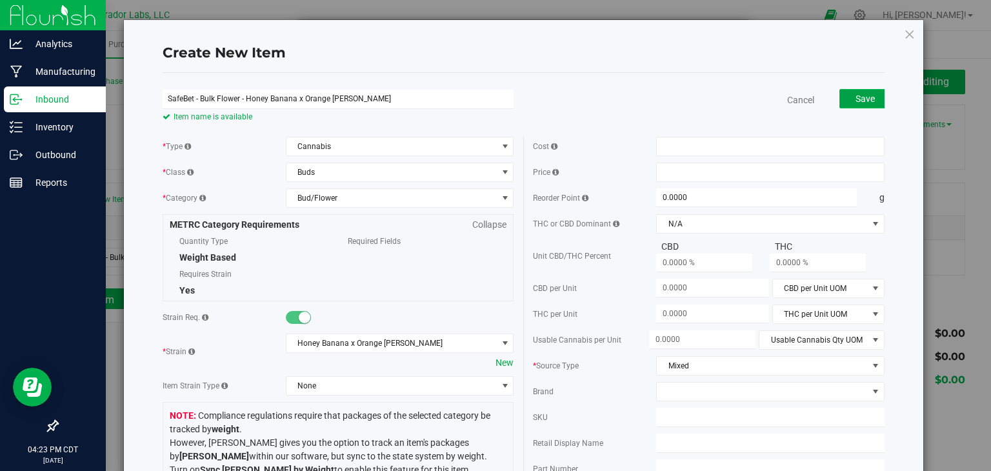
click at [856, 98] on span "Save" at bounding box center [865, 99] width 19 height 10
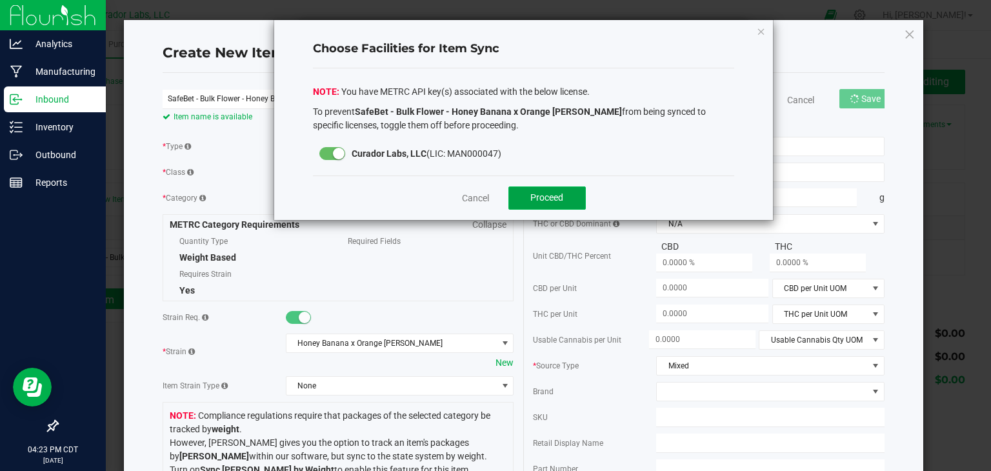
click at [532, 204] on button "Proceed" at bounding box center [546, 197] width 77 height 23
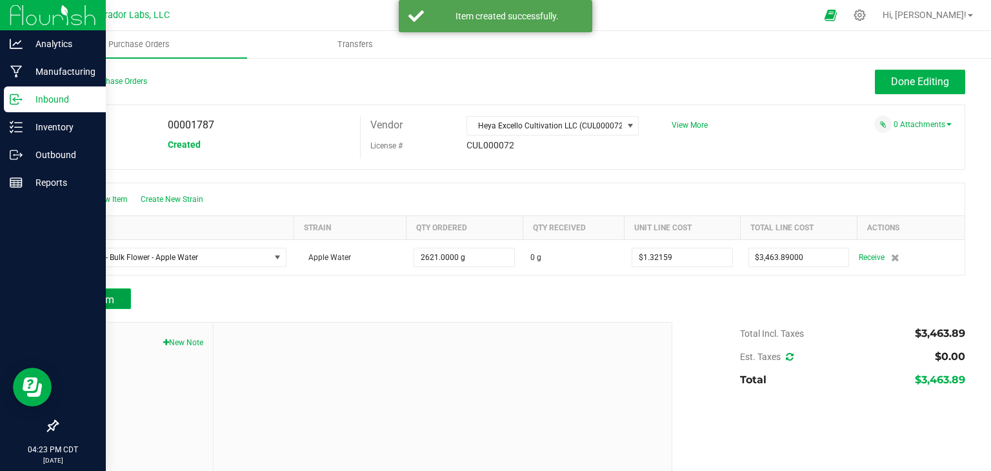
click at [113, 300] on span "Add Item" at bounding box center [94, 300] width 41 height 12
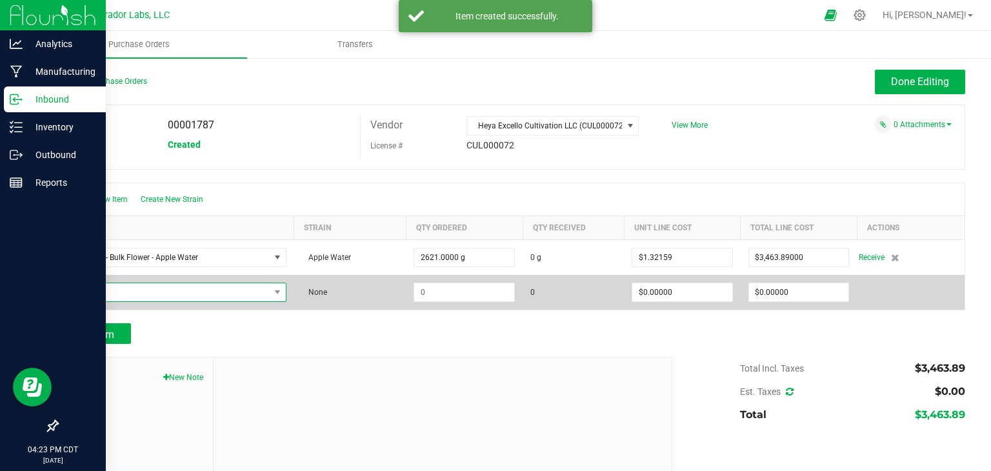
click at [190, 285] on span "NO DATA FOUND" at bounding box center [167, 292] width 203 height 18
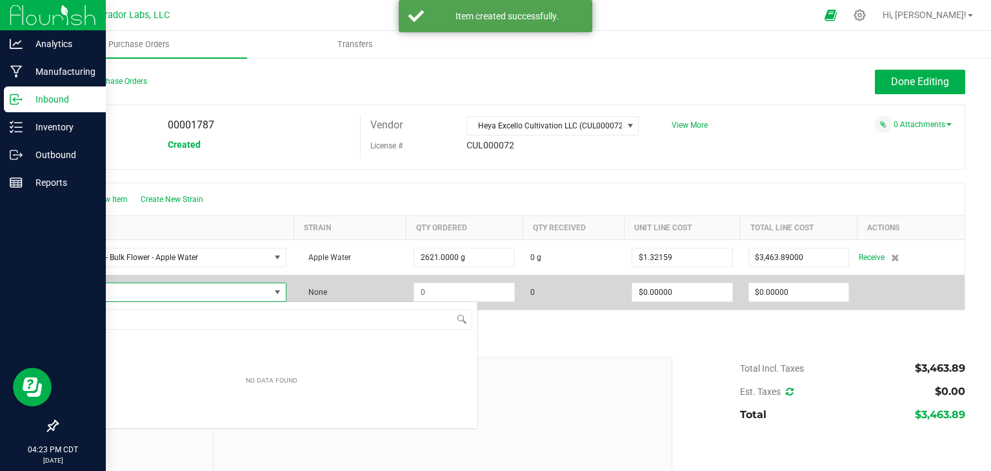
scroll to position [64501, 64302]
type input "SafeBet - Bulk Flower - Honey Banana x Orange [PERSON_NAME]"
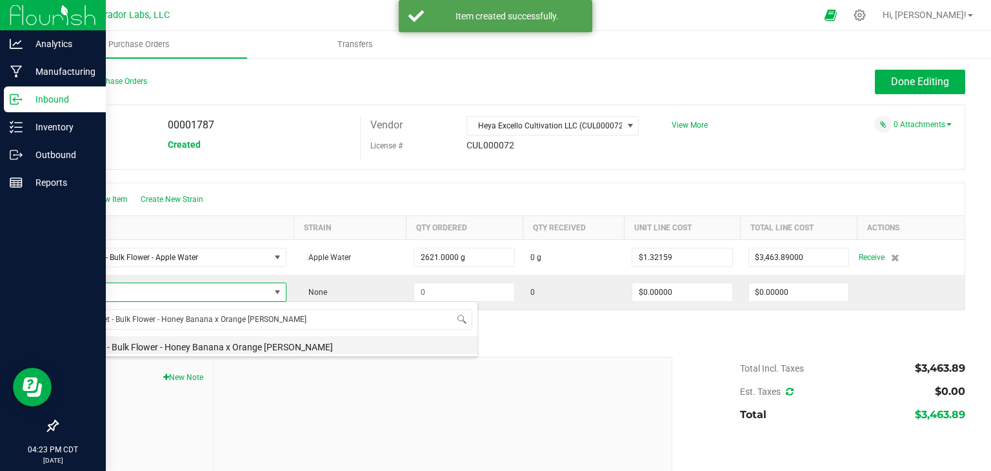
click at [217, 346] on li "SafeBet - Bulk Flower - Honey Banana x Orange [PERSON_NAME]" at bounding box center [272, 345] width 412 height 18
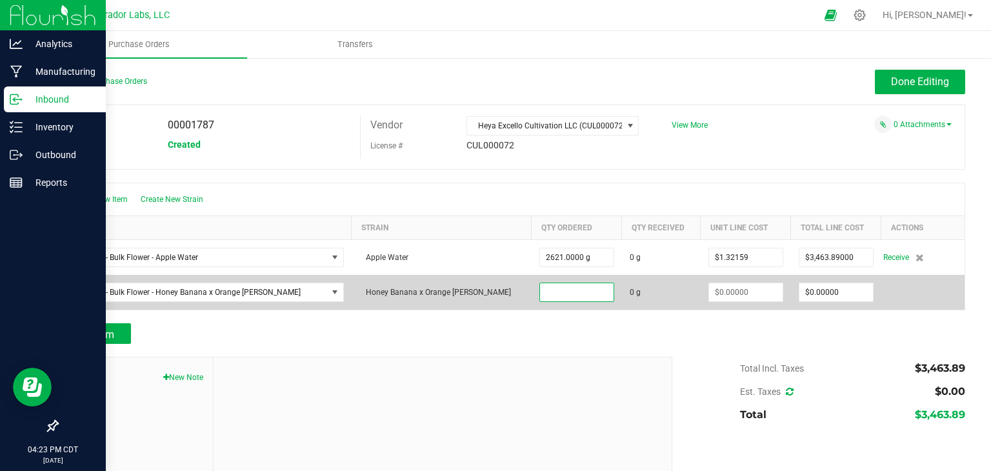
click at [540, 295] on input at bounding box center [577, 292] width 74 height 18
click at [540, 296] on input "2259" at bounding box center [577, 292] width 74 height 18
type input "2259.0000 g"
click at [532, 308] on td "2259.0000 g" at bounding box center [577, 292] width 90 height 35
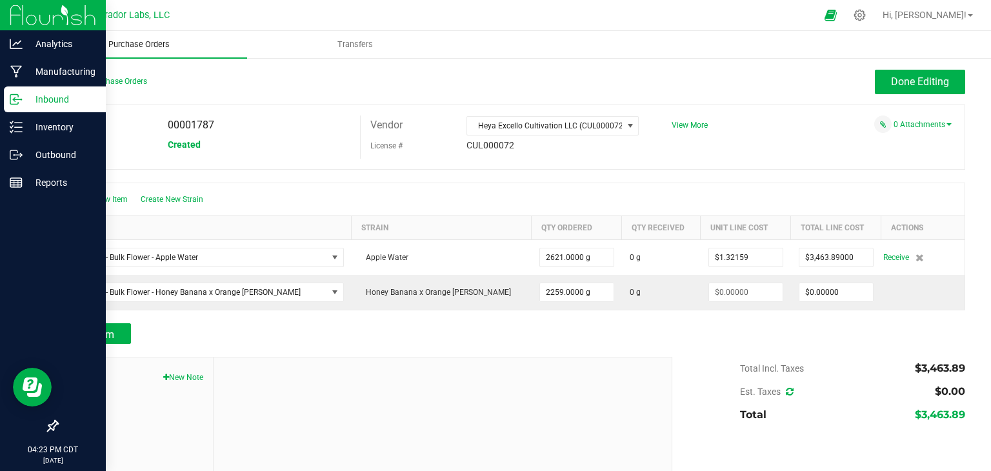
type input "$0.00000"
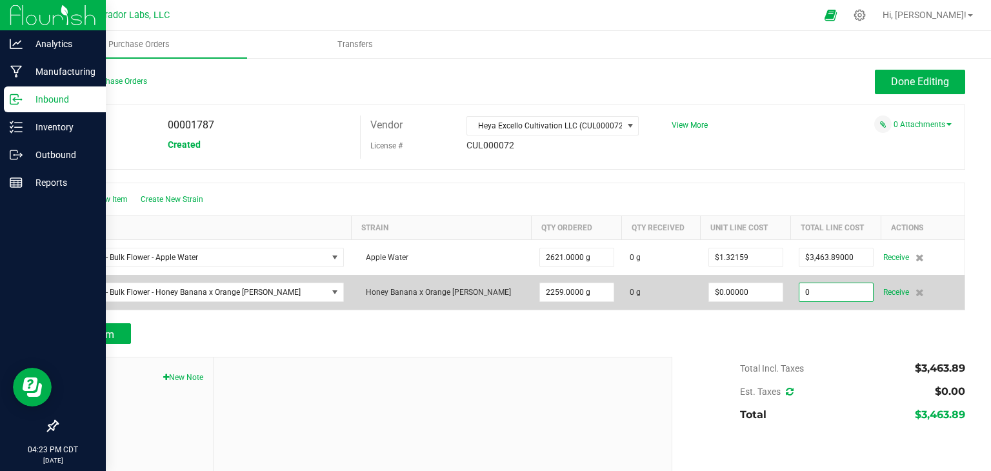
click at [803, 293] on input "0" at bounding box center [836, 292] width 74 height 18
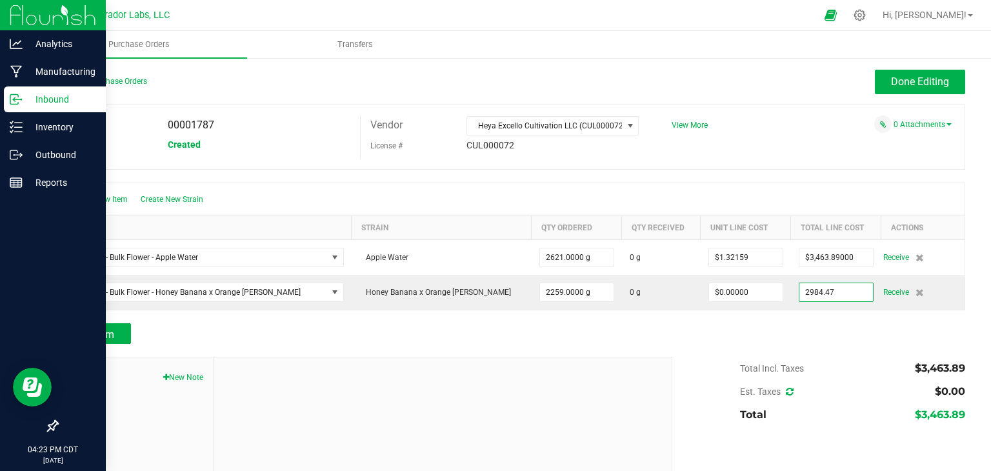
type input "$2,984.47000"
click at [787, 326] on div "Add Item" at bounding box center [511, 333] width 908 height 21
type input "2259"
type input "$1.32115"
click at [893, 77] on span "Done Editing" at bounding box center [920, 81] width 58 height 12
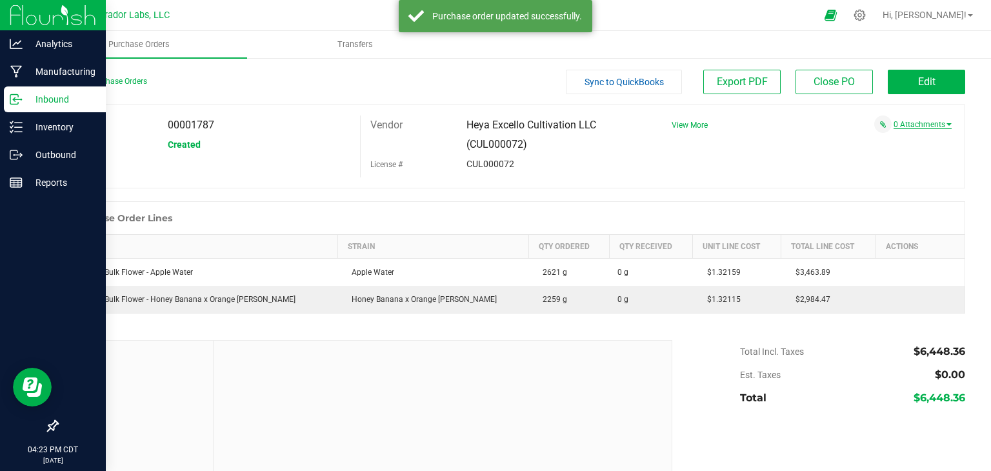
click at [906, 126] on link "0 Attachments" at bounding box center [923, 124] width 58 height 9
click at [867, 138] on icon "button" at bounding box center [871, 141] width 8 height 8
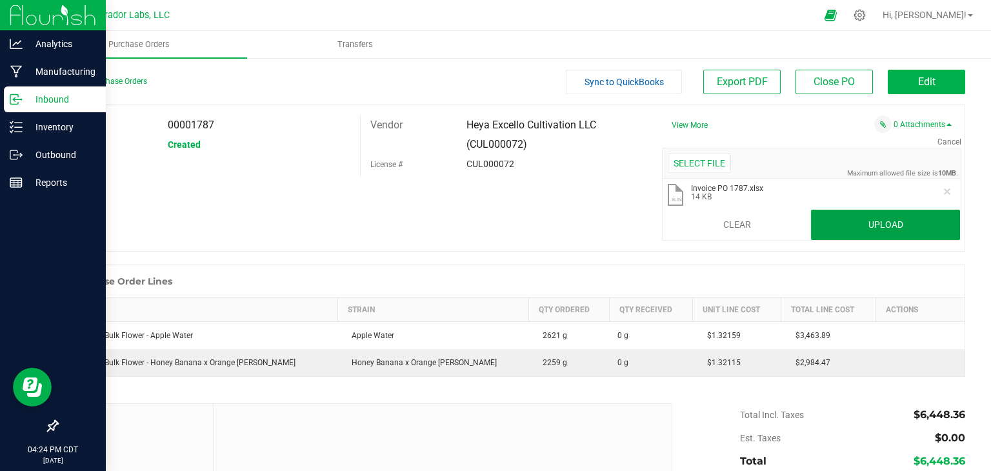
click at [818, 226] on button "Upload" at bounding box center [885, 225] width 149 height 31
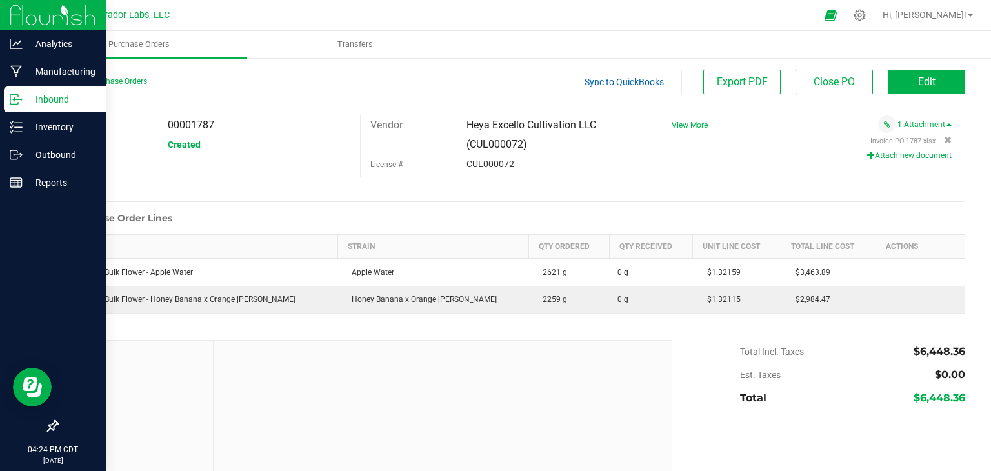
click at [345, 176] on div "PO 00001787 Status Created Vendor Heya Excello Cultivation LLC (CUL000072) Lice…" at bounding box center [511, 147] width 908 height 84
click at [361, 172] on div "License #" at bounding box center [409, 164] width 96 height 20
click at [584, 186] on div "PO 00001787 Status Created Vendor Heya Excello Cultivation LLC (CUL000072) Lice…" at bounding box center [511, 147] width 908 height 84
click at [556, 170] on div "CUL000072" at bounding box center [553, 163] width 192 height 19
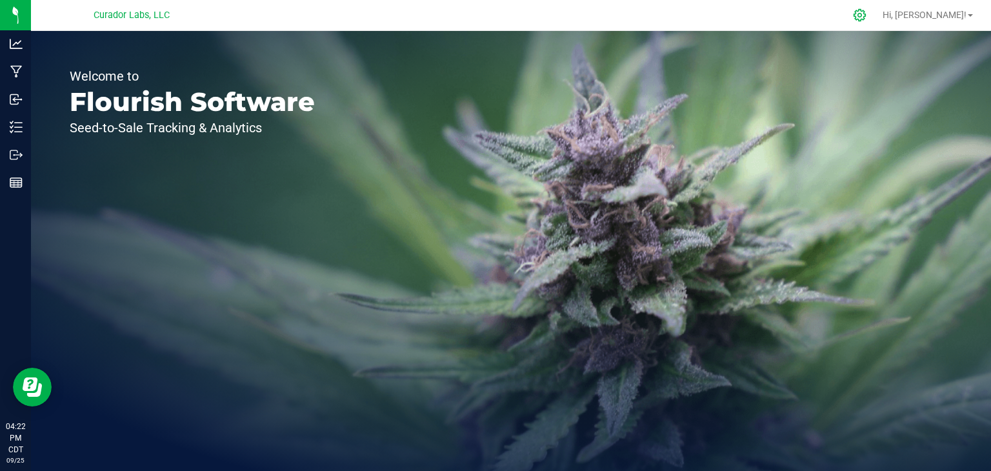
click at [867, 21] on icon at bounding box center [860, 15] width 14 height 14
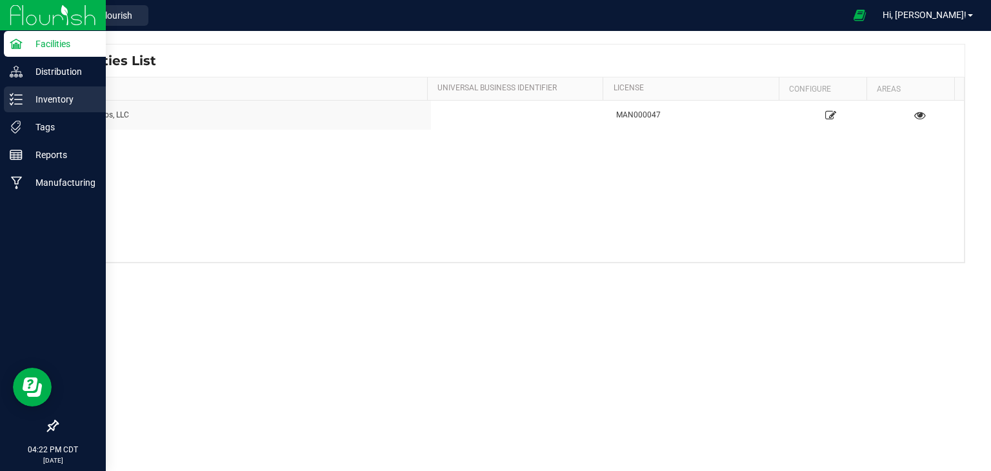
click at [23, 92] on p "Inventory" at bounding box center [61, 99] width 77 height 15
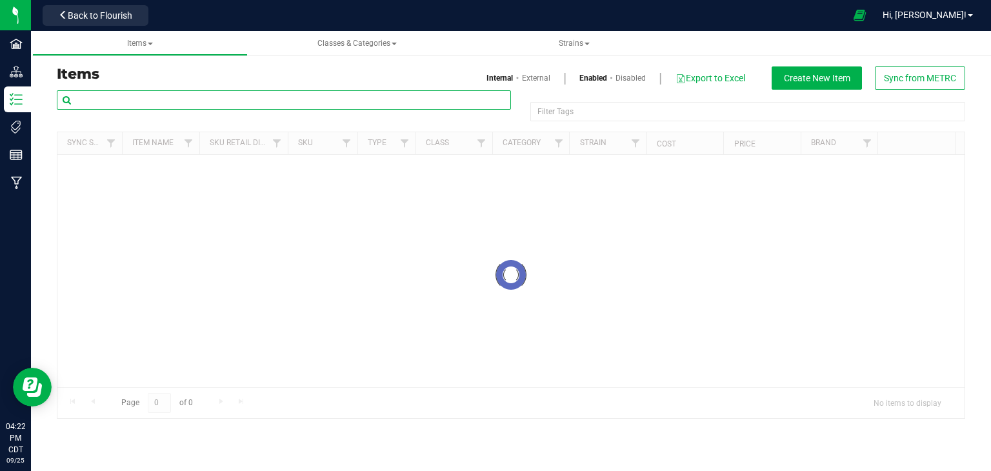
click at [214, 105] on input "text" at bounding box center [284, 99] width 454 height 19
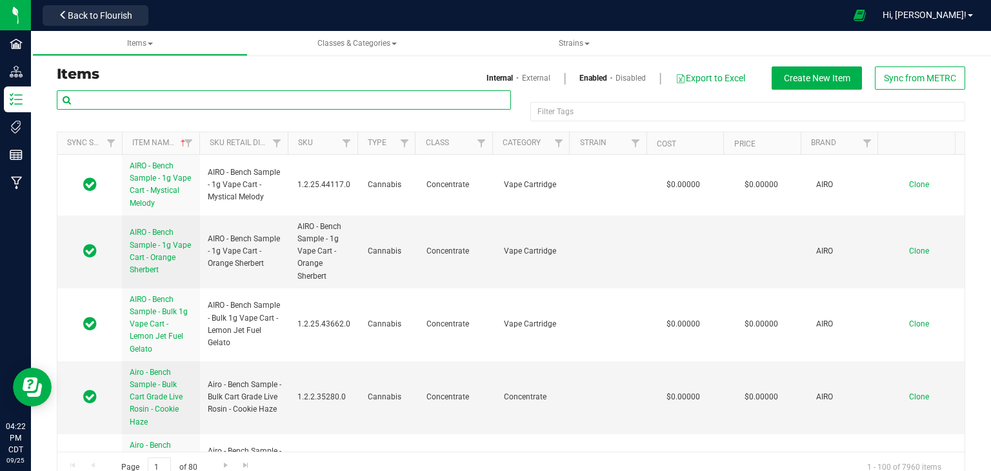
paste input "Bench Sample - SafeBet - Bulk Flower - Apple Water"
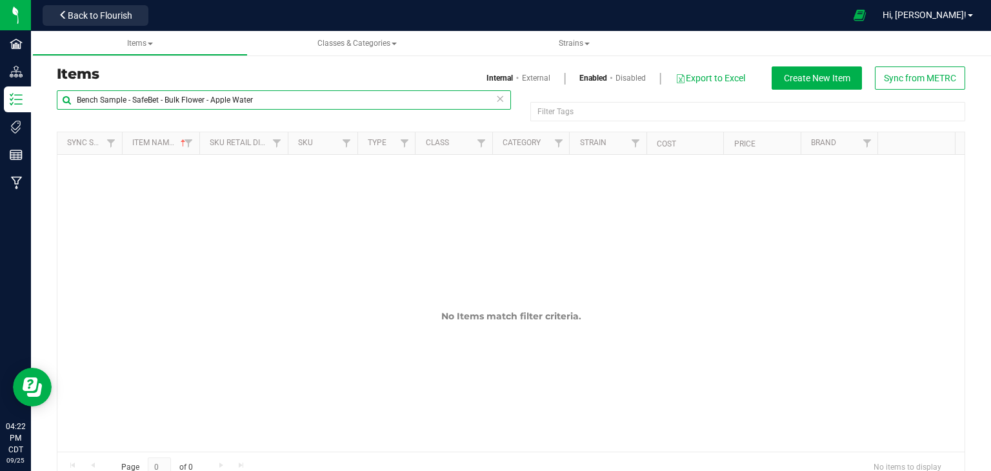
click at [131, 99] on input "Bench Sample - SafeBet - Bulk Flower - Apple Water" at bounding box center [284, 99] width 454 height 19
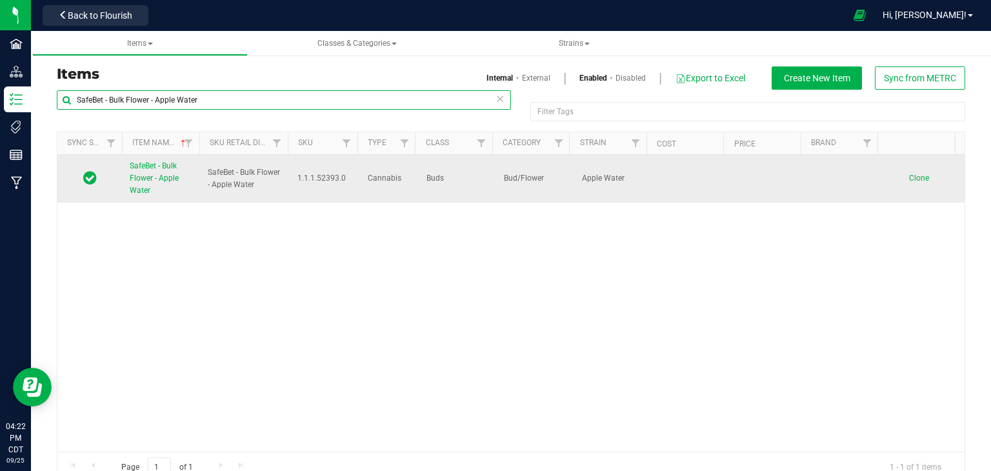
type input "SafeBet - Bulk Flower - Apple Water"
click at [909, 181] on span "Clone" at bounding box center [919, 178] width 20 height 9
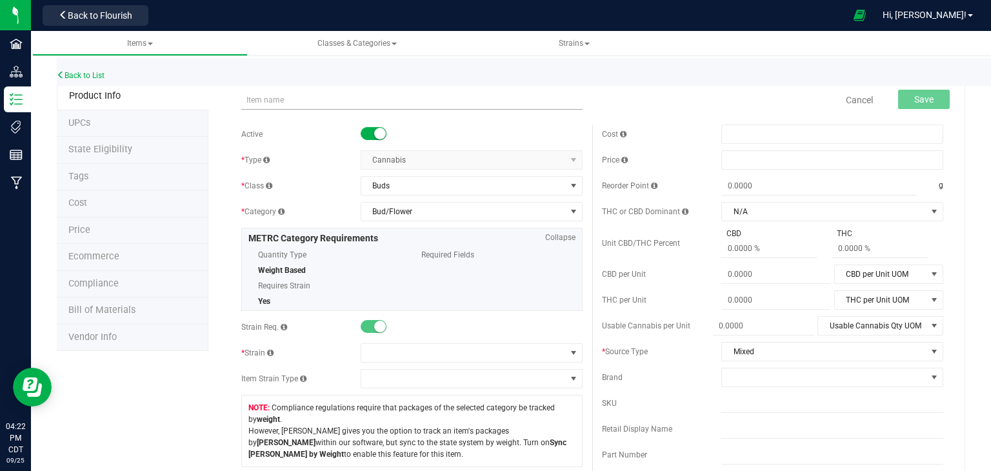
click at [288, 104] on input "text" at bounding box center [411, 99] width 341 height 19
type input "Bench Sample - SafeBet - Bulk Flower - Apple Water"
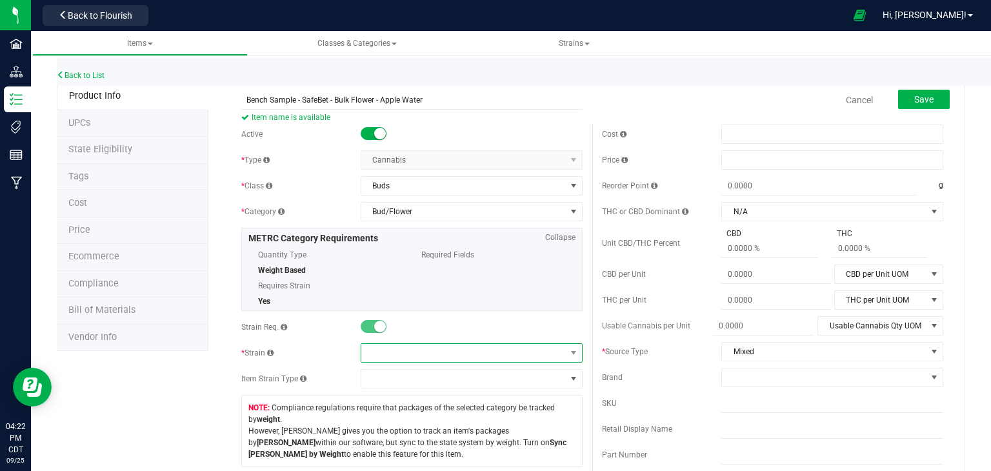
click at [483, 352] on span at bounding box center [463, 353] width 205 height 18
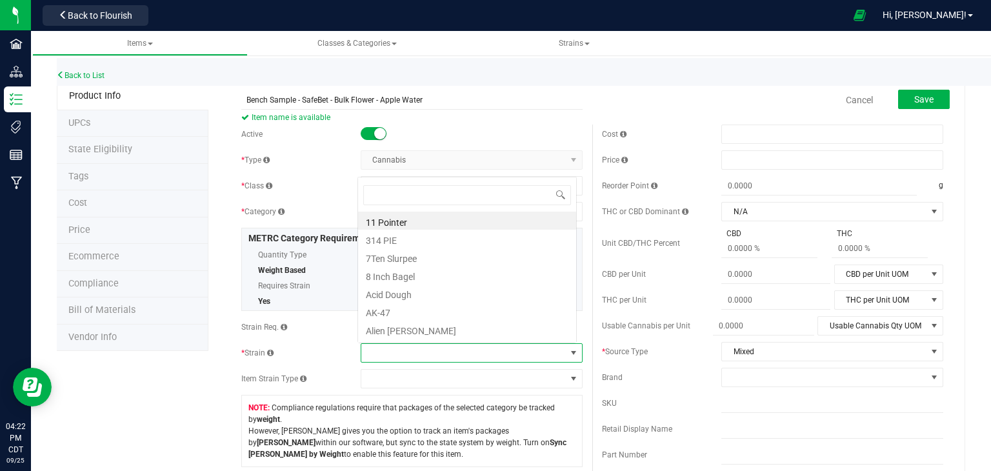
scroll to position [19, 216]
type input "apple water"
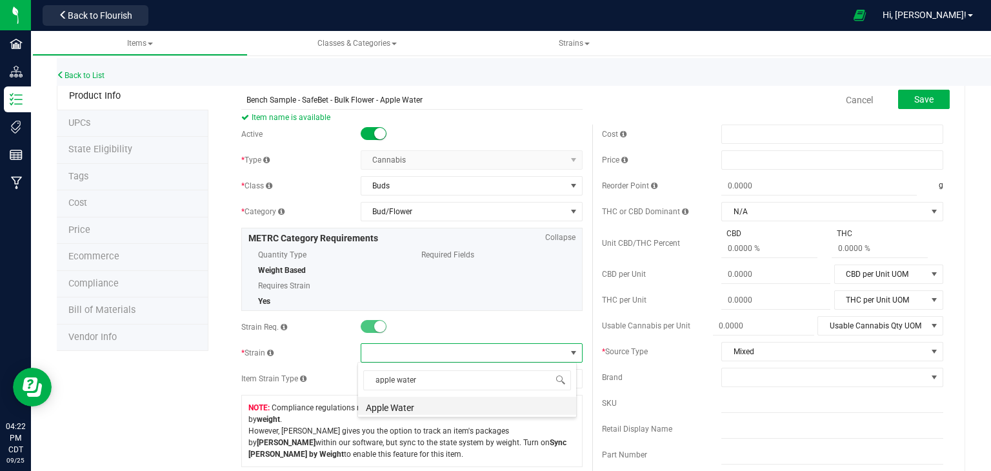
click at [423, 409] on li "Apple Water" at bounding box center [467, 406] width 218 height 18
click at [917, 99] on span "Save" at bounding box center [923, 99] width 19 height 10
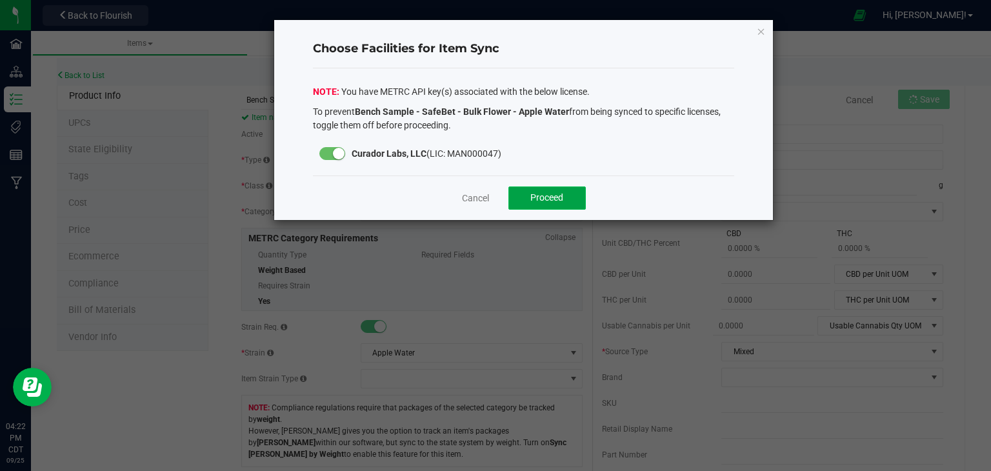
click at [535, 197] on span "Proceed" at bounding box center [546, 197] width 33 height 10
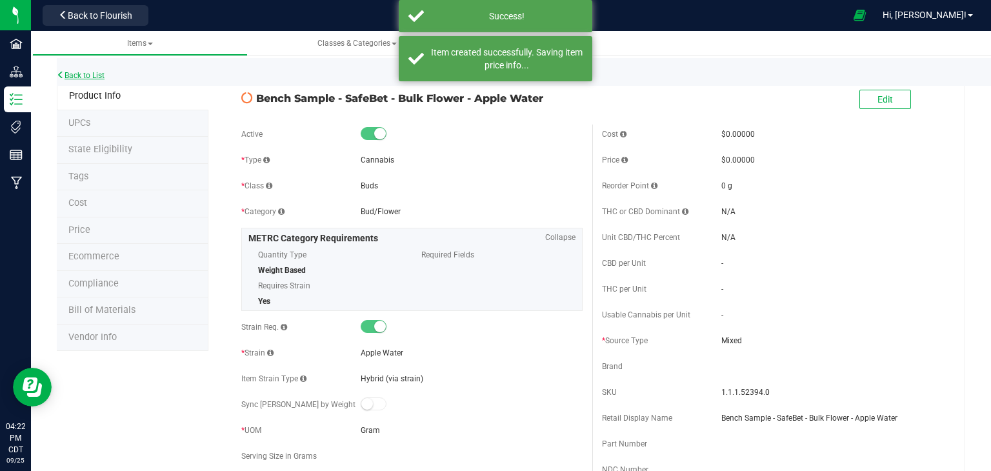
click at [75, 72] on link "Back to List" at bounding box center [81, 75] width 48 height 9
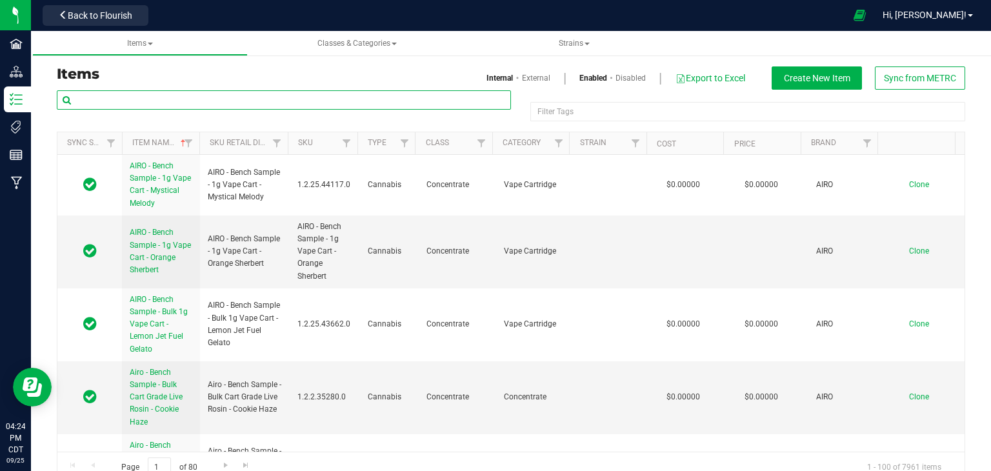
click at [186, 97] on input "text" at bounding box center [284, 99] width 454 height 19
paste input "SafeBet - Bulk Flower - Honey Banana x Orange [PERSON_NAME]"
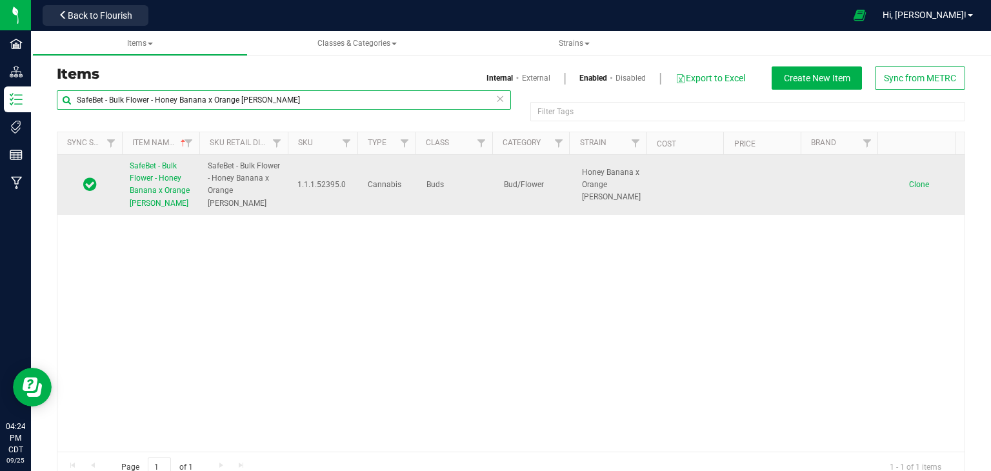
type input "SafeBet - Bulk Flower - Honey Banana x Orange [PERSON_NAME]"
click at [909, 188] on span "Clone" at bounding box center [919, 184] width 20 height 9
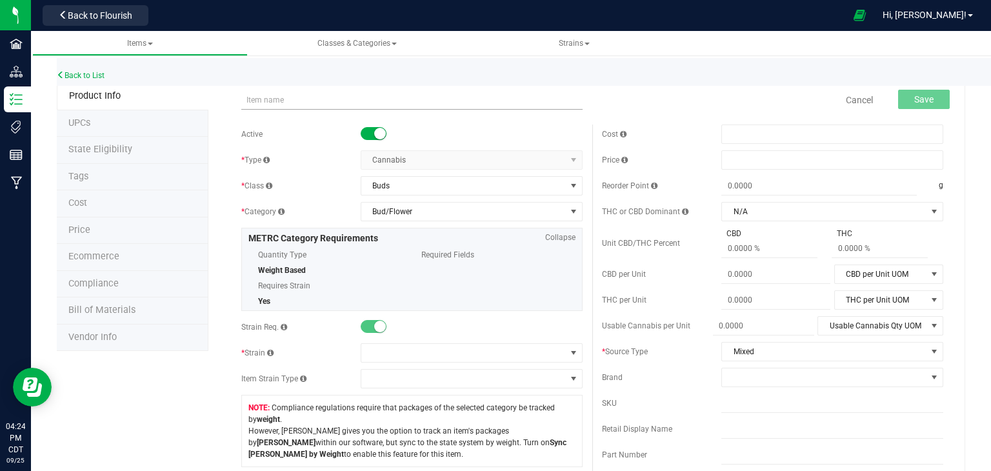
click at [308, 102] on input "text" at bounding box center [411, 99] width 341 height 19
type input "B"
click at [397, 101] on input "text" at bounding box center [411, 99] width 341 height 19
paste input "Bench Sample - SafeBet - Bulk Flower - Honey Banana x Orange Mintz"
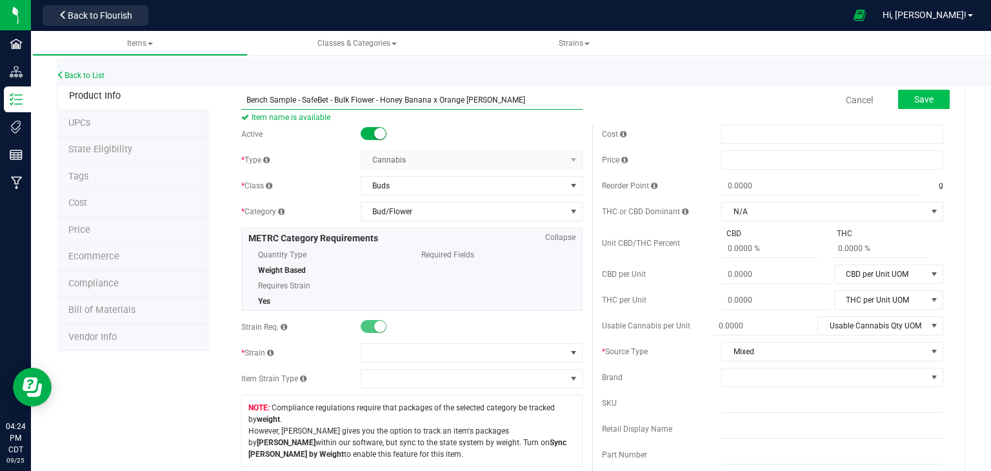
type input "Bench Sample - SafeBet - Bulk Flower - Honey Banana x Orange Mintz"
click at [914, 104] on span "Save" at bounding box center [923, 99] width 19 height 10
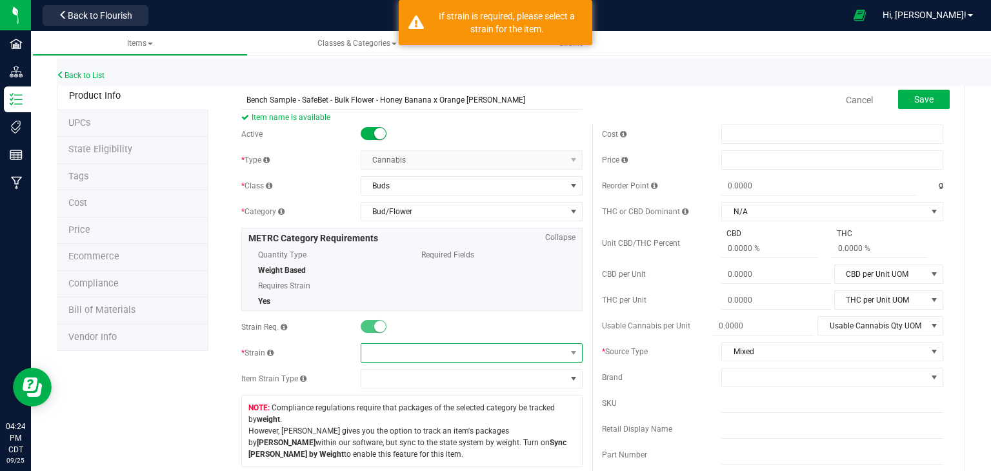
click at [387, 352] on span at bounding box center [463, 353] width 205 height 18
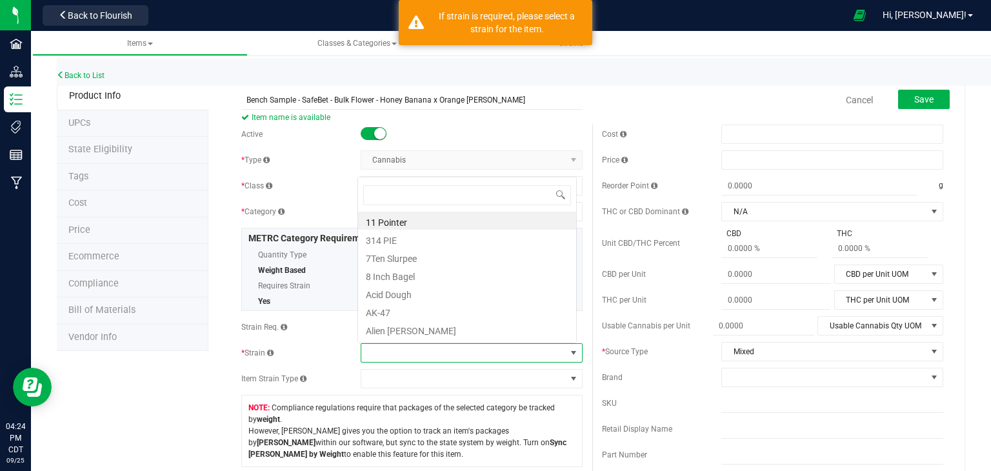
scroll to position [19, 216]
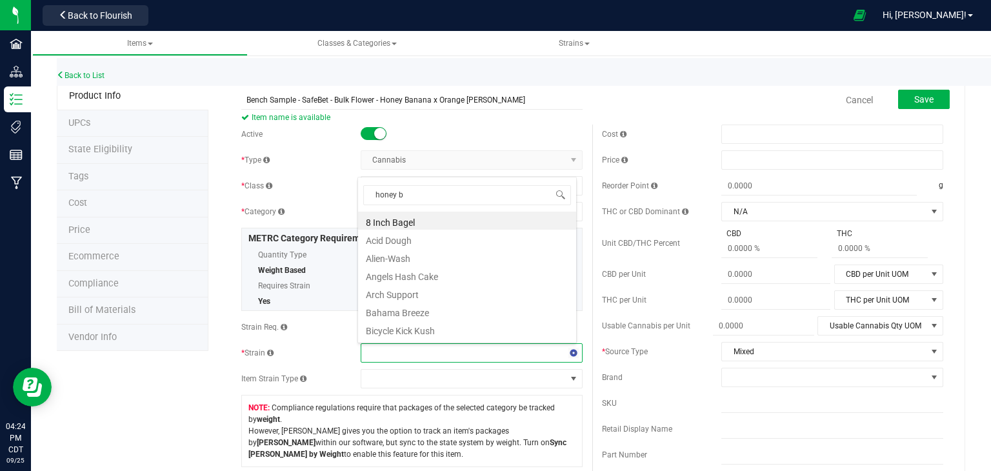
type input "honey ba"
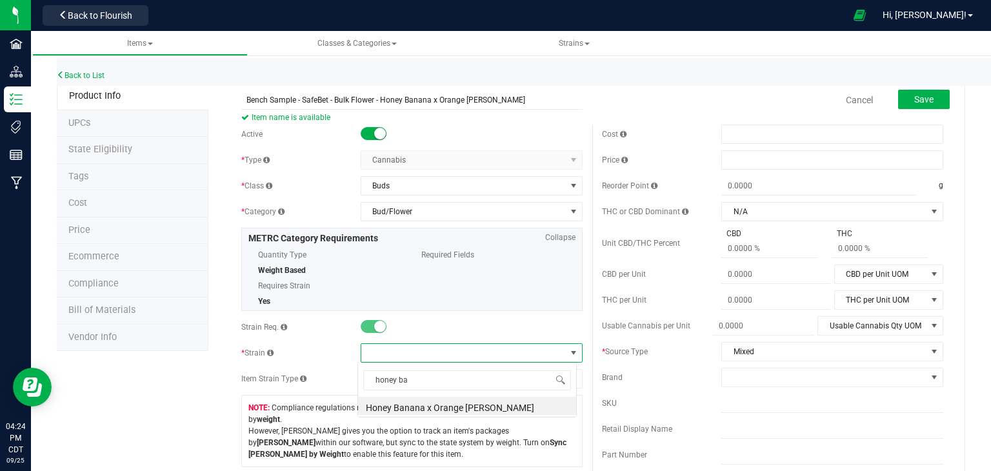
scroll to position [0, 0]
click at [898, 103] on button "Save" at bounding box center [924, 99] width 52 height 19
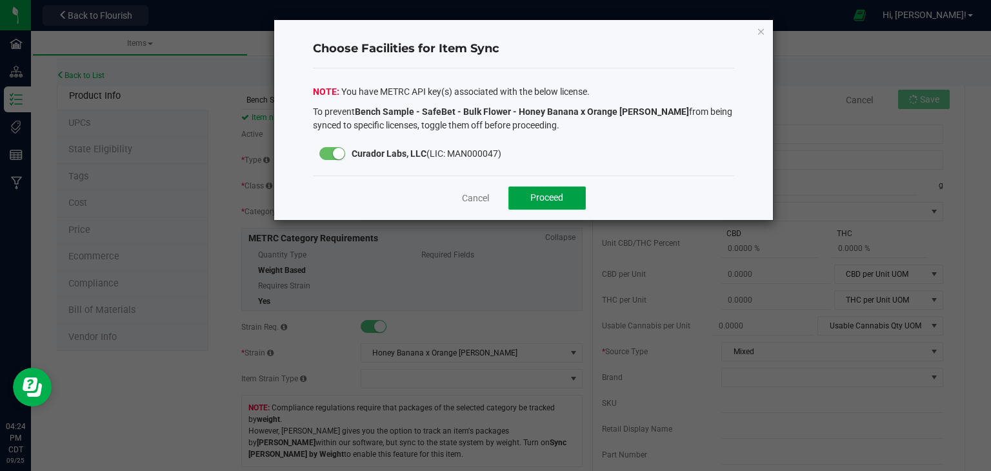
click at [547, 188] on button "Proceed" at bounding box center [546, 197] width 77 height 23
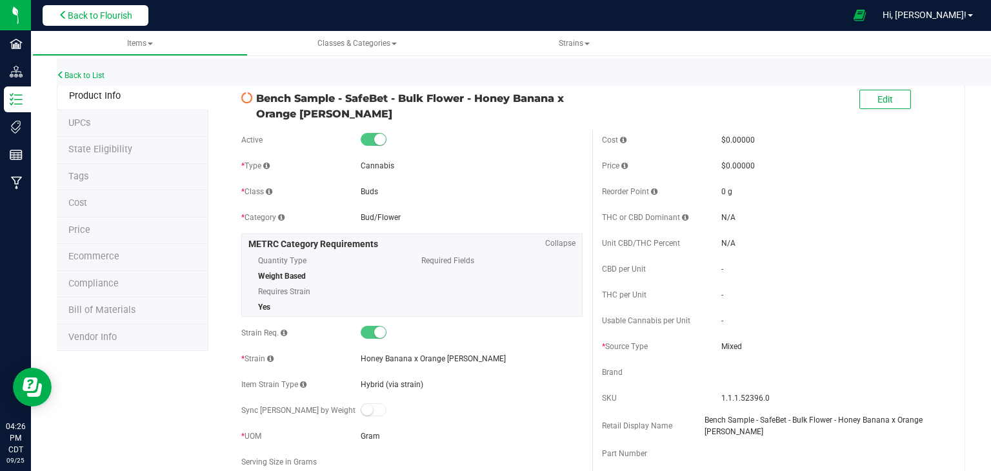
click at [119, 14] on span "Back to Flourish" at bounding box center [100, 15] width 65 height 10
